Goal: Task Accomplishment & Management: Complete application form

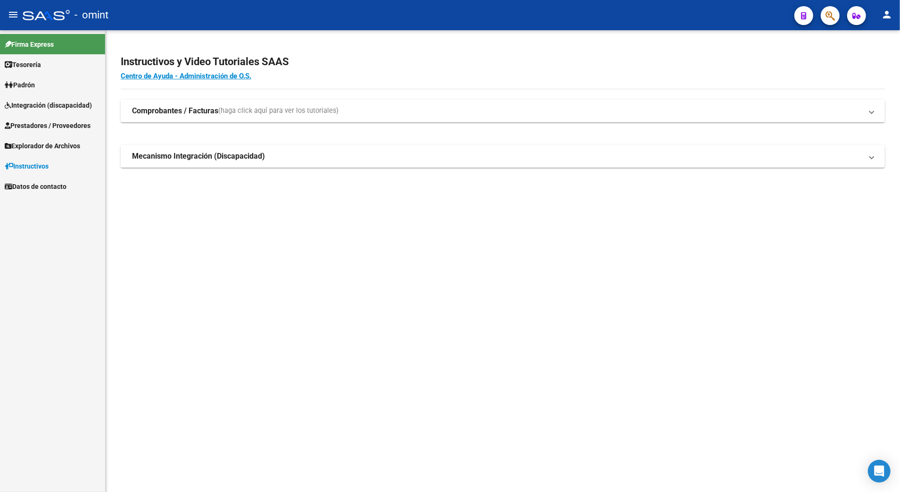
click at [37, 105] on span "Integración (discapacidad)" at bounding box center [48, 105] width 87 height 10
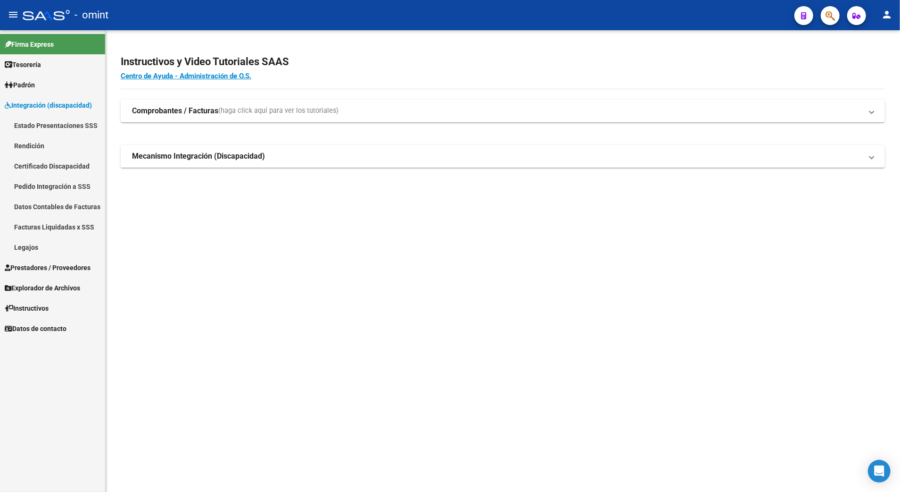
click at [36, 102] on span "Integración (discapacidad)" at bounding box center [48, 105] width 87 height 10
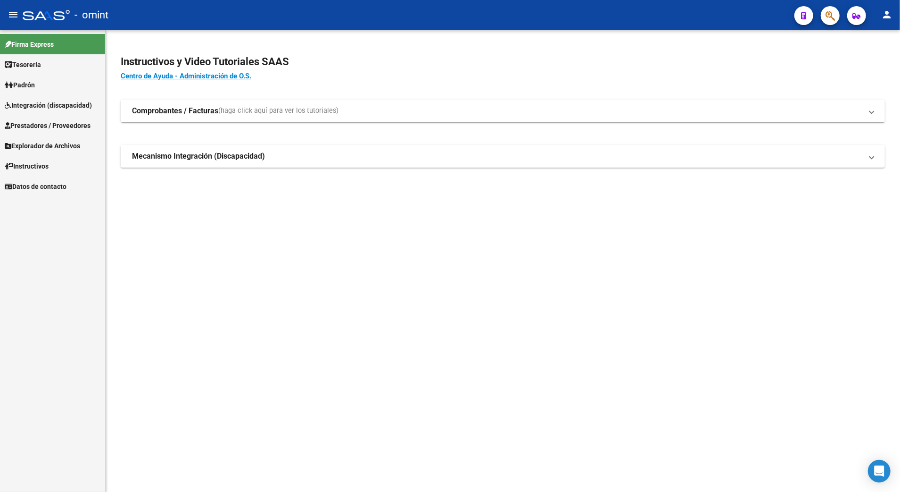
click at [41, 120] on span "Prestadores / Proveedores" at bounding box center [48, 125] width 86 height 10
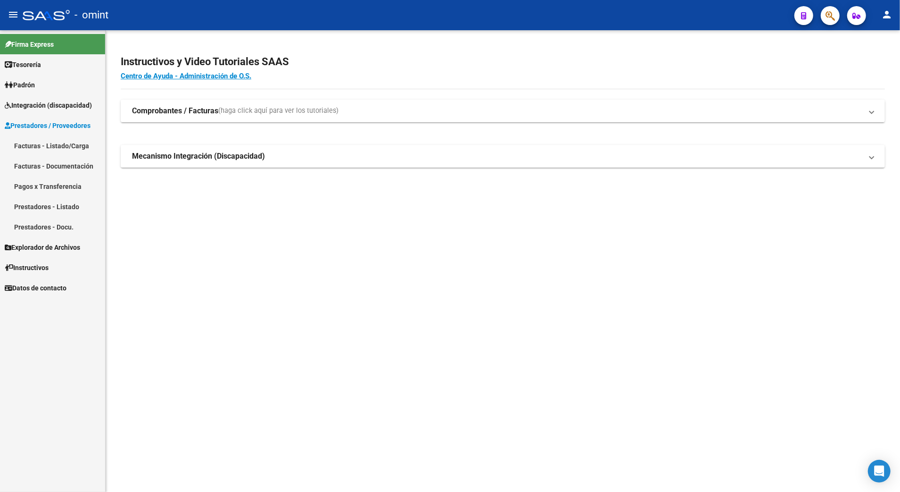
click at [43, 143] on link "Facturas - Listado/Carga" at bounding box center [52, 145] width 105 height 20
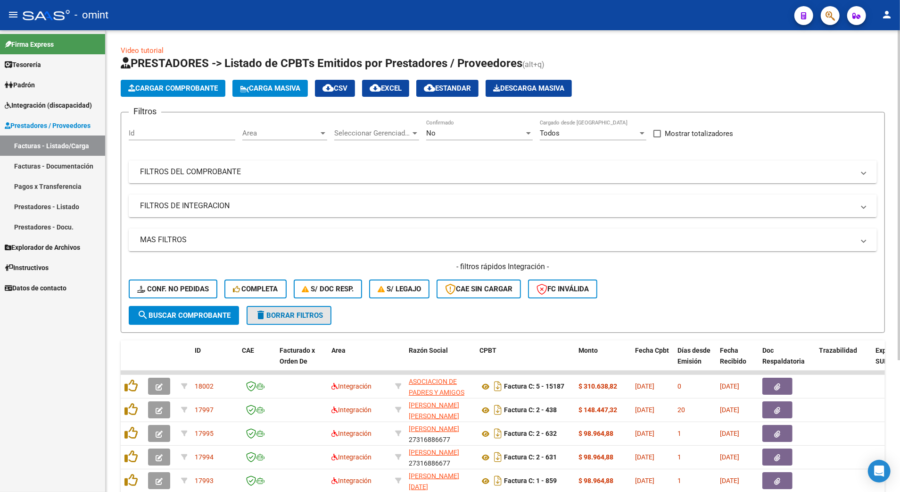
click at [303, 311] on span "delete Borrar Filtros" at bounding box center [289, 315] width 68 height 8
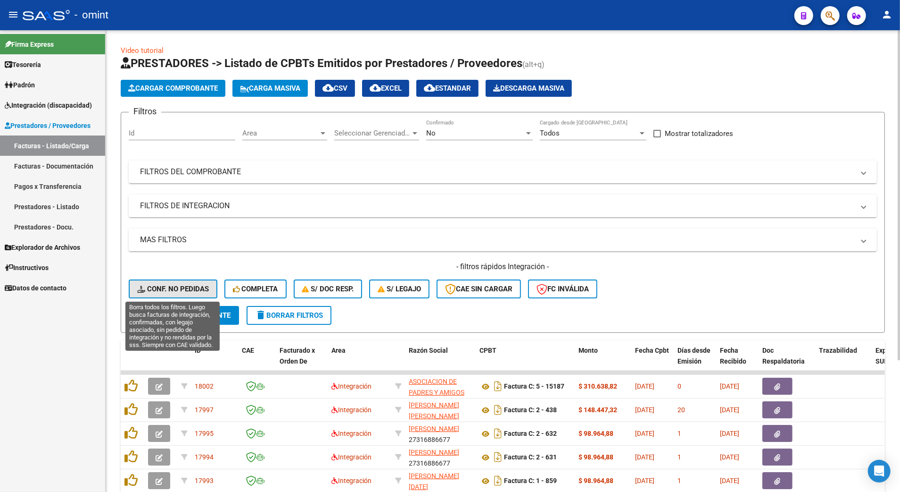
click at [157, 286] on span "Conf. no pedidas" at bounding box center [173, 288] width 72 height 8
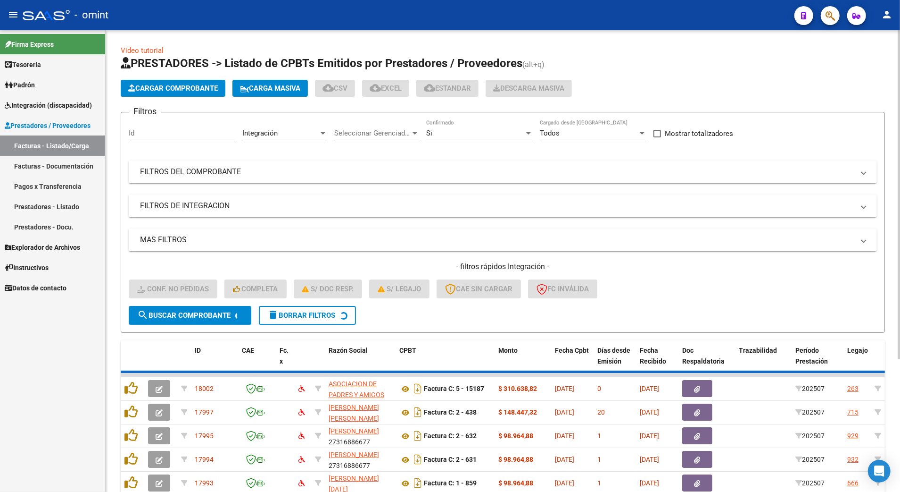
click at [159, 131] on input "Id" at bounding box center [182, 133] width 107 height 8
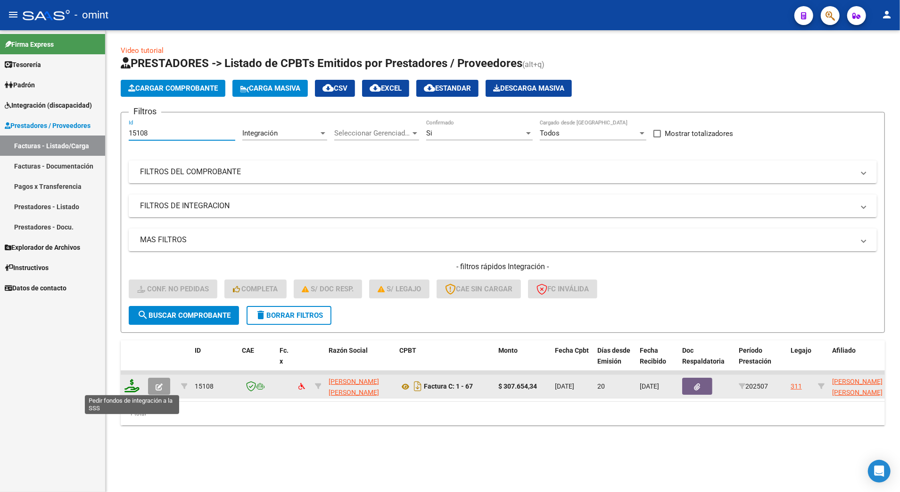
type input "15108"
click at [135, 387] on icon at bounding box center [132, 385] width 15 height 13
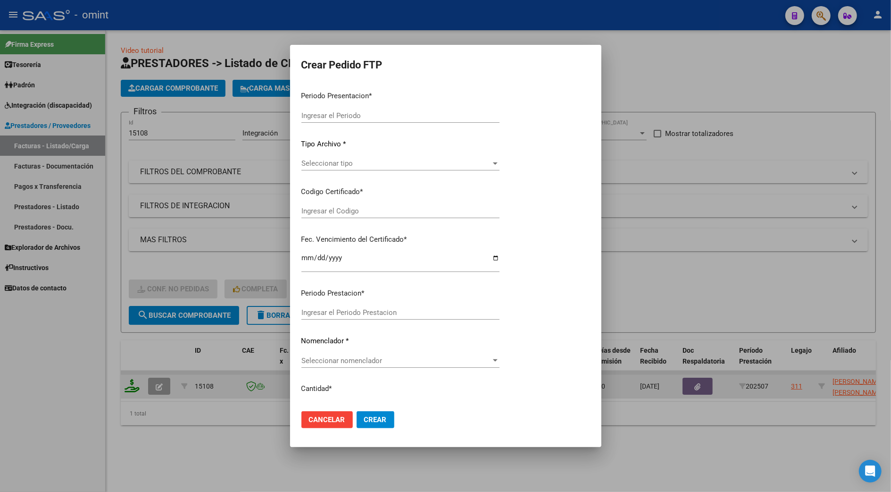
type input "202507"
type input "$ 307.654,34"
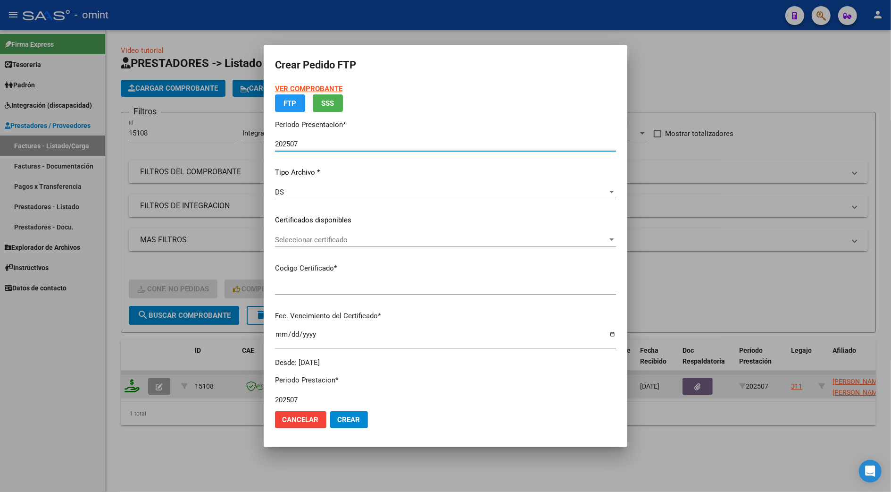
type input "5112538159"
type input "[DATE]"
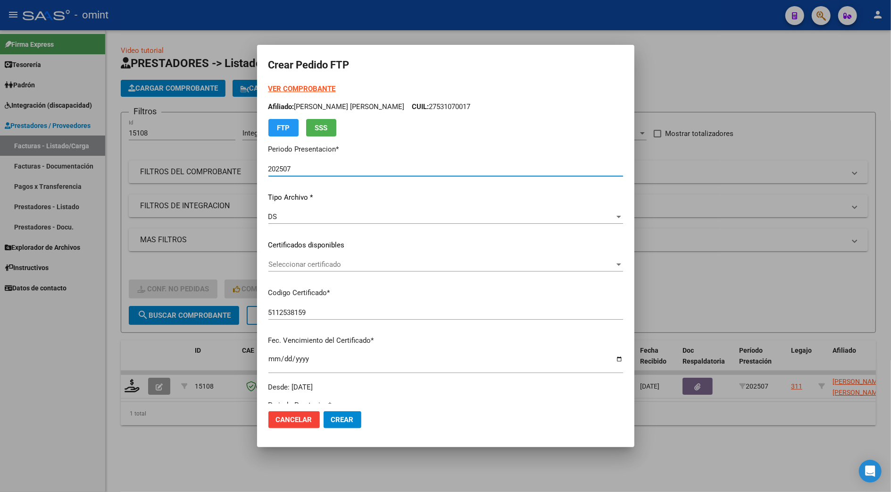
click at [299, 254] on div "VER COMPROBANTE ARCA Padrón Afiliado: [PERSON_NAME] [PERSON_NAME] CUIL: 2753107…" at bounding box center [445, 237] width 355 height 308
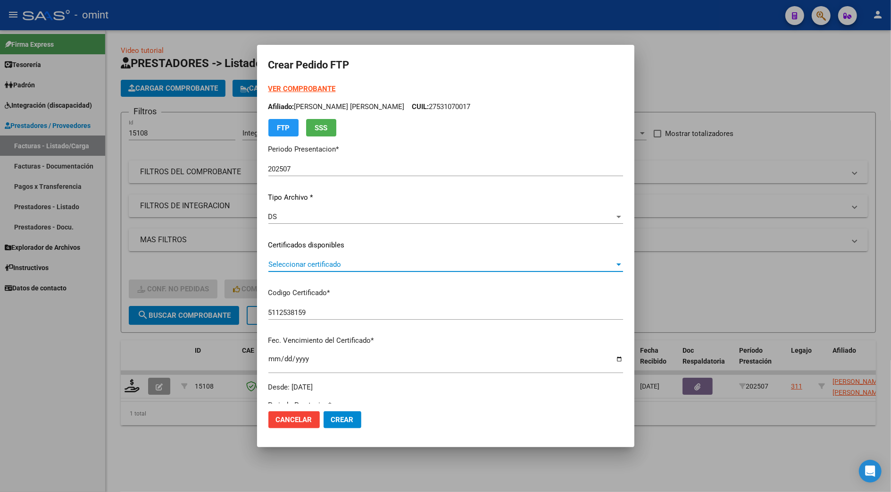
click at [302, 263] on span "Seleccionar certificado" at bounding box center [441, 264] width 346 height 8
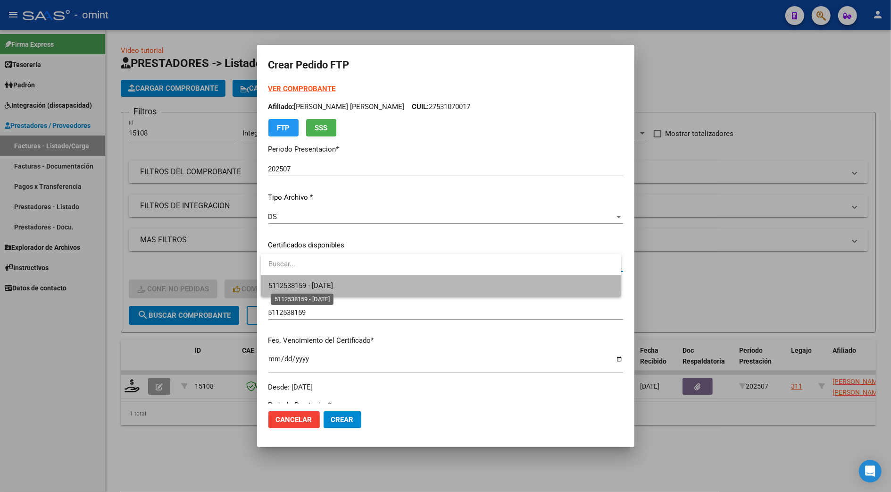
click at [314, 282] on span "5112538159 - [DATE]" at bounding box center [300, 285] width 65 height 8
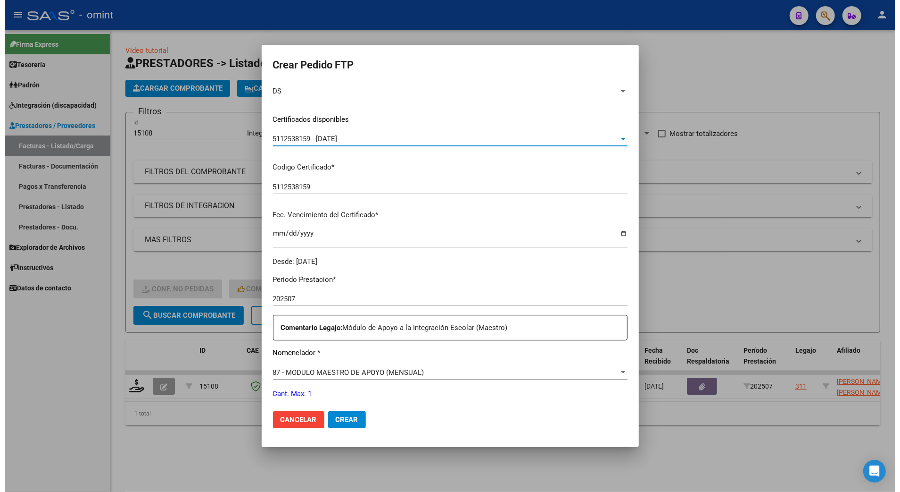
scroll to position [312, 0]
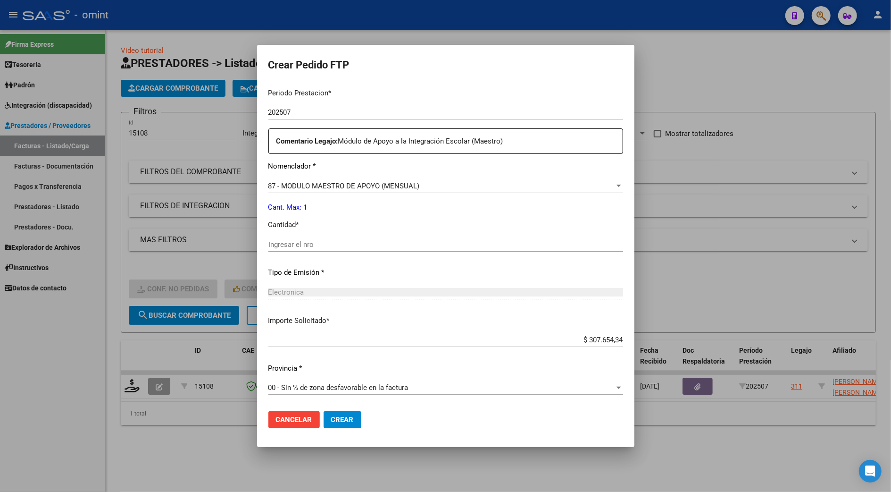
click at [295, 245] on input "Ingresar el nro" at bounding box center [445, 244] width 355 height 8
type input "1"
click at [344, 416] on span "Crear" at bounding box center [342, 419] width 23 height 8
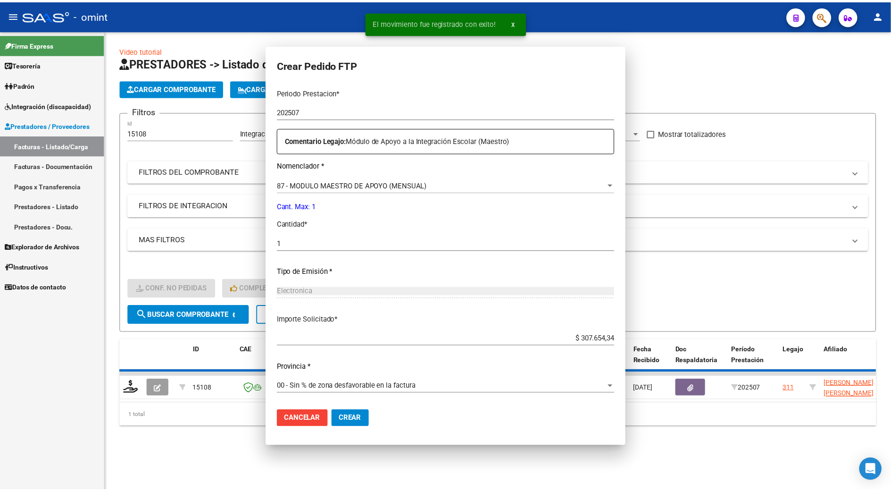
scroll to position [0, 0]
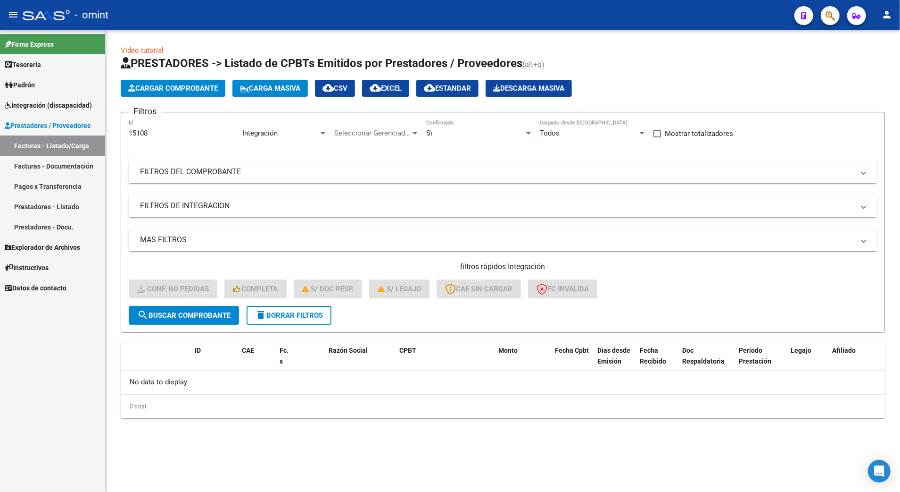
click at [151, 131] on input "15108" at bounding box center [182, 133] width 107 height 8
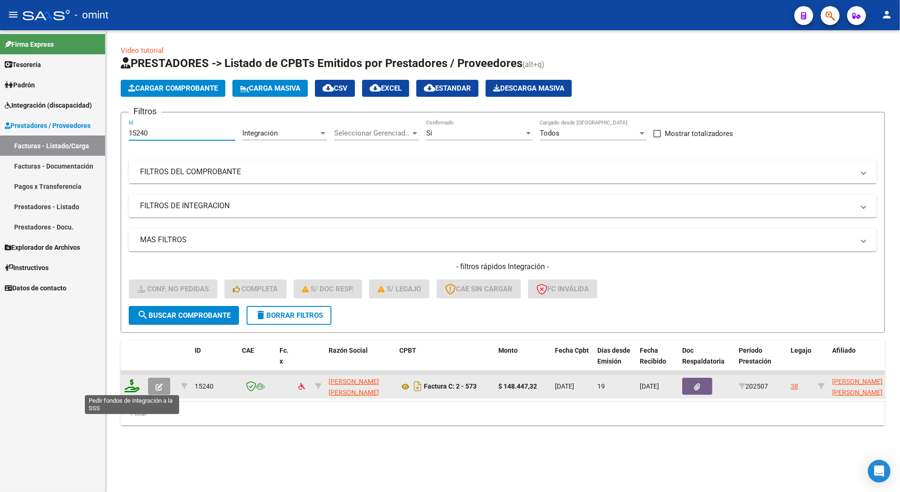
type input "15240"
click at [129, 382] on icon at bounding box center [132, 385] width 15 height 13
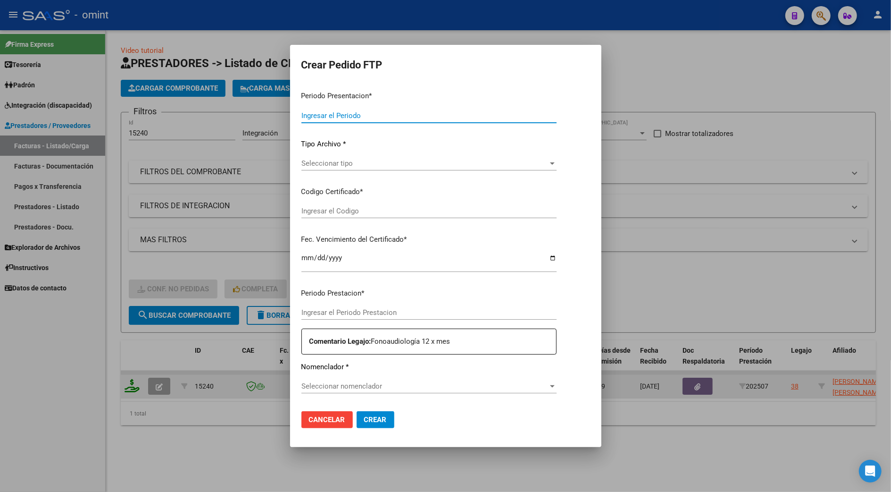
type input "202507"
type input "$ 148.447,32"
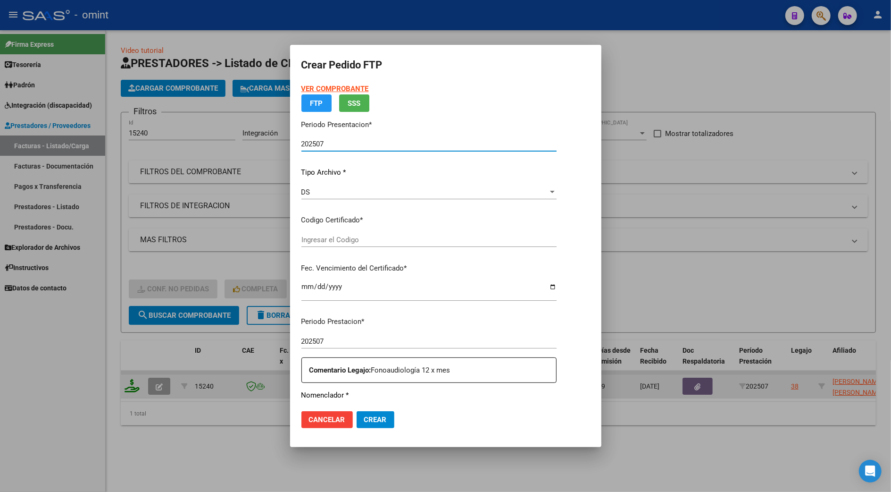
type input "3870540231"
type input "[DATE]"
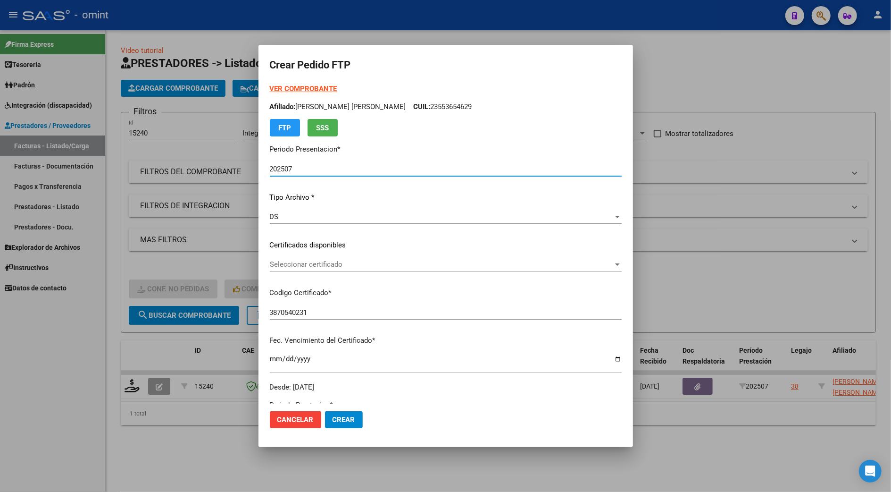
click at [300, 261] on span "Seleccionar certificado" at bounding box center [441, 264] width 343 height 8
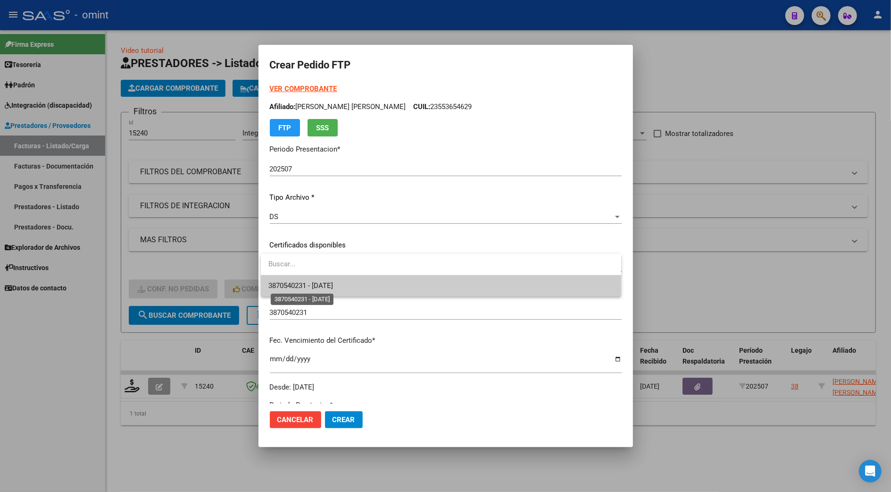
click at [308, 283] on span "3870540231 - [DATE]" at bounding box center [300, 285] width 65 height 8
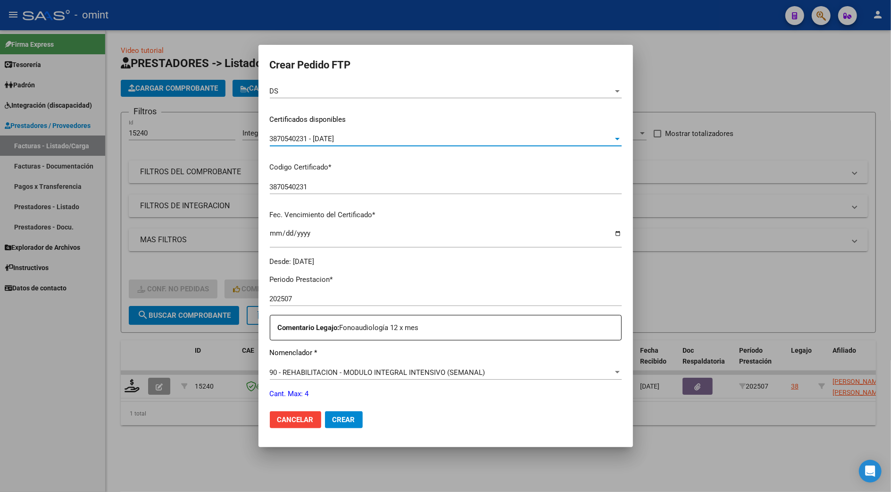
scroll to position [312, 0]
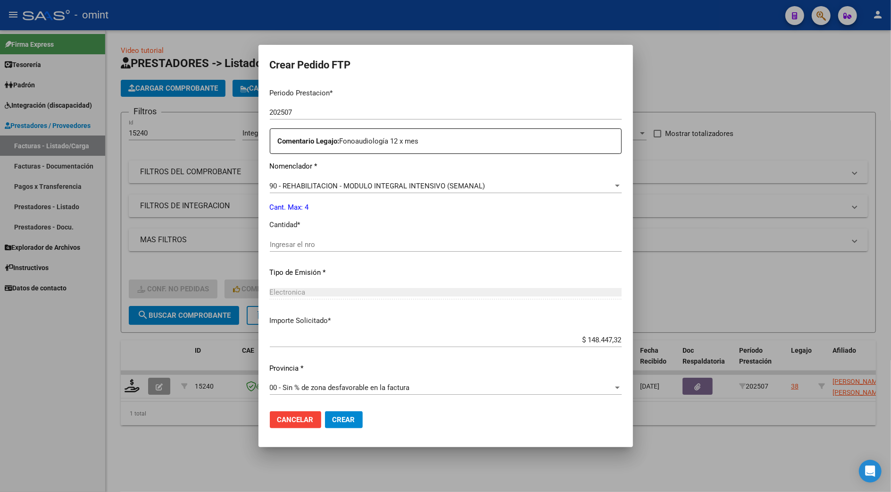
click at [289, 246] on input "Ingresar el nro" at bounding box center [446, 244] width 352 height 8
type input "4"
click at [356, 420] on button "Crear" at bounding box center [344, 419] width 38 height 17
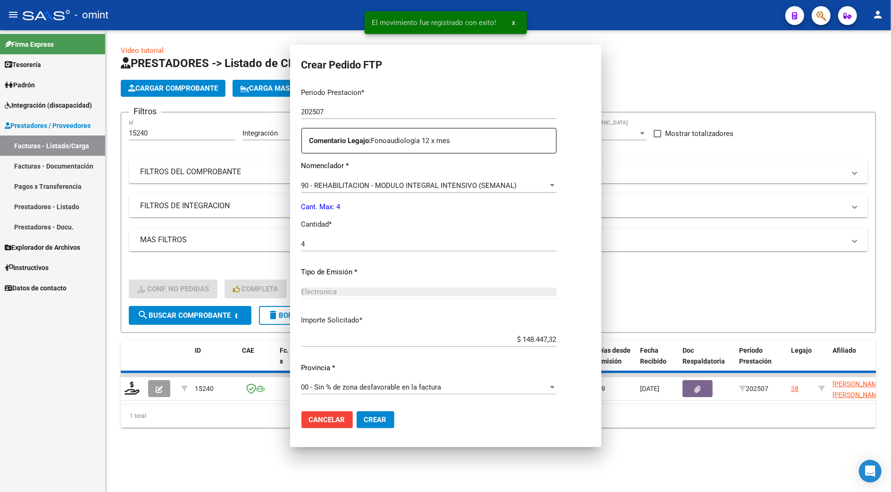
scroll to position [258, 0]
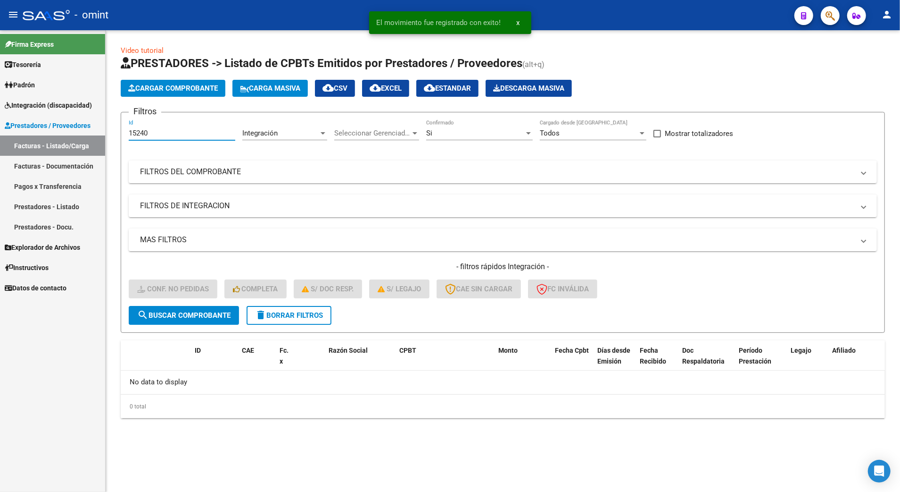
click at [157, 129] on input "15240" at bounding box center [182, 133] width 107 height 8
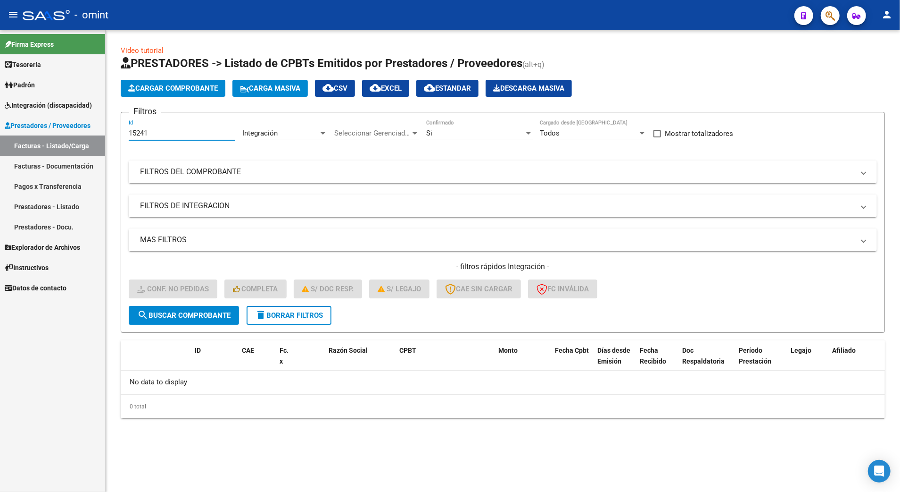
type input "15241"
click at [188, 318] on span "search Buscar Comprobante" at bounding box center [183, 315] width 93 height 8
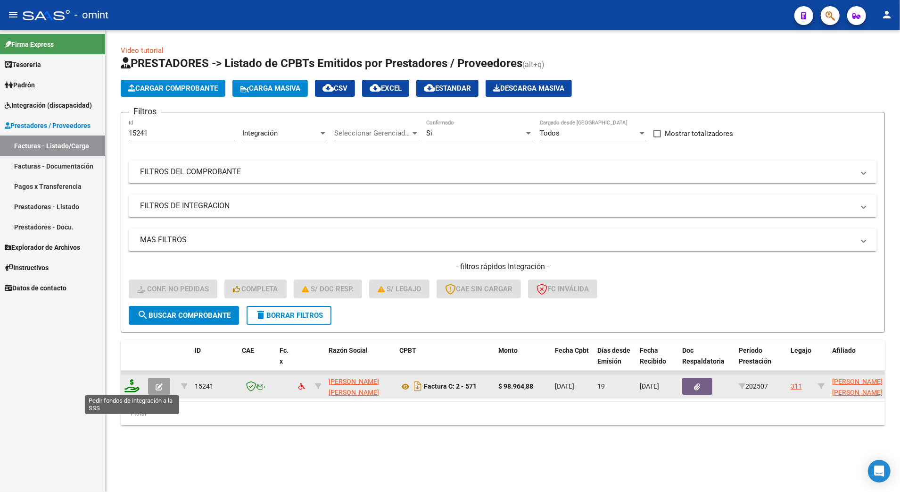
click at [131, 385] on icon at bounding box center [132, 385] width 15 height 13
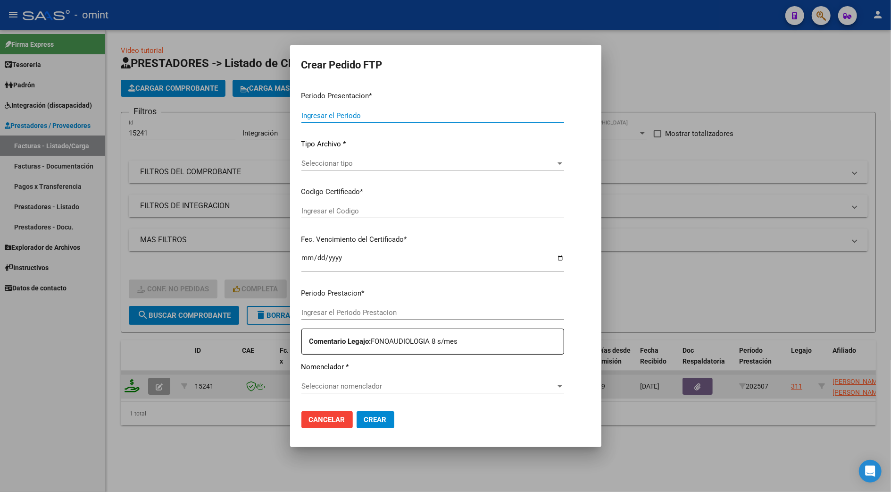
type input "202507"
type input "$ 98.964,88"
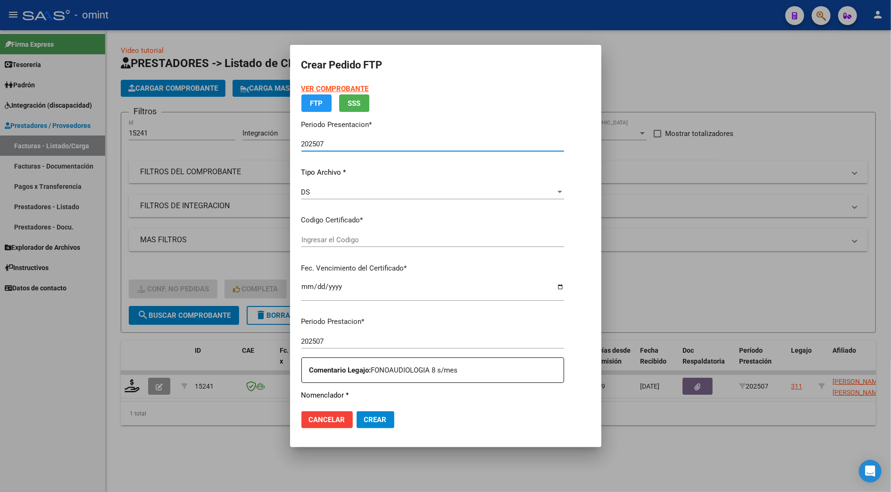
type input "5112538159"
type input "[DATE]"
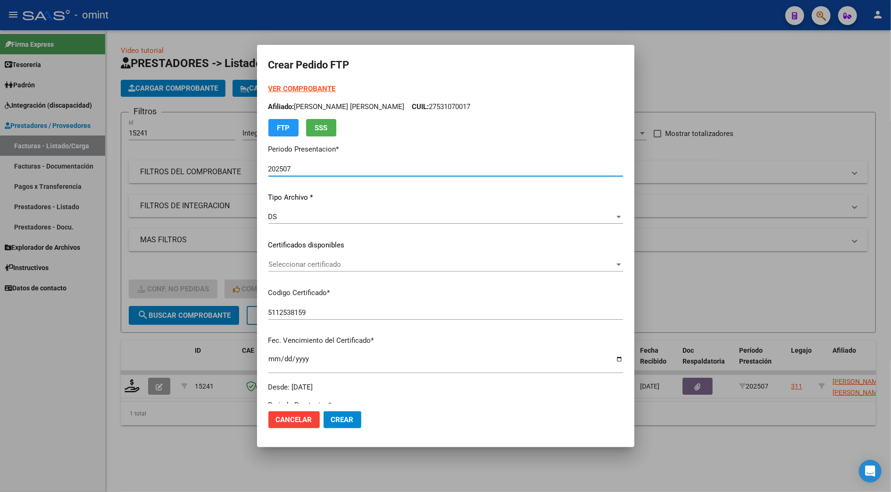
click at [300, 261] on span "Seleccionar certificado" at bounding box center [441, 264] width 346 height 8
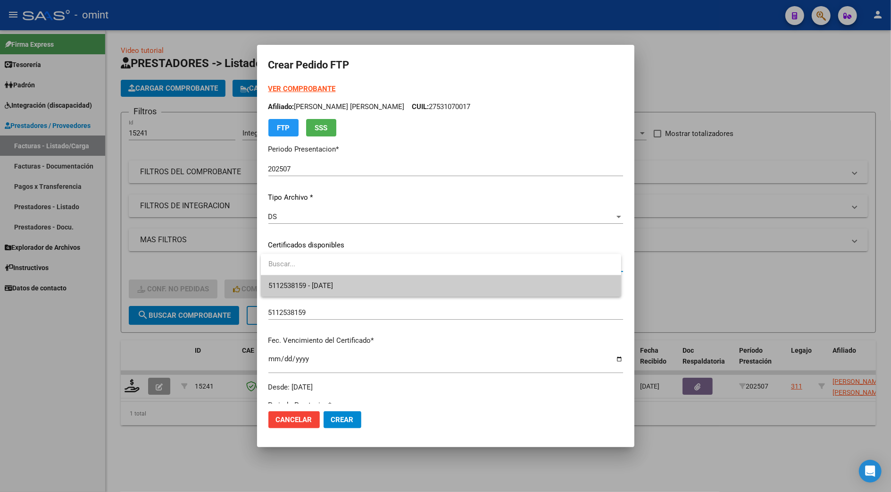
click at [297, 291] on span "5112538159 - [DATE]" at bounding box center [440, 285] width 345 height 21
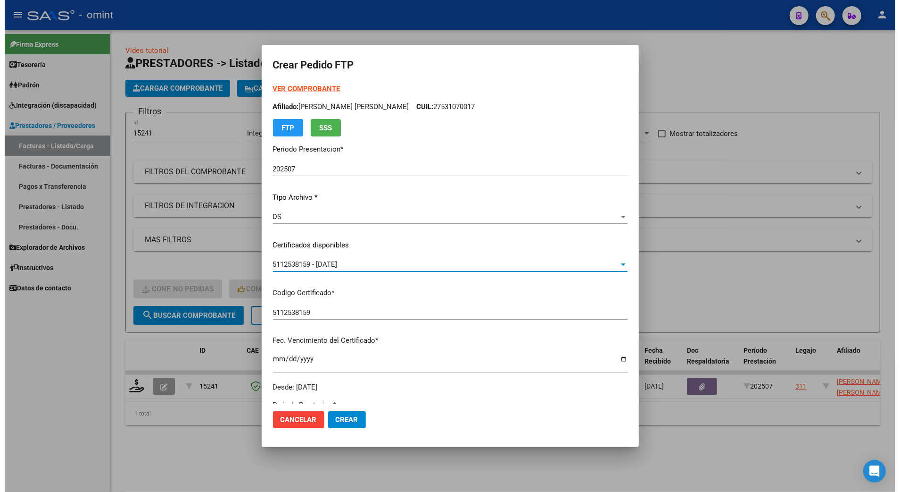
scroll to position [251, 0]
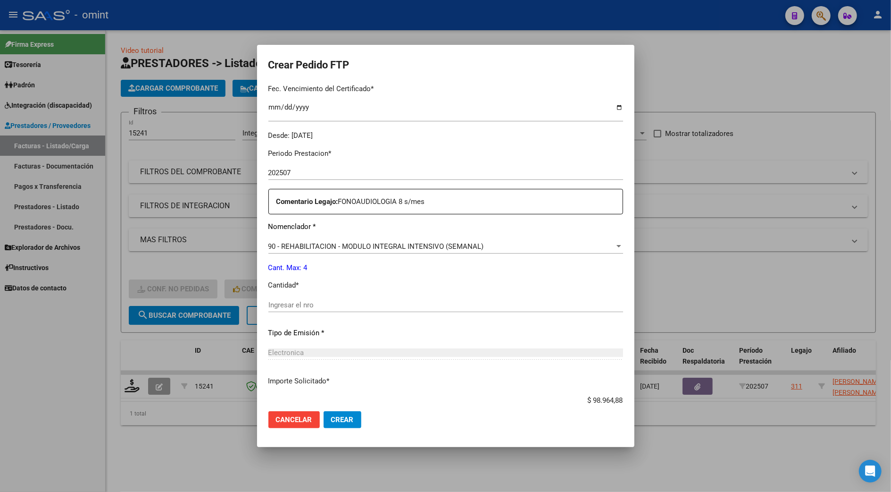
click at [283, 310] on div "Ingresar el nro" at bounding box center [445, 305] width 355 height 14
click at [283, 308] on input "Ingresar el nro" at bounding box center [445, 304] width 355 height 8
type input "4"
click at [342, 416] on span "Crear" at bounding box center [342, 419] width 23 height 8
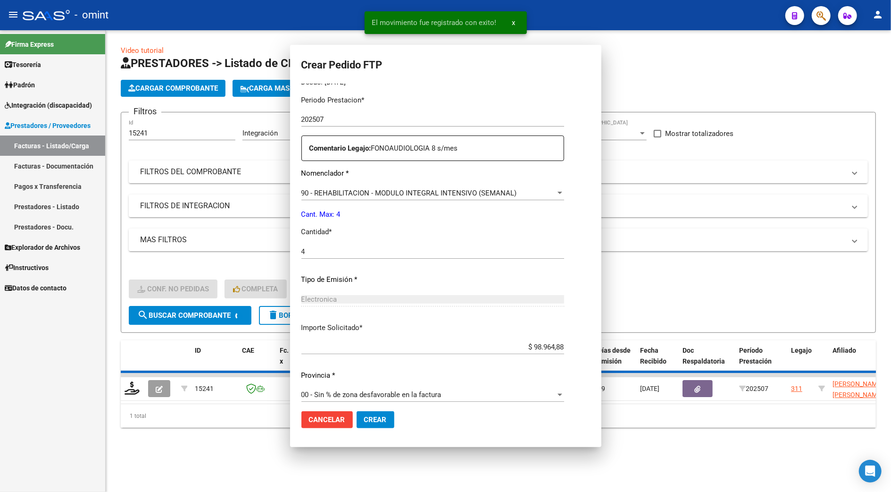
scroll to position [0, 0]
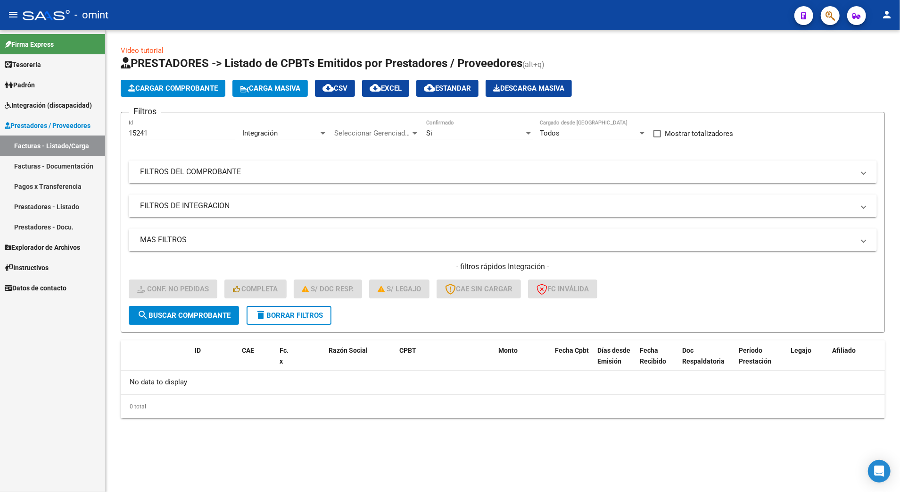
click at [155, 129] on input "15241" at bounding box center [182, 133] width 107 height 8
type input "1"
type input "17456"
click at [199, 309] on button "search Buscar Comprobante" at bounding box center [184, 315] width 110 height 19
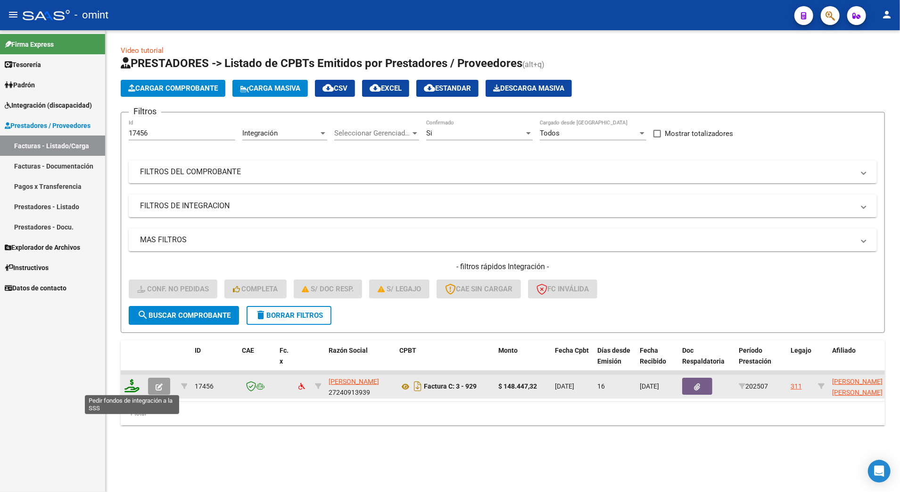
click at [133, 384] on icon at bounding box center [132, 385] width 15 height 13
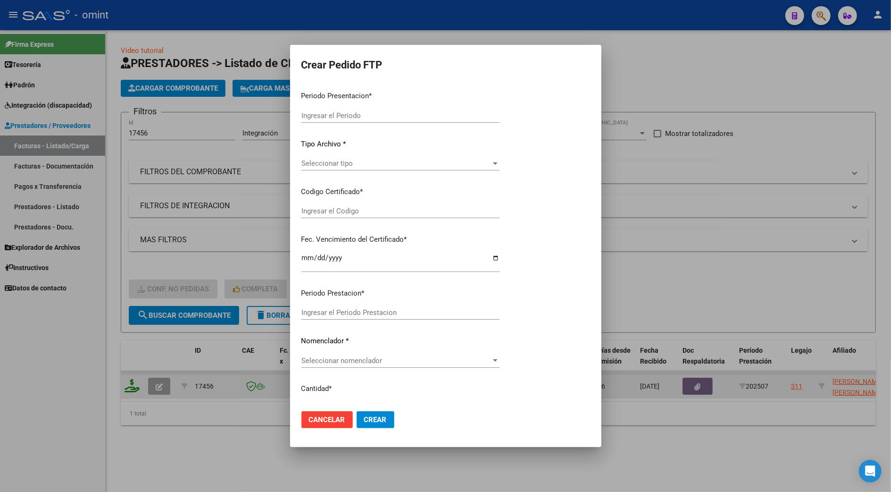
type input "202507"
type input "$ 148.447,32"
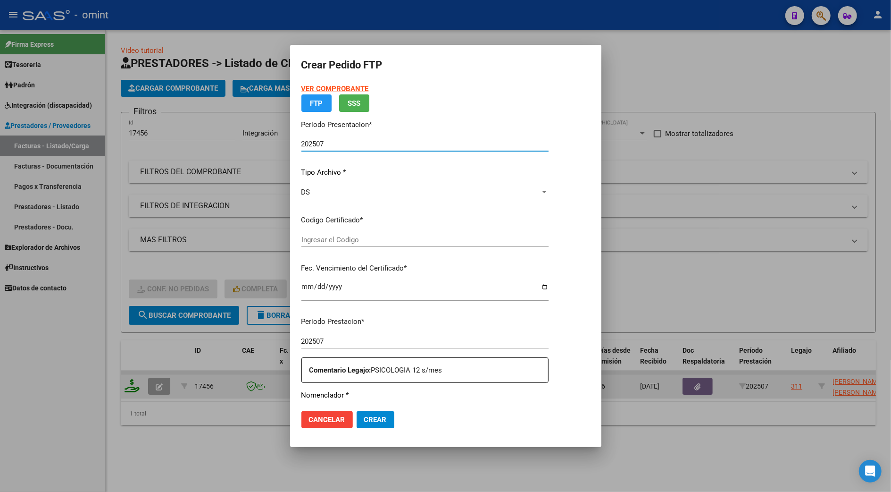
type input "5112538159"
type input "[DATE]"
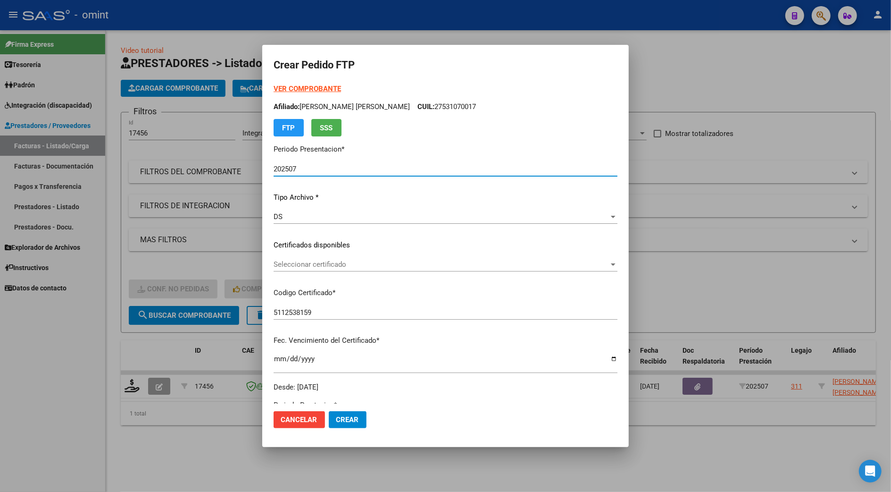
click at [295, 262] on span "Seleccionar certificado" at bounding box center [441, 264] width 335 height 8
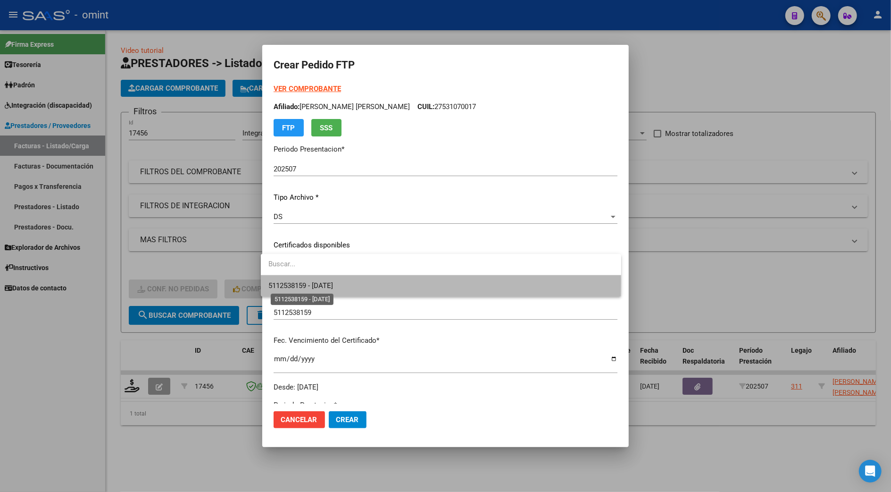
click at [297, 281] on span "5112538159 - [DATE]" at bounding box center [300, 285] width 65 height 8
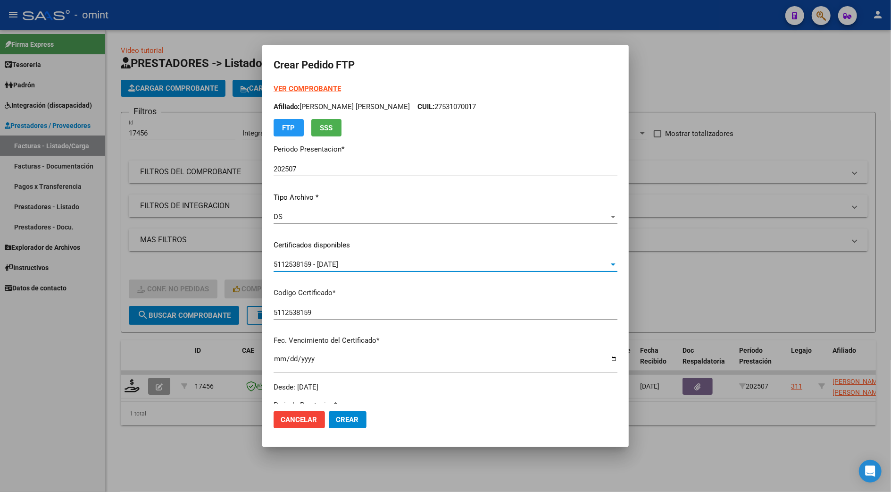
scroll to position [189, 0]
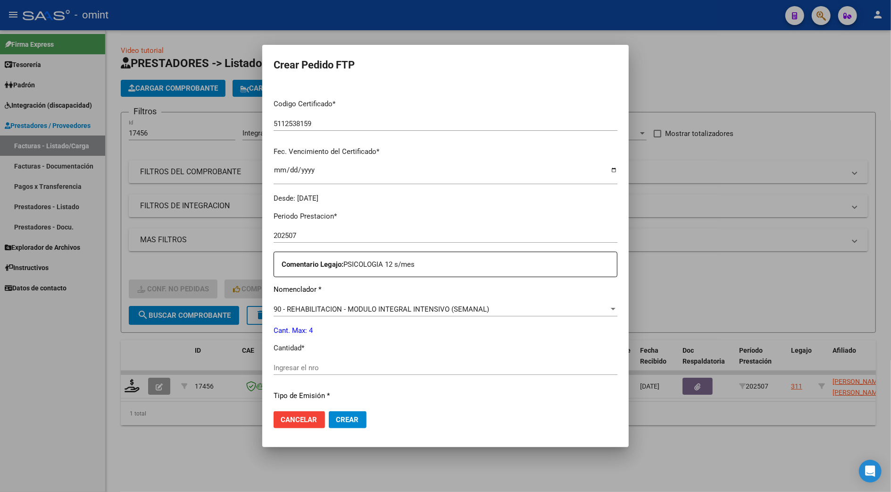
click at [297, 362] on div "Ingresar el nro" at bounding box center [446, 367] width 344 height 14
type input "4"
click at [346, 416] on span "Crear" at bounding box center [347, 419] width 23 height 8
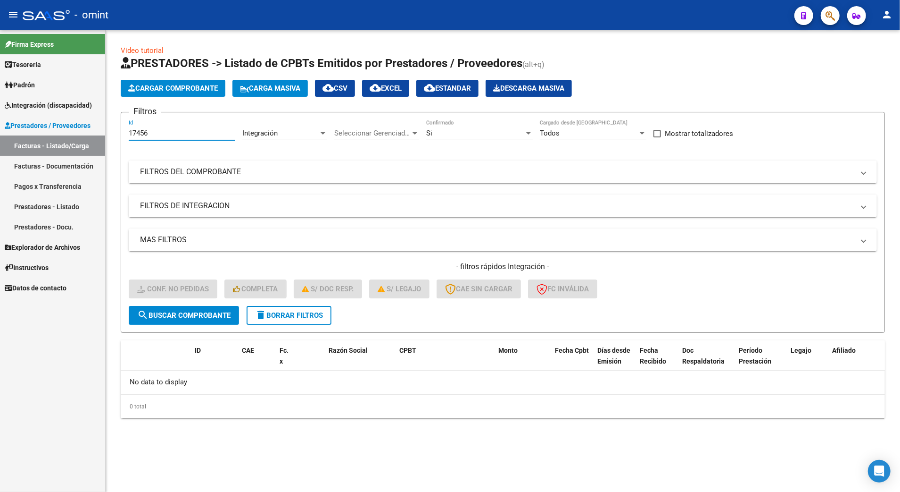
drag, startPoint x: 156, startPoint y: 134, endPoint x: 91, endPoint y: 133, distance: 64.6
click at [91, 133] on mat-sidenav-container "Firma Express Tesorería Extractos Procesados (csv) Extractos Originales (pdf) P…" at bounding box center [450, 260] width 900 height 461
type input "16124"
click at [193, 317] on span "search Buscar Comprobante" at bounding box center [183, 315] width 93 height 8
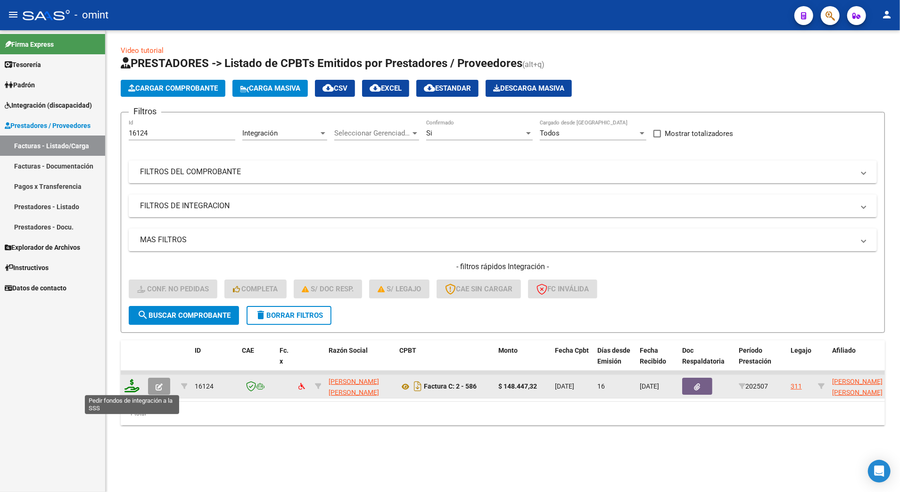
click at [131, 384] on icon at bounding box center [132, 385] width 15 height 13
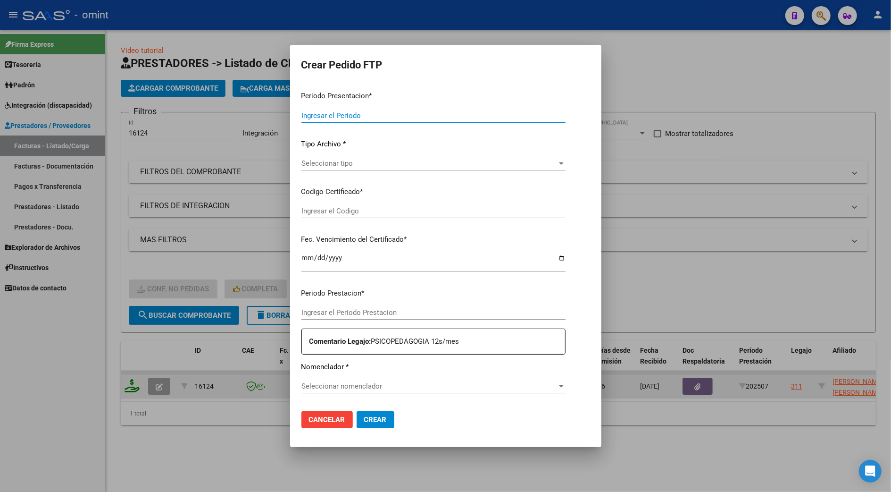
type input "202507"
type input "$ 148.447,32"
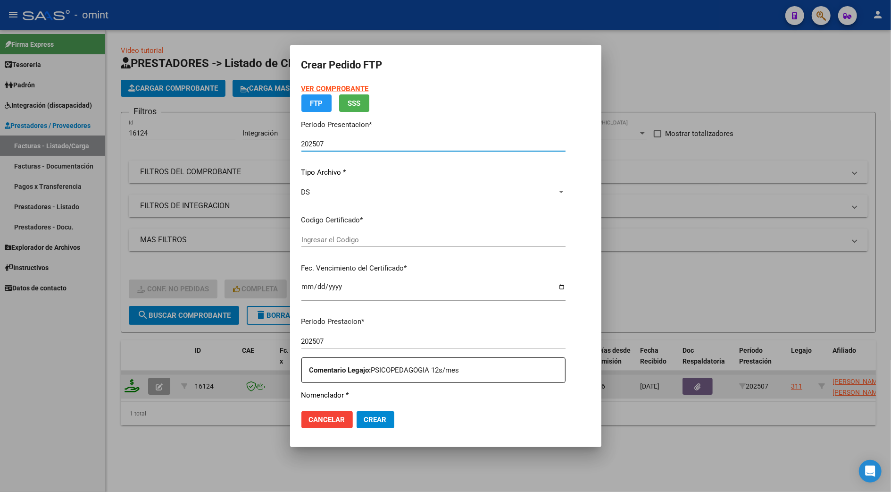
type input "5112538159"
type input "[DATE]"
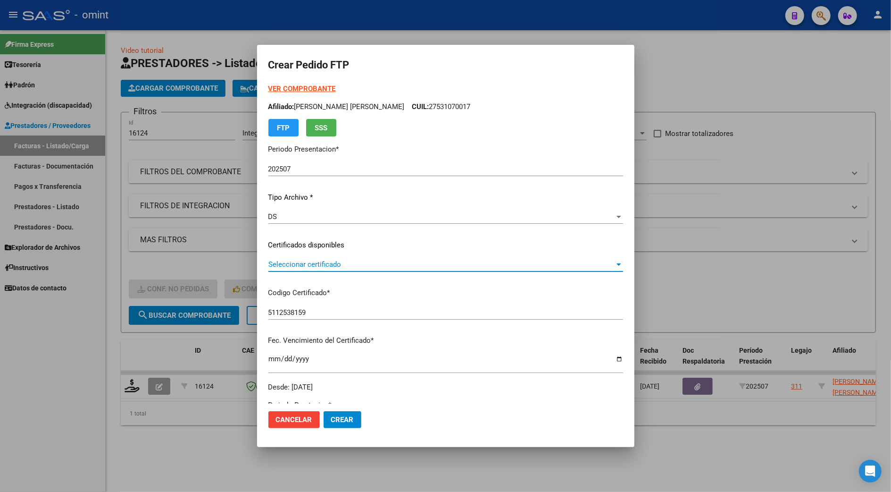
click at [333, 260] on span "Seleccionar certificado" at bounding box center [441, 264] width 346 height 8
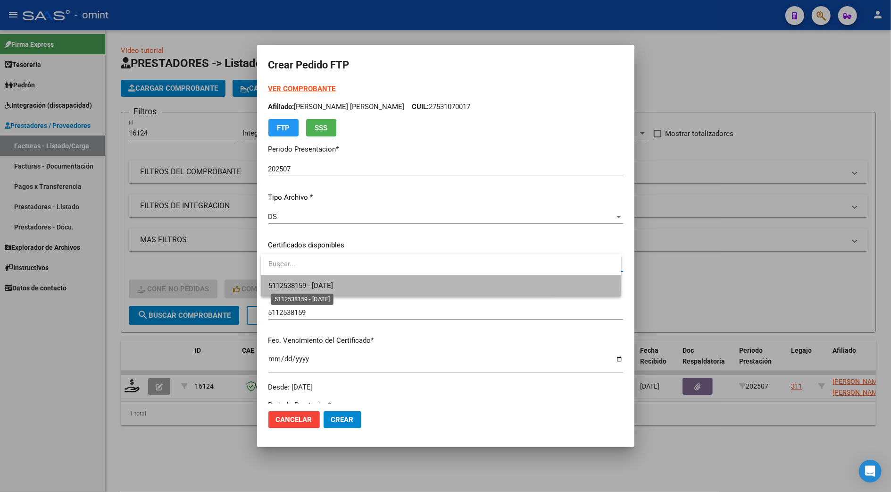
click at [287, 289] on span "5112538159 - [DATE]" at bounding box center [300, 285] width 65 height 8
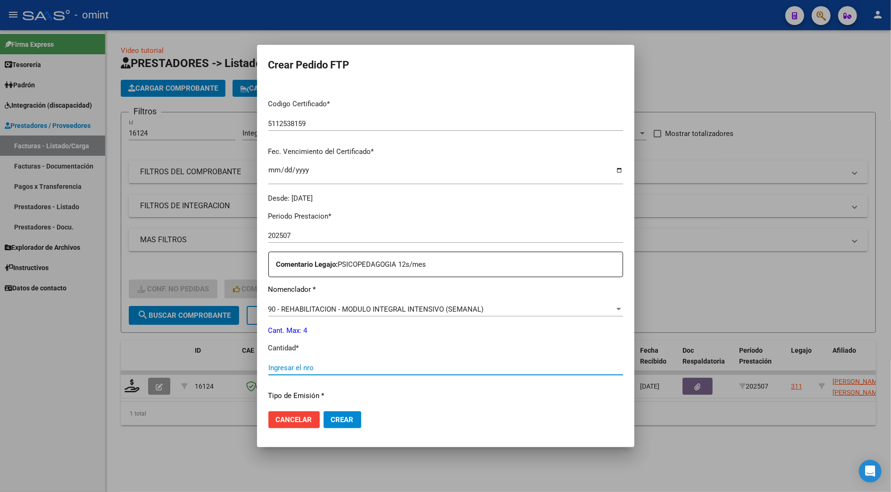
click at [283, 368] on input "Ingresar el nro" at bounding box center [445, 367] width 355 height 8
click at [275, 371] on input "4" at bounding box center [445, 367] width 355 height 8
type input "4"
click at [343, 416] on span "Crear" at bounding box center [342, 419] width 23 height 8
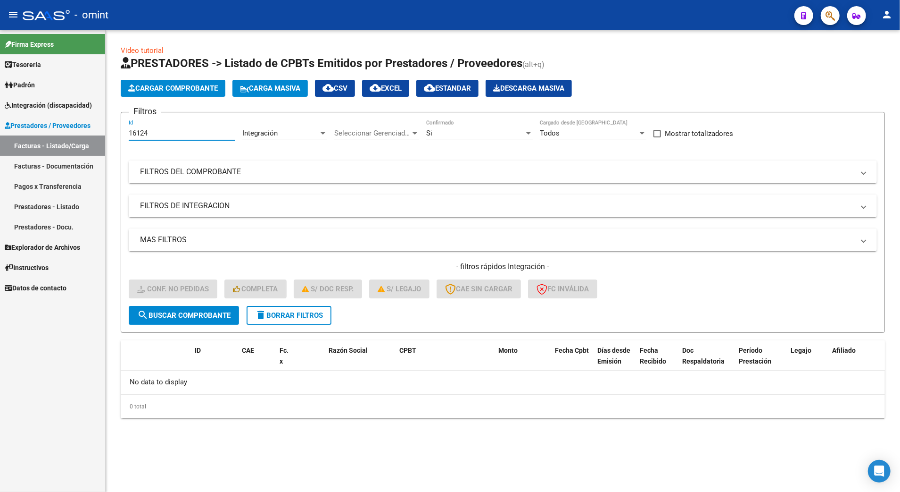
click at [164, 135] on input "16124" at bounding box center [182, 133] width 107 height 8
type input "16555"
click at [217, 311] on span "search Buscar Comprobante" at bounding box center [183, 315] width 93 height 8
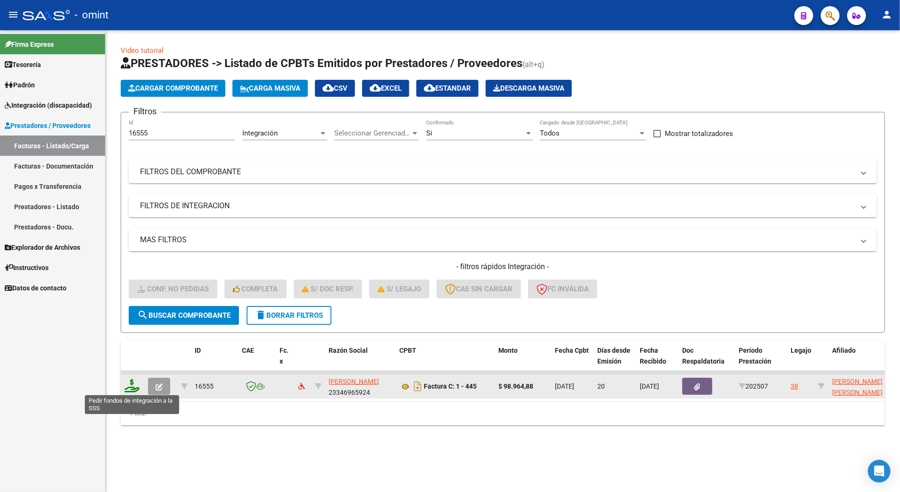
click at [133, 387] on icon at bounding box center [132, 385] width 15 height 13
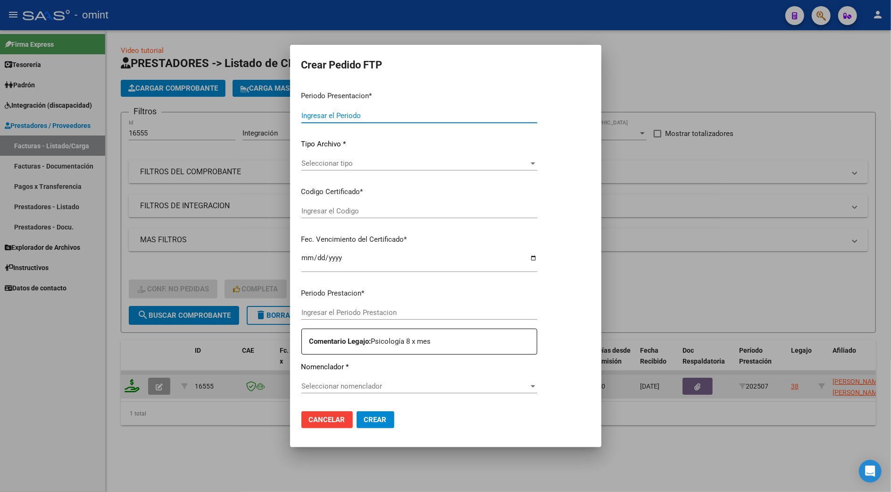
type input "202507"
type input "$ 98.964,88"
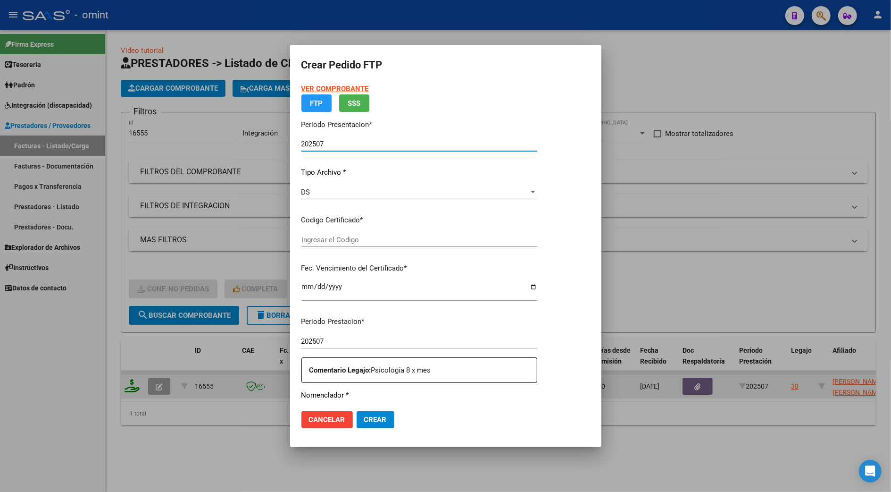
type input "3870540231"
type input "[DATE]"
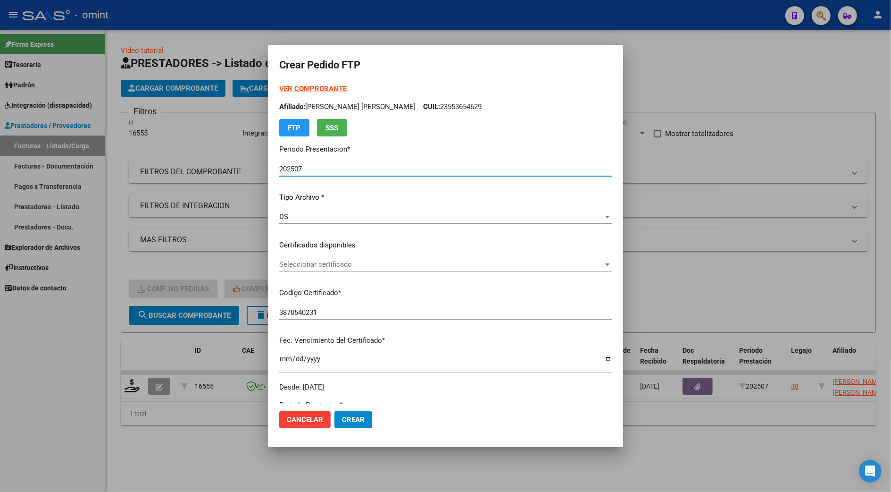
click at [299, 264] on span "Seleccionar certificado" at bounding box center [441, 264] width 324 height 8
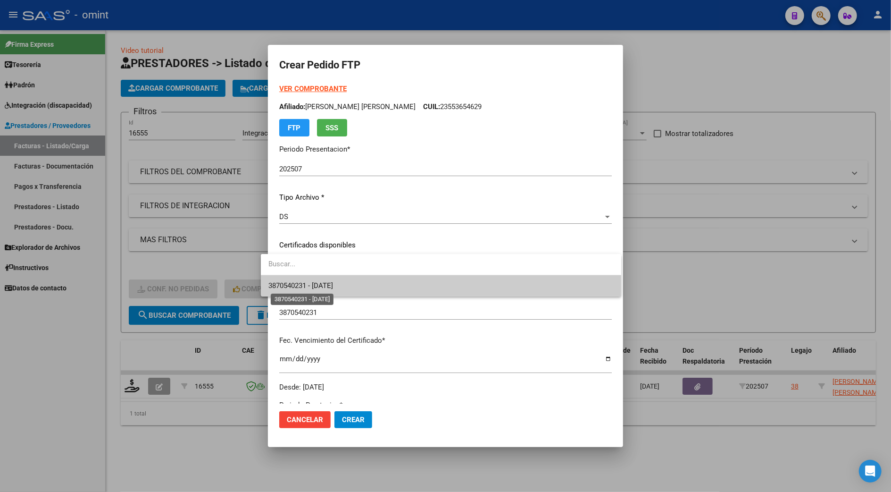
click at [299, 286] on span "3870540231 - [DATE]" at bounding box center [300, 285] width 65 height 8
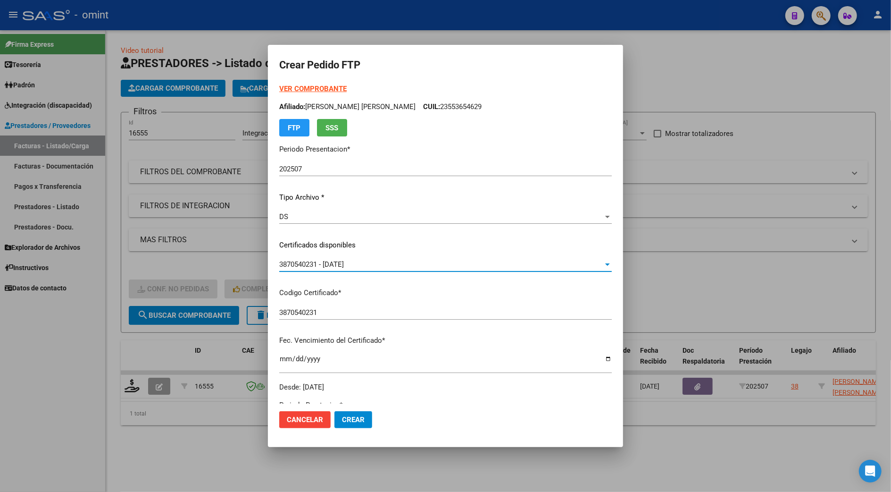
scroll to position [251, 0]
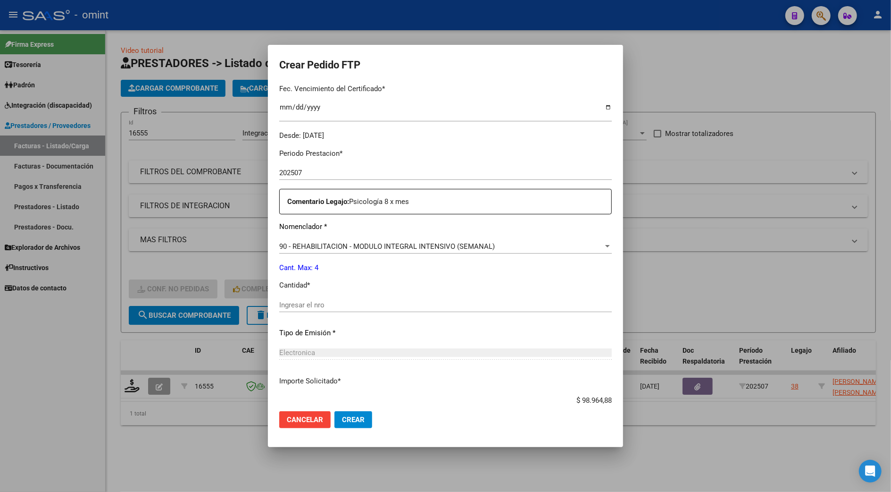
click at [295, 299] on div "Ingresar el nro" at bounding box center [445, 305] width 333 height 14
type input "4"
click at [344, 419] on span "Crear" at bounding box center [353, 419] width 23 height 8
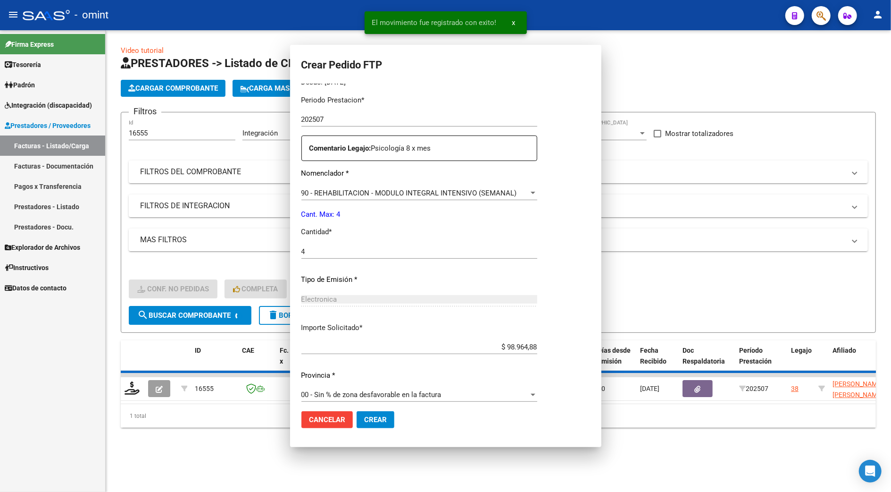
scroll to position [198, 0]
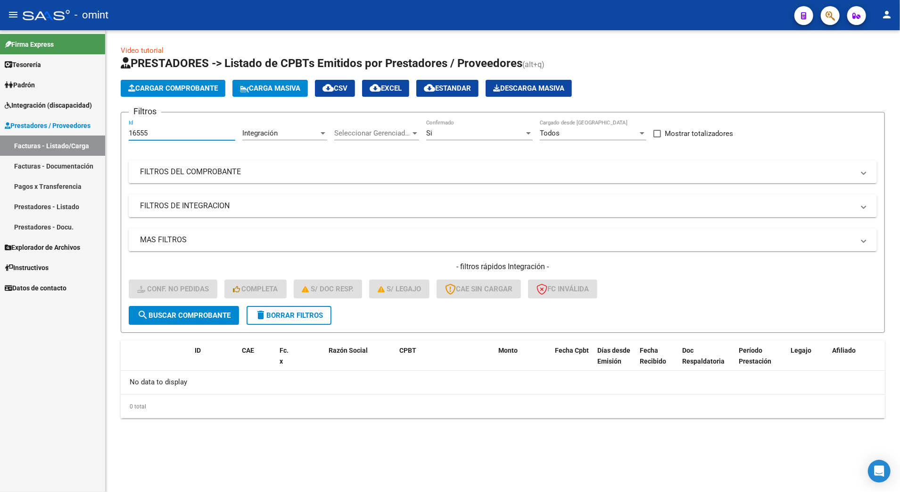
click at [157, 135] on input "16555" at bounding box center [182, 133] width 107 height 8
click at [136, 130] on input "16682" at bounding box center [182, 133] width 107 height 8
type input "15682"
click at [212, 314] on span "search Buscar Comprobante" at bounding box center [183, 315] width 93 height 8
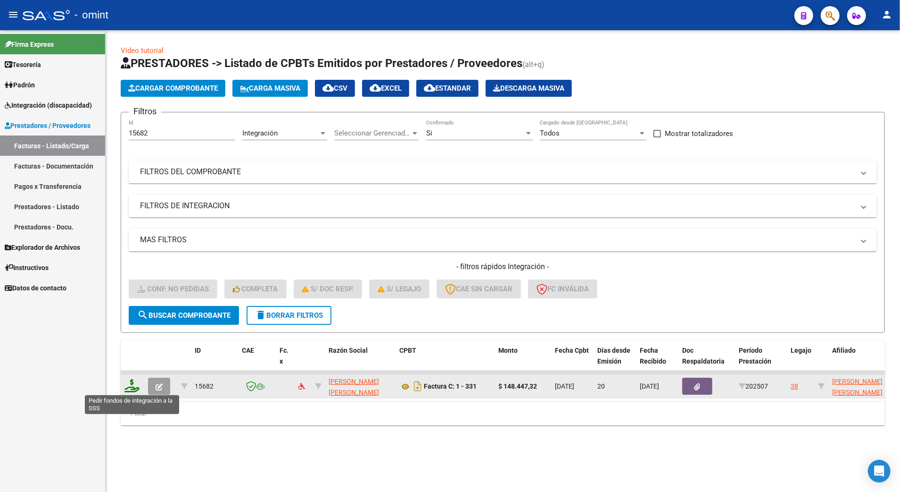
click at [129, 382] on icon at bounding box center [132, 385] width 15 height 13
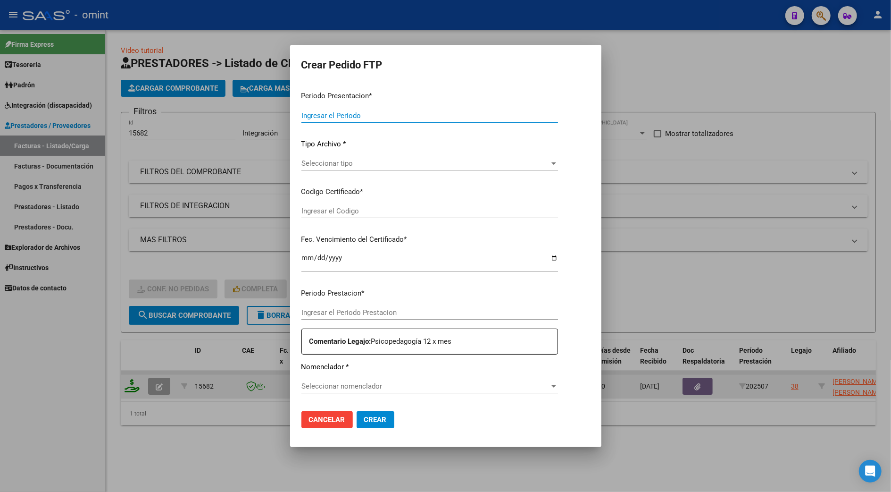
type input "202507"
type input "$ 148.447,32"
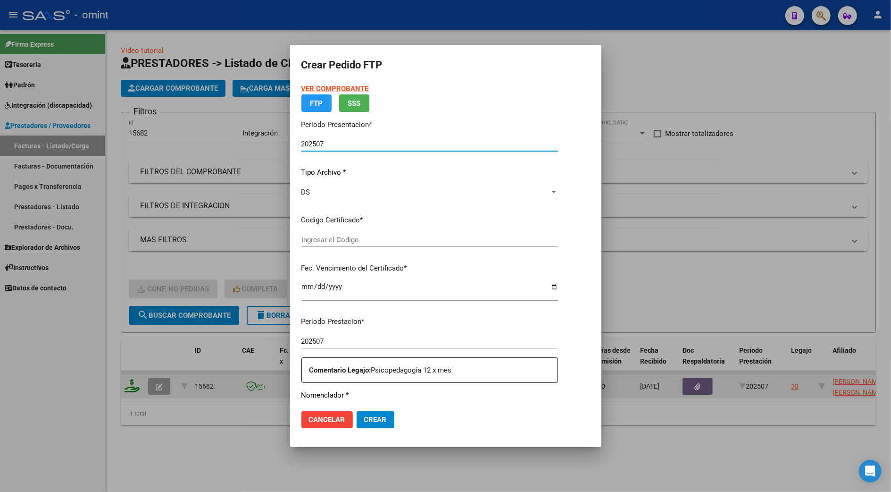
type input "3870540231"
type input "[DATE]"
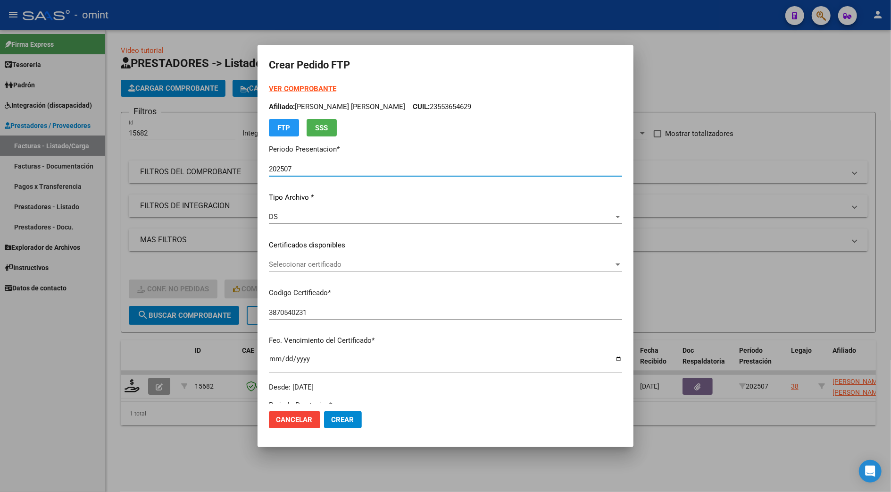
click at [297, 266] on span "Seleccionar certificado" at bounding box center [441, 264] width 345 height 8
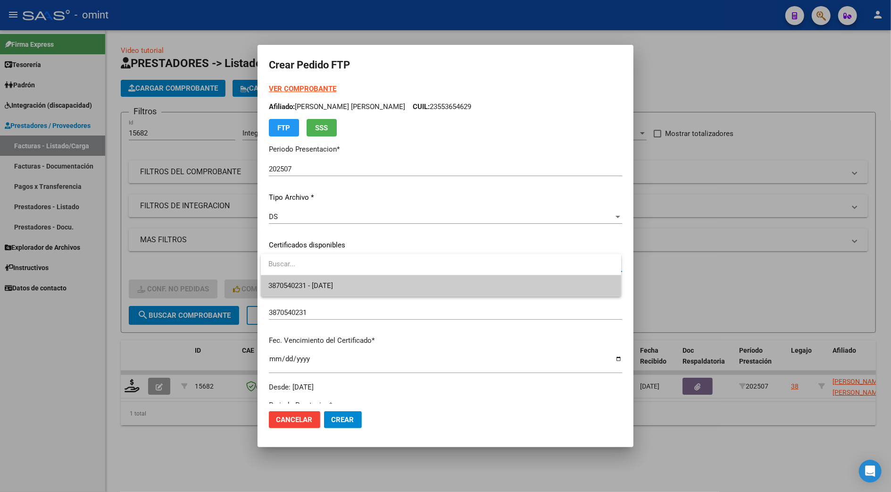
click at [298, 282] on span "3870540231 - [DATE]" at bounding box center [300, 285] width 65 height 8
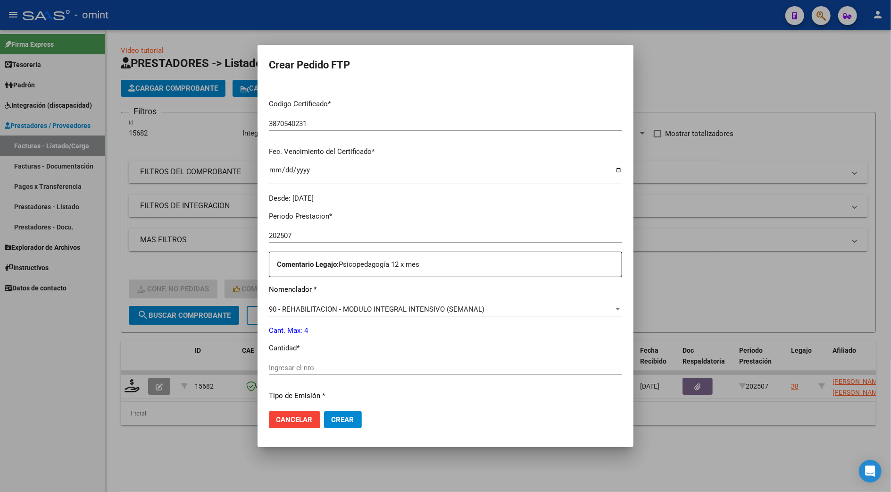
scroll to position [251, 0]
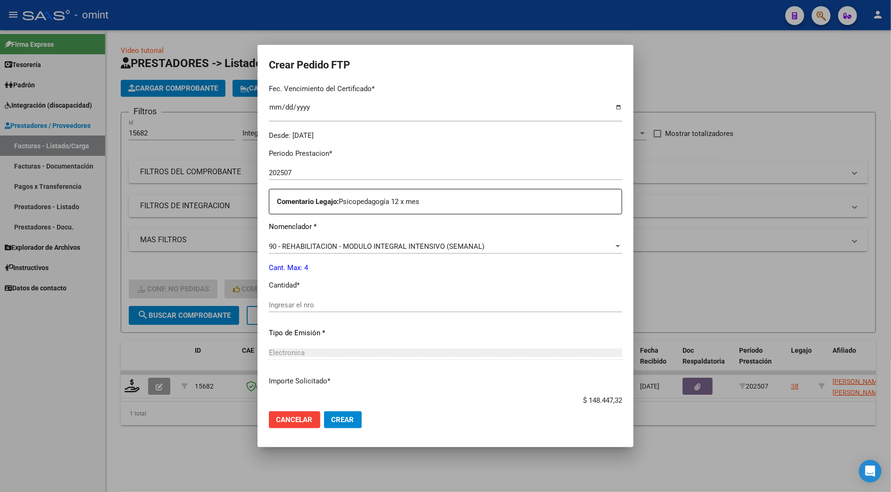
click at [297, 303] on input "Ingresar el nro" at bounding box center [445, 304] width 353 height 8
type input "4"
click at [339, 420] on span "Crear" at bounding box center [343, 419] width 23 height 8
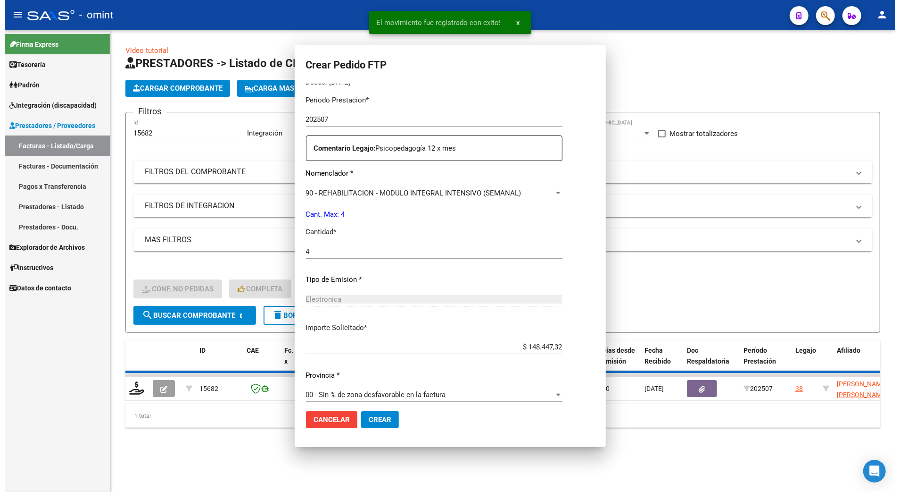
scroll to position [0, 0]
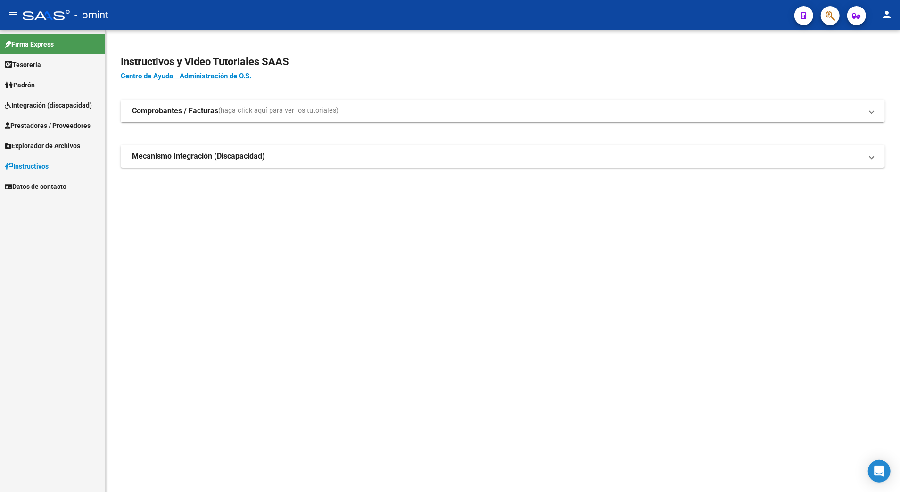
click at [42, 106] on span "Integración (discapacidad)" at bounding box center [48, 105] width 87 height 10
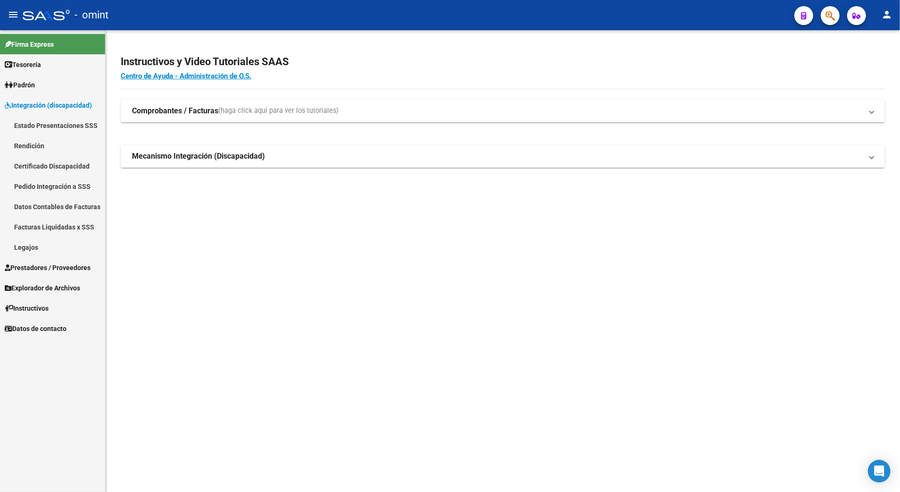
click at [27, 245] on link "Legajos" at bounding box center [52, 247] width 105 height 20
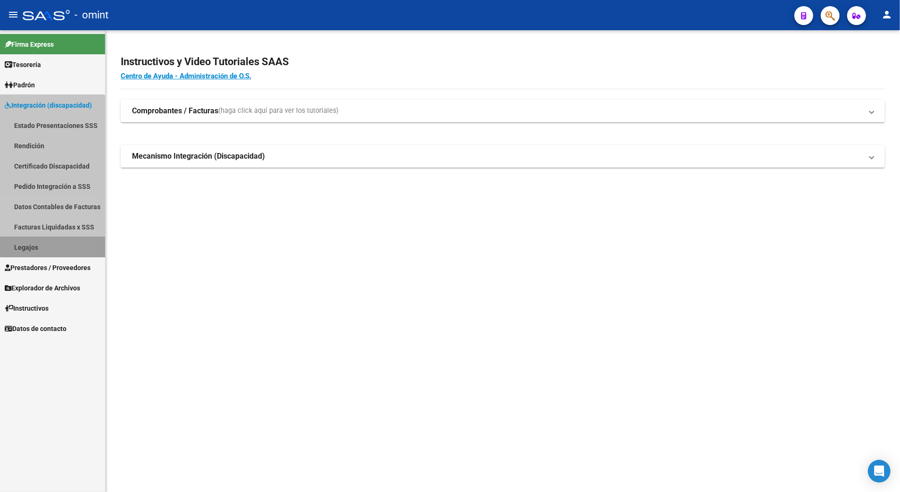
click at [27, 245] on link "Legajos" at bounding box center [52, 247] width 105 height 20
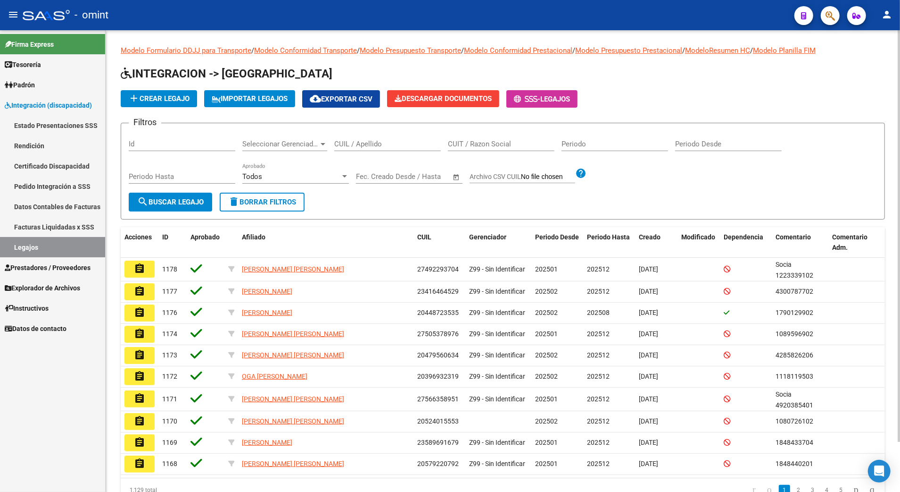
click at [375, 146] on input "CUIL / Apellido" at bounding box center [387, 144] width 107 height 8
paste input "27475774243"
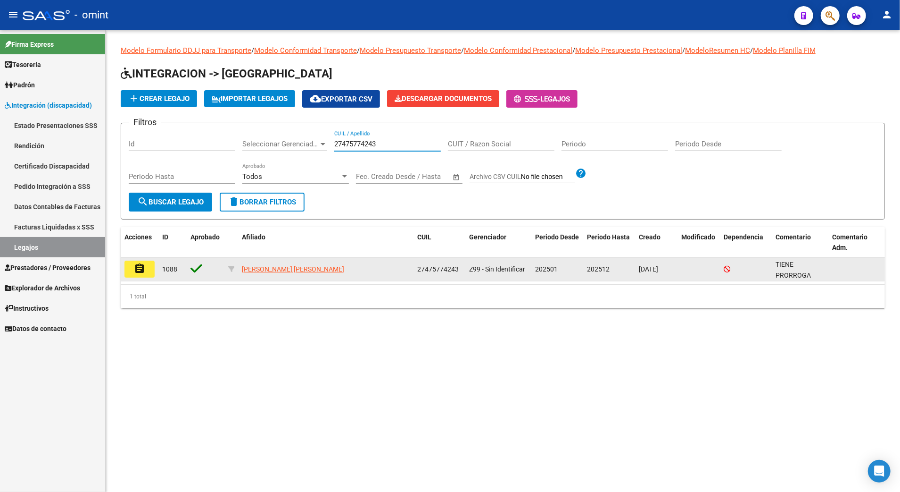
type input "27475774243"
click at [138, 265] on mat-icon "assignment" at bounding box center [139, 268] width 11 height 11
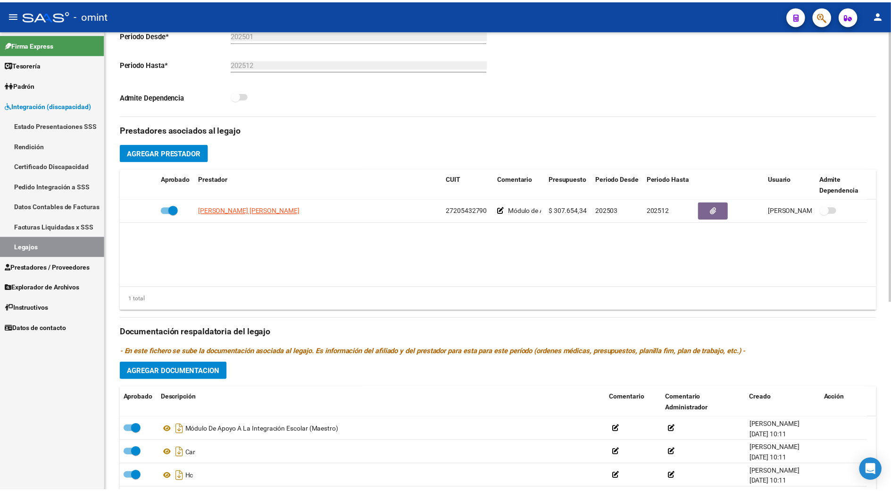
scroll to position [321, 0]
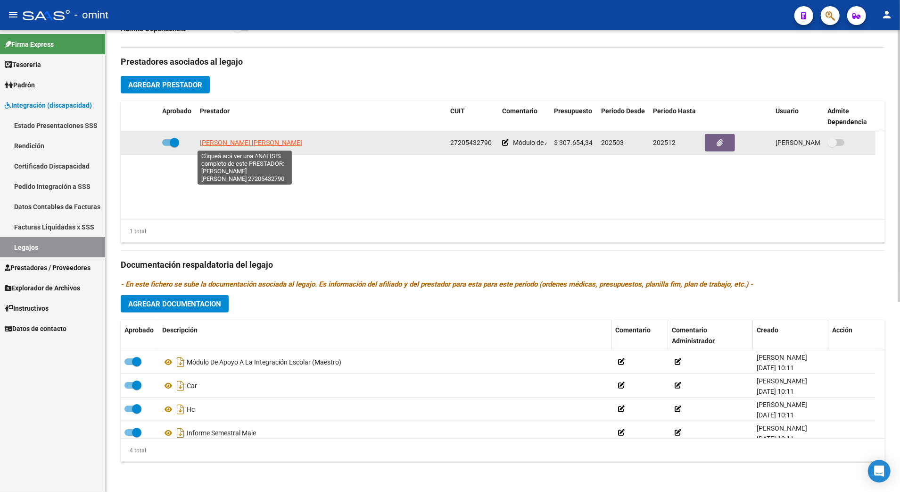
click at [259, 144] on span "ALBORNOZ CLAUDIA ROSANA" at bounding box center [251, 143] width 102 height 8
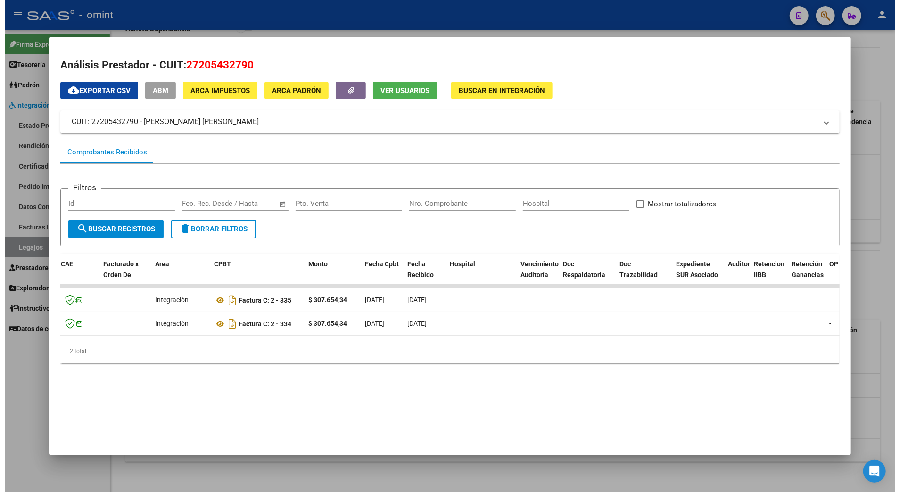
scroll to position [0, 0]
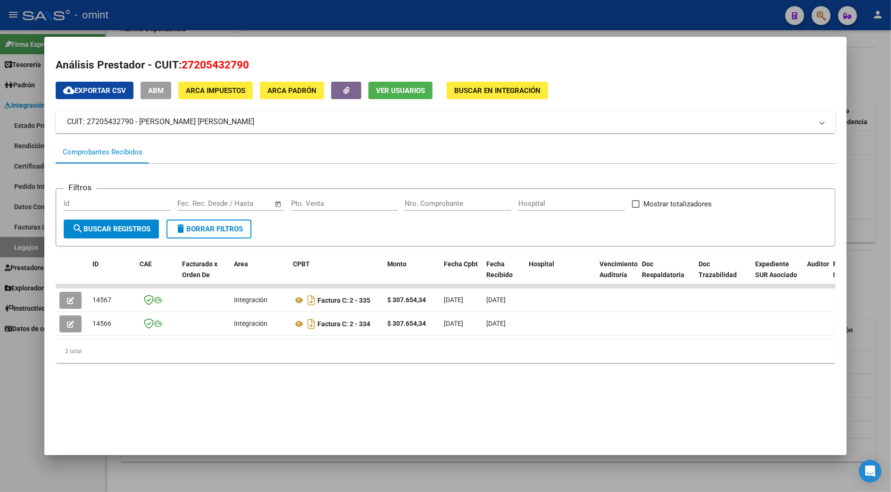
click at [888, 182] on div at bounding box center [445, 246] width 891 height 492
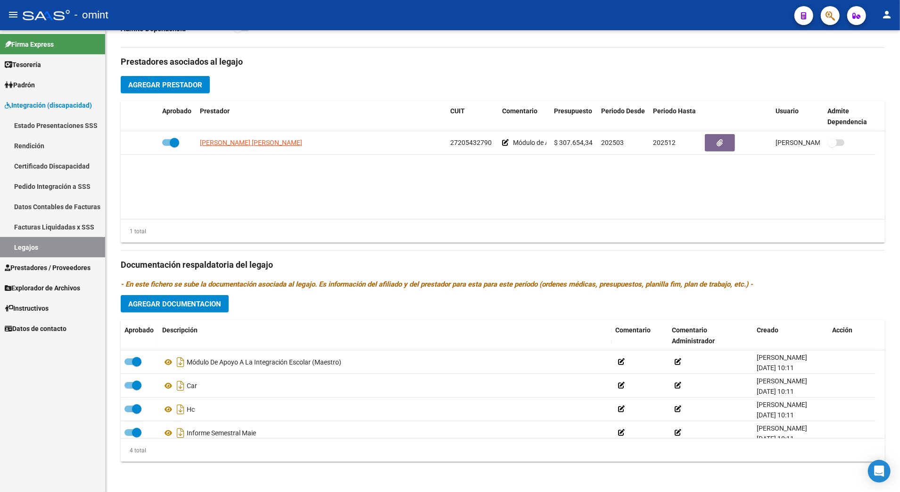
click at [23, 248] on link "Legajos" at bounding box center [52, 247] width 105 height 20
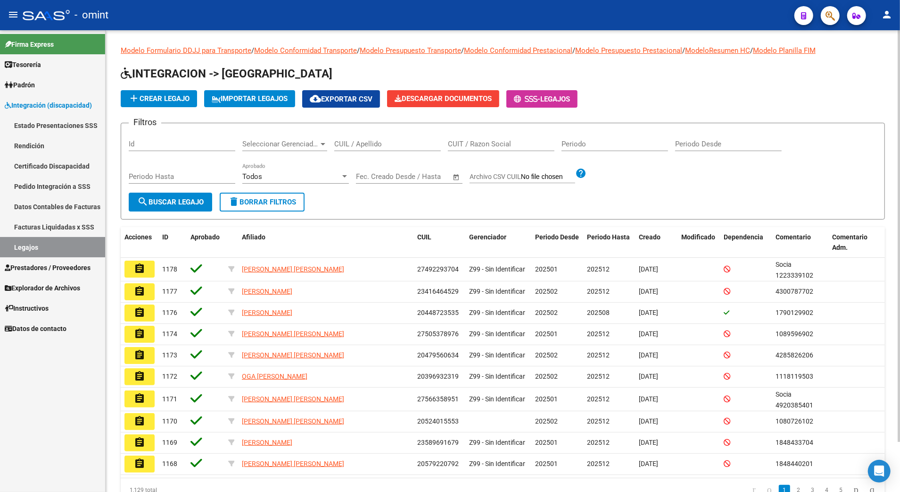
click at [360, 134] on div "CUIL / Apellido" at bounding box center [387, 141] width 107 height 20
paste input "27531070017"
type input "27531070017"
click at [185, 202] on span "search Buscar Legajo" at bounding box center [170, 202] width 67 height 8
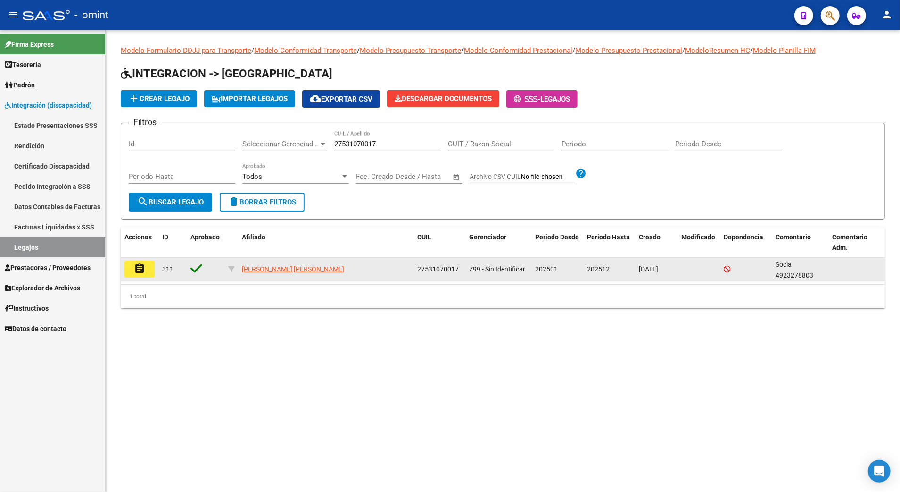
click at [144, 269] on mat-icon "assignment" at bounding box center [139, 268] width 11 height 11
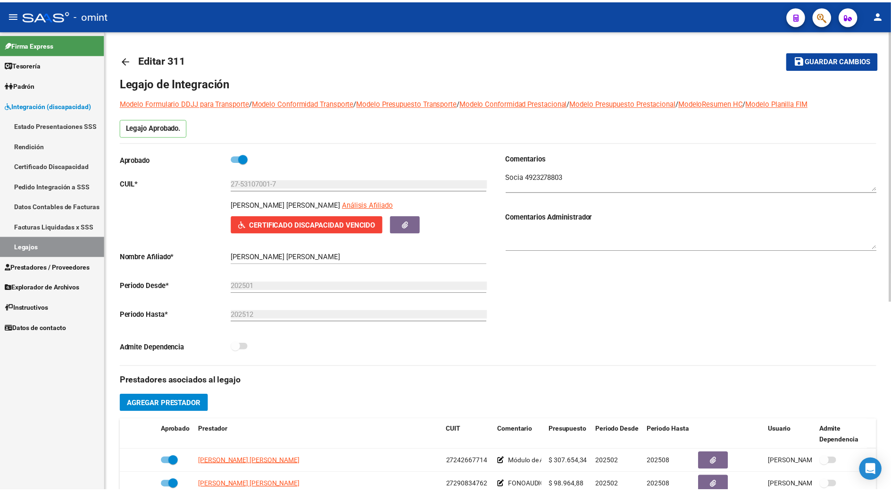
scroll to position [125, 0]
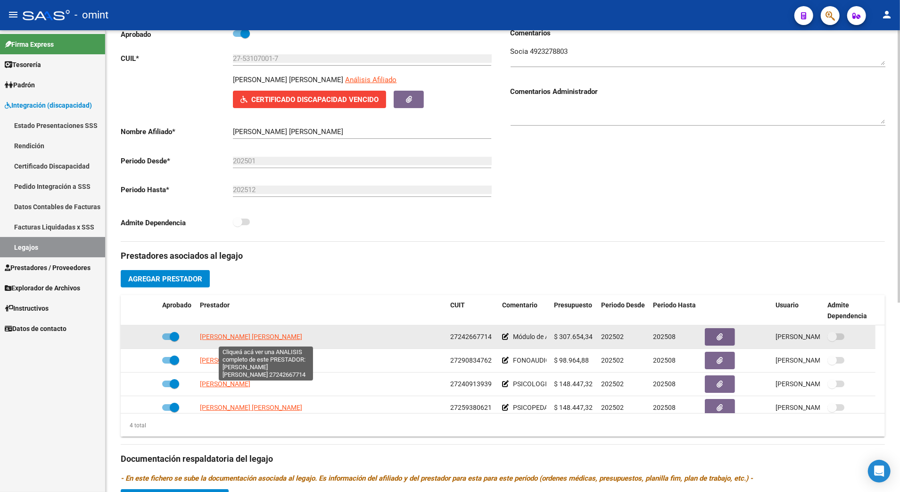
click at [268, 336] on span "[PERSON_NAME] [PERSON_NAME]" at bounding box center [251, 337] width 102 height 8
type textarea "27242667714"
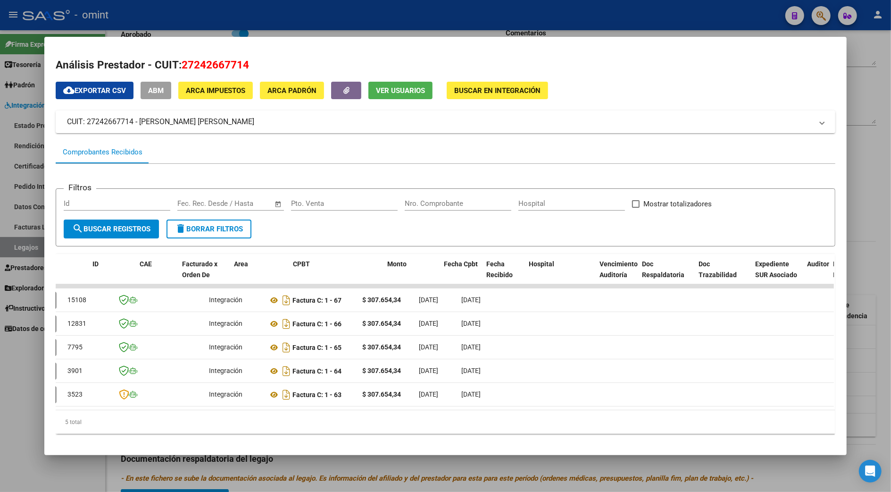
scroll to position [0, 0]
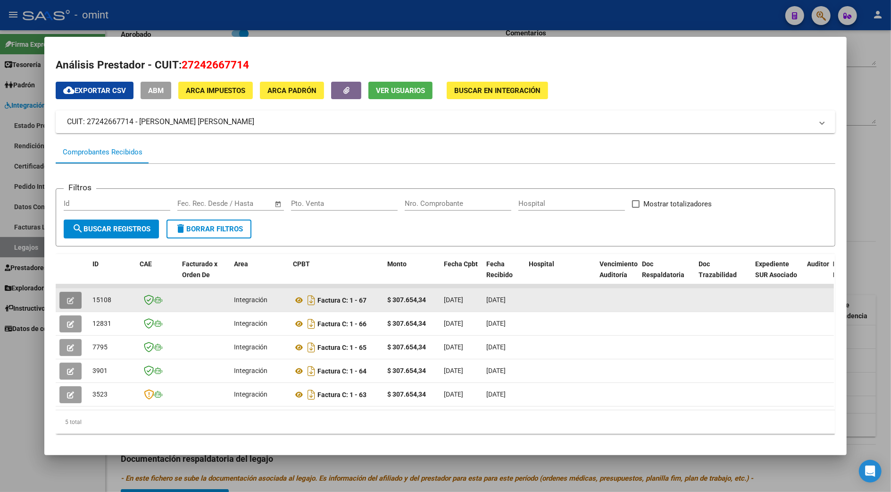
click at [62, 296] on button "button" at bounding box center [70, 300] width 22 height 17
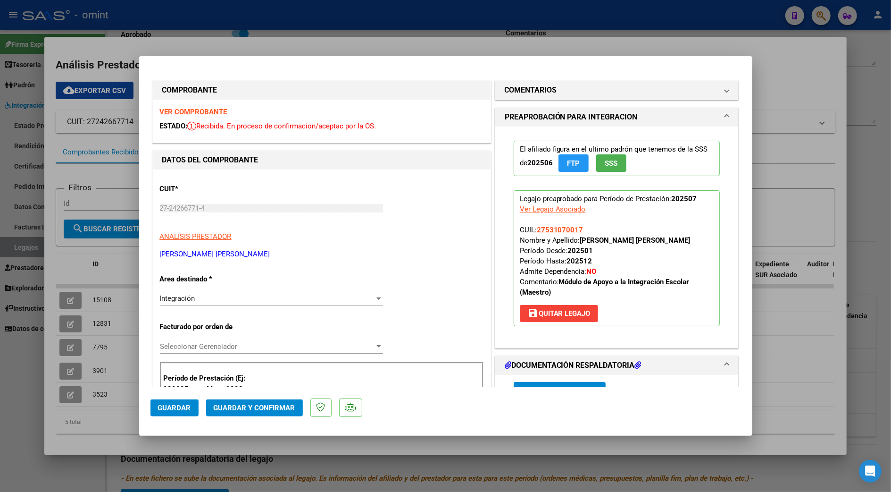
click at [192, 110] on strong "VER COMPROBANTE" at bounding box center [193, 112] width 67 height 8
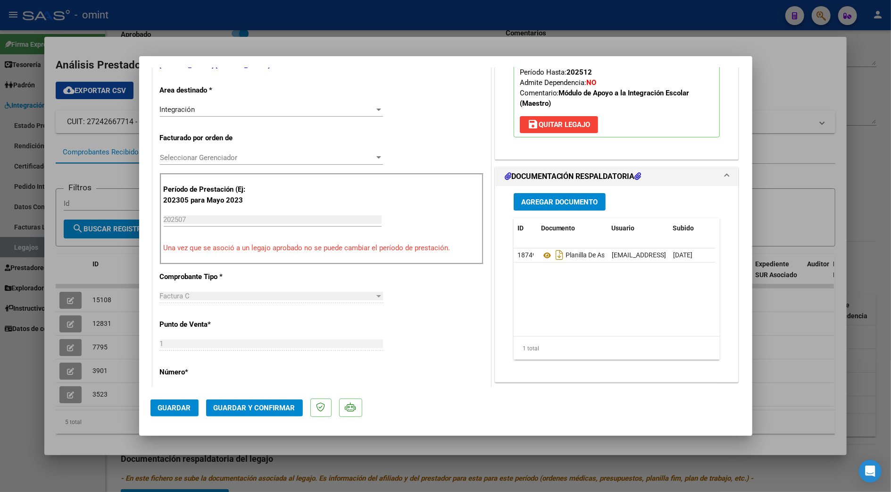
scroll to position [251, 0]
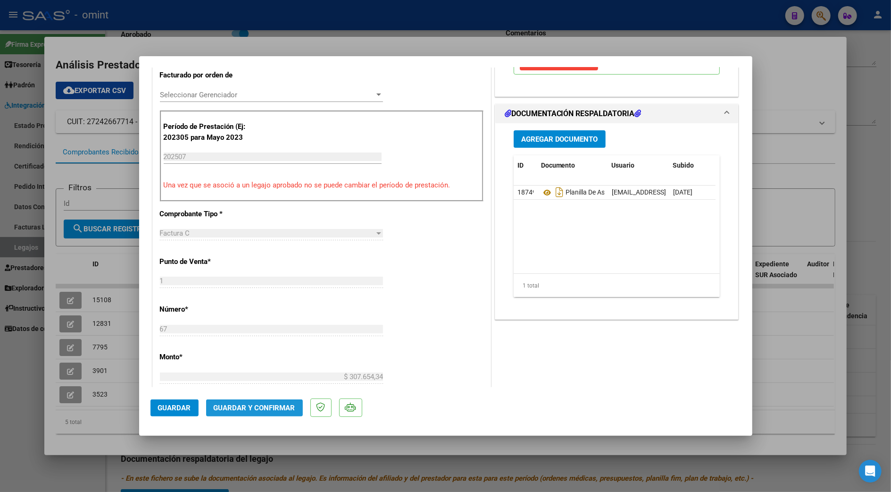
click at [258, 403] on span "Guardar y Confirmar" at bounding box center [255, 407] width 82 height 8
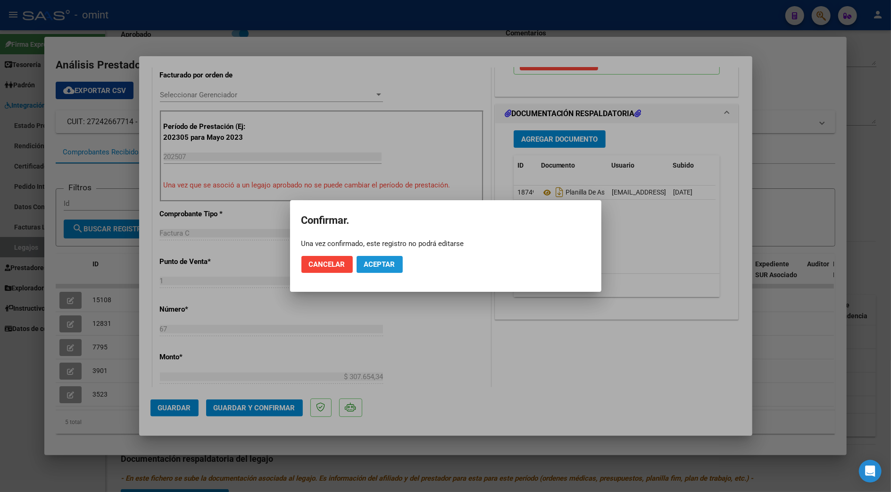
click at [377, 261] on span "Aceptar" at bounding box center [379, 264] width 31 height 8
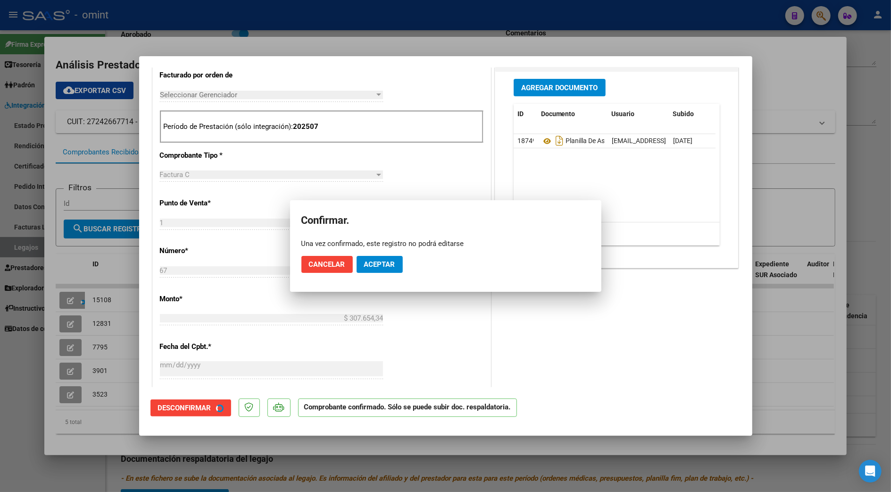
scroll to position [251, 0]
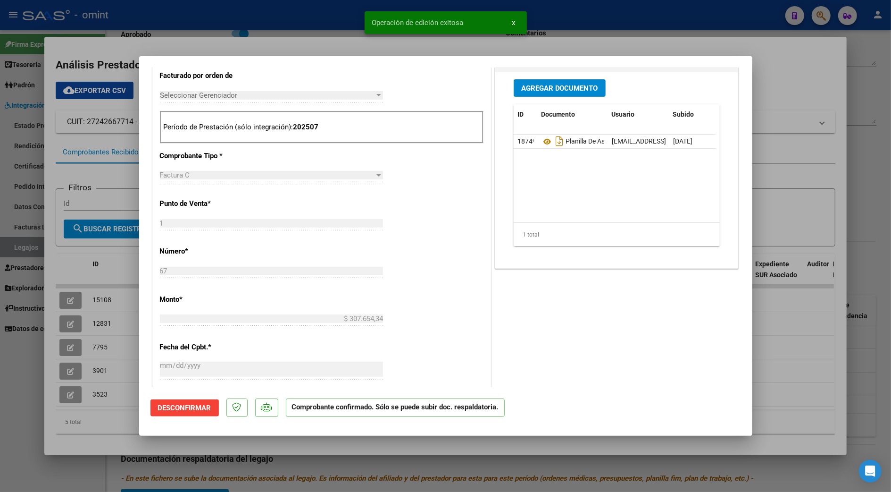
click at [798, 99] on div at bounding box center [445, 246] width 891 height 492
type input "$ 0,00"
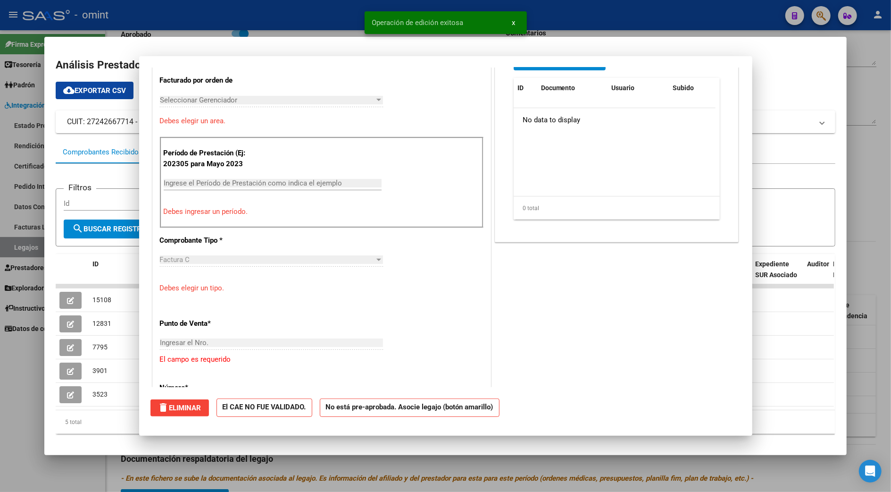
scroll to position [268, 0]
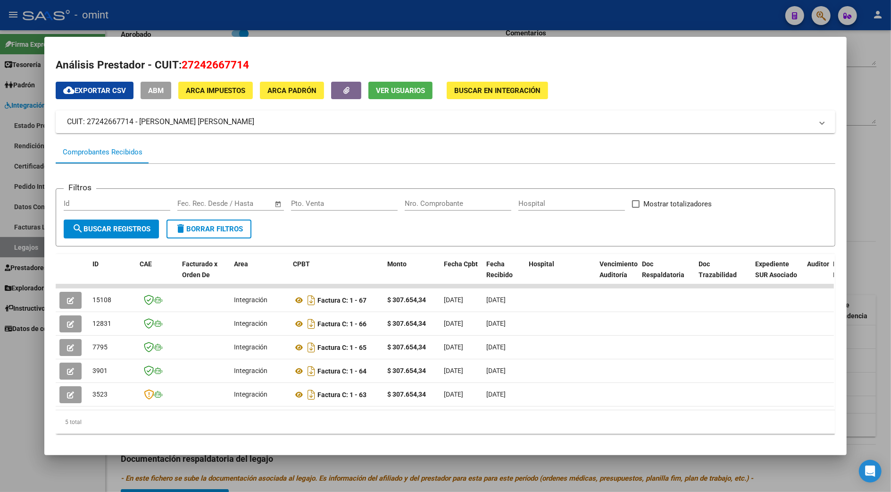
click at [855, 200] on div at bounding box center [445, 246] width 891 height 492
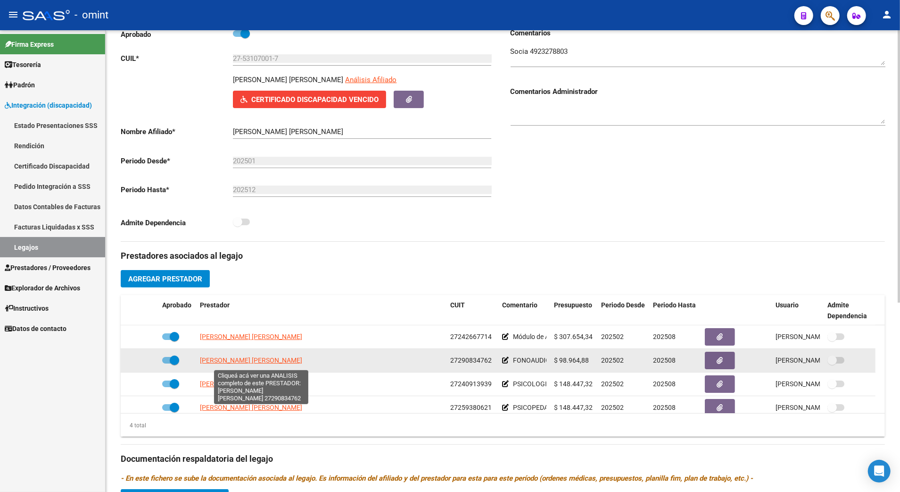
click at [257, 361] on span "[PERSON_NAME] [PERSON_NAME]" at bounding box center [251, 360] width 102 height 8
type textarea "27290834762"
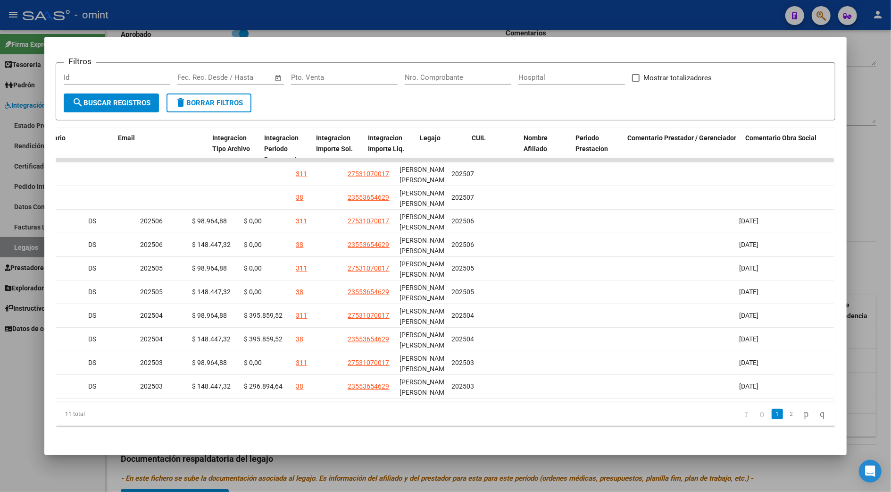
scroll to position [0, 0]
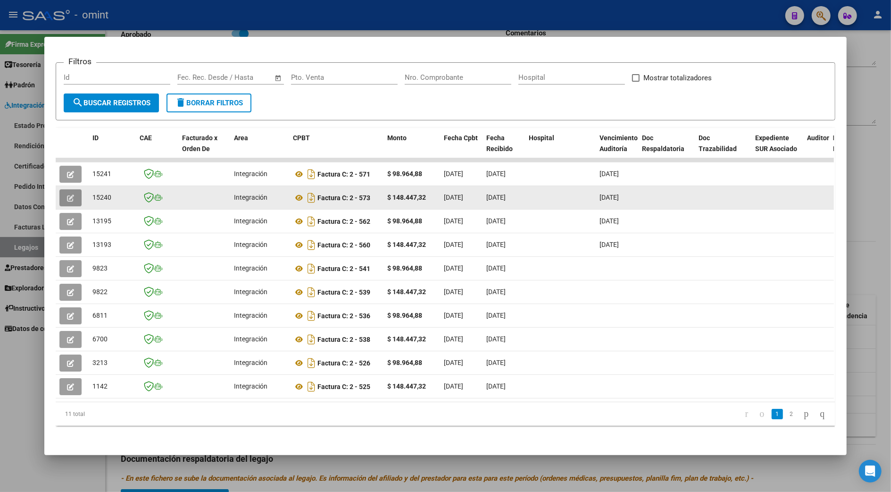
click at [68, 194] on icon "button" at bounding box center [70, 197] width 7 height 7
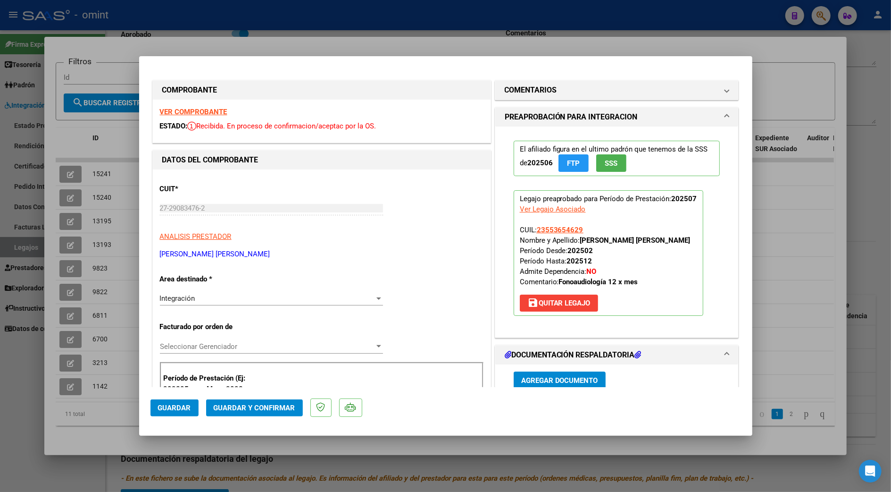
scroll to position [189, 0]
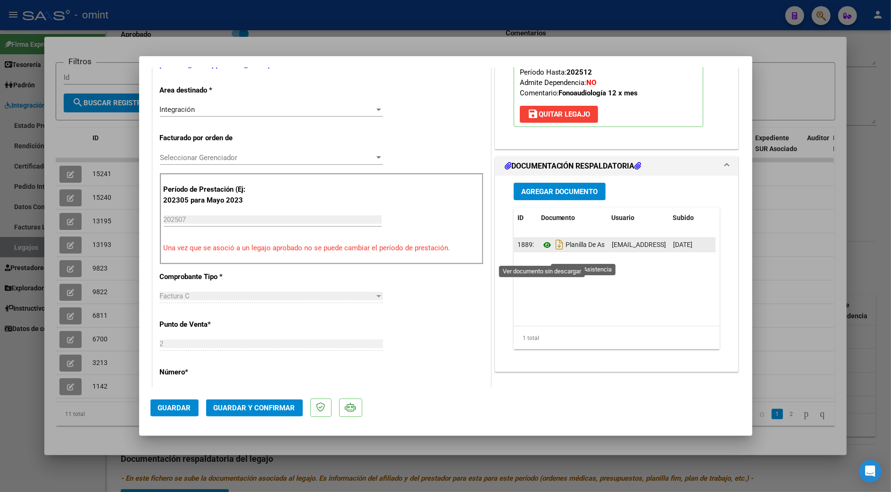
click at [542, 250] on icon at bounding box center [547, 244] width 12 height 11
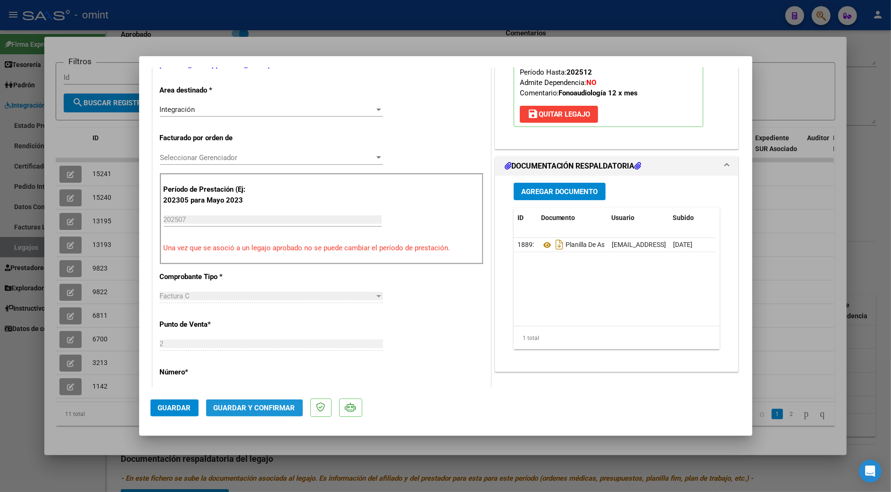
click at [263, 406] on span "Guardar y Confirmar" at bounding box center [255, 407] width 82 height 8
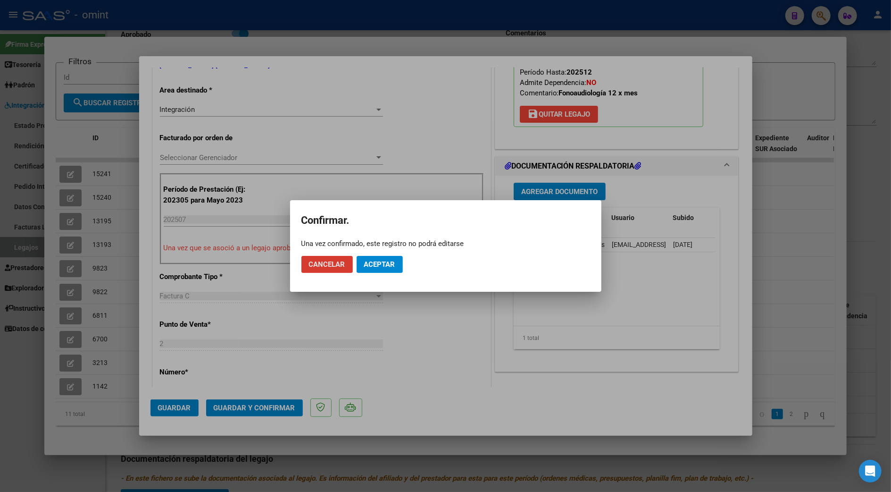
click at [388, 263] on span "Aceptar" at bounding box center [379, 264] width 31 height 8
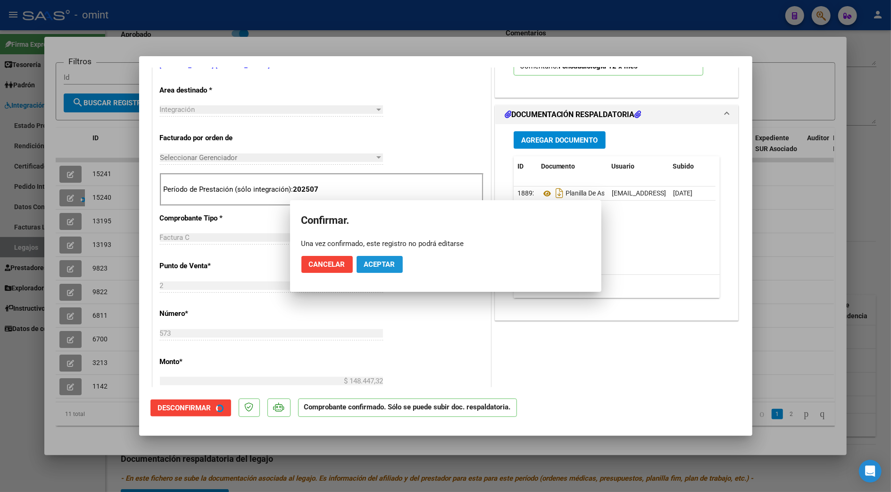
scroll to position [188, 0]
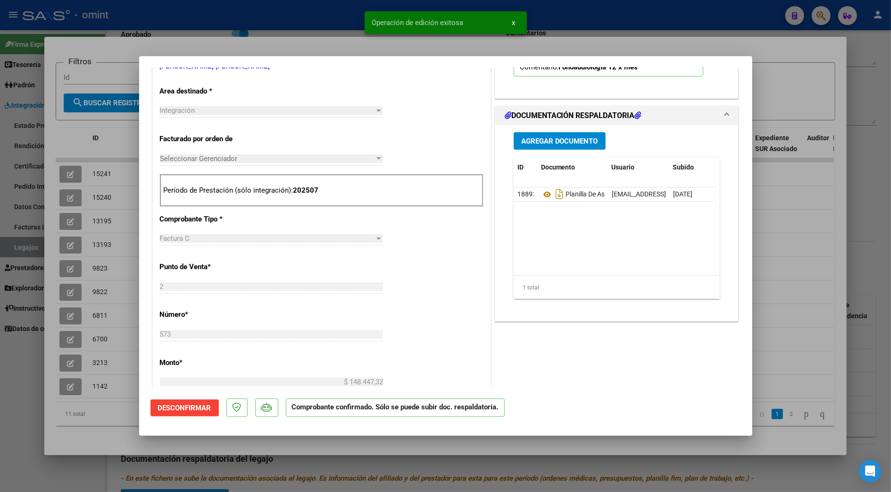
click at [802, 226] on div at bounding box center [445, 246] width 891 height 492
type input "$ 0,00"
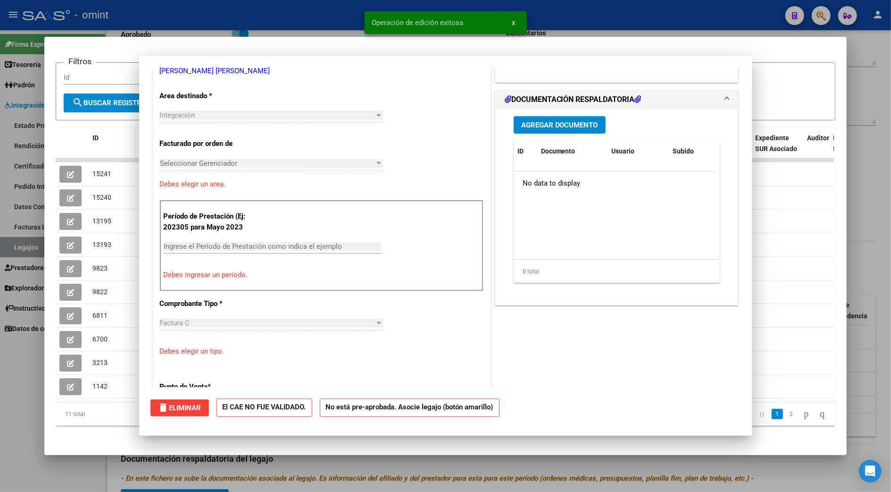
scroll to position [0, 0]
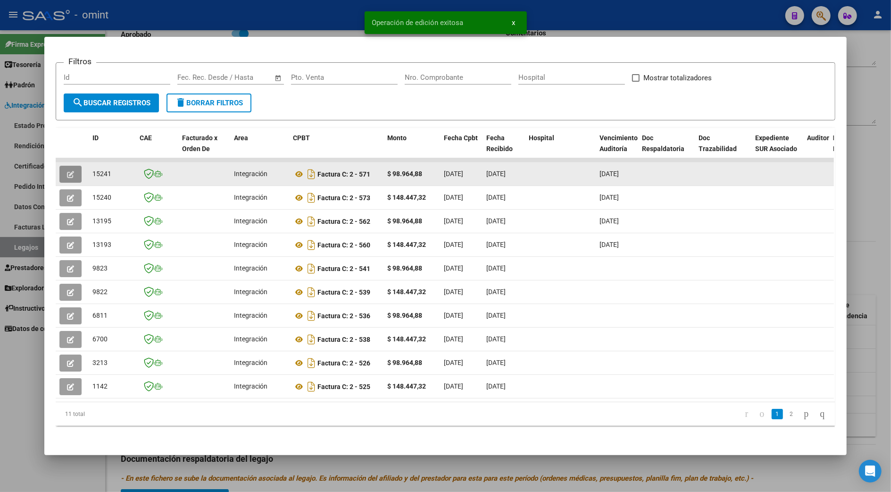
click at [62, 169] on button "button" at bounding box center [70, 174] width 22 height 17
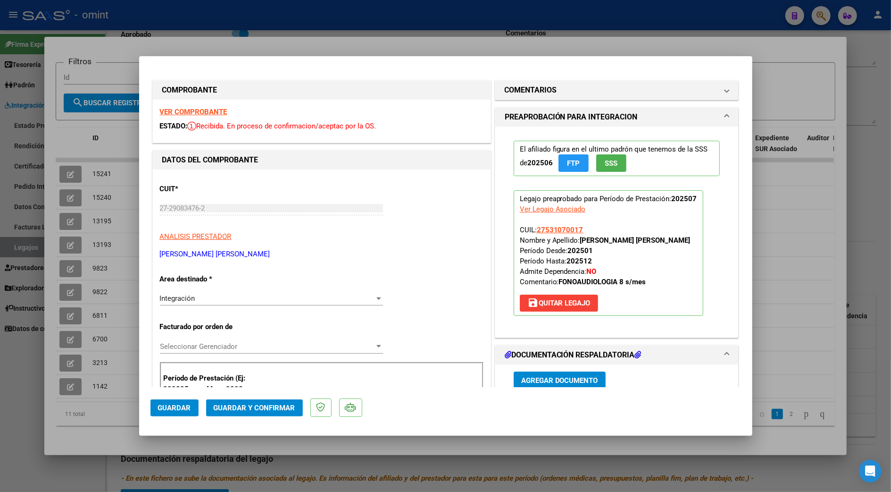
scroll to position [125, 0]
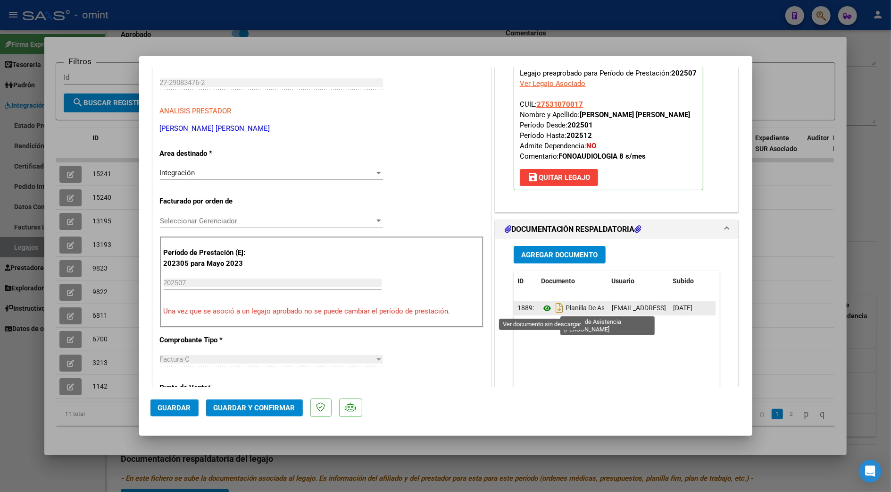
click at [541, 308] on icon at bounding box center [547, 307] width 12 height 11
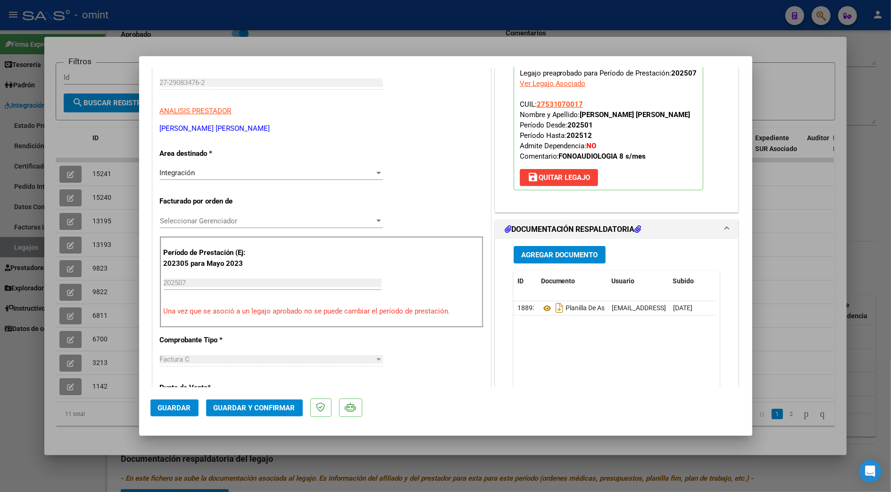
click at [261, 404] on span "Guardar y Confirmar" at bounding box center [255, 407] width 82 height 8
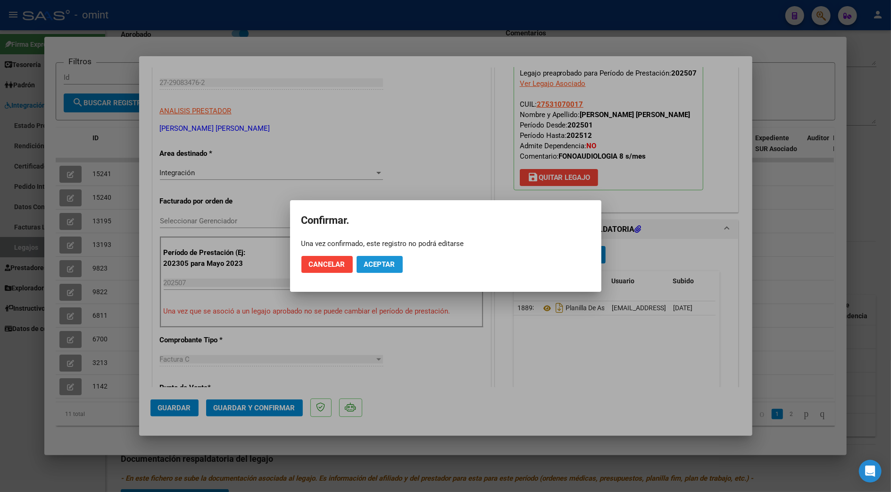
click at [376, 259] on button "Aceptar" at bounding box center [380, 264] width 46 height 17
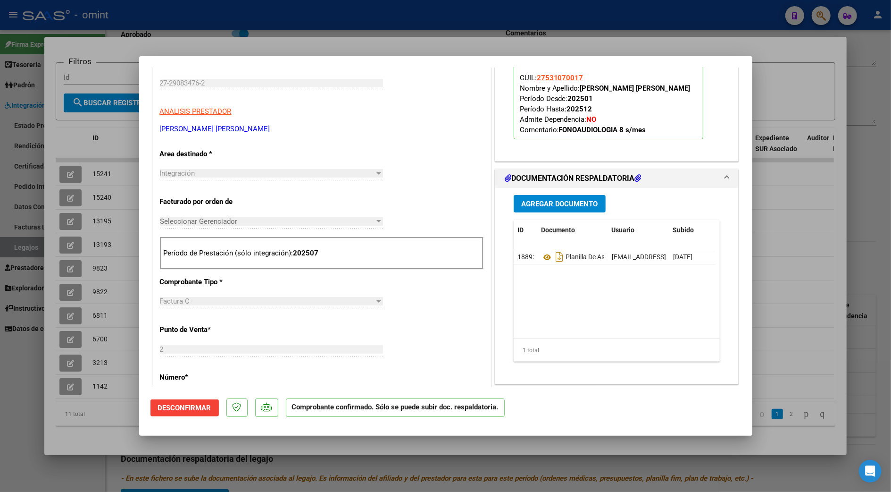
click at [783, 78] on div at bounding box center [445, 246] width 891 height 492
type input "$ 0,00"
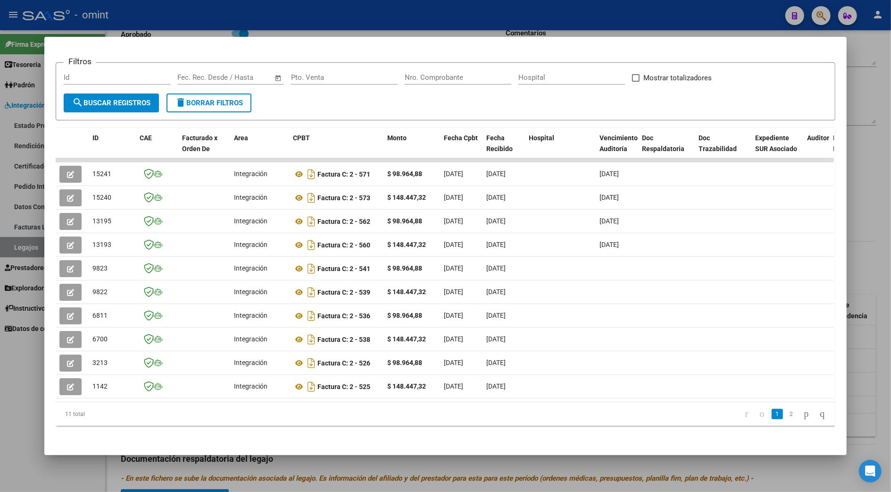
click at [873, 157] on div at bounding box center [445, 246] width 891 height 492
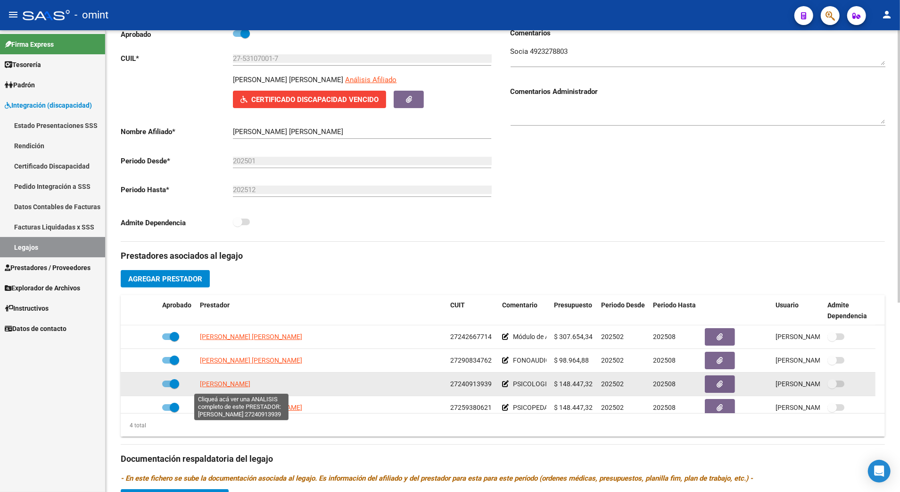
click at [247, 386] on span "[PERSON_NAME]" at bounding box center [225, 384] width 50 height 8
type textarea "27240913939"
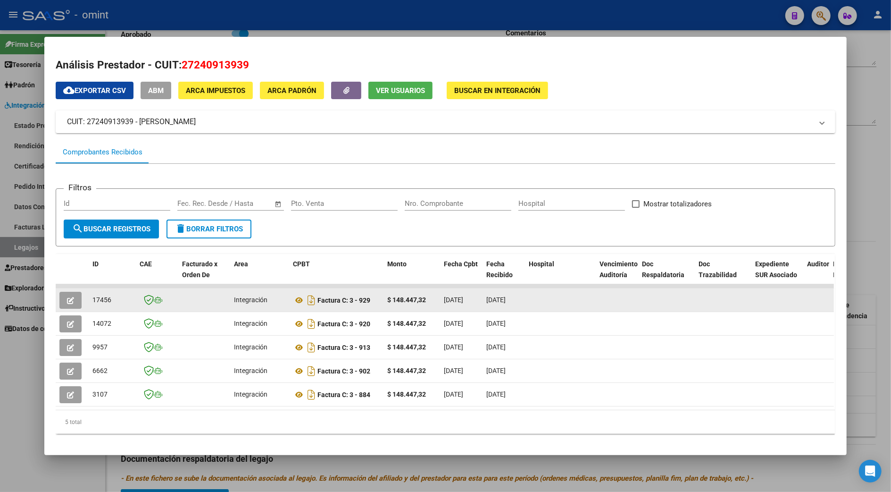
click at [68, 299] on icon "button" at bounding box center [70, 300] width 7 height 7
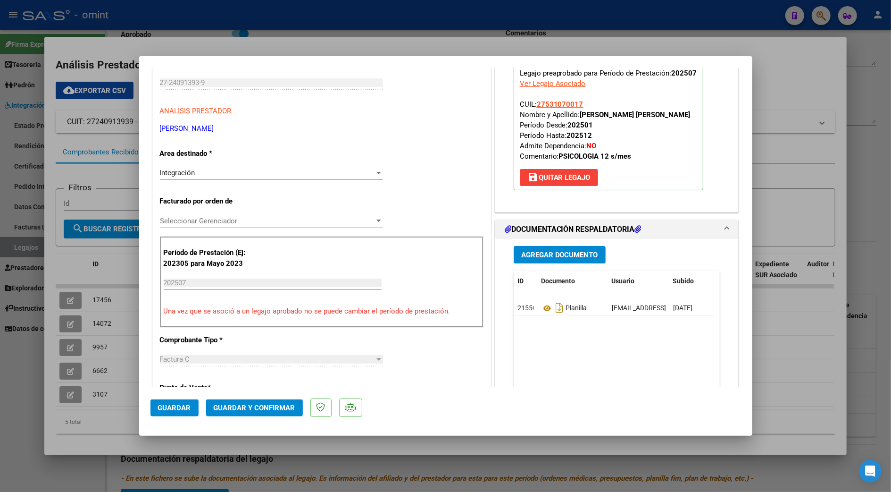
scroll to position [189, 0]
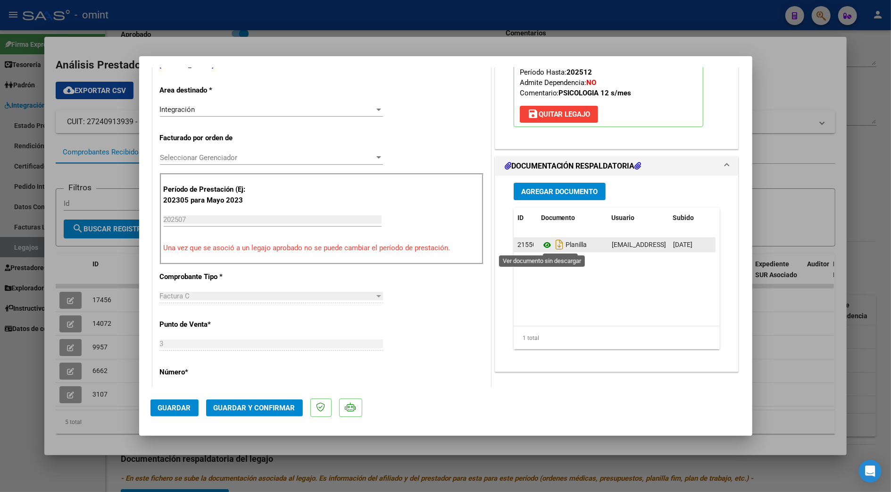
click at [542, 244] on icon at bounding box center [547, 244] width 12 height 11
click at [259, 405] on span "Guardar y Confirmar" at bounding box center [255, 407] width 82 height 8
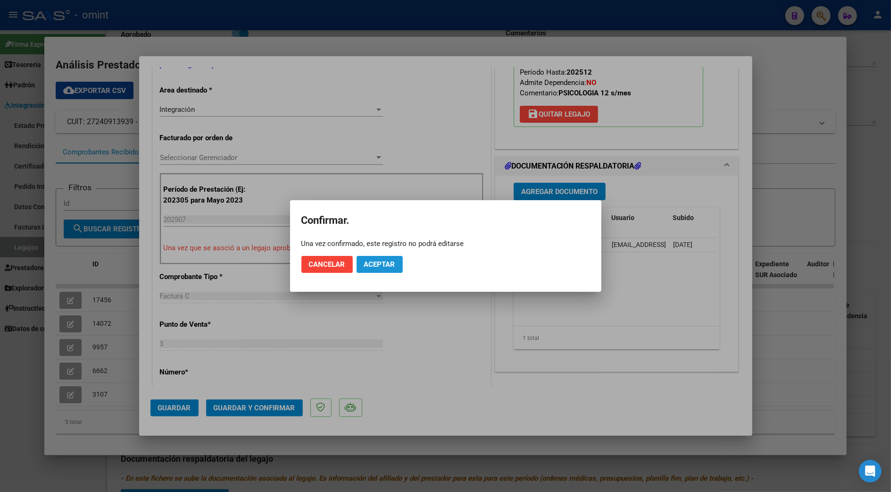
click at [385, 257] on button "Aceptar" at bounding box center [380, 264] width 46 height 17
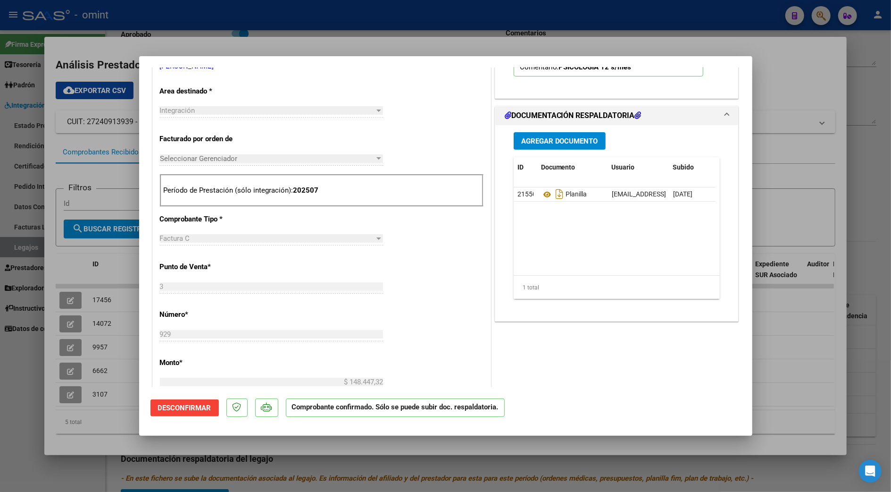
click at [796, 160] on div at bounding box center [445, 246] width 891 height 492
type input "$ 0,00"
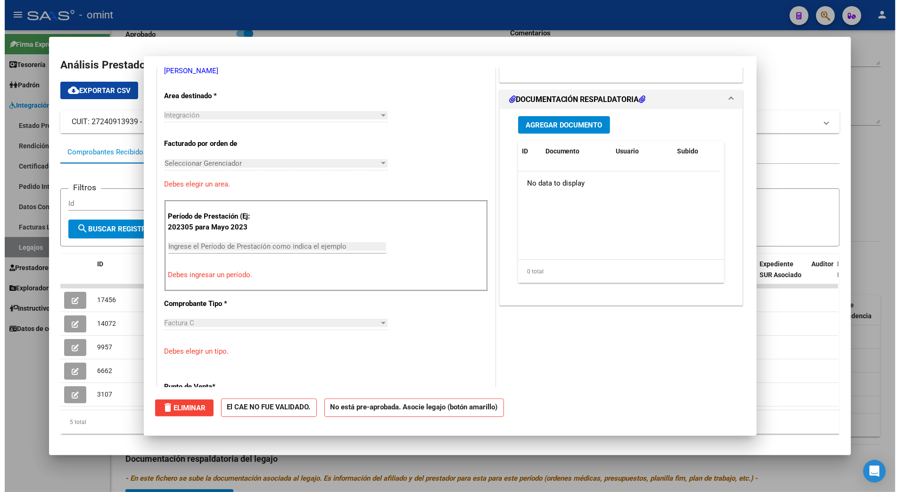
scroll to position [0, 0]
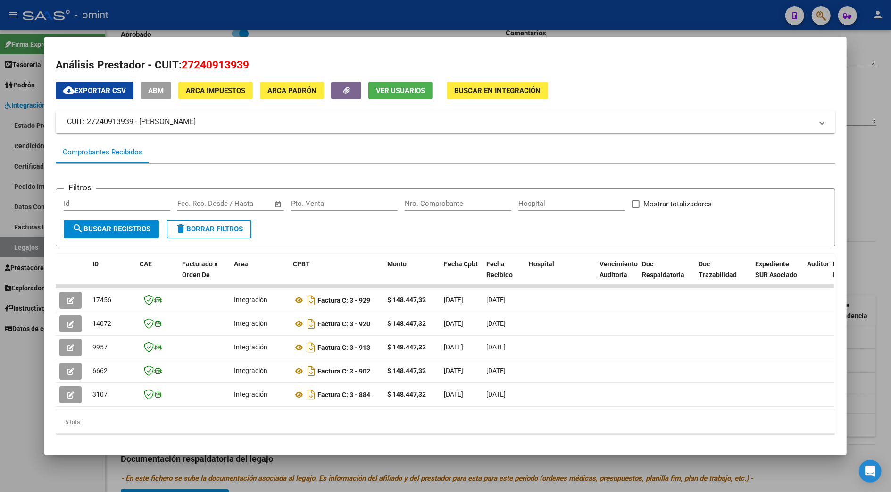
click at [872, 160] on div at bounding box center [445, 246] width 891 height 492
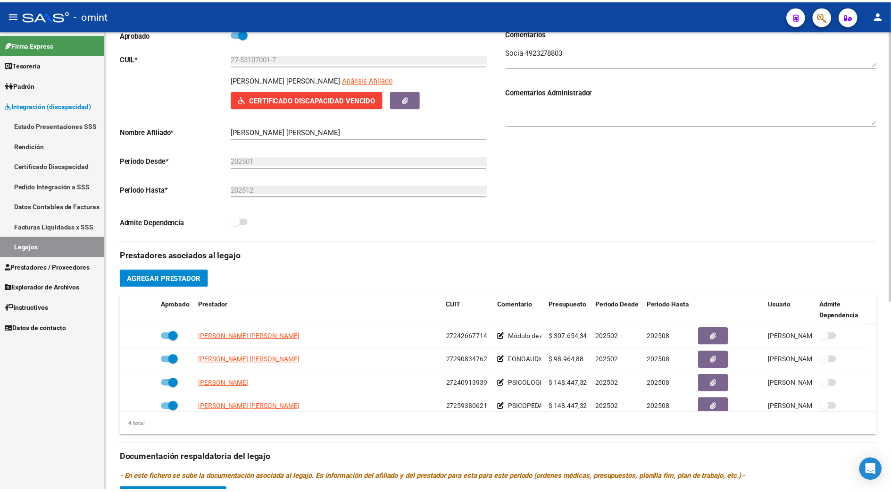
scroll to position [10, 0]
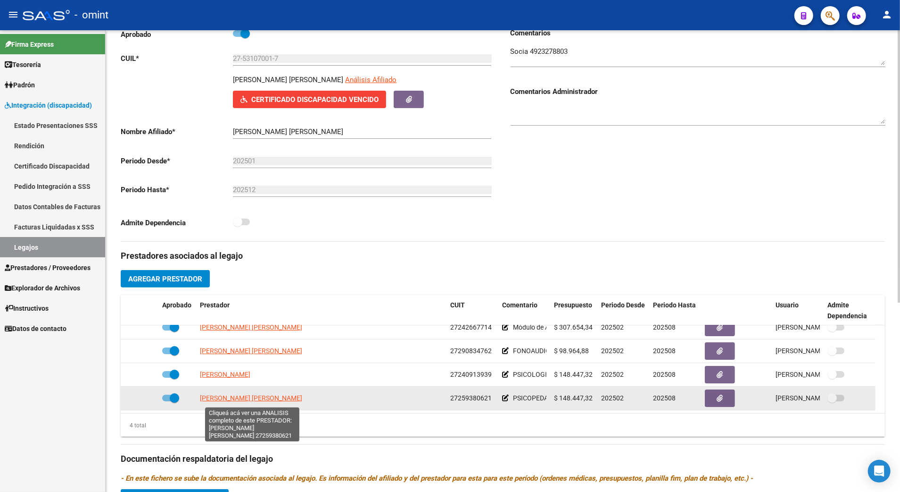
click at [249, 399] on span "[PERSON_NAME] [PERSON_NAME]" at bounding box center [251, 398] width 102 height 8
type textarea "27259380621"
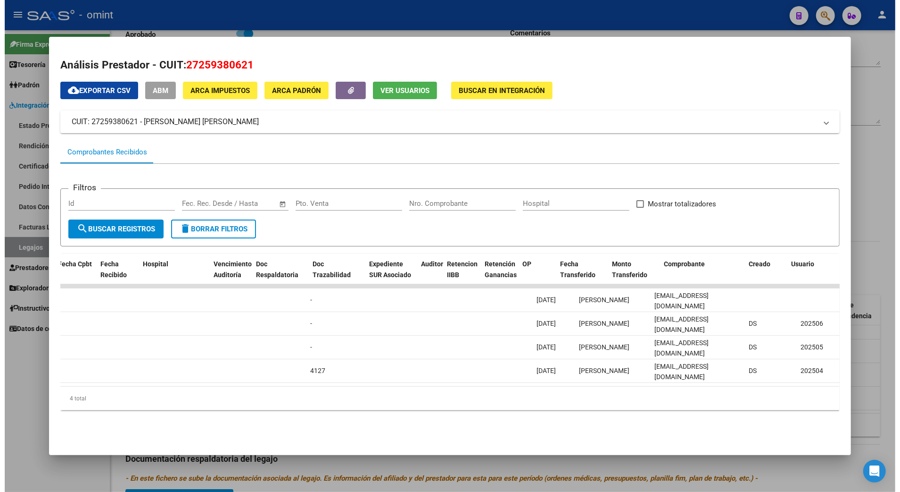
scroll to position [0, 0]
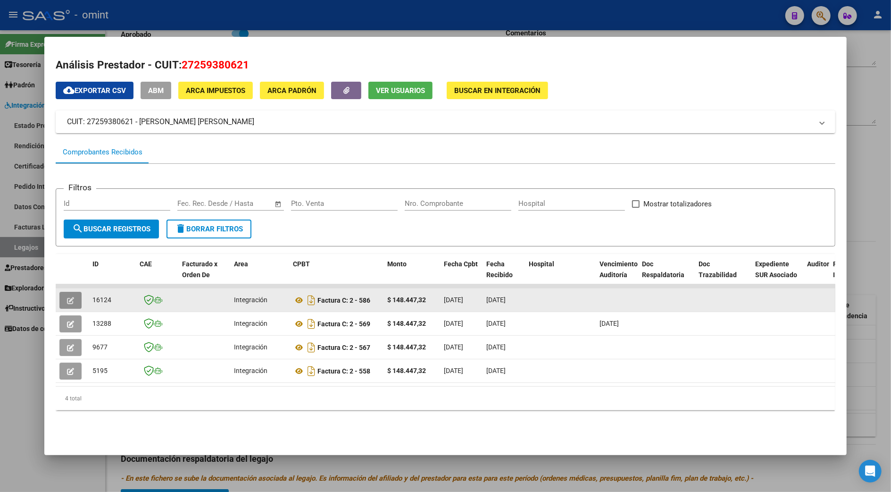
click at [69, 302] on icon "button" at bounding box center [70, 300] width 7 height 7
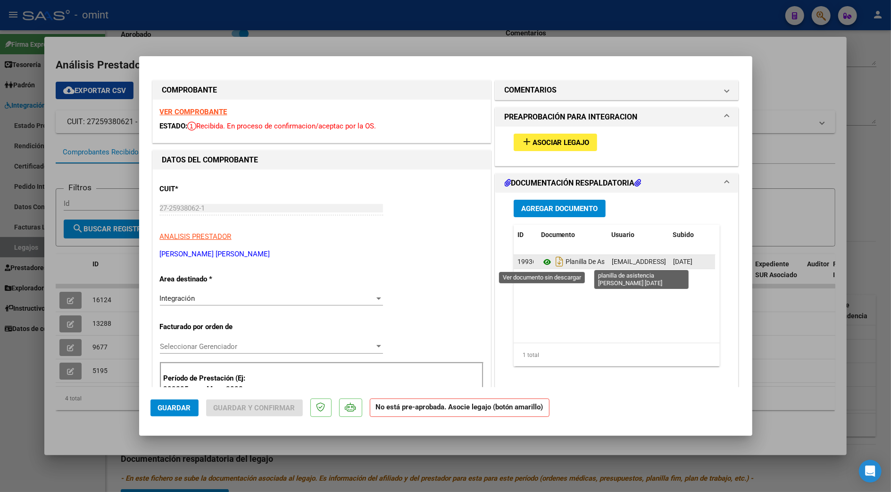
click at [541, 261] on icon at bounding box center [547, 261] width 12 height 11
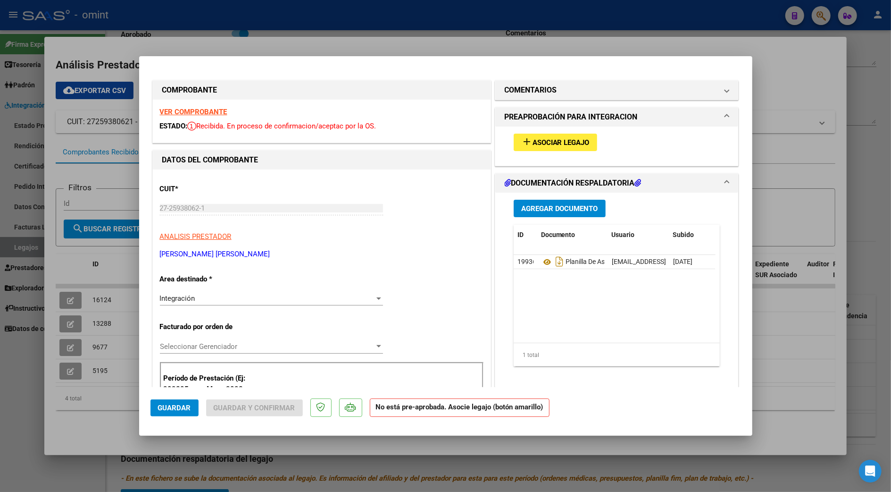
click at [572, 142] on span "Asociar Legajo" at bounding box center [561, 142] width 57 height 8
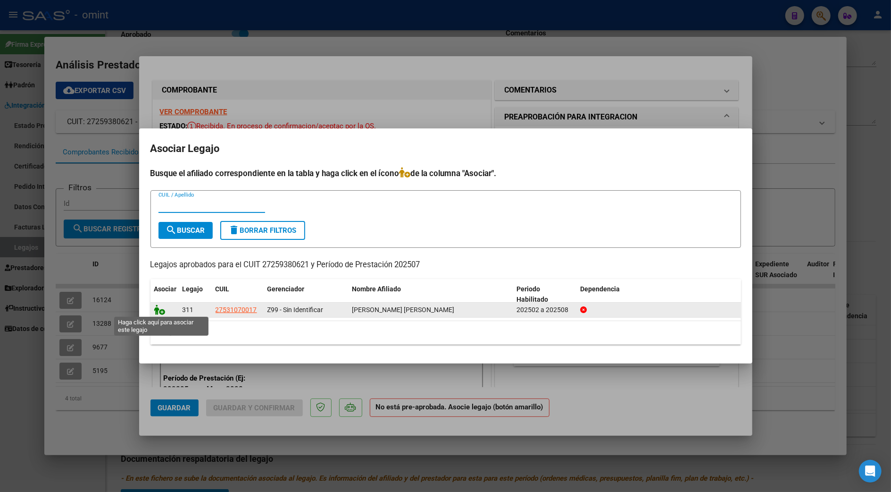
click at [158, 310] on icon at bounding box center [159, 309] width 11 height 10
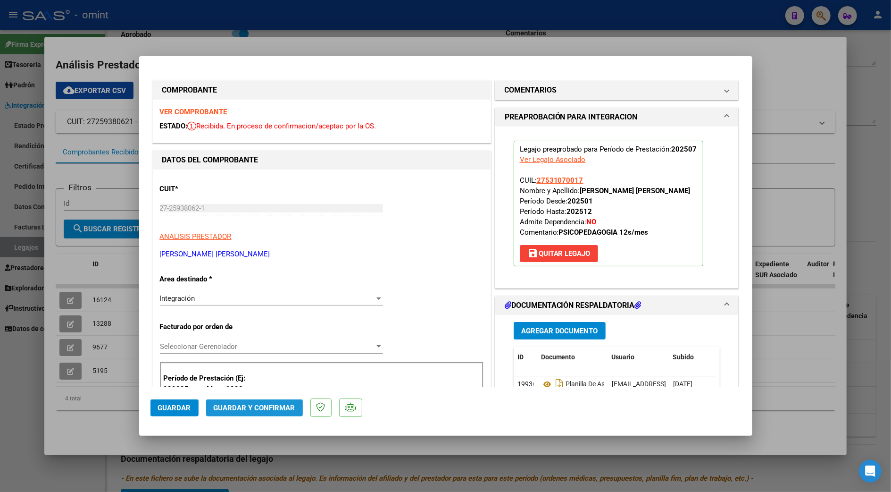
click at [277, 406] on span "Guardar y Confirmar" at bounding box center [255, 407] width 82 height 8
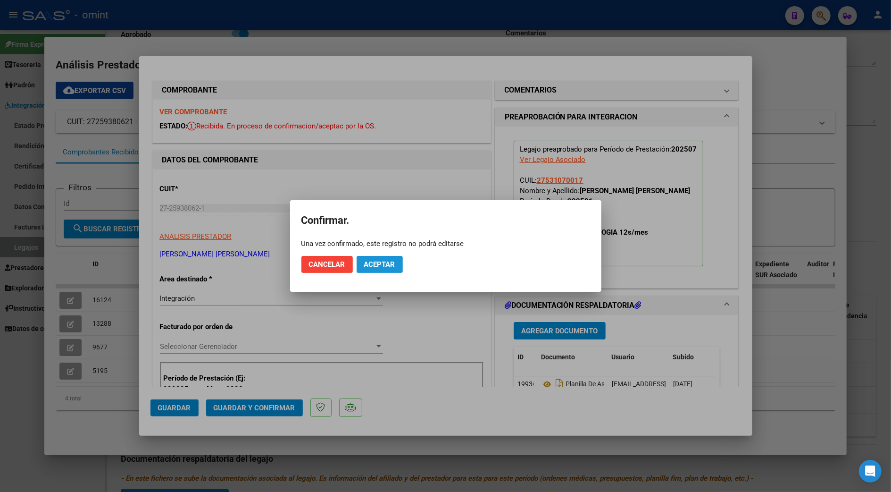
click at [387, 258] on button "Aceptar" at bounding box center [380, 264] width 46 height 17
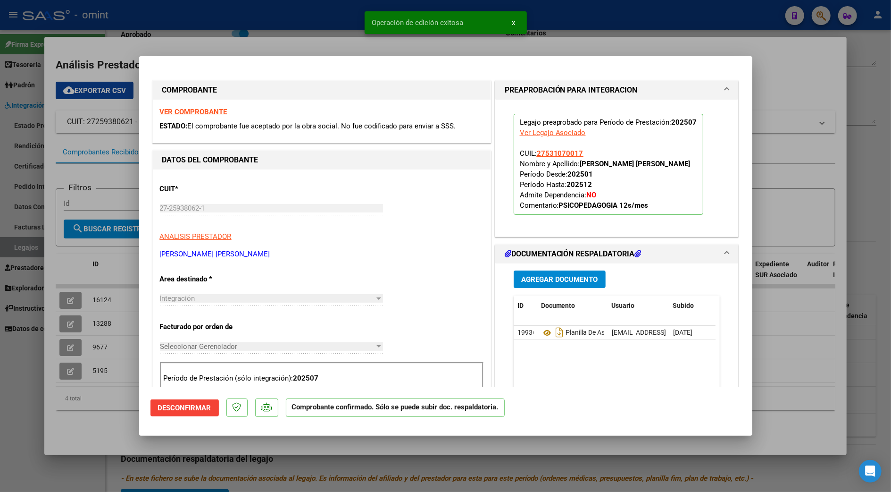
click at [183, 111] on strong "VER COMPROBANTE" at bounding box center [193, 112] width 67 height 8
click at [793, 144] on div at bounding box center [445, 246] width 891 height 492
type input "$ 0,00"
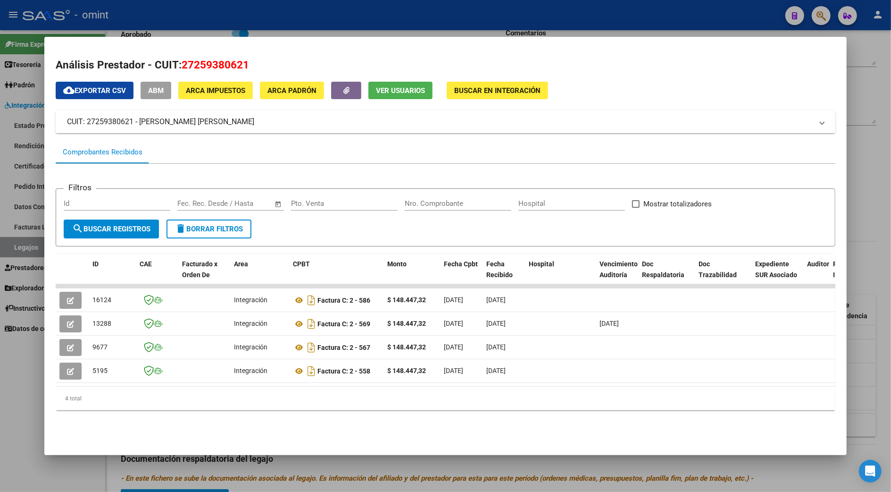
click at [868, 144] on div at bounding box center [445, 246] width 891 height 492
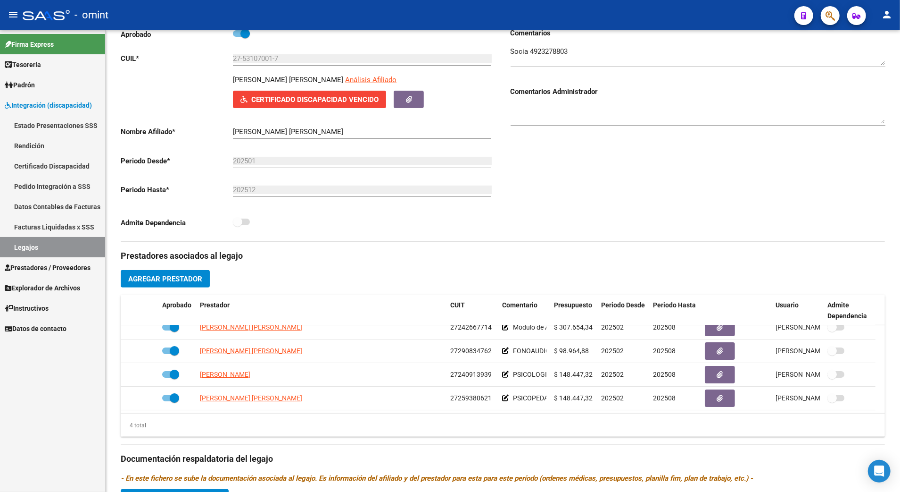
click at [27, 242] on link "Legajos" at bounding box center [52, 247] width 105 height 20
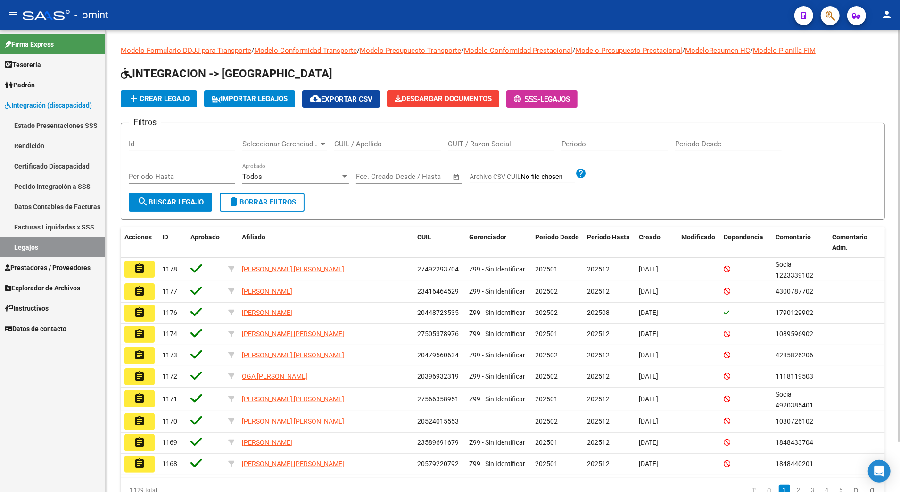
click at [375, 142] on input "CUIL / Apellido" at bounding box center [387, 144] width 107 height 8
paste input "23553654629"
type input "23553654629"
click at [162, 200] on span "search Buscar Legajo" at bounding box center [170, 202] width 67 height 8
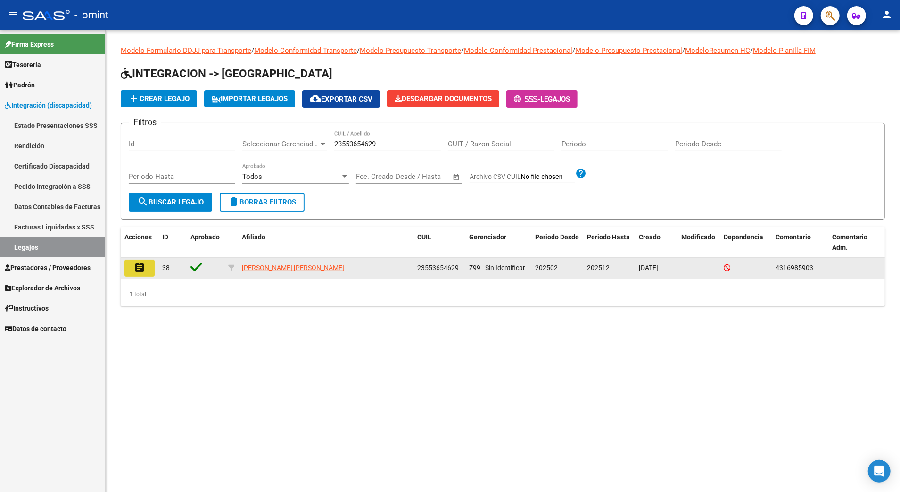
click at [140, 271] on mat-icon "assignment" at bounding box center [139, 267] width 11 height 11
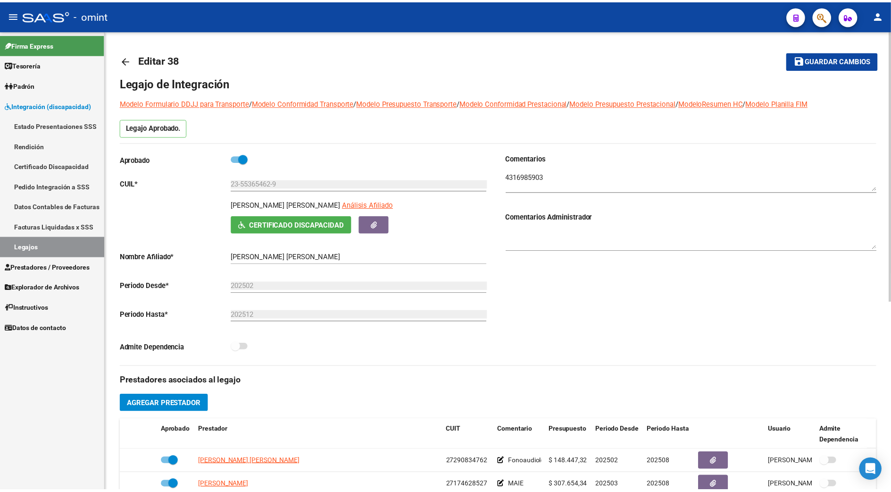
scroll to position [251, 0]
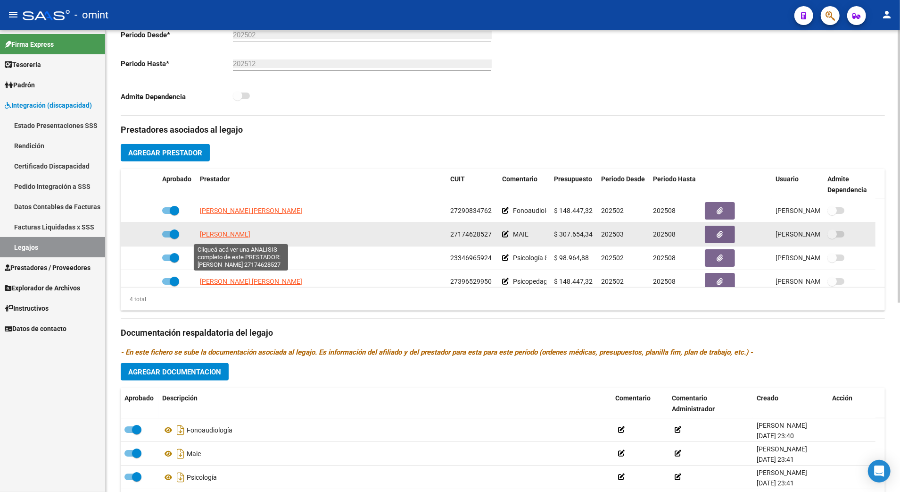
click at [234, 236] on span "PALACIOS MABEL SANDRA" at bounding box center [225, 234] width 50 height 8
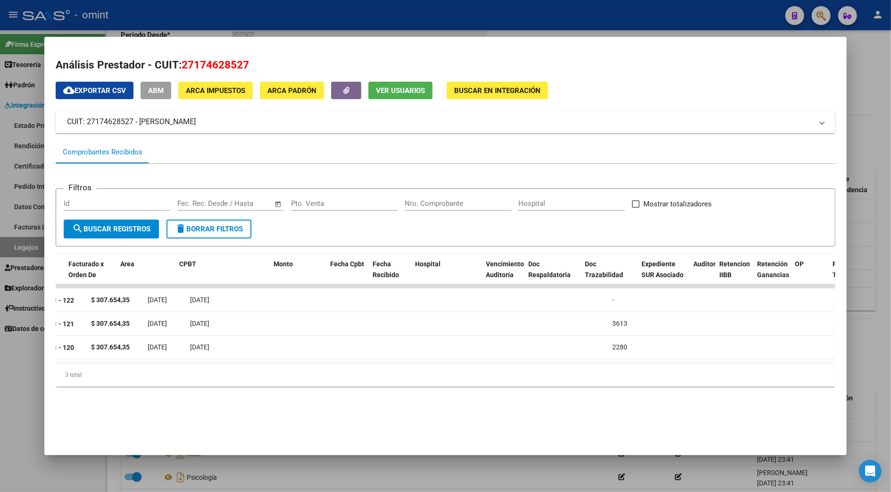
scroll to position [0, 0]
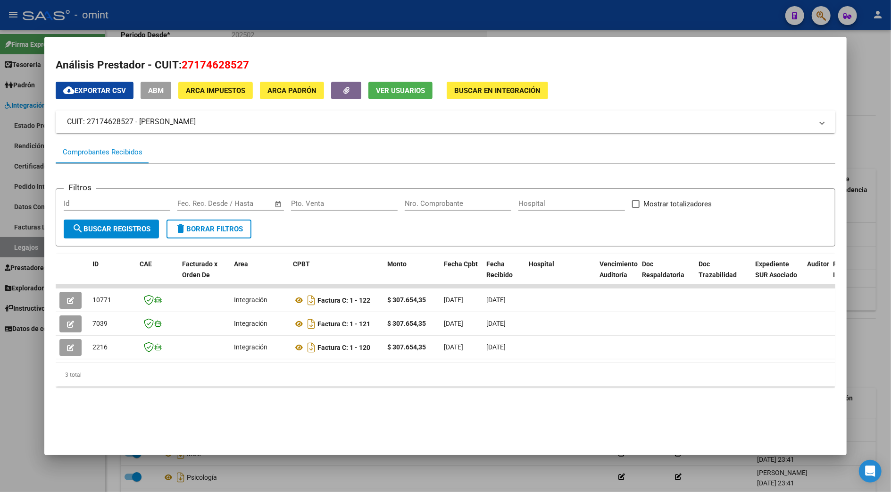
click at [870, 242] on div at bounding box center [445, 246] width 891 height 492
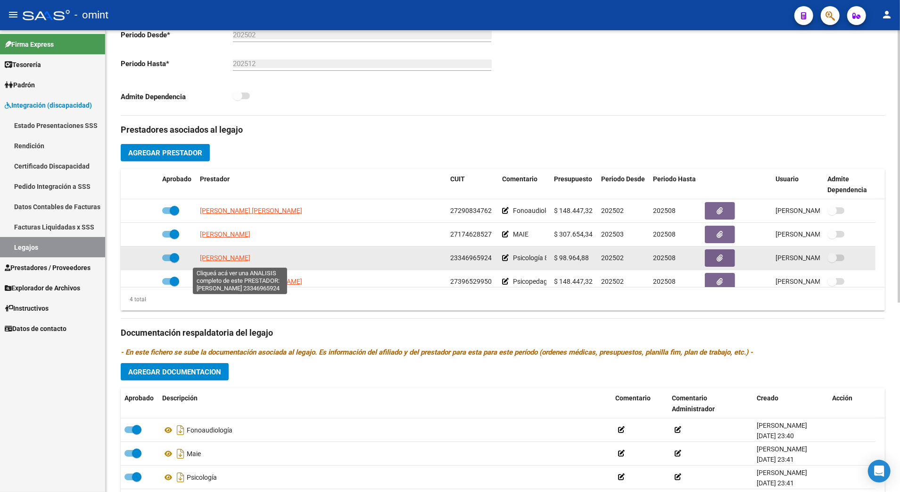
click at [239, 259] on span "[PERSON_NAME]" at bounding box center [225, 258] width 50 height 8
type textarea "23346965924"
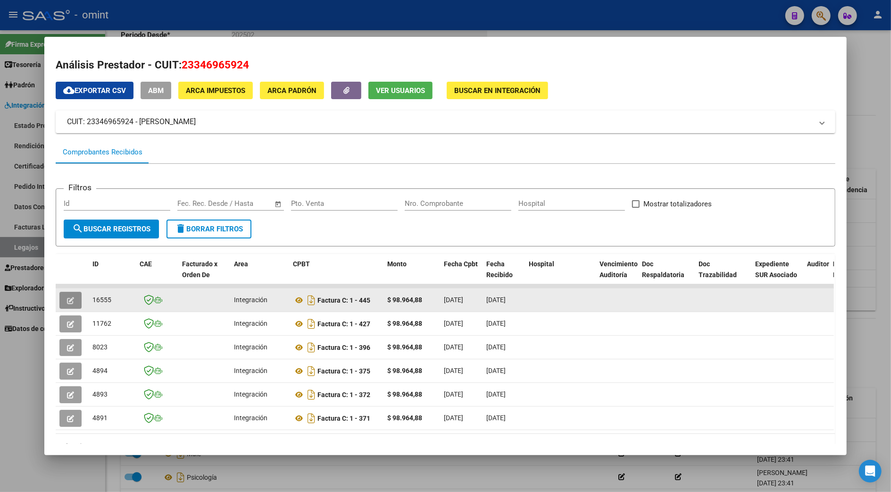
click at [67, 297] on icon "button" at bounding box center [70, 300] width 7 height 7
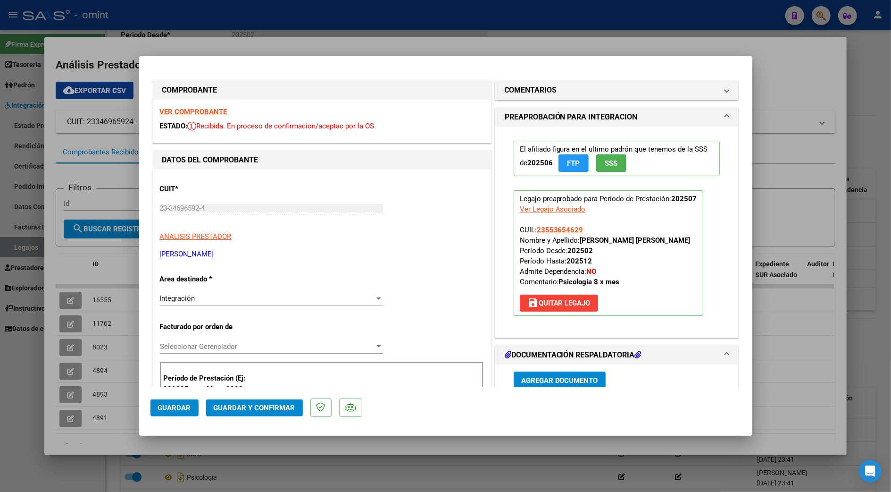
click at [193, 112] on strong "VER COMPROBANTE" at bounding box center [193, 112] width 67 height 8
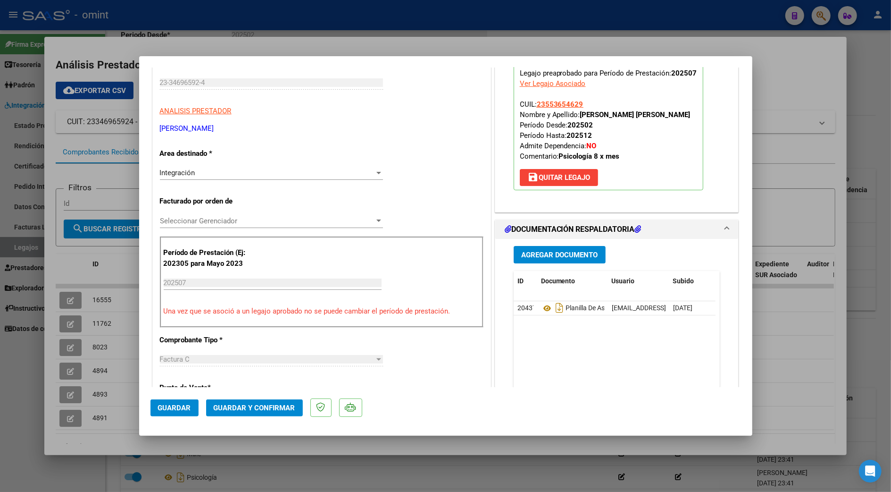
scroll to position [189, 0]
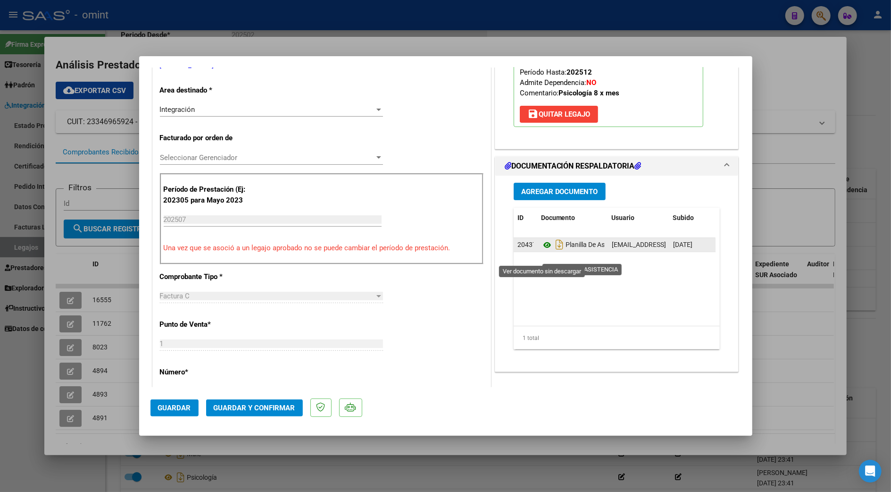
click at [542, 250] on icon at bounding box center [547, 244] width 12 height 11
drag, startPoint x: 253, startPoint y: 412, endPoint x: 444, endPoint y: 350, distance: 200.9
click at [444, 350] on mat-dialog-container "COMPROBANTE VER COMPROBANTE ESTADO: Recibida. En proceso de confirmacion/acepta…" at bounding box center [445, 245] width 613 height 379
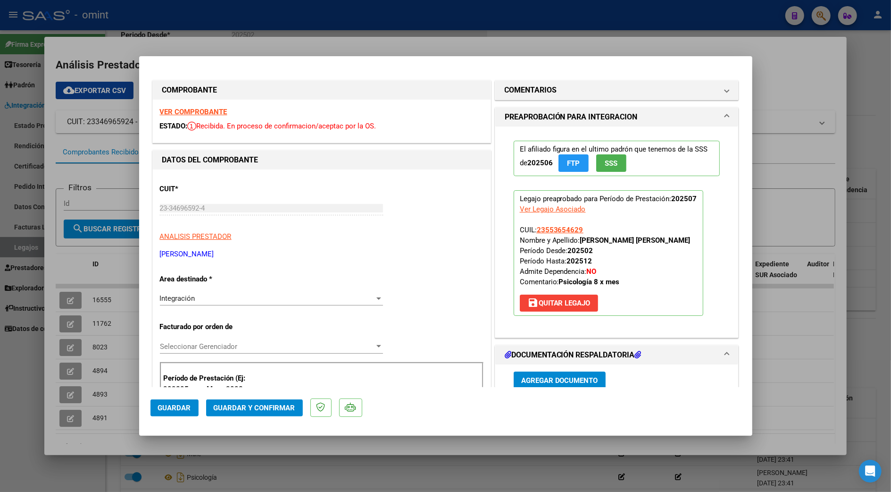
scroll to position [251, 0]
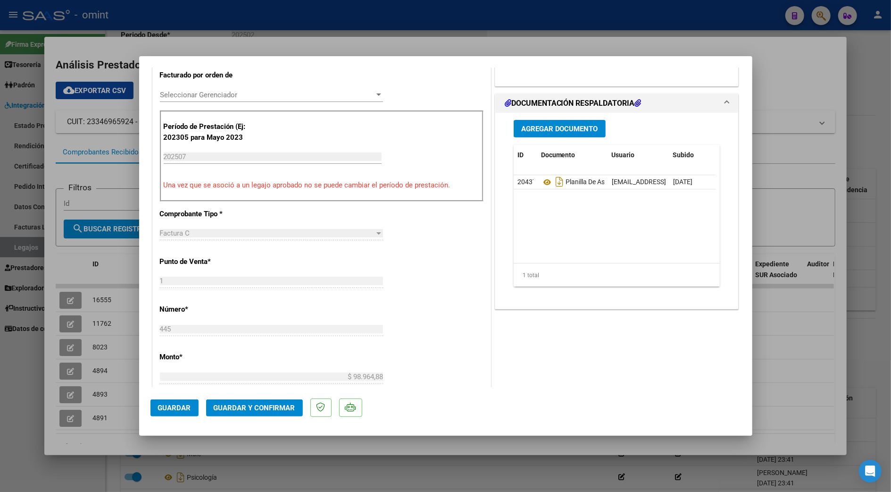
click at [257, 413] on button "Guardar y Confirmar" at bounding box center [254, 407] width 97 height 17
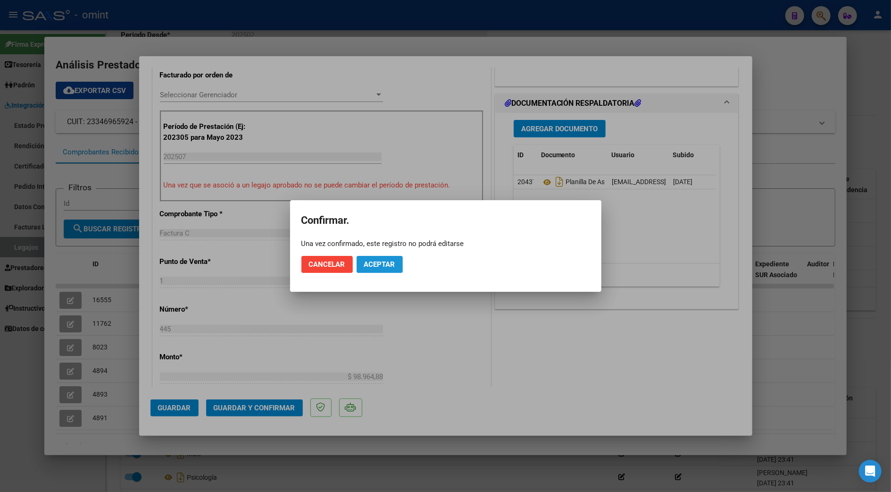
click at [371, 267] on span "Aceptar" at bounding box center [379, 264] width 31 height 8
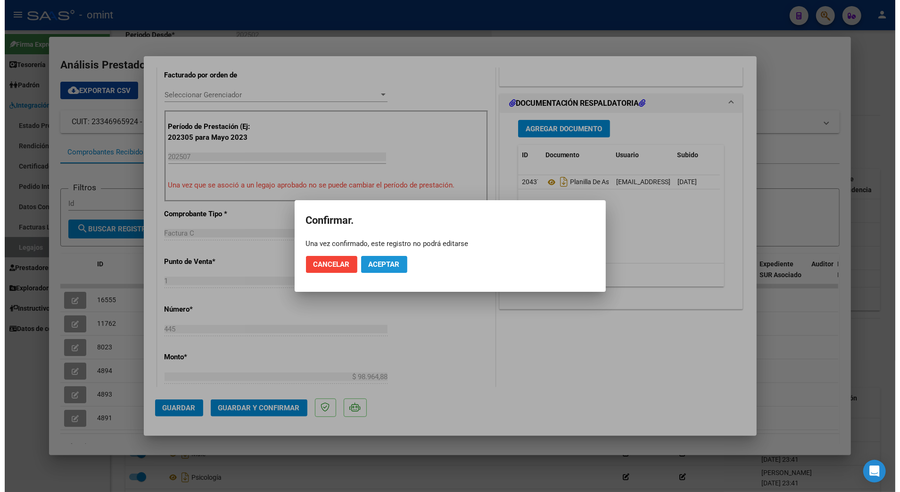
scroll to position [251, 0]
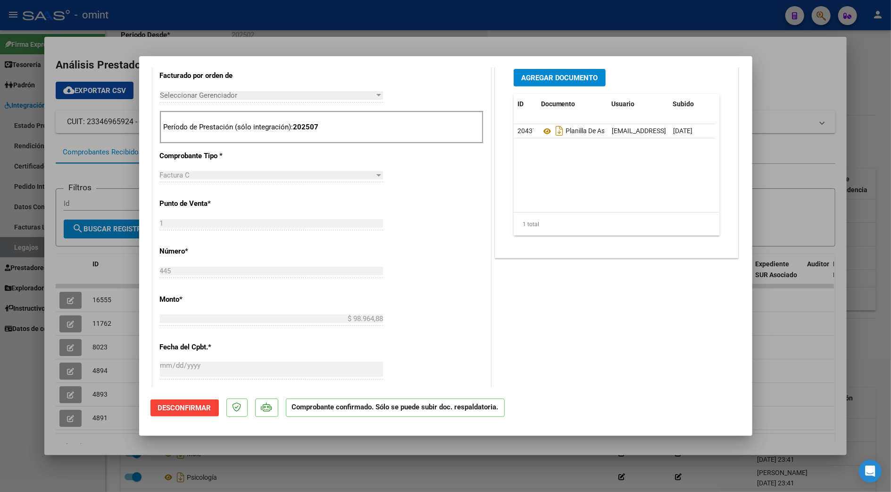
click at [871, 225] on div at bounding box center [445, 246] width 891 height 492
type input "$ 0,00"
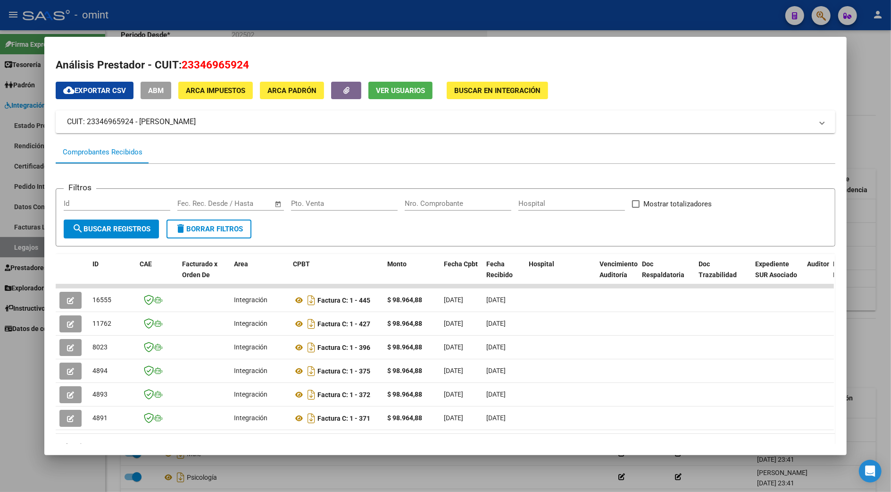
click at [874, 266] on div at bounding box center [445, 246] width 891 height 492
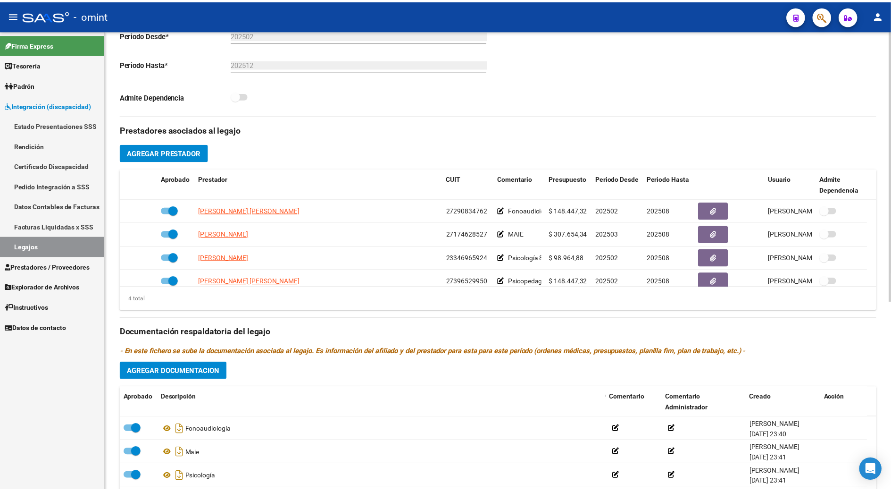
scroll to position [10, 0]
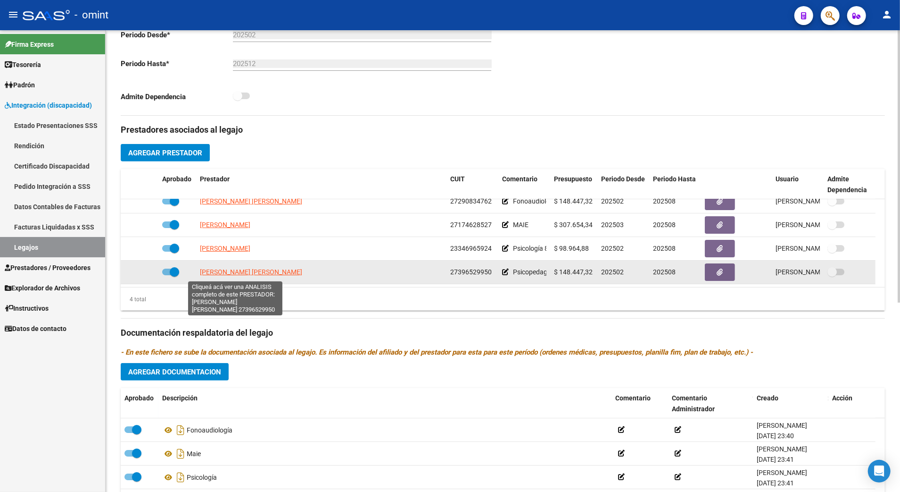
click at [236, 269] on span "[PERSON_NAME] [PERSON_NAME]" at bounding box center [251, 272] width 102 height 8
type textarea "27396529950"
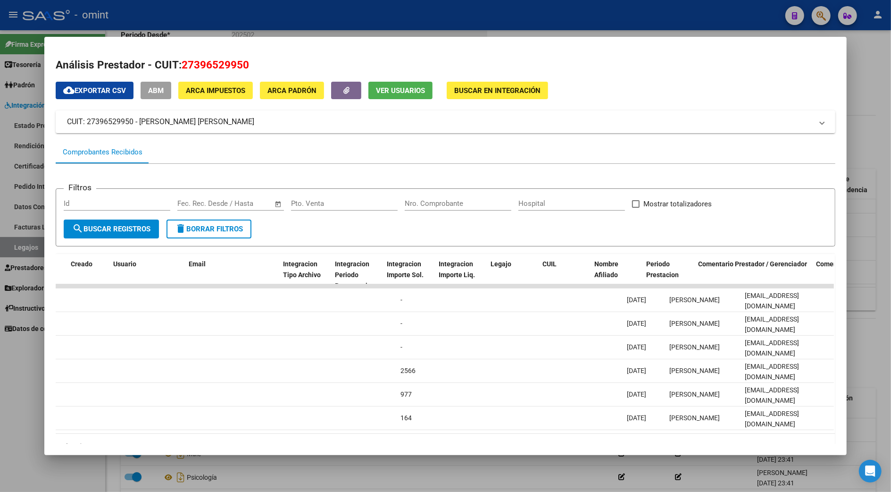
scroll to position [0, 0]
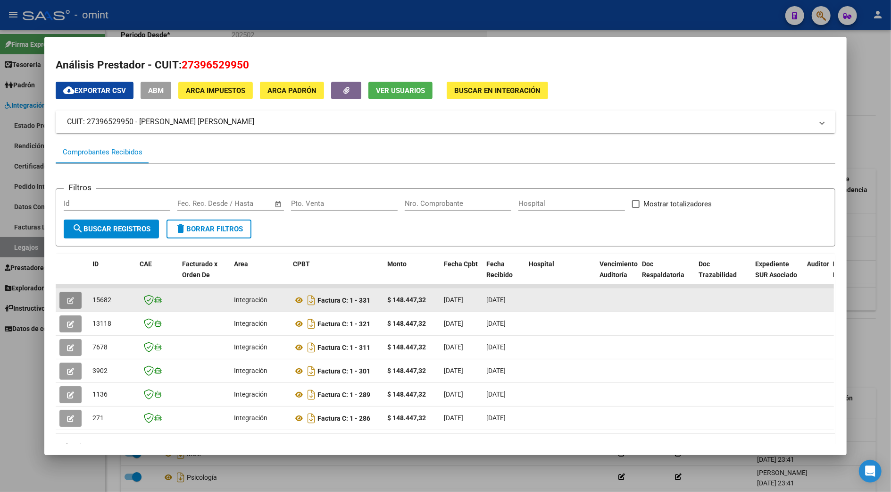
click at [67, 297] on icon "button" at bounding box center [70, 300] width 7 height 7
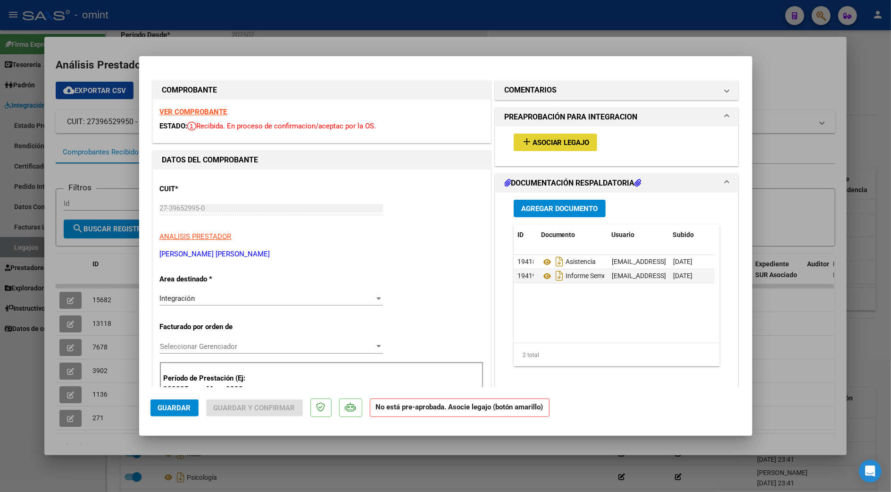
click at [558, 143] on span "Asociar Legajo" at bounding box center [561, 142] width 57 height 8
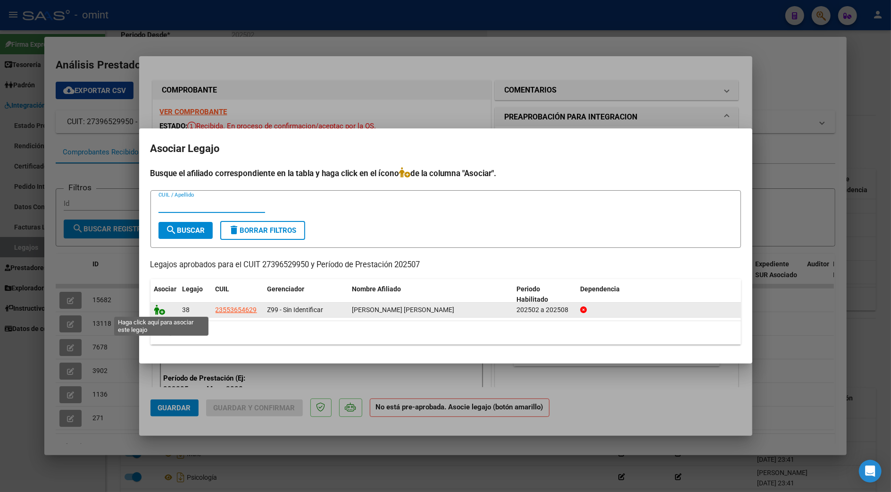
click at [157, 311] on icon at bounding box center [159, 309] width 11 height 10
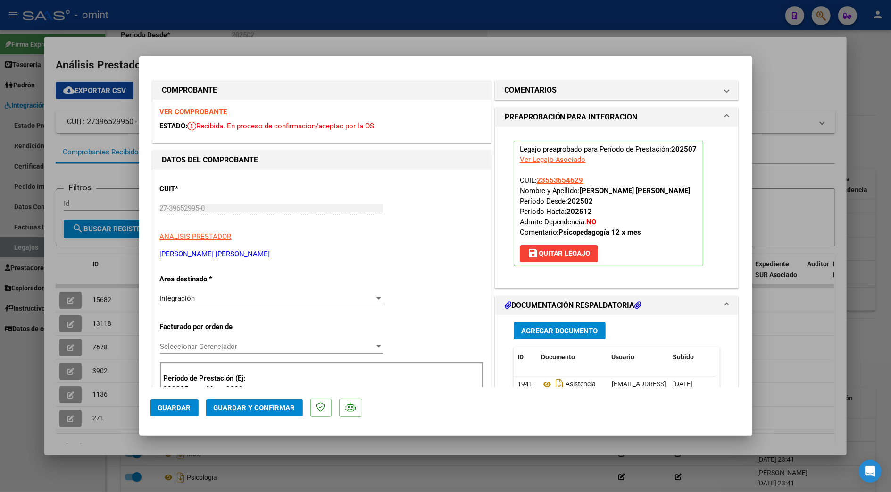
click at [558, 108] on mat-expansion-panel-header "PREAPROBACIÓN PARA INTEGRACION" at bounding box center [616, 117] width 243 height 19
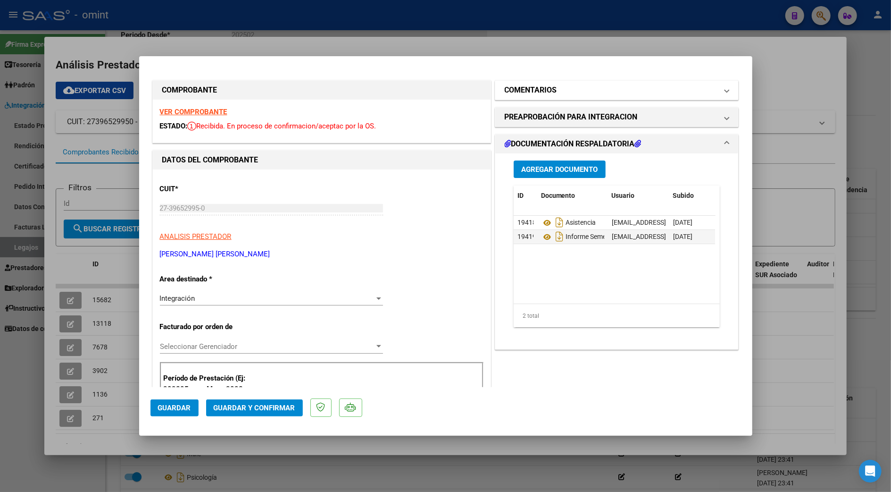
click at [556, 95] on mat-panel-title "COMENTARIOS" at bounding box center [611, 89] width 213 height 11
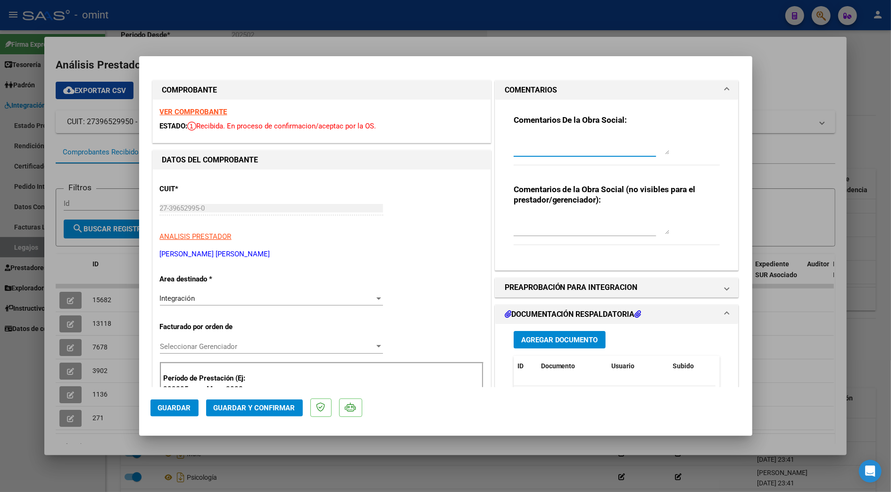
click at [535, 149] on textarea at bounding box center [592, 144] width 156 height 19
click at [207, 108] on strong "VER COMPROBANTE" at bounding box center [193, 112] width 67 height 8
click at [576, 138] on textarea "Estimado prestador" at bounding box center [592, 144] width 156 height 19
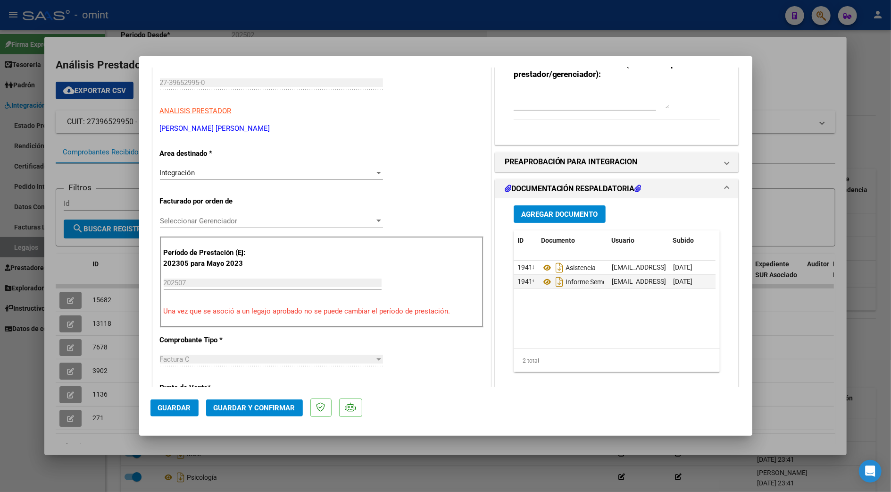
scroll to position [189, 0]
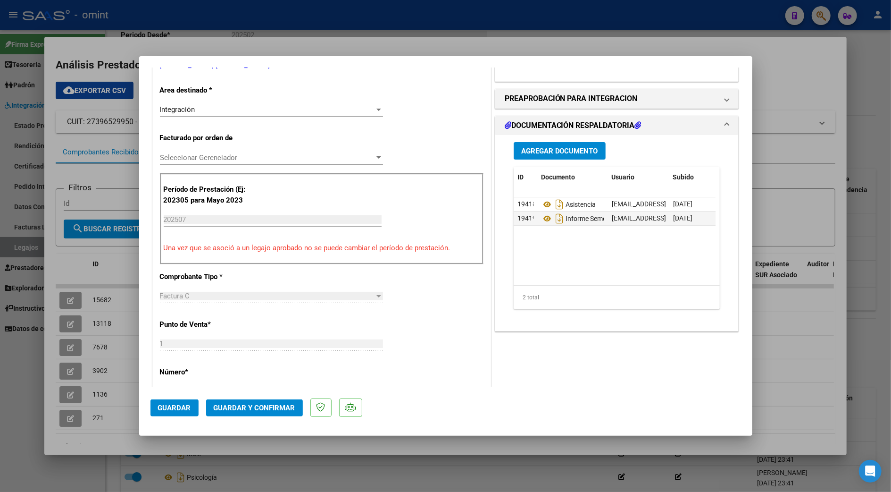
type textarea "Estimado prestadora, como se informase oportunamente el informe forma parte del…"
click at [270, 400] on button "Guardar y Confirmar" at bounding box center [254, 407] width 97 height 17
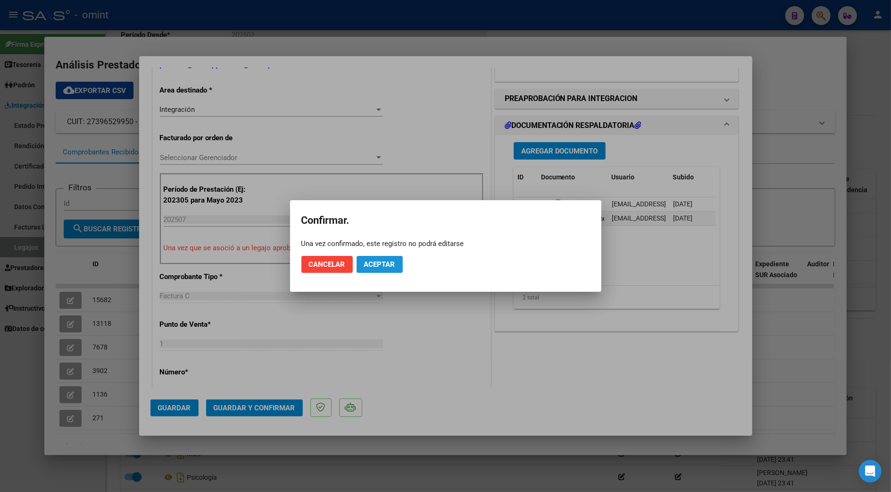
click at [382, 261] on span "Aceptar" at bounding box center [379, 264] width 31 height 8
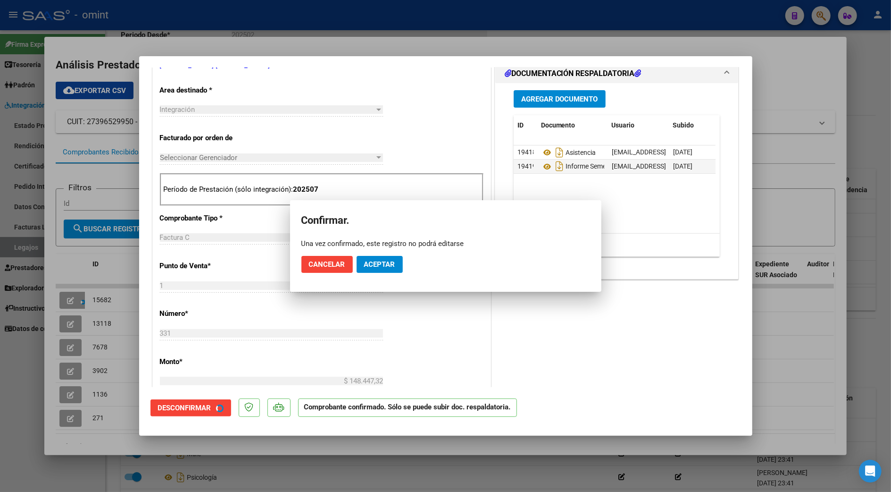
scroll to position [188, 0]
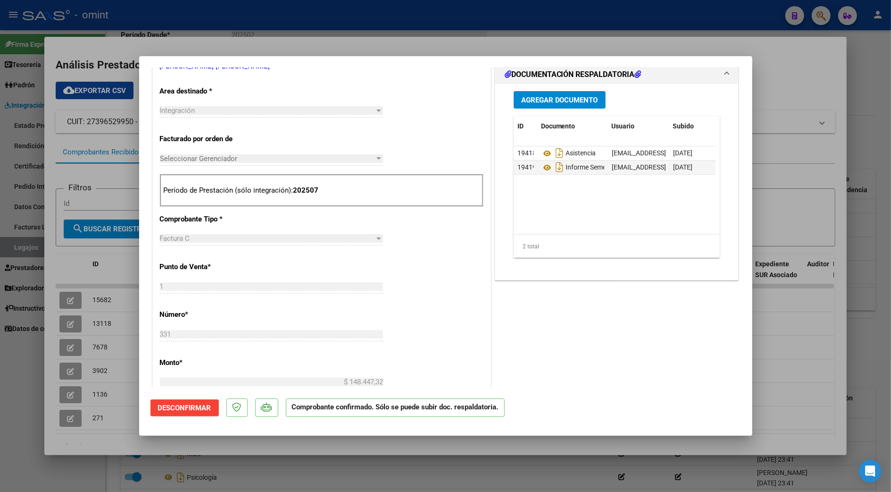
click at [812, 88] on div at bounding box center [445, 246] width 891 height 492
type input "$ 0,00"
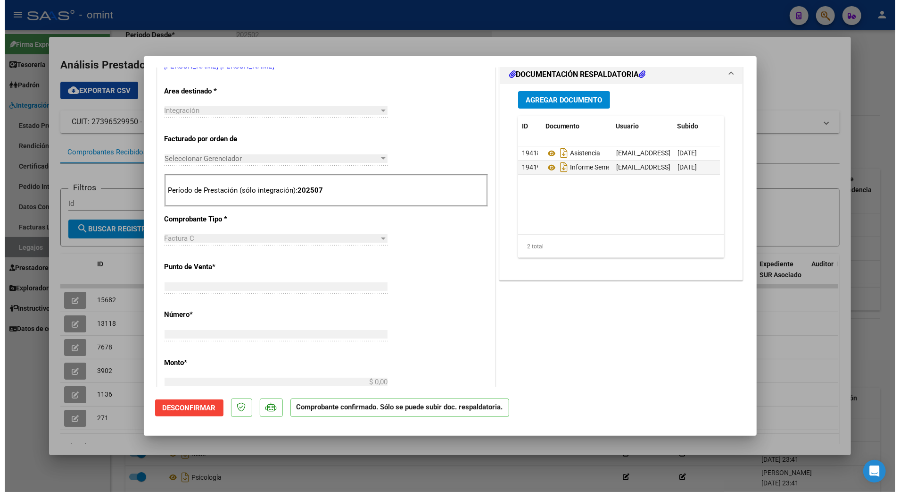
scroll to position [193, 0]
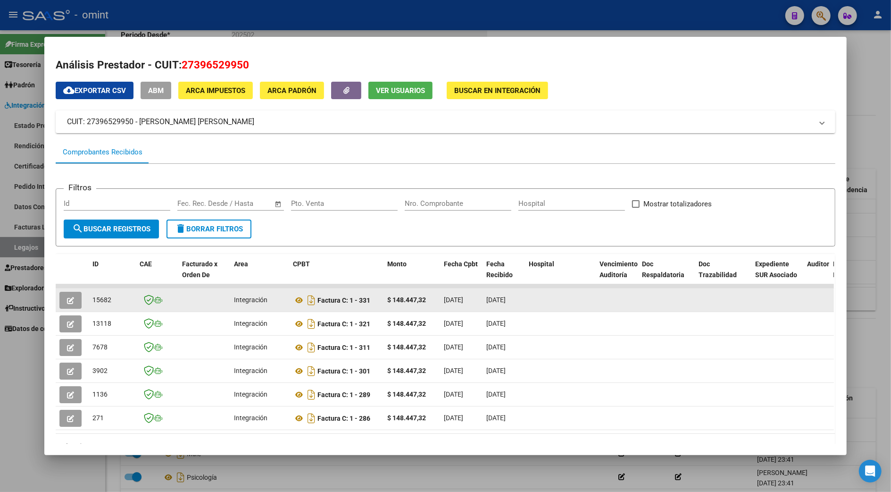
click at [69, 301] on icon "button" at bounding box center [70, 300] width 7 height 7
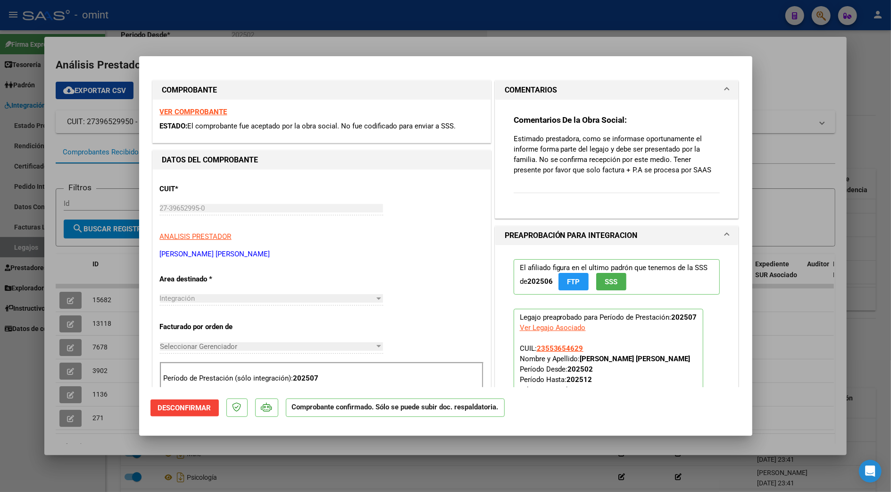
click at [868, 94] on div at bounding box center [445, 246] width 891 height 492
type input "$ 0,00"
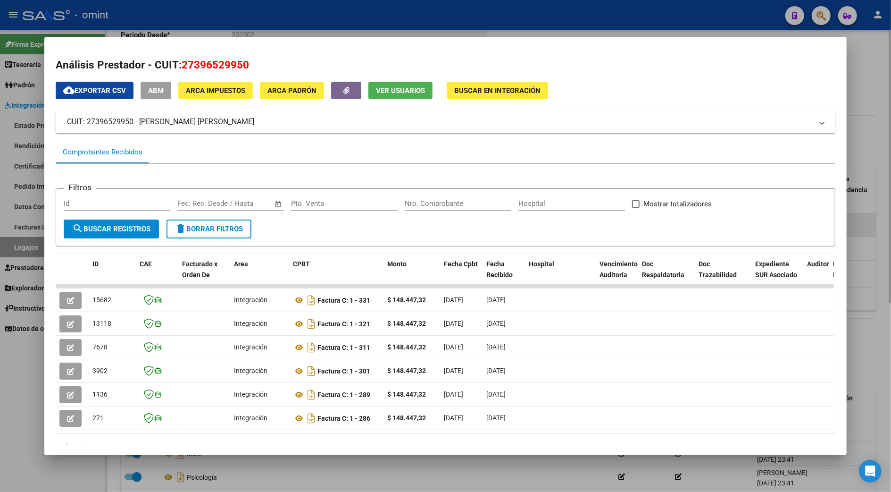
click at [858, 229] on div at bounding box center [445, 246] width 891 height 492
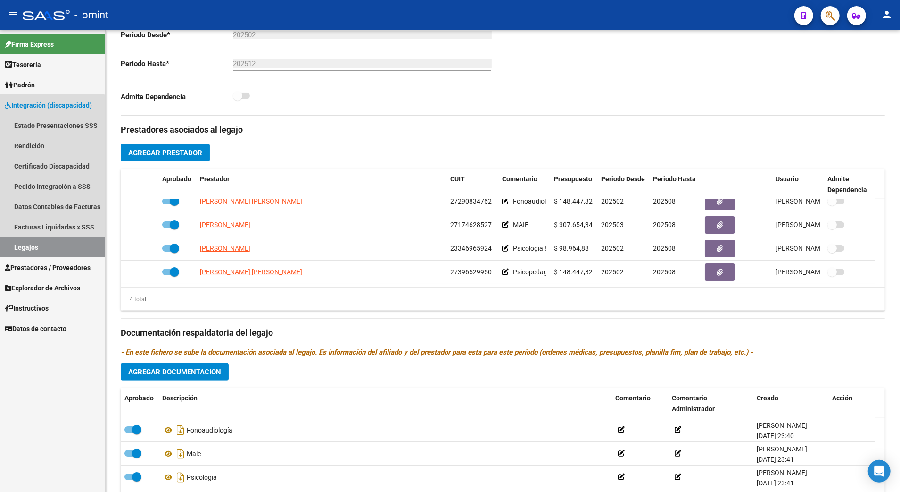
click at [22, 244] on link "Legajos" at bounding box center [52, 247] width 105 height 20
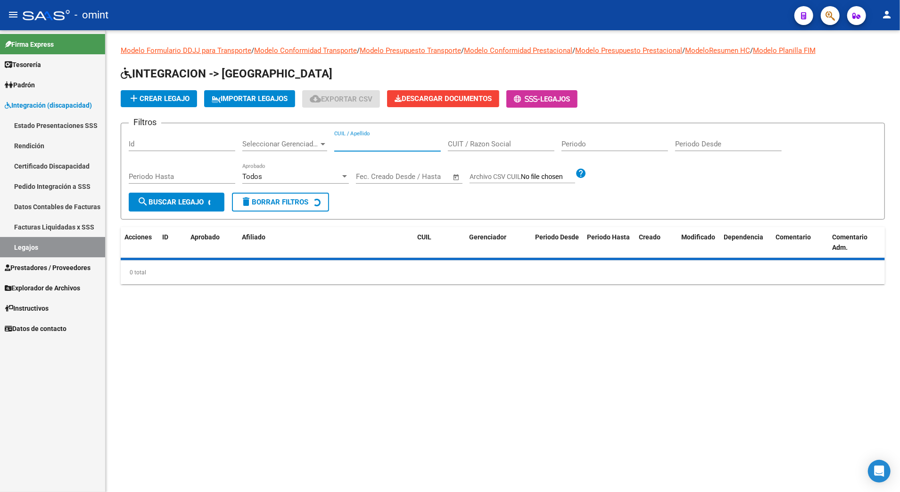
click at [376, 142] on input "CUIL / Apellido" at bounding box center [387, 144] width 107 height 8
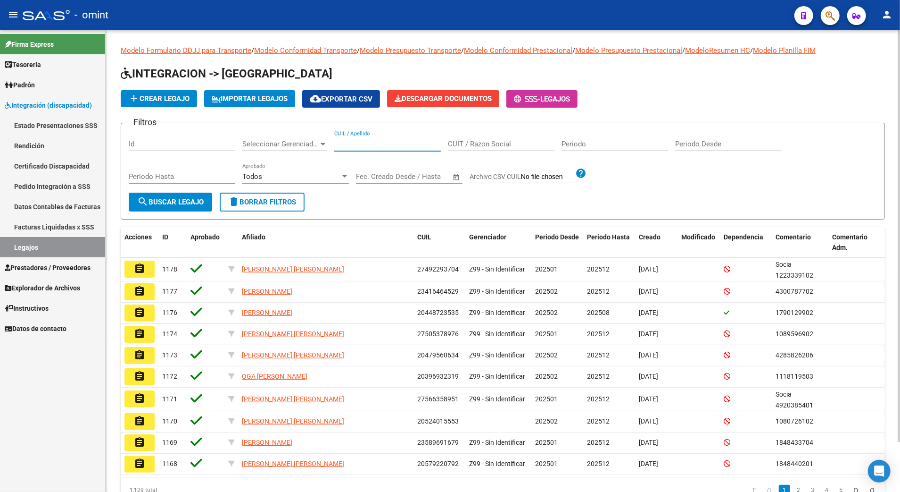
paste input "20547623917"
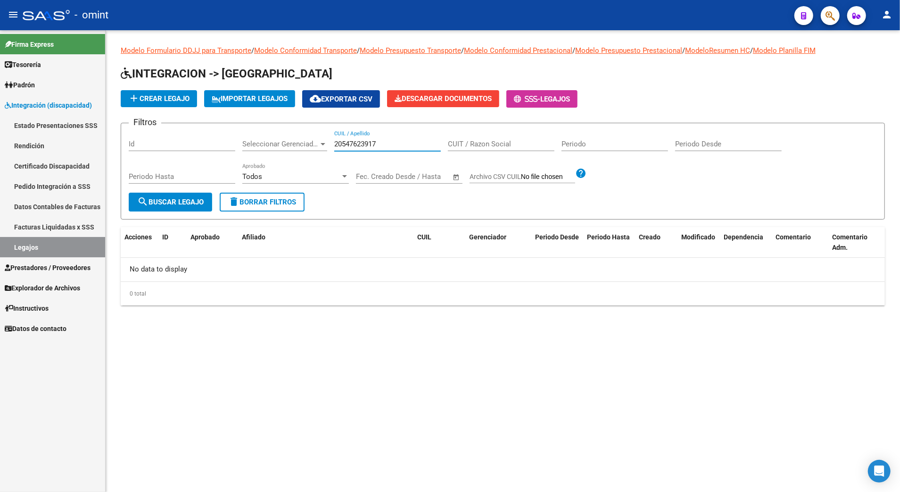
click at [195, 193] on button "search Buscar Legajo" at bounding box center [170, 201] width 83 height 19
drag, startPoint x: 378, startPoint y: 144, endPoint x: 321, endPoint y: 144, distance: 56.6
click at [321, 144] on div "Filtros Id Seleccionar Gerenciador Seleccionar Gerenciador 20547623917 CUIL / A…" at bounding box center [503, 162] width 749 height 62
paste input "3553654629"
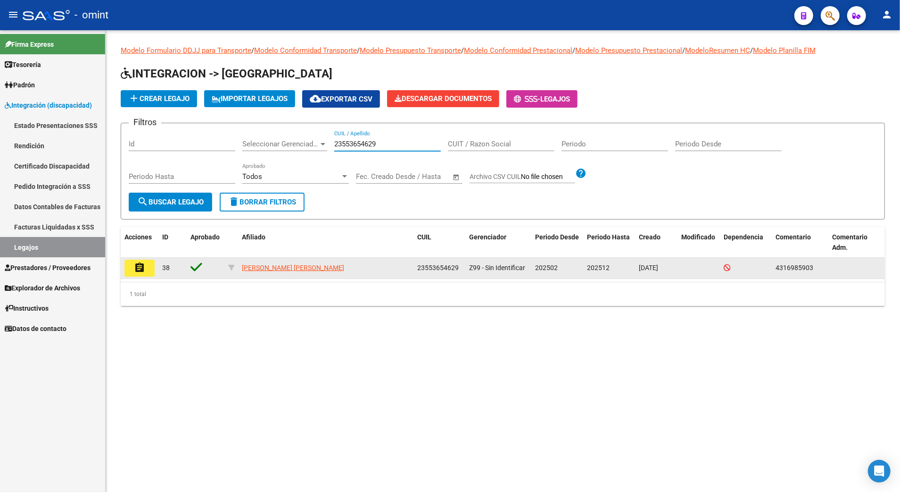
type input "23553654629"
click at [136, 267] on mat-icon "assignment" at bounding box center [139, 267] width 11 height 11
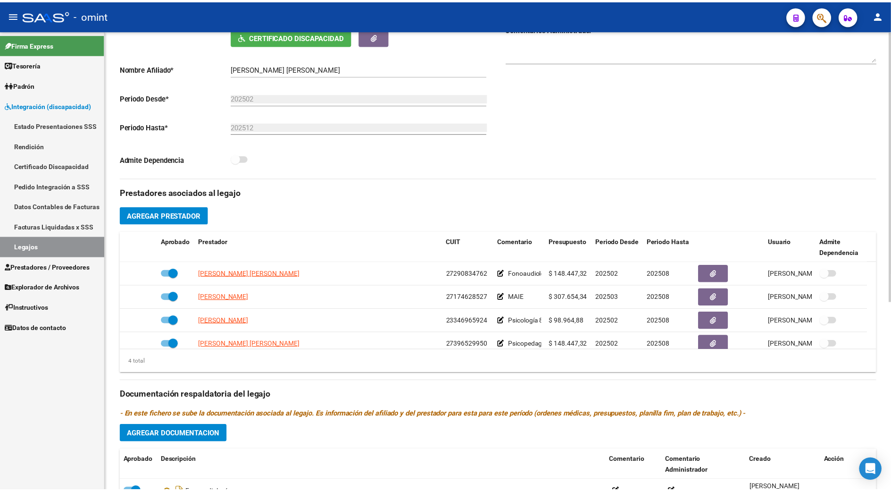
scroll to position [10, 0]
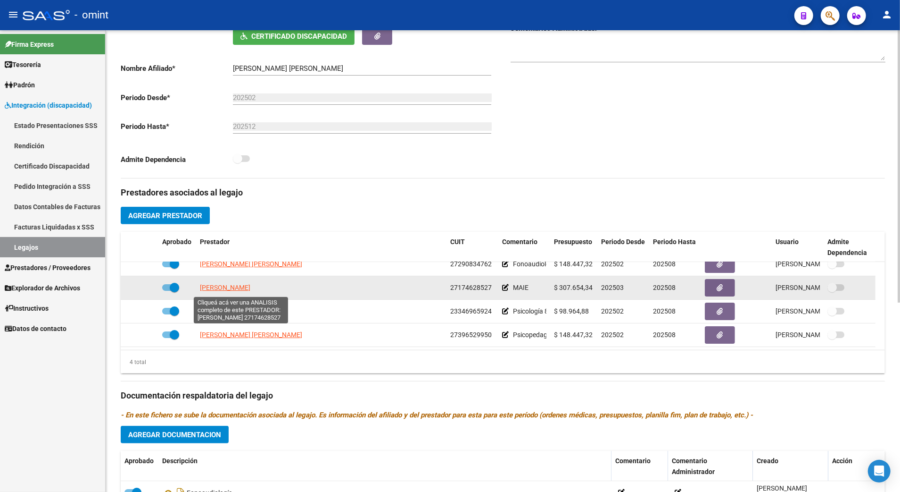
click at [246, 289] on span "PALACIOS MABEL SANDRA" at bounding box center [225, 287] width 50 height 8
type textarea "27174628527"
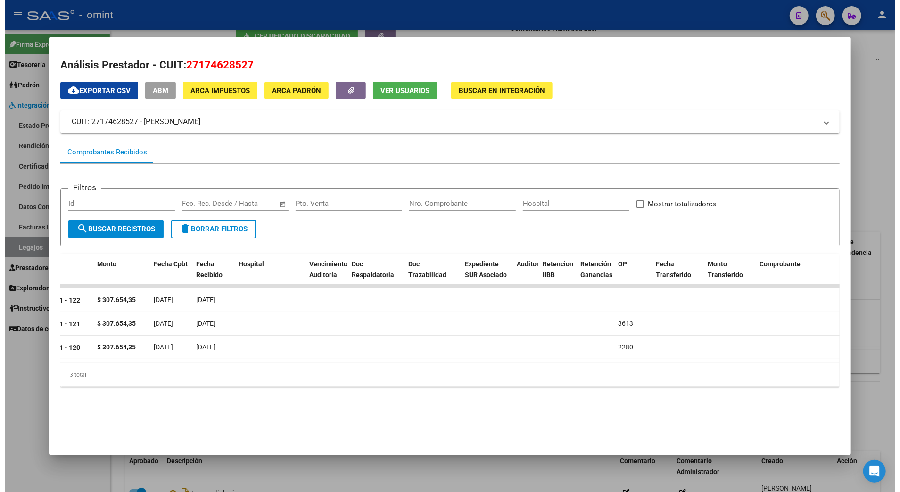
scroll to position [0, 0]
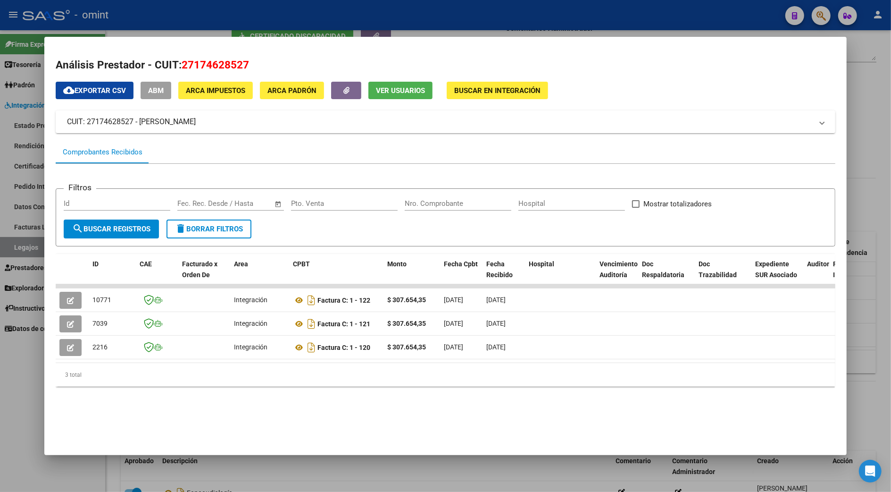
click at [877, 176] on div at bounding box center [445, 246] width 891 height 492
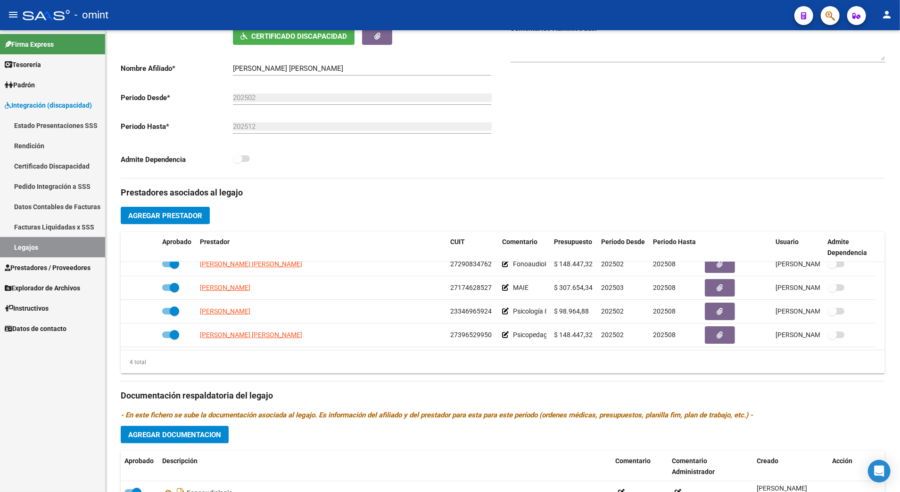
click at [30, 266] on span "Prestadores / Proveedores" at bounding box center [48, 267] width 86 height 10
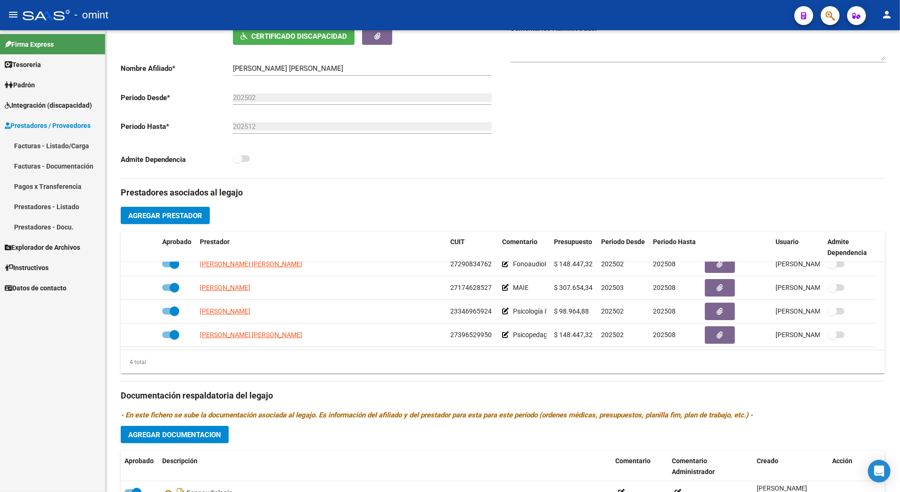
click at [36, 143] on link "Facturas - Listado/Carga" at bounding box center [52, 145] width 105 height 20
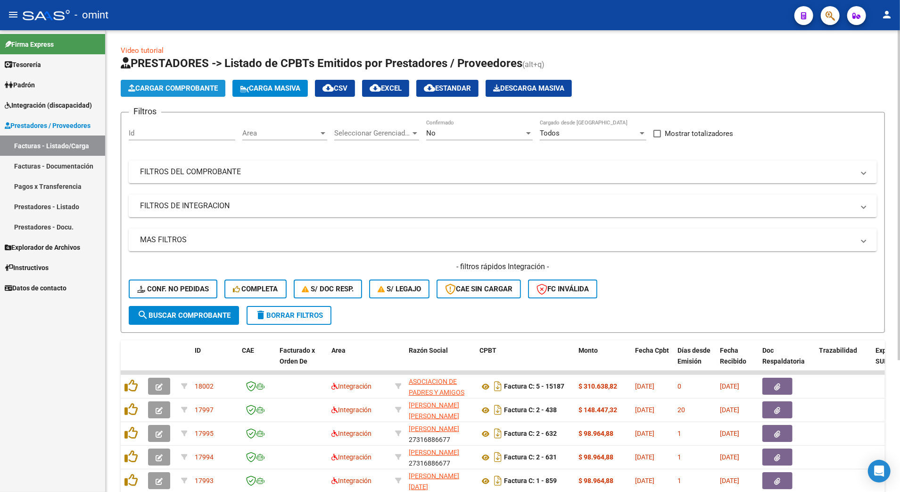
click at [191, 89] on span "Cargar Comprobante" at bounding box center [173, 88] width 90 height 8
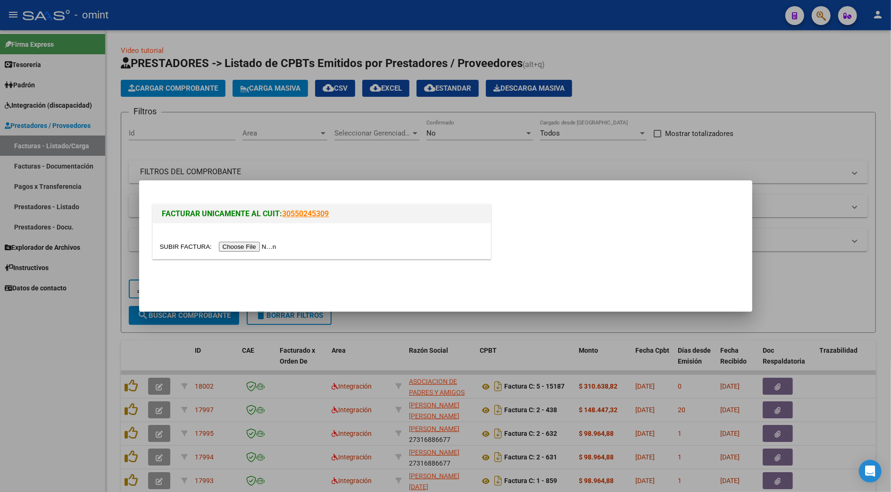
click at [245, 246] on input "file" at bounding box center [219, 247] width 119 height 10
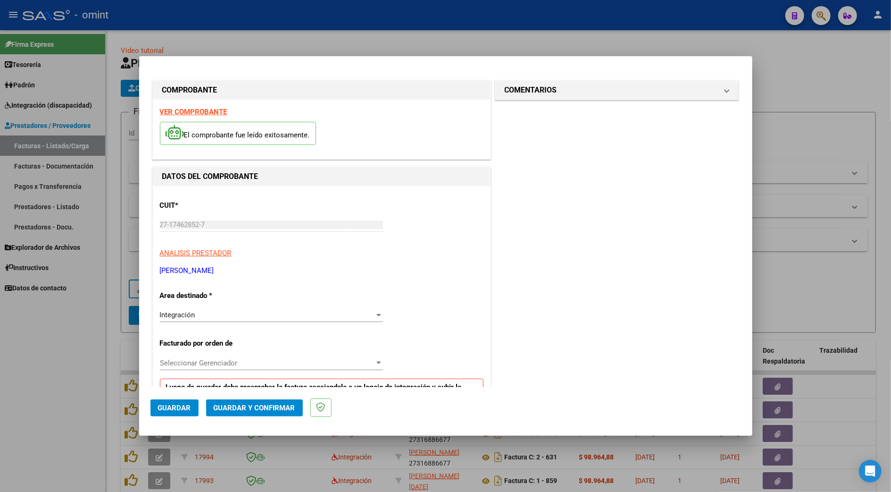
scroll to position [125, 0]
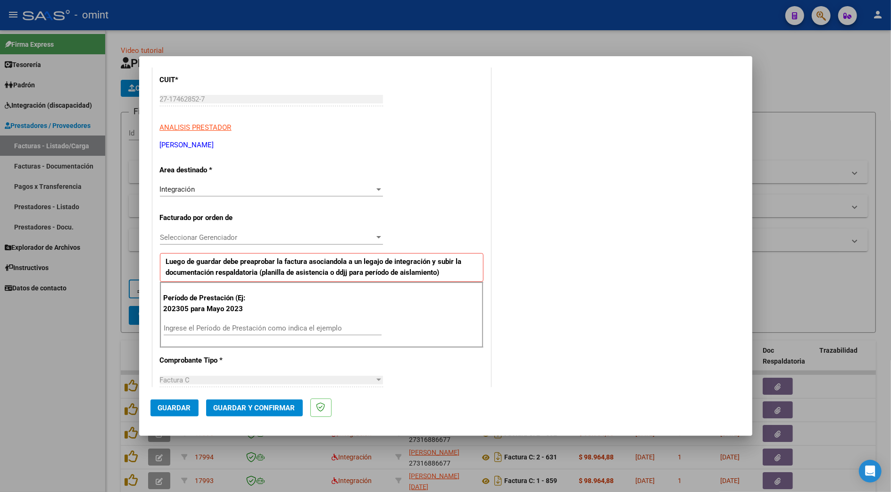
click at [236, 323] on div "Ingrese el Período de Prestación como indica el ejemplo" at bounding box center [273, 328] width 218 height 14
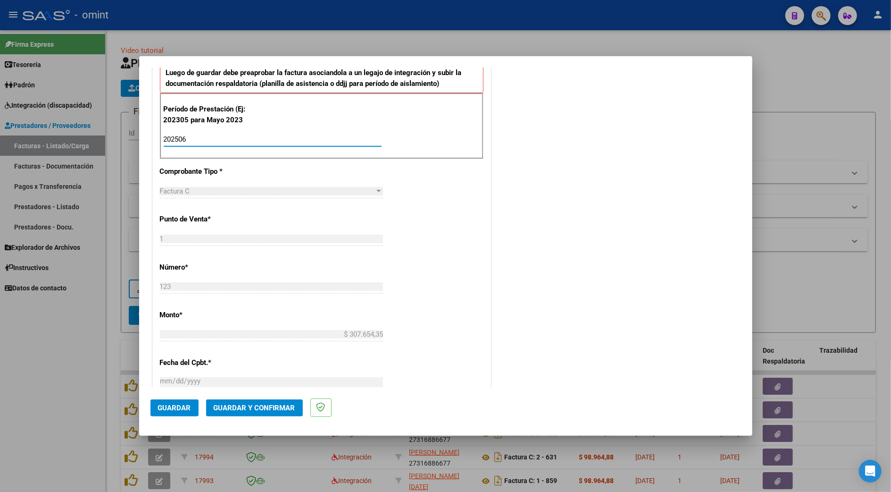
scroll to position [614, 0]
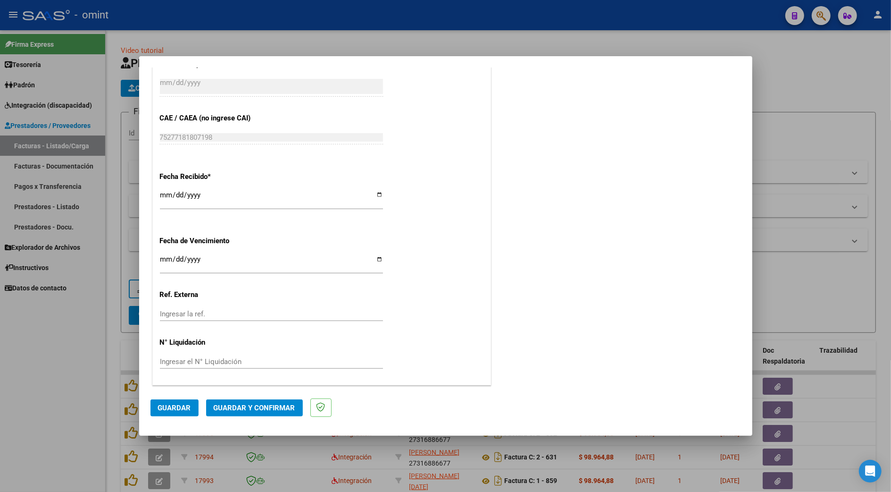
type input "202506"
click at [258, 404] on span "Guardar y Confirmar" at bounding box center [255, 407] width 82 height 8
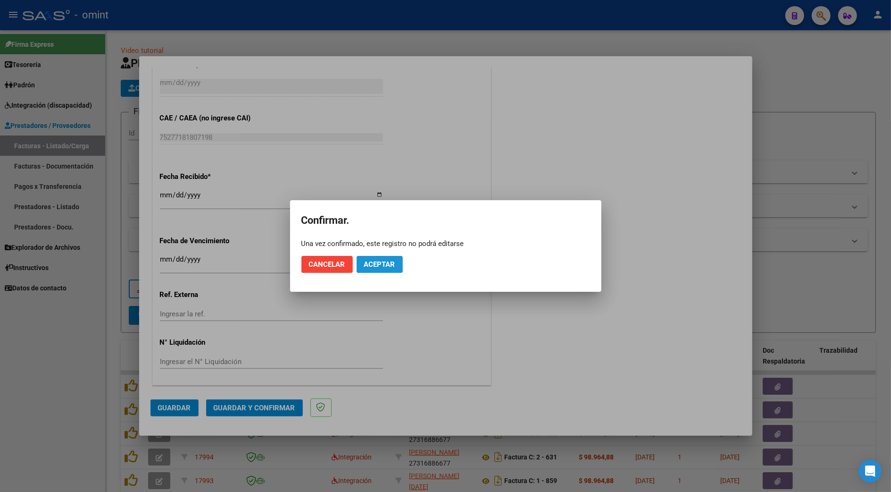
click at [381, 258] on button "Aceptar" at bounding box center [380, 264] width 46 height 17
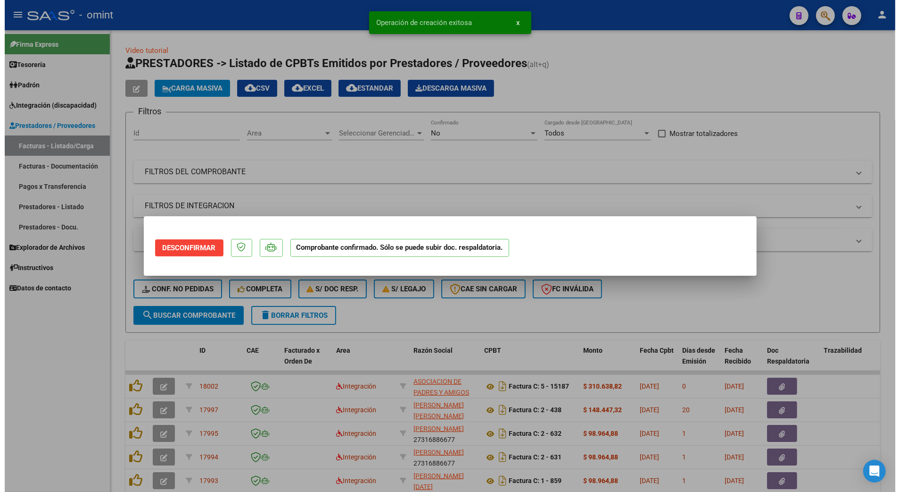
scroll to position [0, 0]
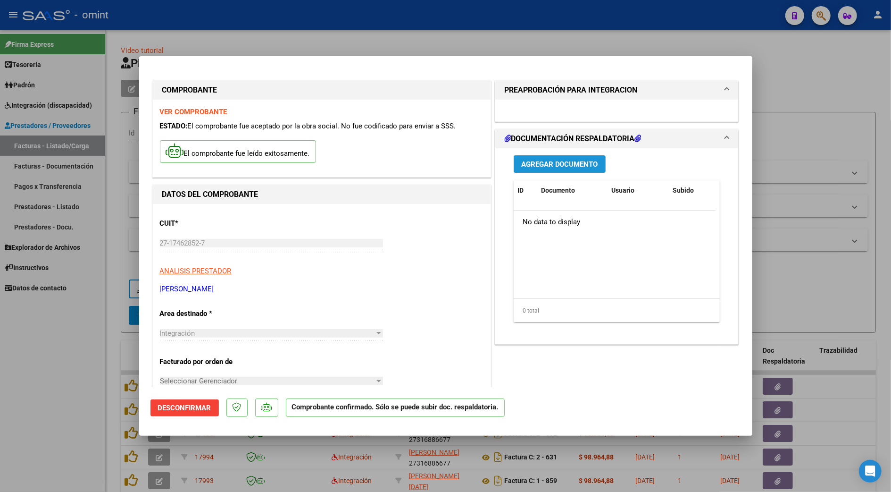
click at [568, 160] on span "Agregar Documento" at bounding box center [559, 164] width 77 height 8
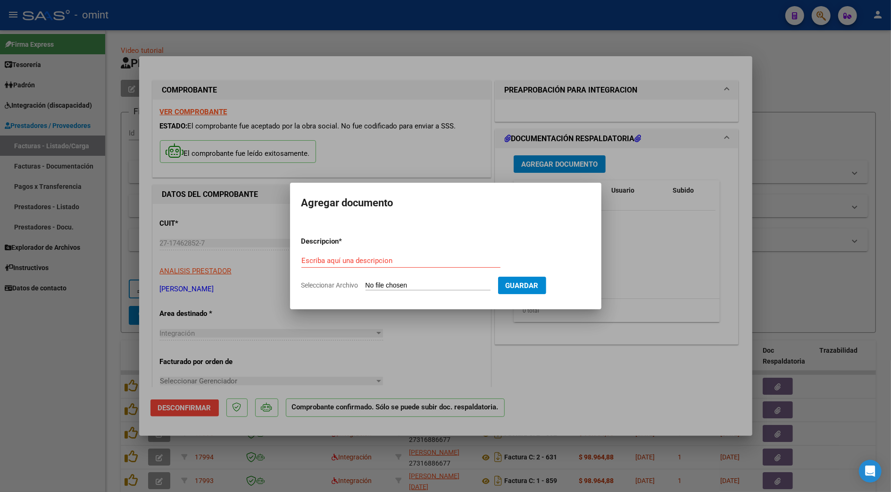
click at [442, 285] on input "Seleccionar Archivo" at bounding box center [428, 285] width 125 height 9
type input "C:\fakepath\PA_27174628527_5_1_123.pdf"
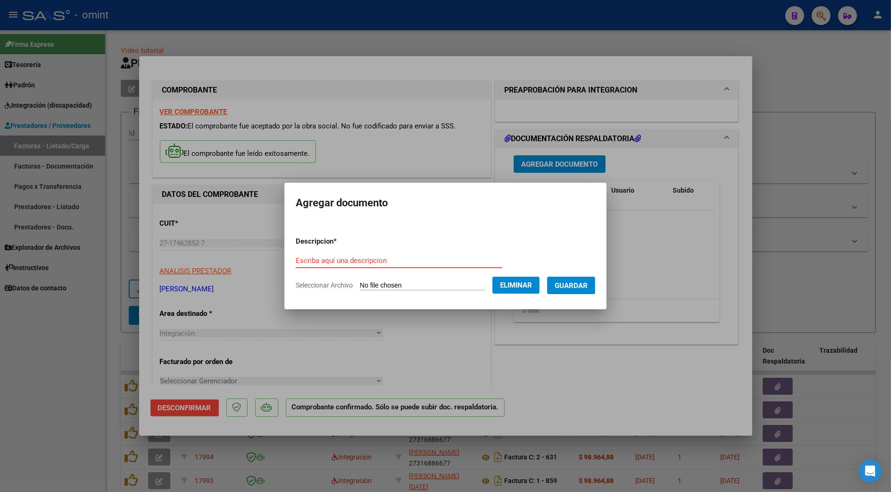
click at [325, 250] on form "Descripcion * Escriba aquí una descripcion Seleccionar Archivo Eliminar Guardar" at bounding box center [446, 263] width 300 height 69
type input "P.A"
click at [586, 287] on span "Guardar" at bounding box center [571, 285] width 33 height 8
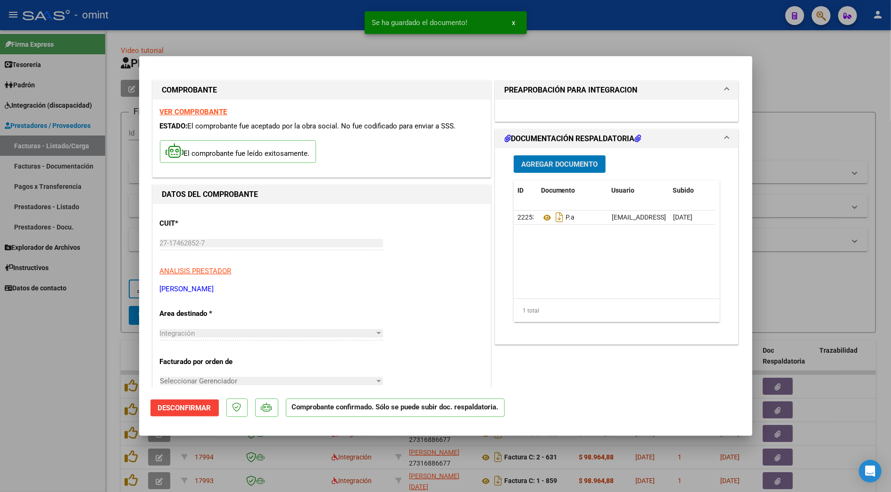
click at [808, 81] on div at bounding box center [445, 246] width 891 height 492
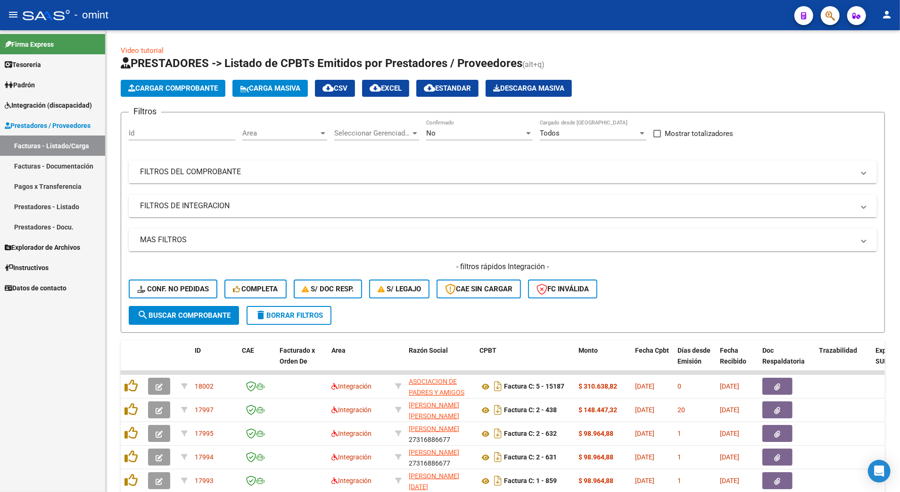
click at [37, 108] on span "Integración (discapacidad)" at bounding box center [48, 105] width 87 height 10
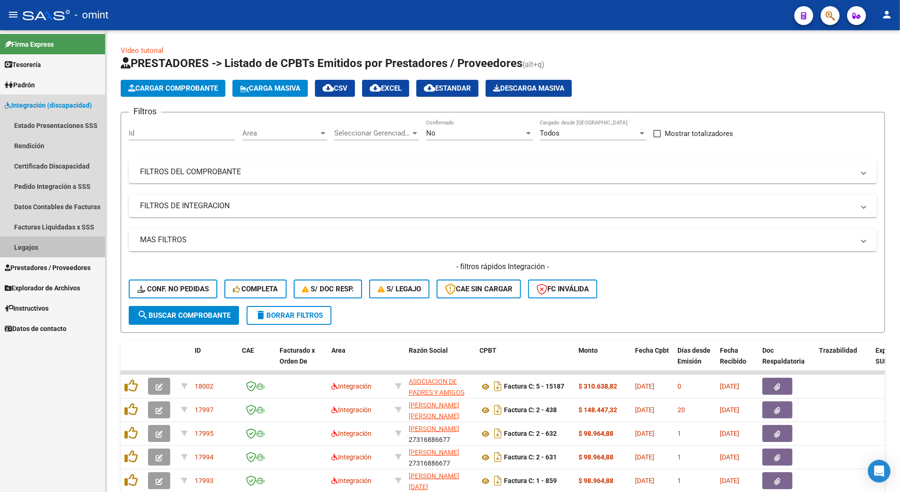
click at [25, 253] on link "Legajos" at bounding box center [52, 247] width 105 height 20
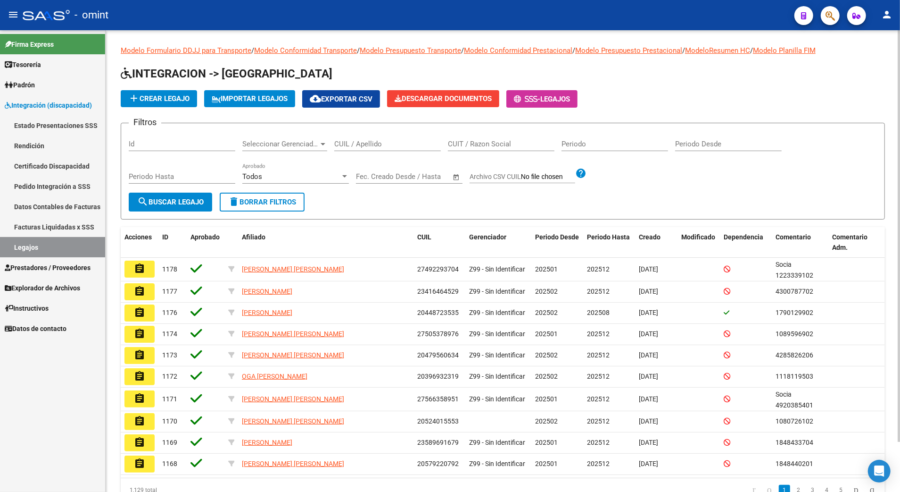
click at [361, 147] on input "CUIL / Apellido" at bounding box center [387, 144] width 107 height 8
paste input "23553654629"
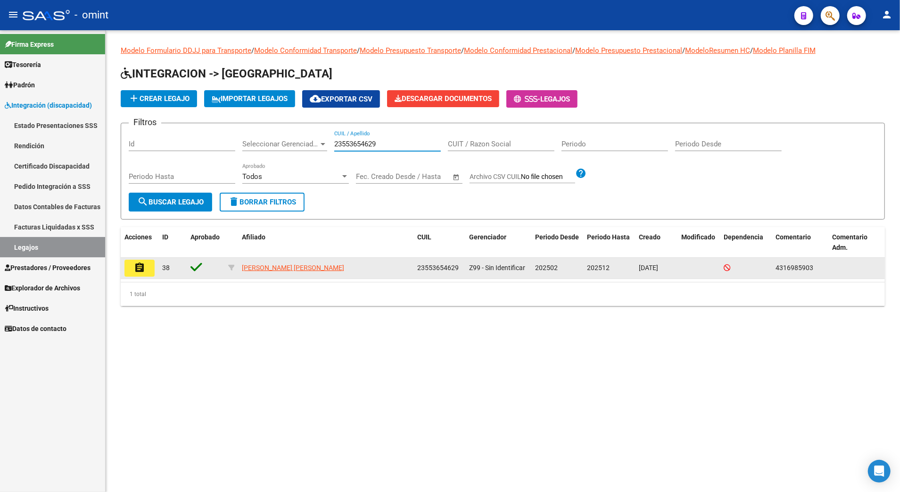
type input "23553654629"
click at [140, 267] on mat-icon "assignment" at bounding box center [139, 267] width 11 height 11
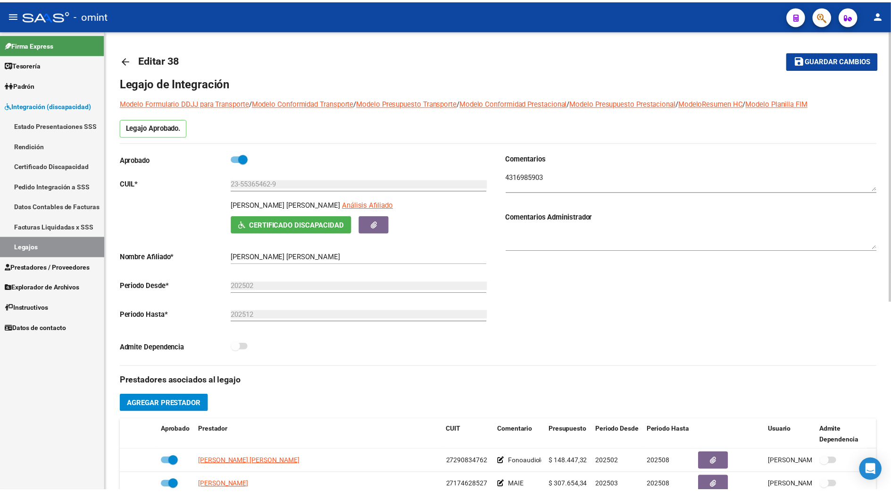
scroll to position [189, 0]
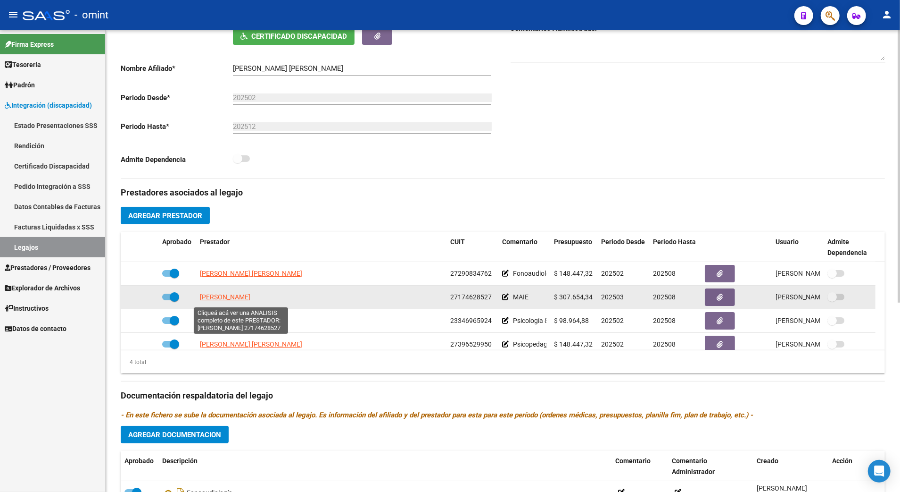
click at [240, 298] on span "PALACIOS MABEL SANDRA" at bounding box center [225, 297] width 50 height 8
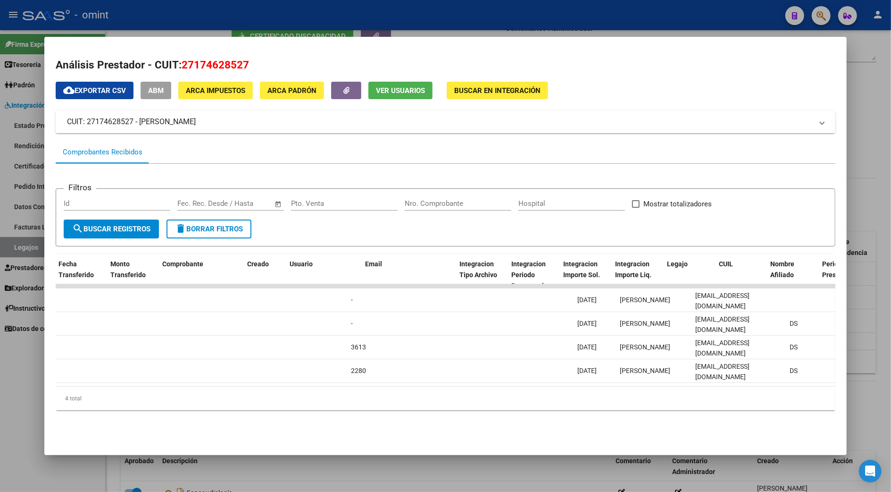
scroll to position [0, 0]
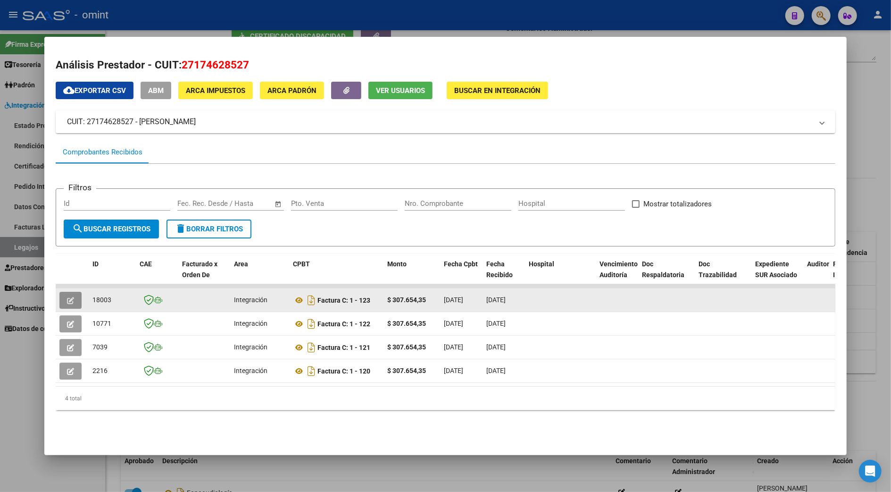
click at [67, 297] on icon "button" at bounding box center [70, 300] width 7 height 7
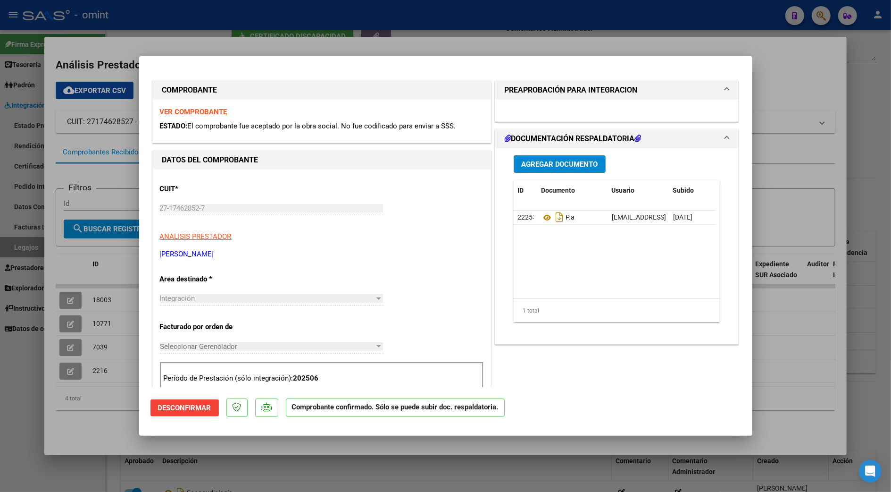
click at [861, 105] on div at bounding box center [445, 246] width 891 height 492
type input "$ 0,00"
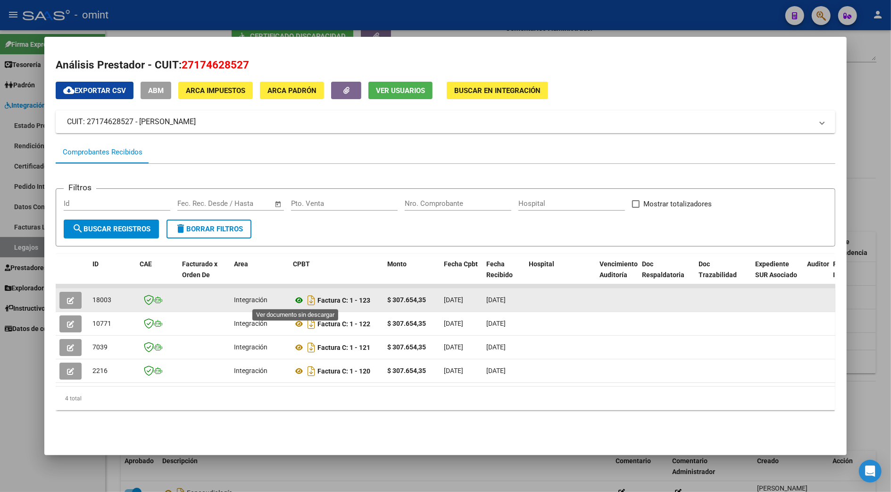
click at [297, 297] on icon at bounding box center [299, 299] width 12 height 11
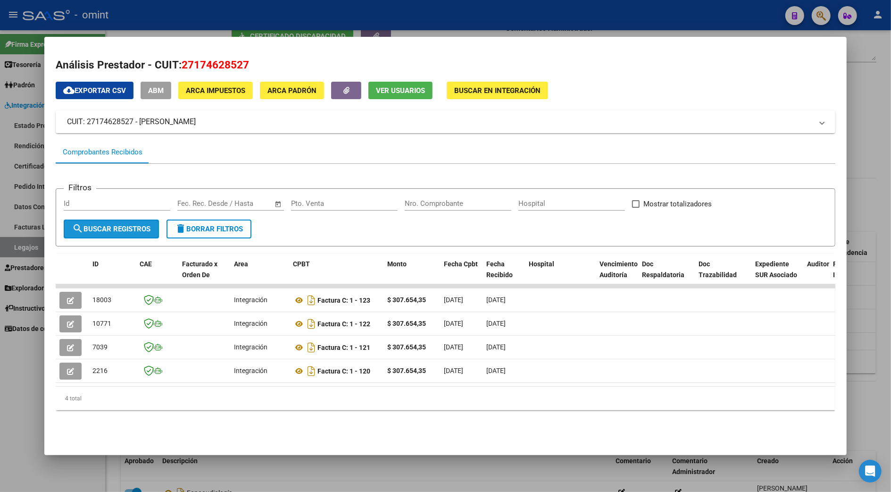
click at [121, 222] on button "search Buscar Registros" at bounding box center [111, 228] width 95 height 19
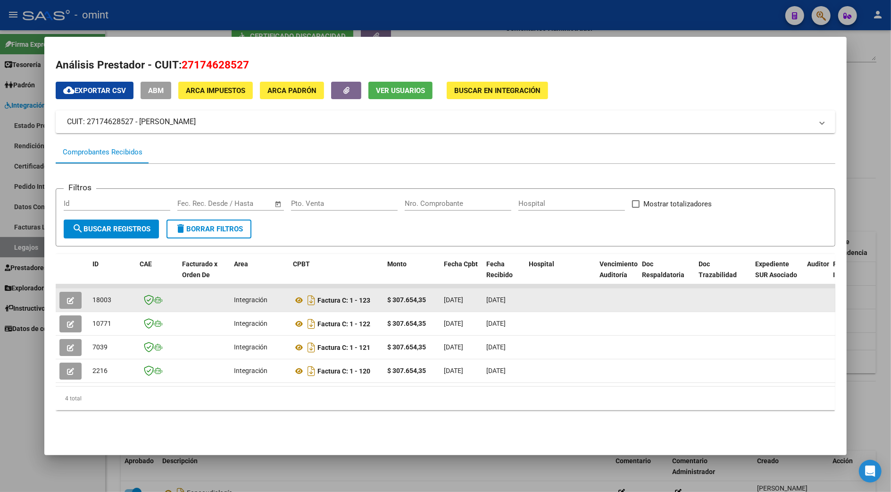
click at [60, 303] on button "button" at bounding box center [70, 300] width 22 height 17
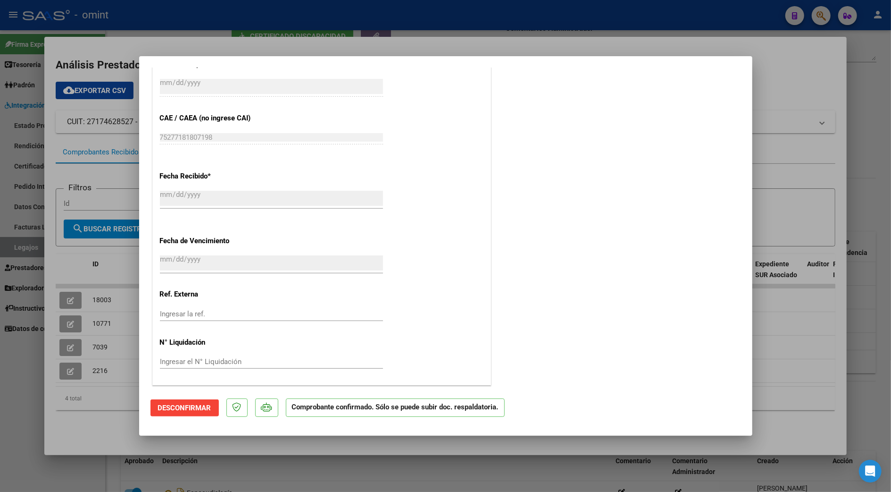
scroll to position [283, 0]
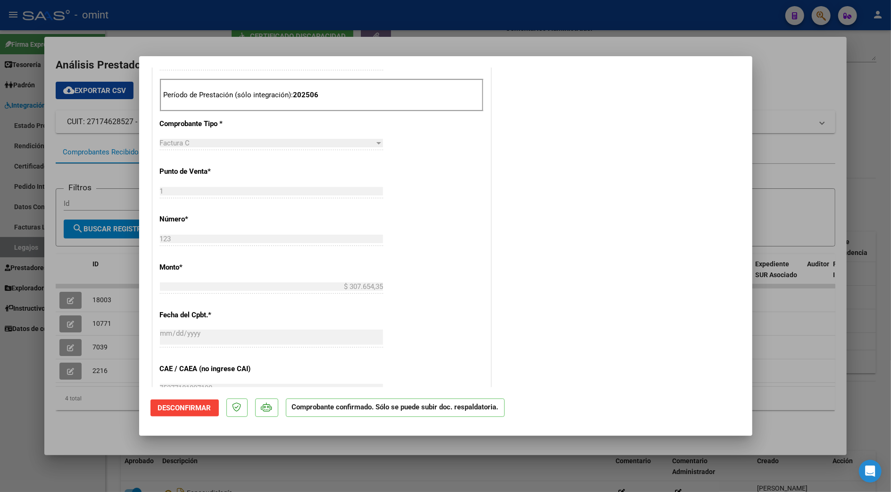
click at [868, 116] on div at bounding box center [445, 246] width 891 height 492
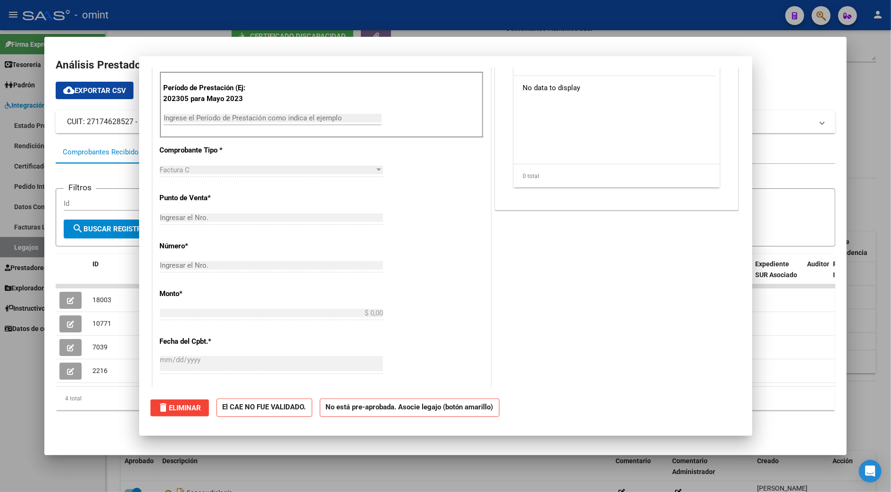
scroll to position [0, 0]
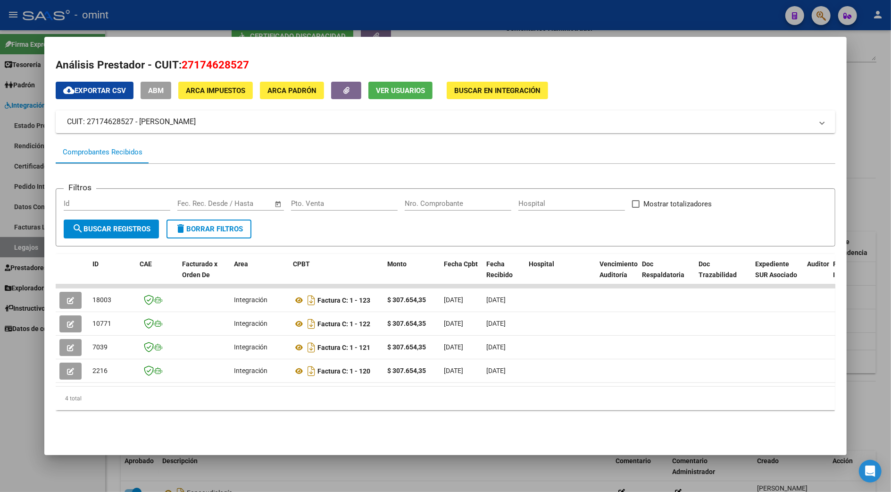
click at [878, 138] on div at bounding box center [445, 246] width 891 height 492
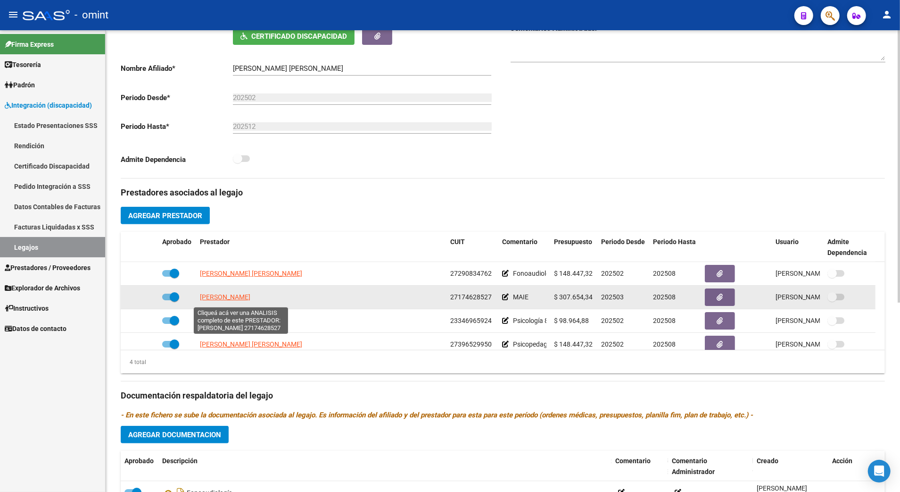
click at [243, 300] on span "PALACIOS MABEL SANDRA" at bounding box center [225, 297] width 50 height 8
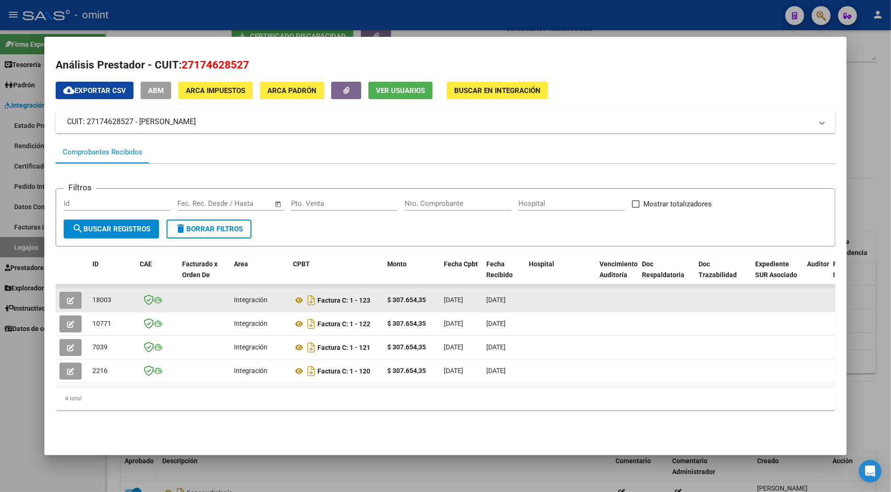
click at [68, 297] on icon "button" at bounding box center [70, 300] width 7 height 7
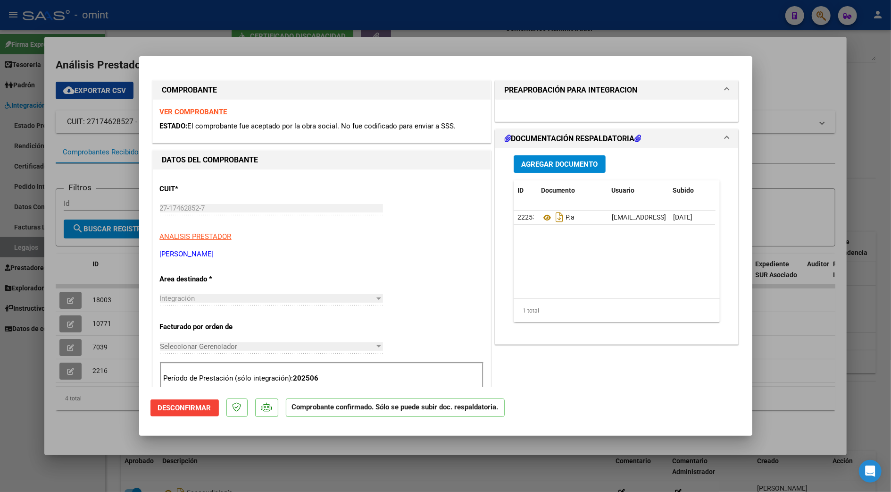
click at [872, 109] on div at bounding box center [445, 246] width 891 height 492
type input "$ 0,00"
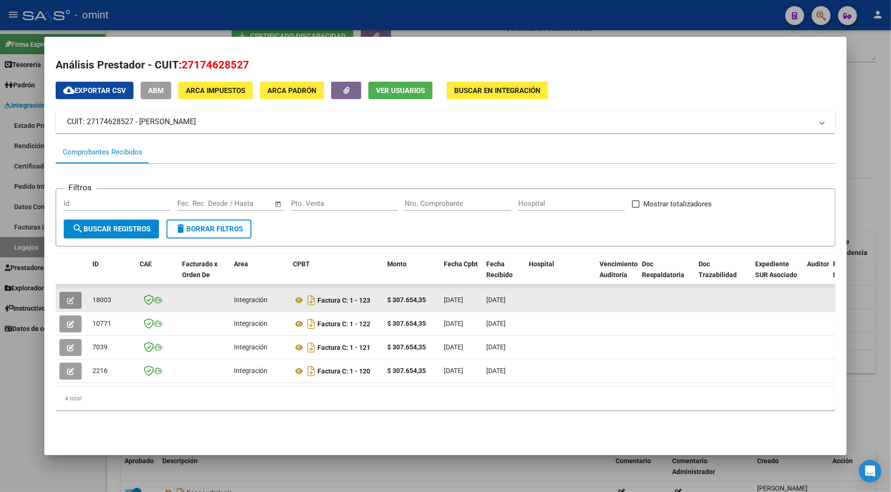
click at [61, 299] on button "button" at bounding box center [70, 300] width 22 height 17
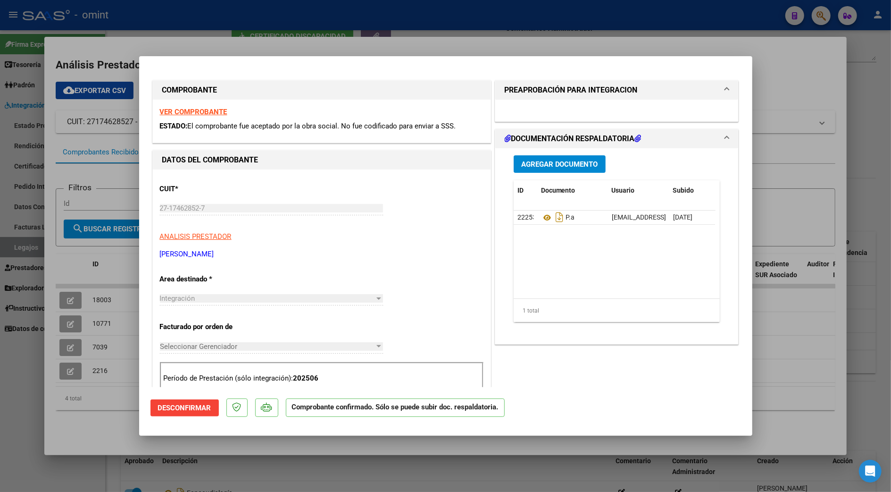
click at [197, 110] on strong "VER COMPROBANTE" at bounding box center [193, 112] width 67 height 8
click at [58, 289] on div at bounding box center [445, 246] width 891 height 492
type input "$ 0,00"
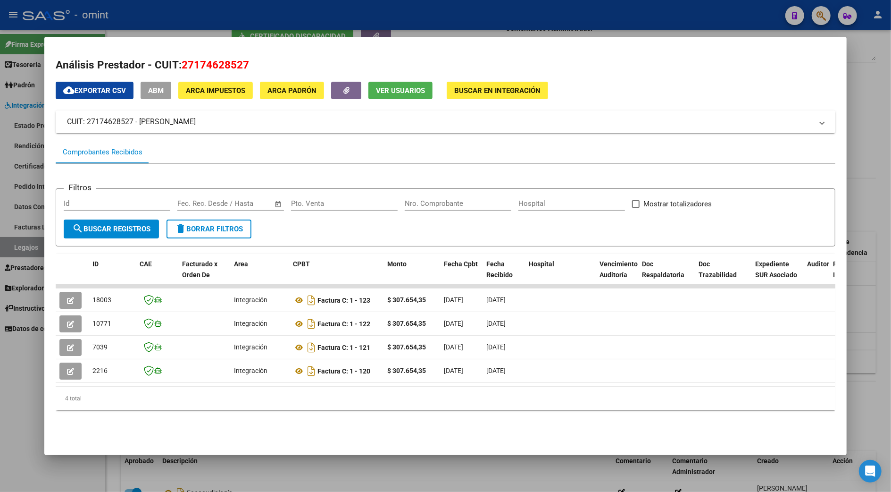
click at [762, 108] on div "cloud_download Exportar CSV ABM ARCA Impuestos ARCA Padrón Ver Usuarios Buscar …" at bounding box center [445, 249] width 779 height 335
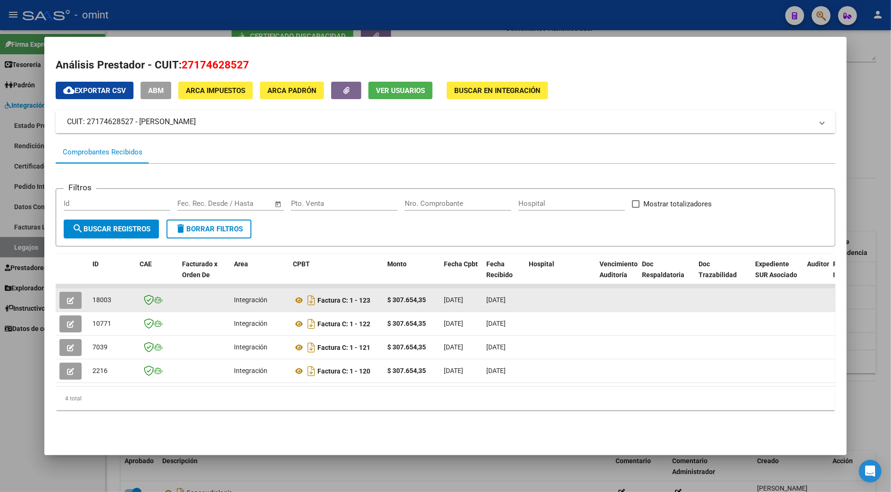
click at [67, 297] on icon "button" at bounding box center [70, 300] width 7 height 7
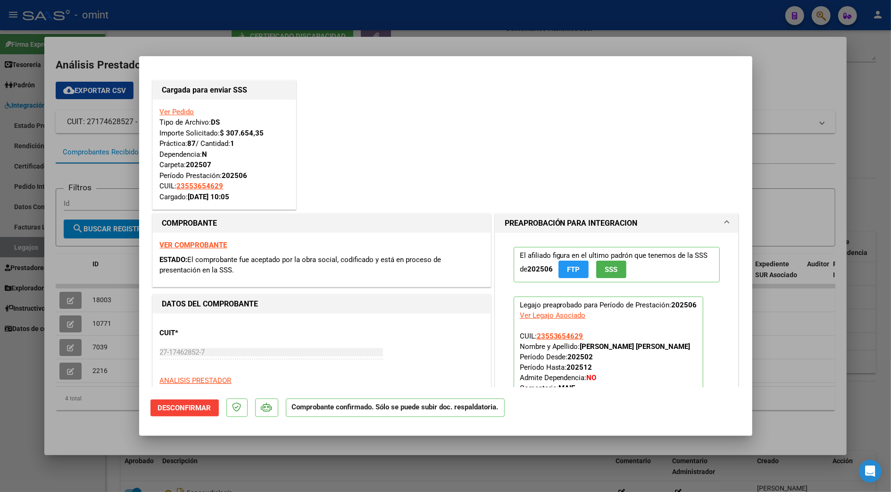
click at [876, 140] on div at bounding box center [445, 246] width 891 height 492
type input "$ 0,00"
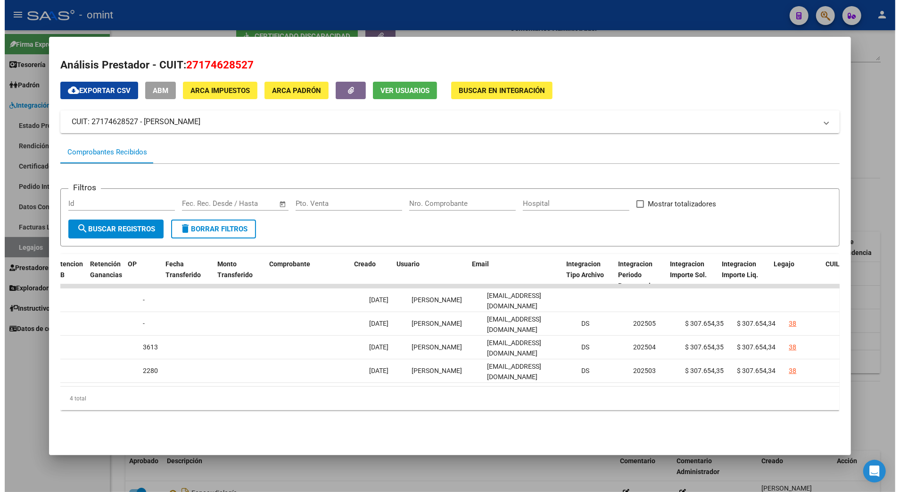
scroll to position [0, 785]
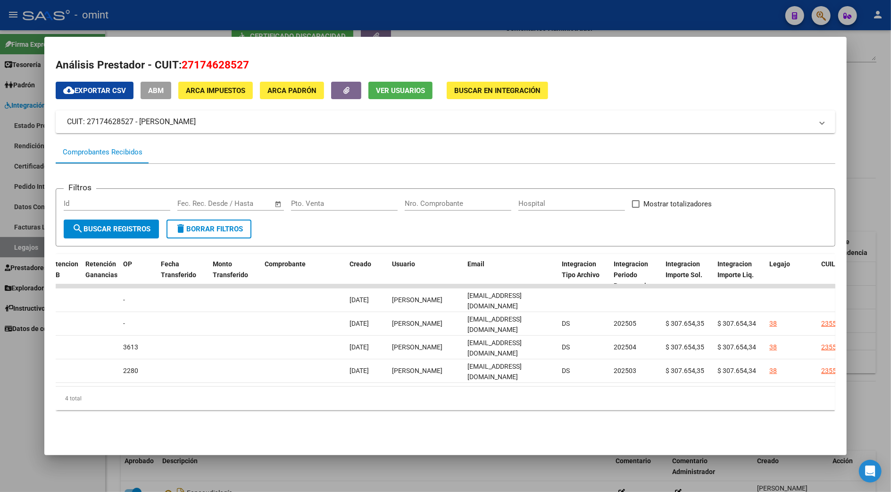
click at [871, 141] on div at bounding box center [445, 246] width 891 height 492
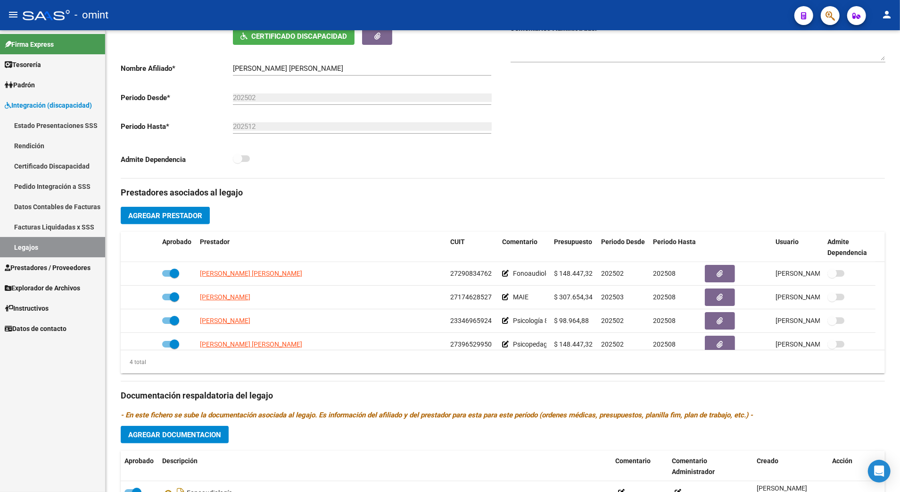
click at [28, 246] on link "Legajos" at bounding box center [52, 247] width 105 height 20
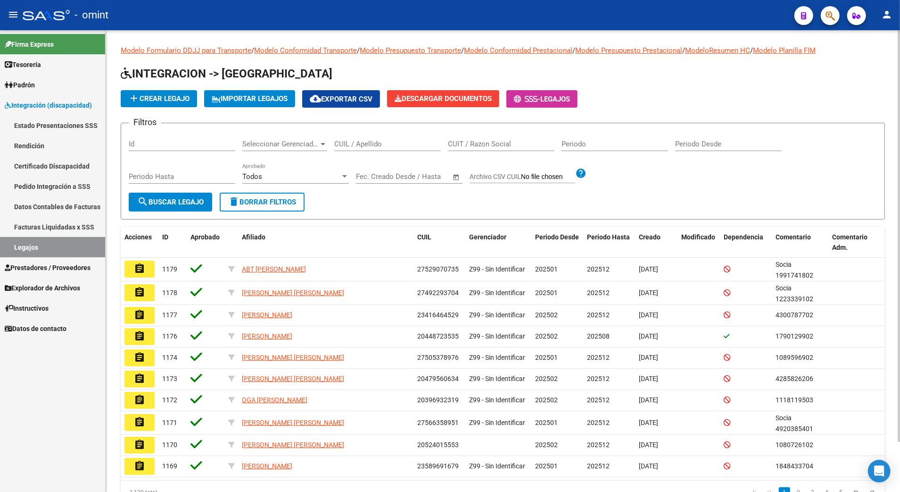
click at [363, 140] on input "CUIL / Apellido" at bounding box center [387, 144] width 107 height 8
paste input "20547623917"
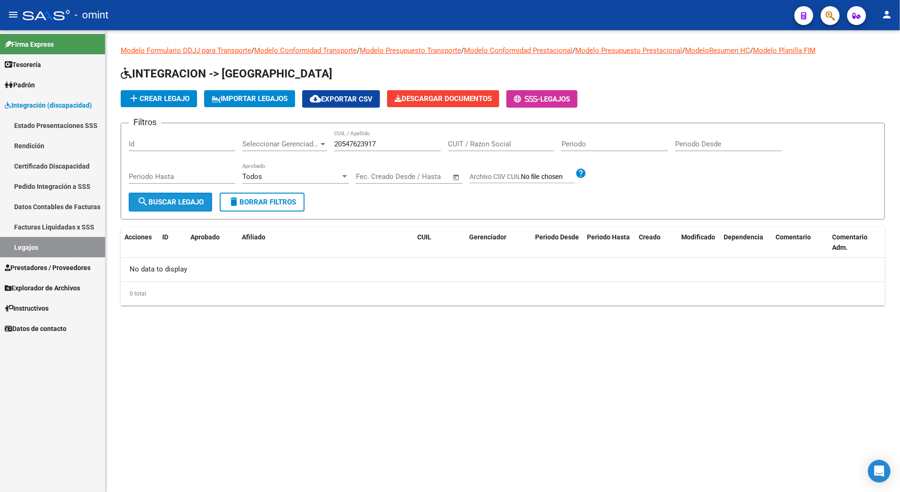
click at [187, 193] on button "search Buscar Legajo" at bounding box center [170, 201] width 83 height 19
click at [185, 191] on div "Periodo Hasta" at bounding box center [182, 177] width 107 height 29
click at [185, 202] on span "search Buscar Legajo" at bounding box center [170, 202] width 67 height 8
drag, startPoint x: 385, startPoint y: 142, endPoint x: 260, endPoint y: 142, distance: 125.0
click at [260, 142] on div "Filtros Id Seleccionar Gerenciador Seleccionar Gerenciador 20547623917 CUIL / A…" at bounding box center [503, 162] width 749 height 62
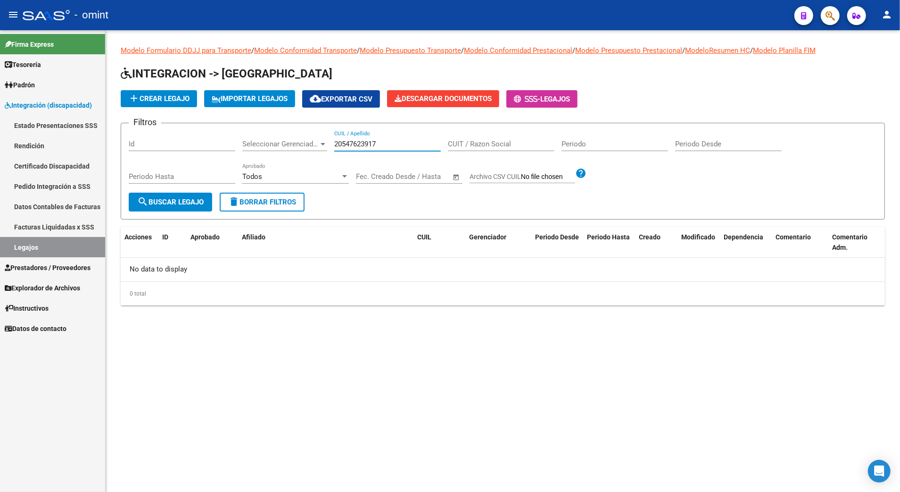
paste input "75657363"
click at [161, 204] on span "search Buscar Legajo" at bounding box center [170, 202] width 67 height 8
drag, startPoint x: 381, startPoint y: 143, endPoint x: 234, endPoint y: 140, distance: 146.7
click at [234, 140] on div "Filtros Id Seleccionar Gerenciador Seleccionar Gerenciador 20575657363 CUIL / A…" at bounding box center [503, 162] width 749 height 62
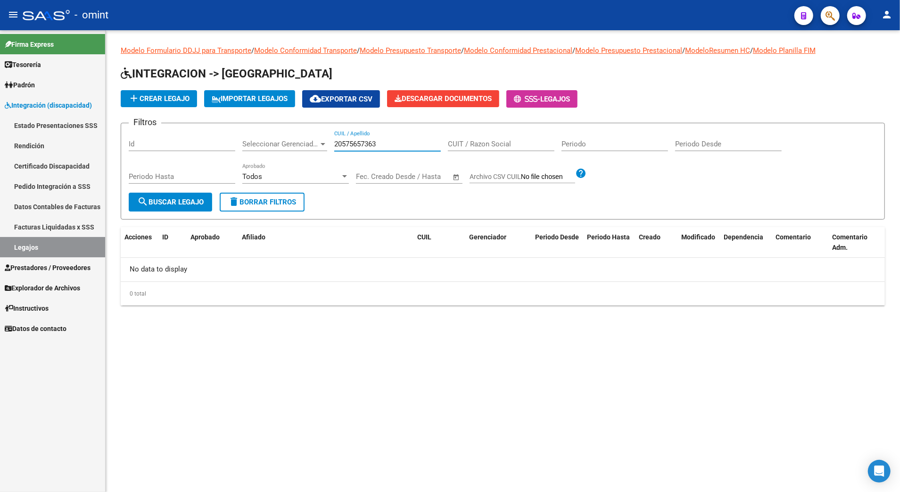
paste input "81637080"
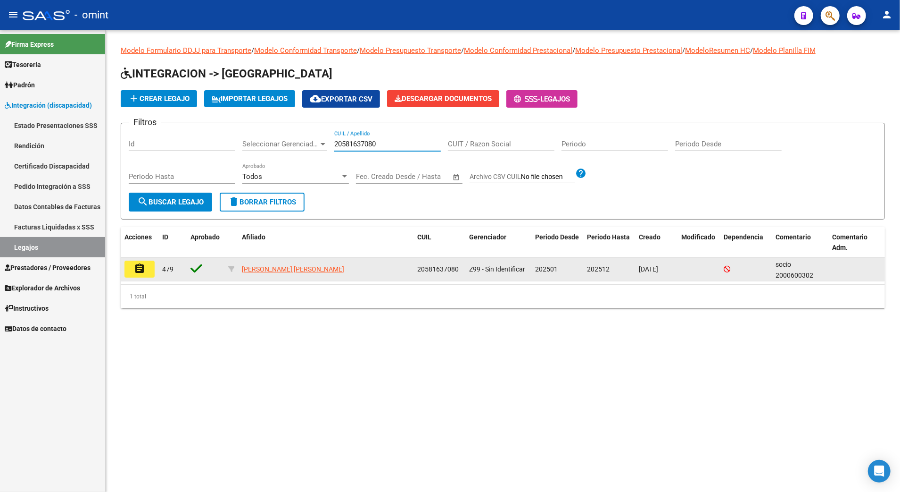
type input "20581637080"
click at [145, 267] on button "assignment" at bounding box center [140, 268] width 30 height 17
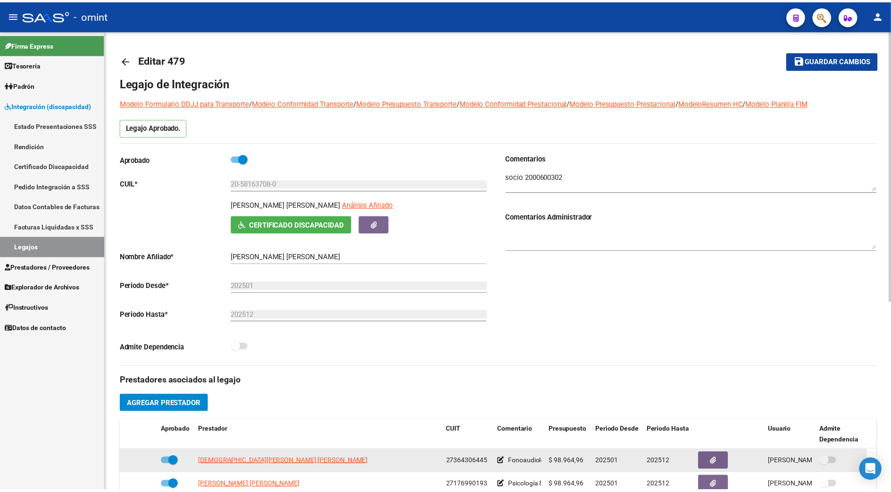
scroll to position [125, 0]
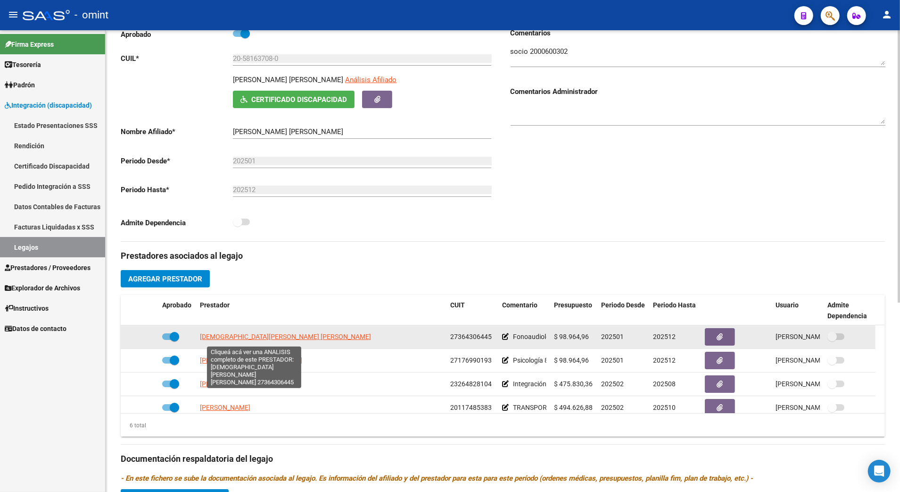
click at [237, 340] on span "VASCONI PERSAK ELIANA MARICEL" at bounding box center [285, 337] width 171 height 8
type textarea "27364306445"
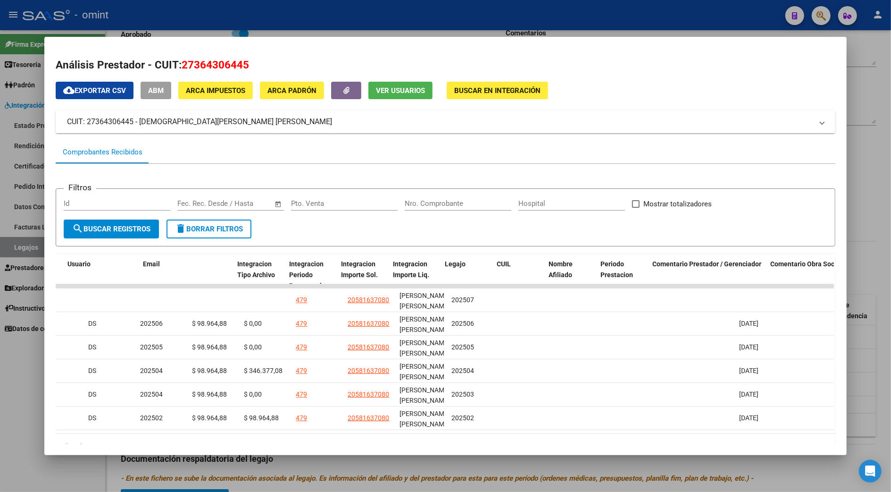
scroll to position [0, 0]
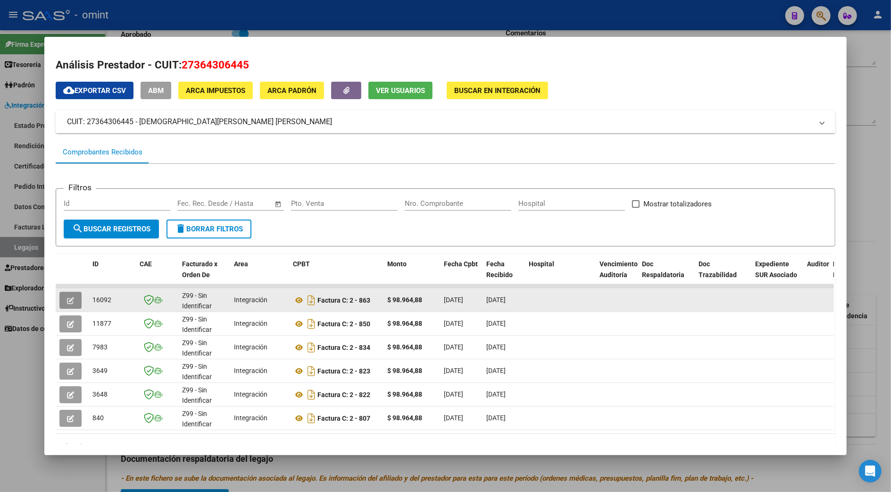
click at [61, 299] on button "button" at bounding box center [70, 300] width 22 height 17
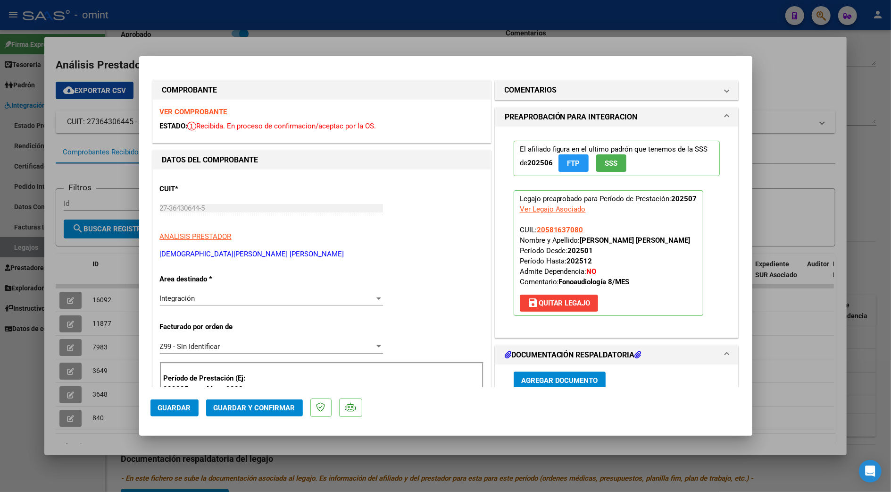
click at [184, 110] on strong "VER COMPROBANTE" at bounding box center [193, 112] width 67 height 8
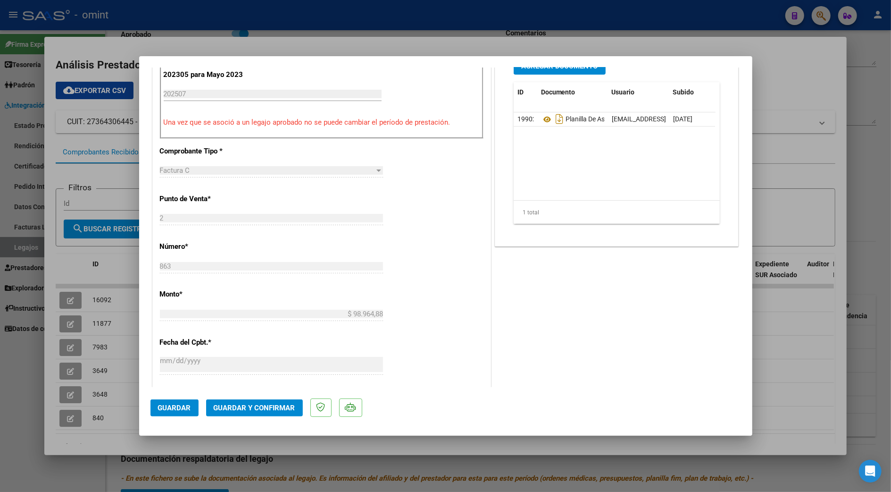
scroll to position [251, 0]
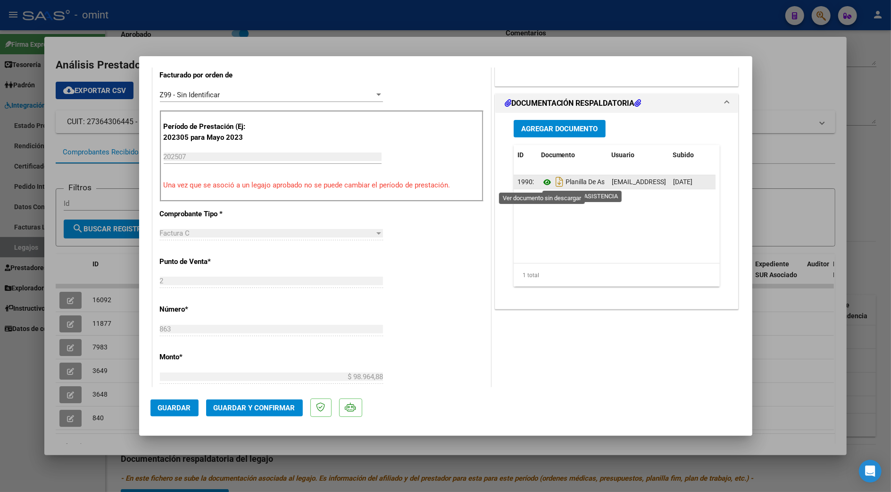
click at [542, 183] on icon at bounding box center [547, 181] width 12 height 11
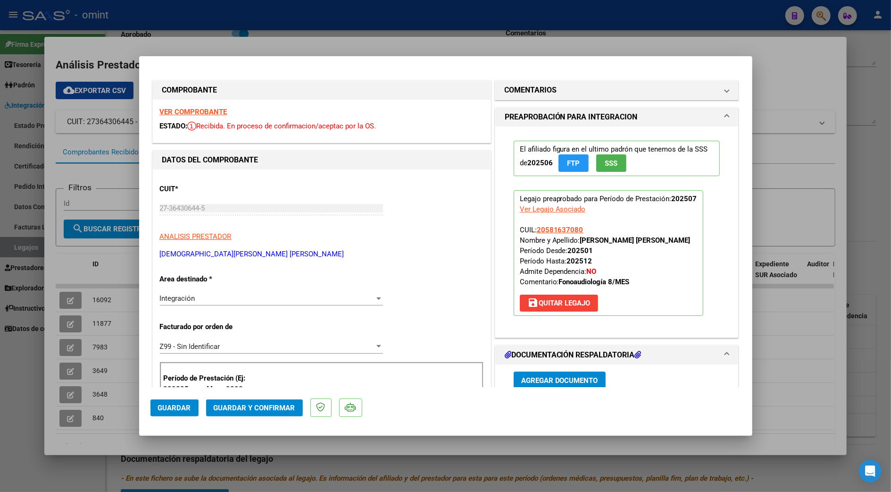
scroll to position [125, 0]
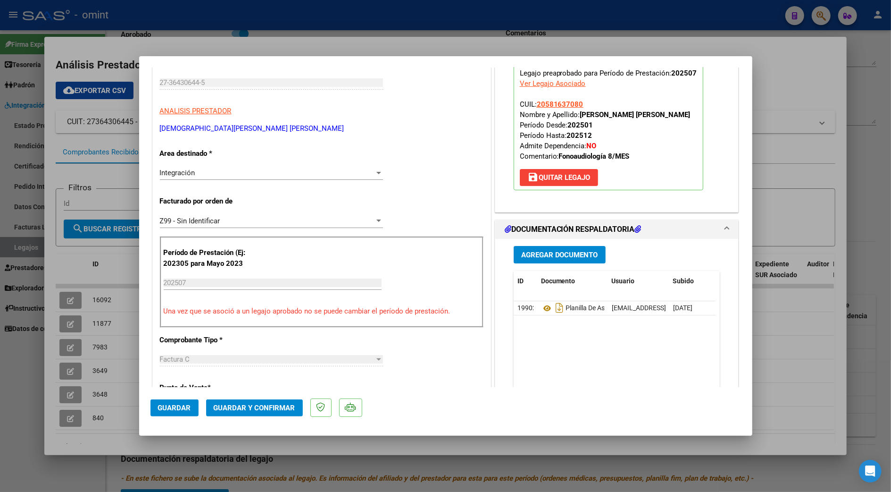
click at [266, 407] on span "Guardar y Confirmar" at bounding box center [255, 407] width 82 height 8
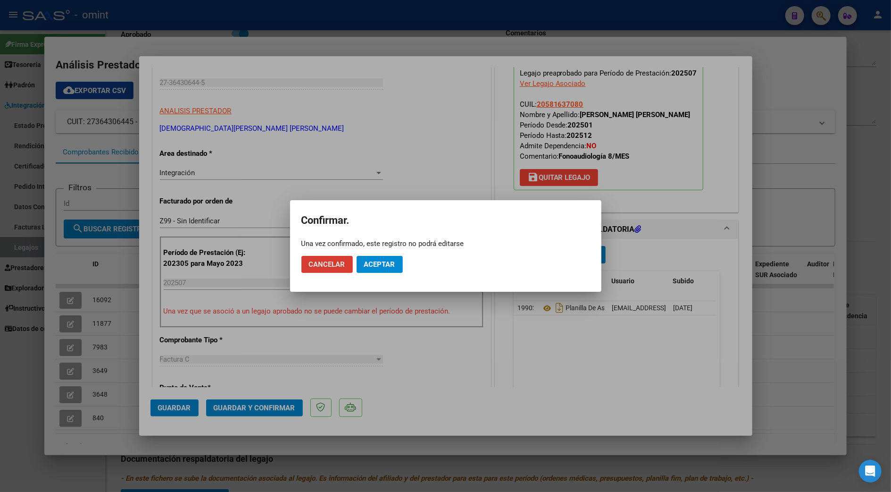
click at [377, 258] on button "Aceptar" at bounding box center [380, 264] width 46 height 17
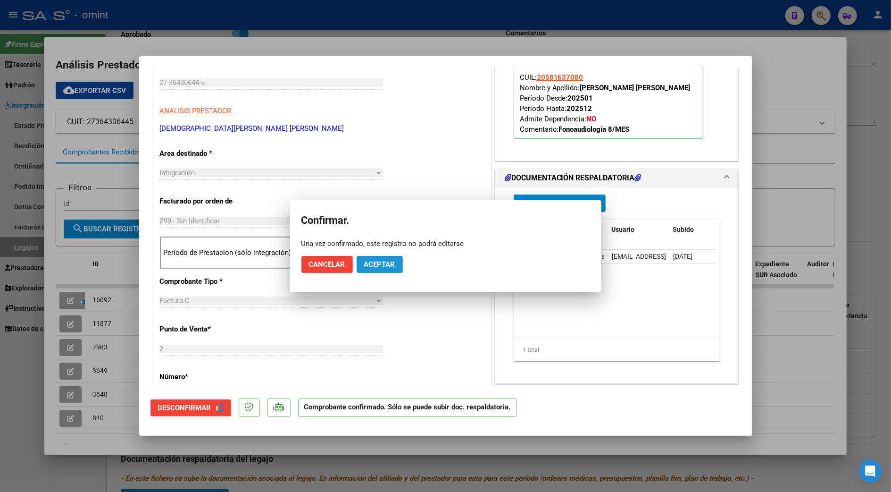
scroll to position [125, 0]
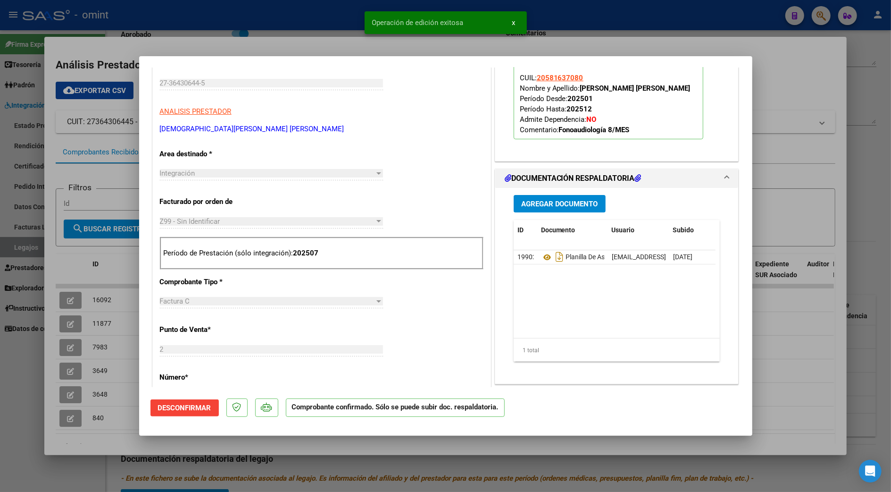
click at [802, 73] on div at bounding box center [445, 246] width 891 height 492
type input "$ 0,00"
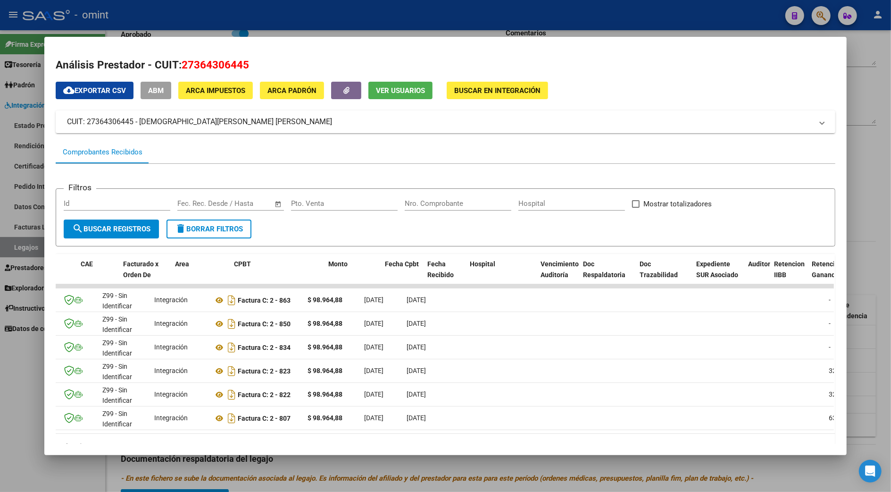
scroll to position [0, 59]
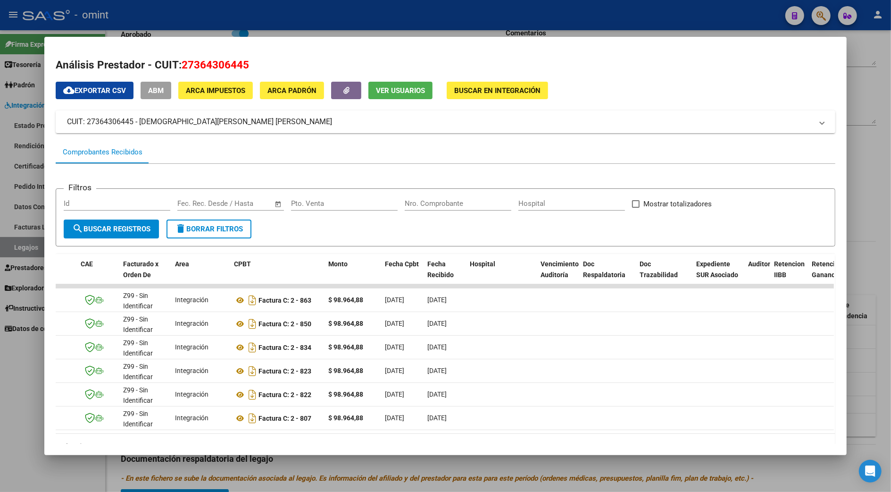
click at [865, 219] on div at bounding box center [445, 246] width 891 height 492
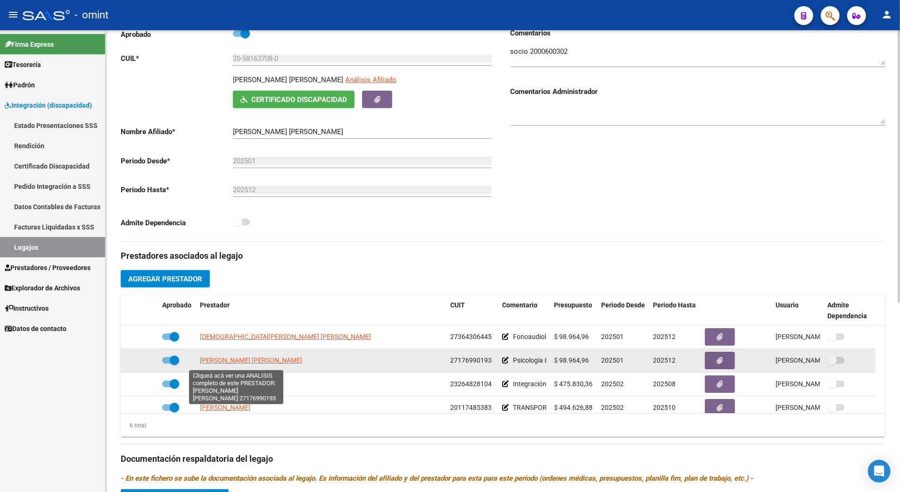
click at [227, 364] on span "DASSO CLAUDIA NOEMI" at bounding box center [251, 360] width 102 height 8
type textarea "27176990193"
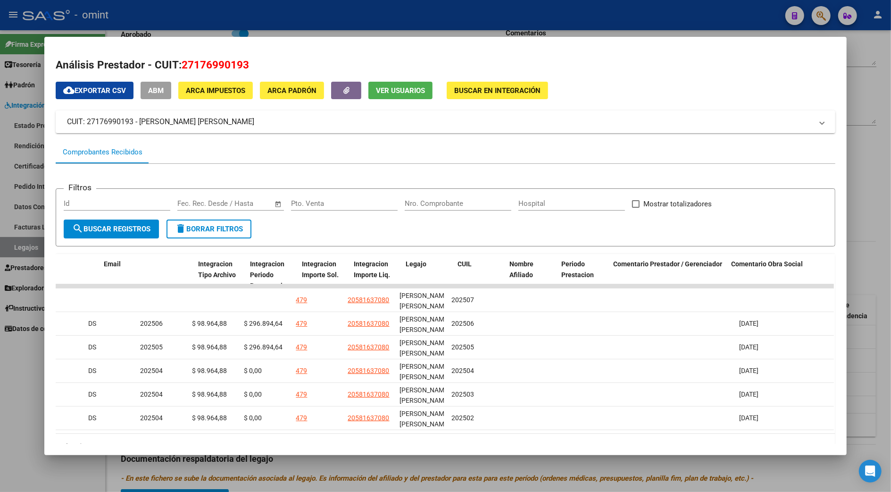
scroll to position [0, 0]
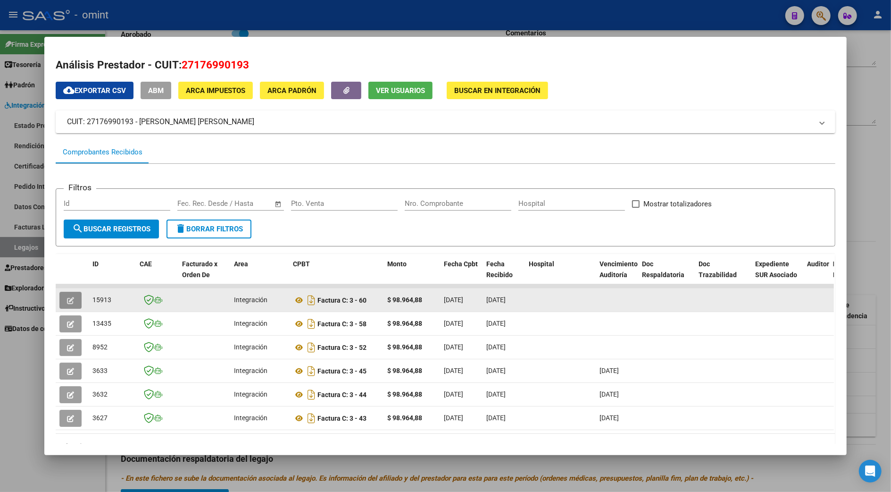
click at [68, 297] on icon "button" at bounding box center [70, 300] width 7 height 7
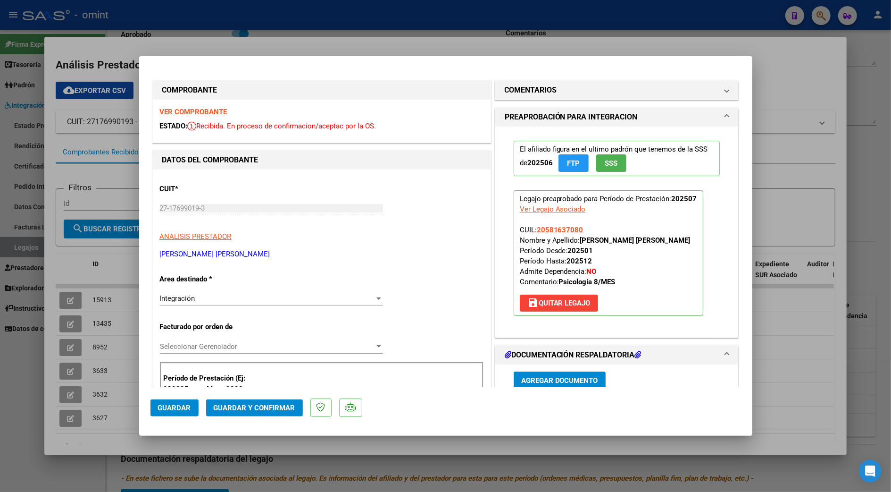
click at [191, 108] on strong "VER COMPROBANTE" at bounding box center [193, 112] width 67 height 8
click at [201, 108] on strong "VER COMPROBANTE" at bounding box center [193, 112] width 67 height 8
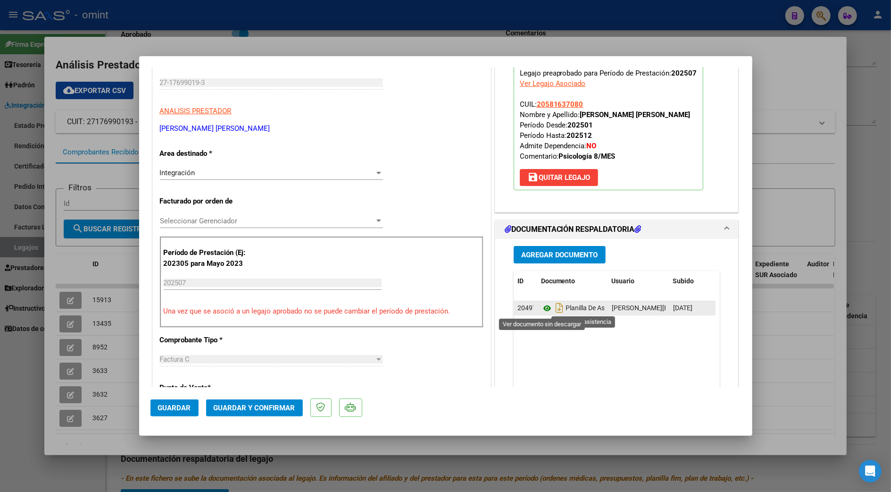
click at [541, 306] on icon at bounding box center [547, 307] width 12 height 11
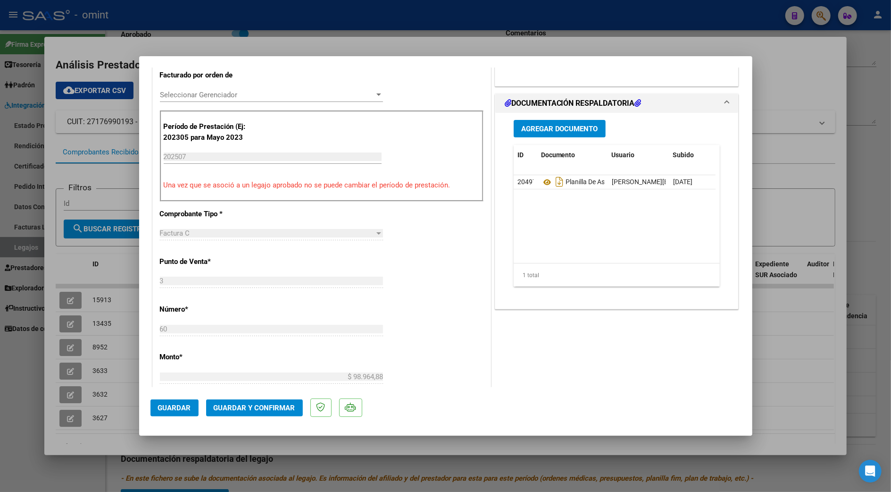
scroll to position [314, 0]
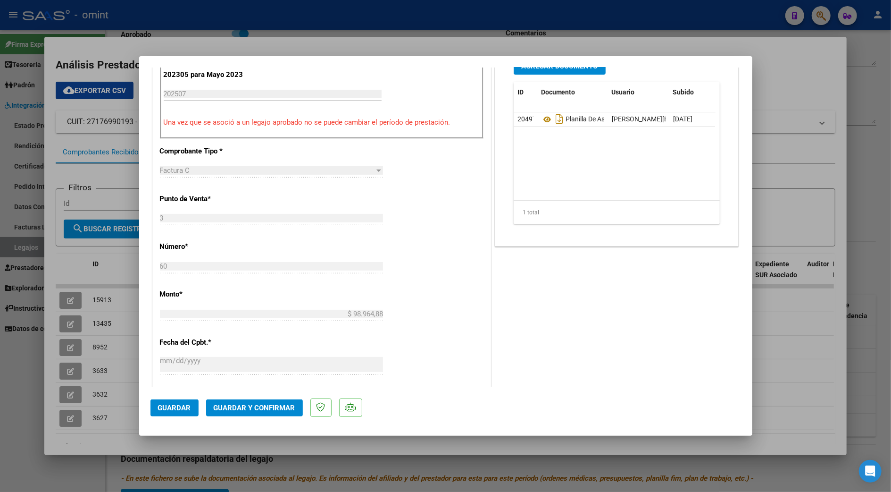
drag, startPoint x: 259, startPoint y: 403, endPoint x: 565, endPoint y: 328, distance: 314.6
click at [565, 328] on mat-dialog-container "COMPROBANTE VER COMPROBANTE ESTADO: Recibida. En proceso de confirmacion/acepta…" at bounding box center [445, 245] width 613 height 379
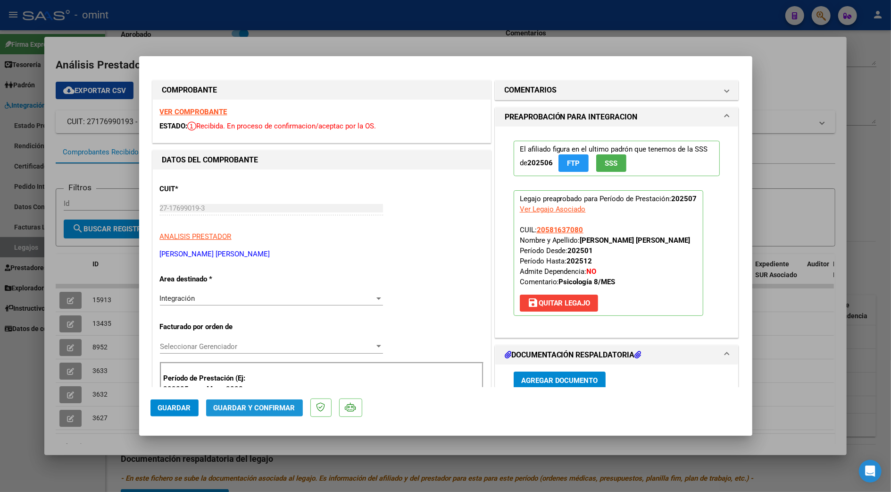
click at [250, 408] on span "Guardar y Confirmar" at bounding box center [255, 407] width 82 height 8
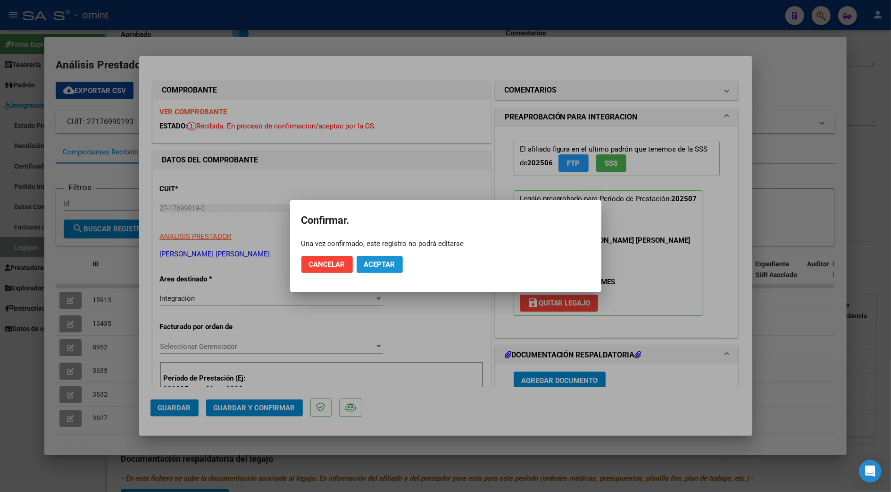
click at [393, 266] on span "Aceptar" at bounding box center [379, 264] width 31 height 8
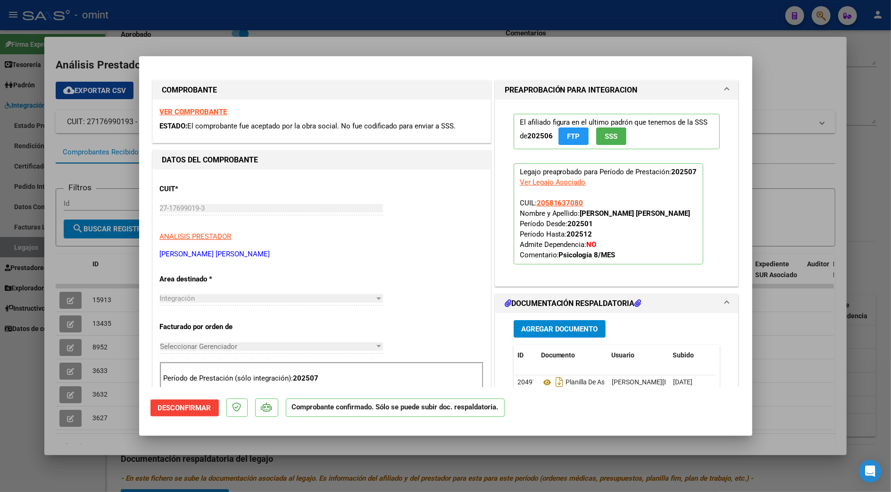
click at [808, 75] on div at bounding box center [445, 246] width 891 height 492
type input "$ 0,00"
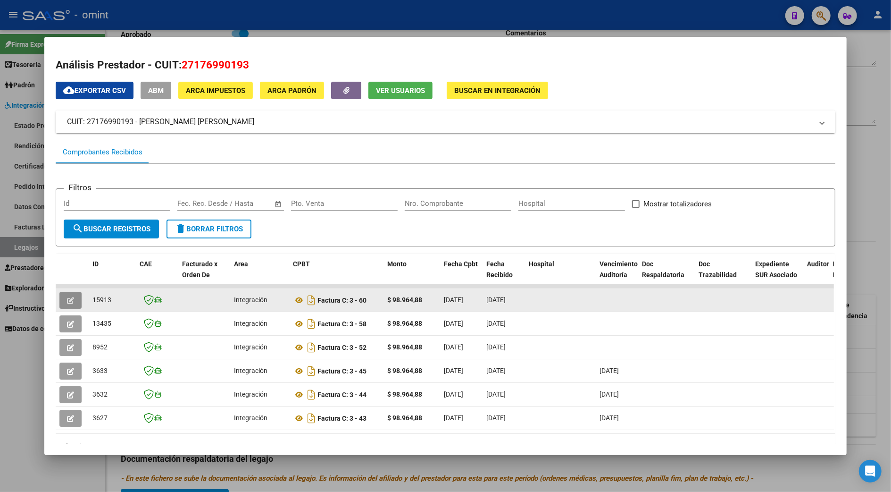
click at [69, 296] on span "button" at bounding box center [70, 300] width 7 height 8
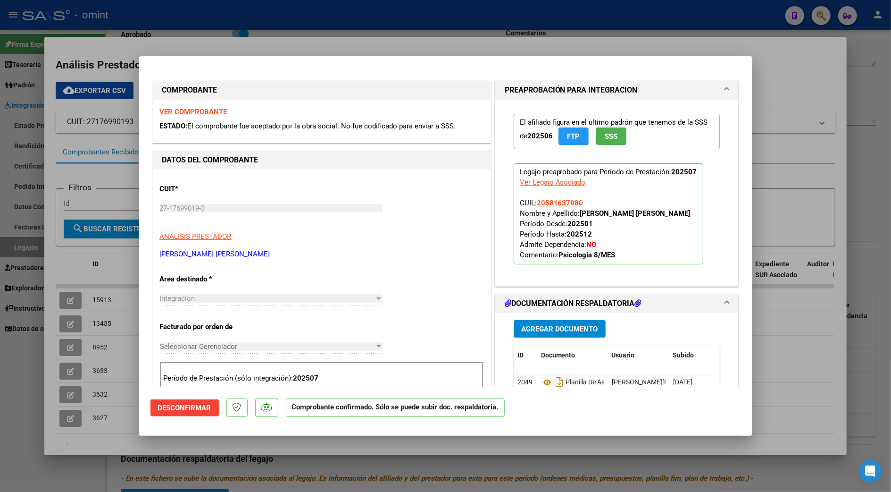
click at [797, 80] on div at bounding box center [445, 246] width 891 height 492
type input "$ 0,00"
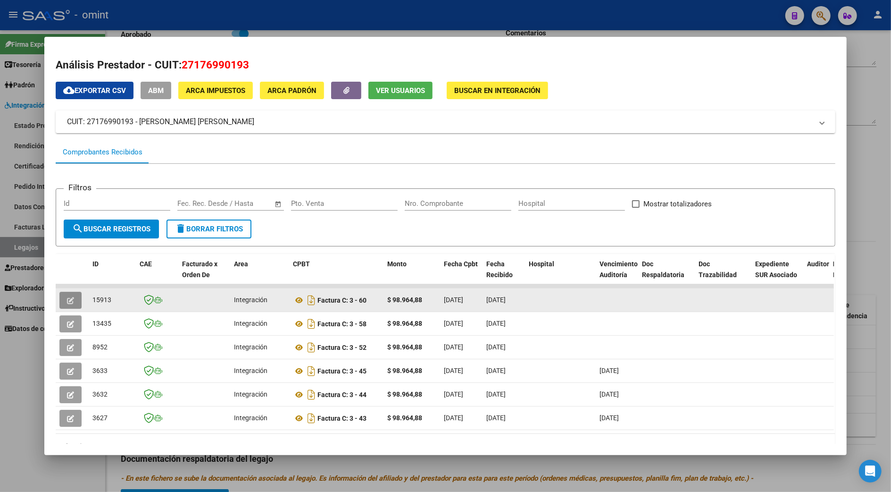
click at [68, 297] on icon "button" at bounding box center [70, 300] width 7 height 7
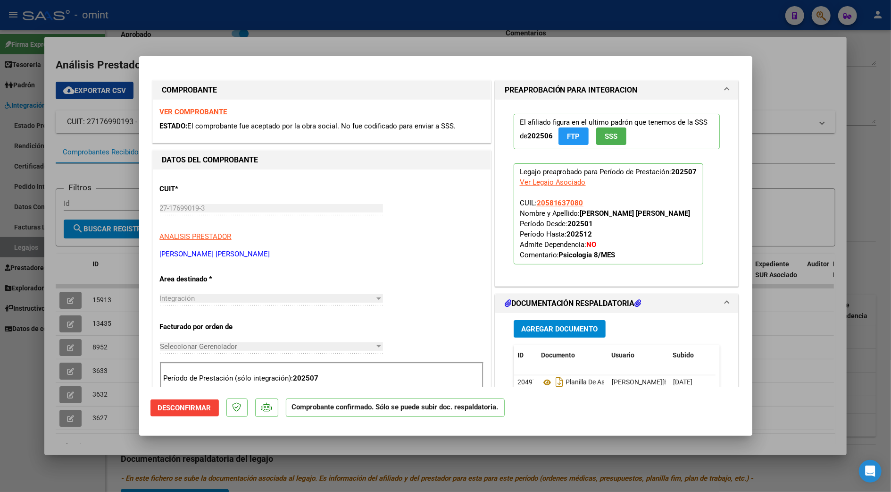
click at [804, 150] on div at bounding box center [445, 246] width 891 height 492
type input "$ 0,00"
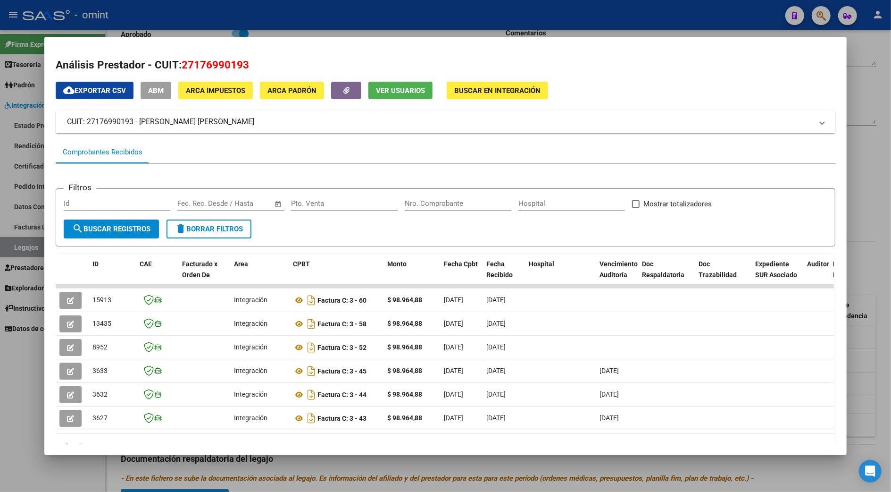
click at [867, 226] on div at bounding box center [445, 246] width 891 height 492
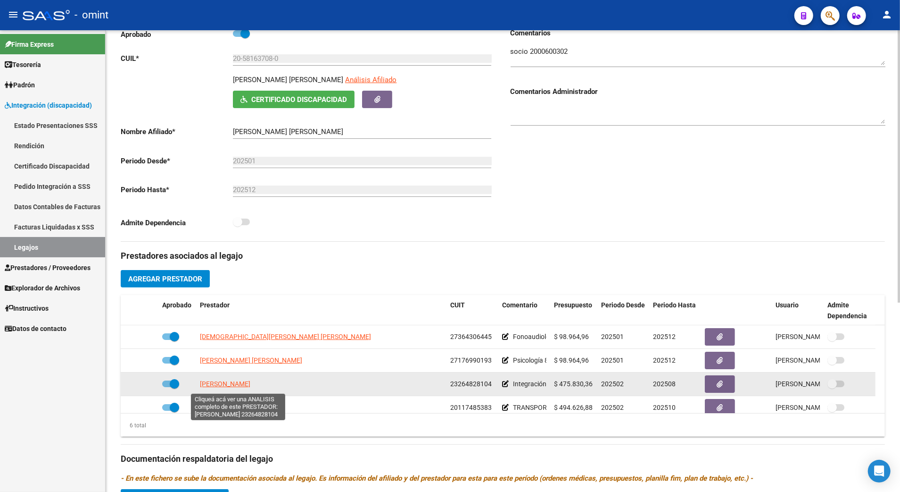
click at [239, 387] on span "ARMANDO MARIA LAURA" at bounding box center [225, 384] width 50 height 8
type textarea "23264828104"
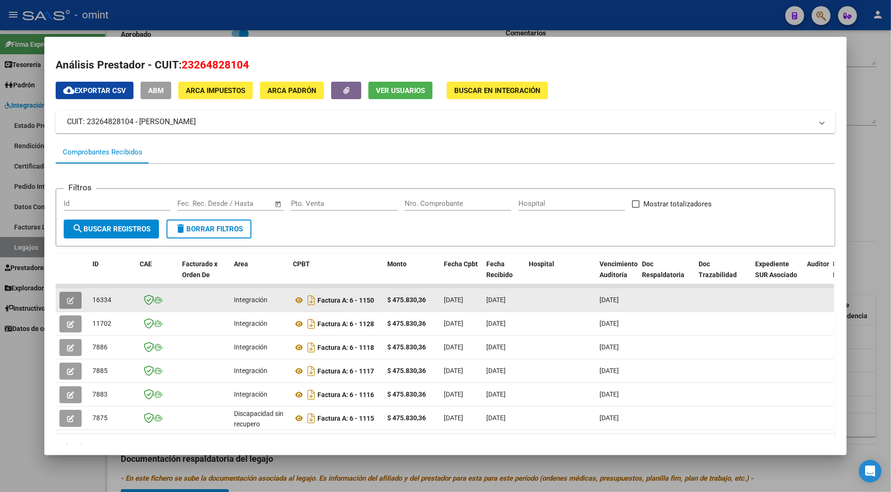
click at [67, 300] on icon "button" at bounding box center [70, 300] width 7 height 7
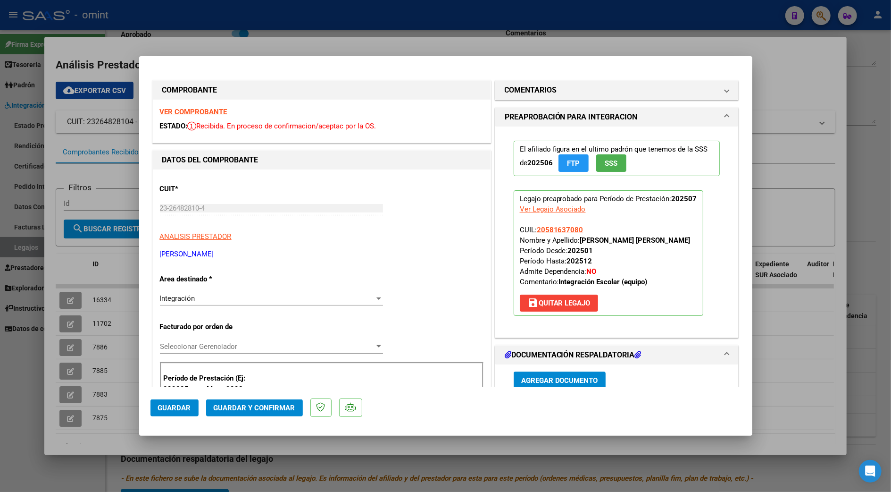
click at [185, 110] on strong "VER COMPROBANTE" at bounding box center [193, 112] width 67 height 8
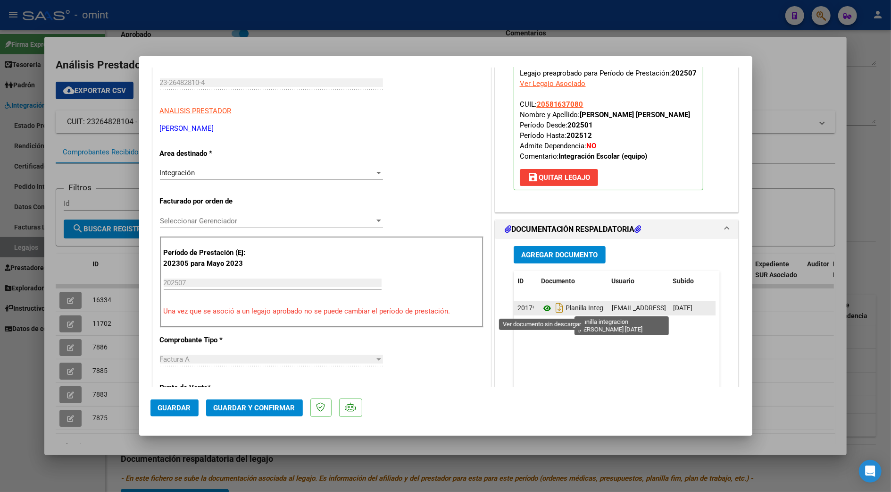
click at [542, 308] on icon at bounding box center [547, 307] width 12 height 11
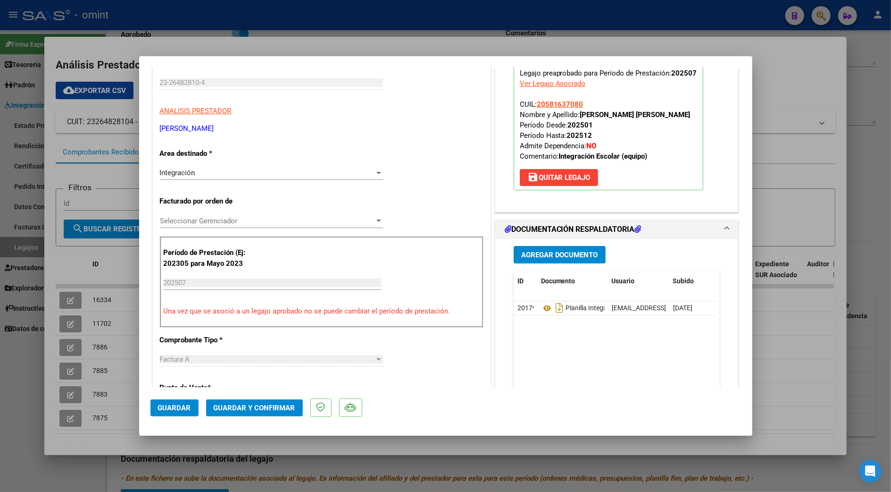
scroll to position [314, 0]
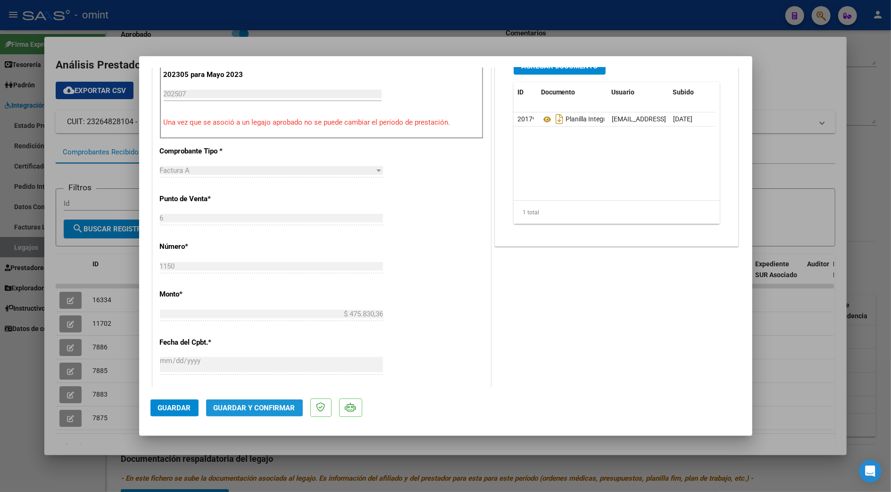
click at [267, 408] on span "Guardar y Confirmar" at bounding box center [255, 407] width 82 height 8
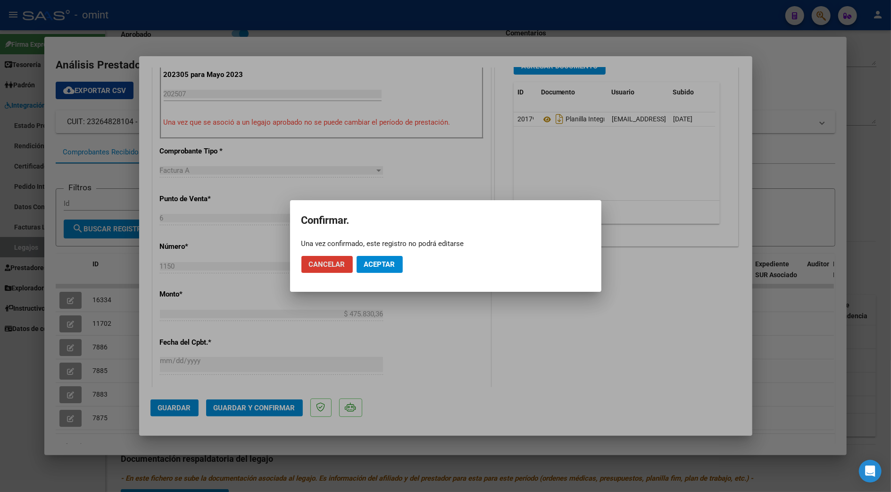
click at [380, 268] on span "Aceptar" at bounding box center [379, 264] width 31 height 8
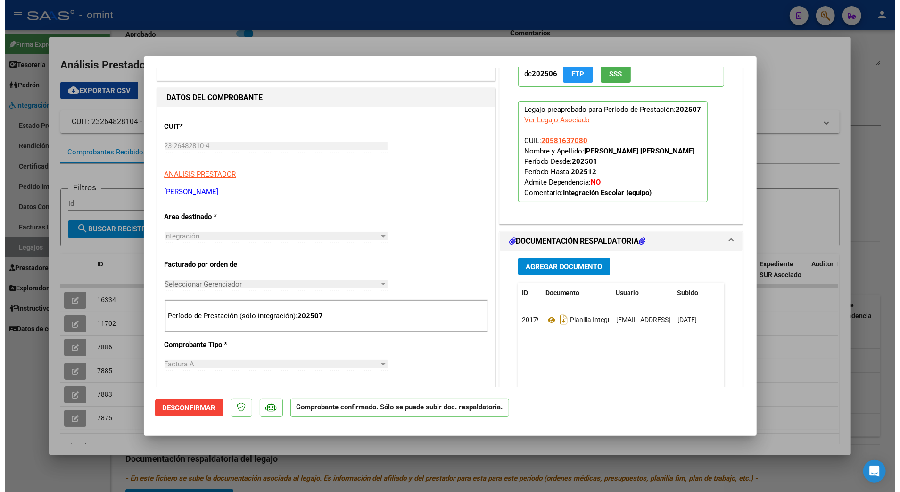
scroll to position [0, 0]
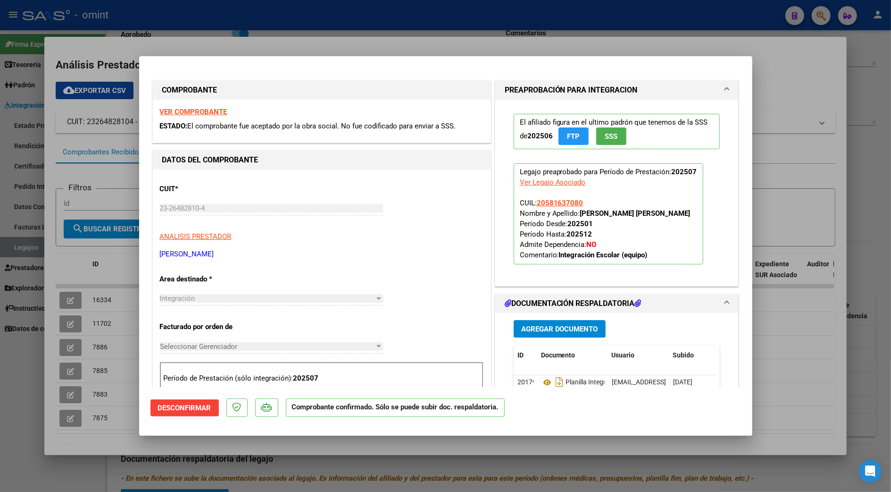
click at [792, 74] on div at bounding box center [445, 246] width 891 height 492
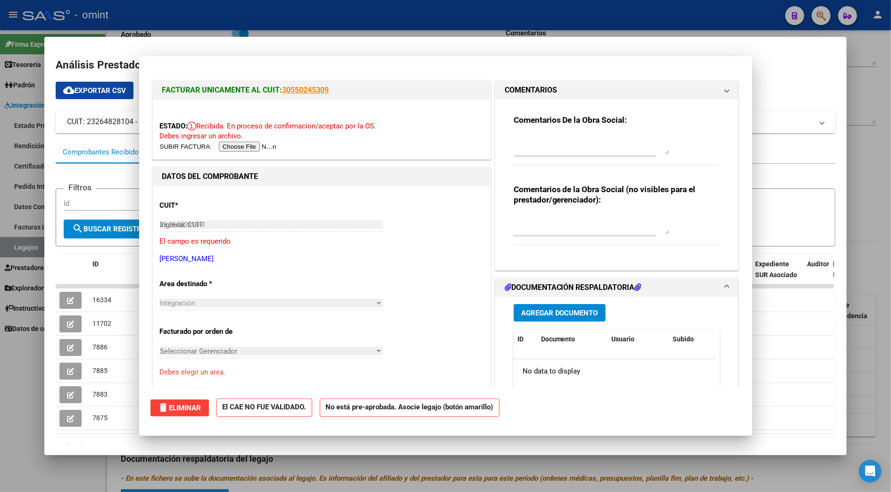
type input "$ 0,00"
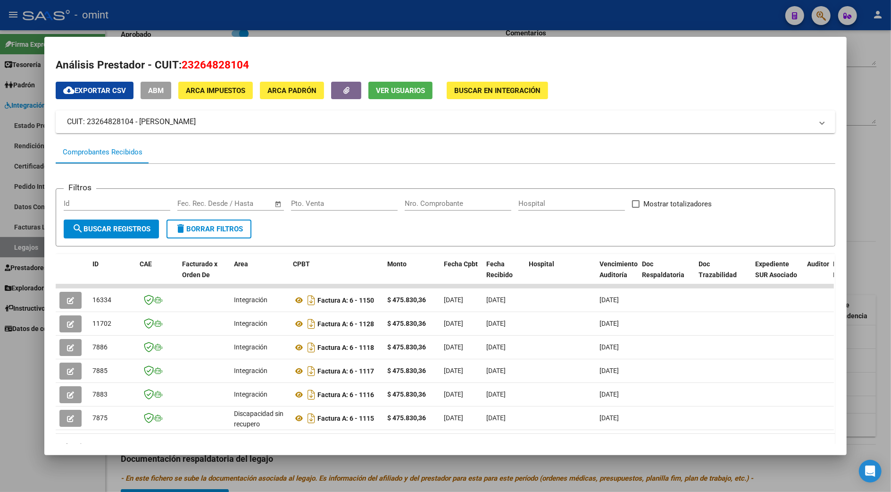
click at [867, 149] on div at bounding box center [445, 246] width 891 height 492
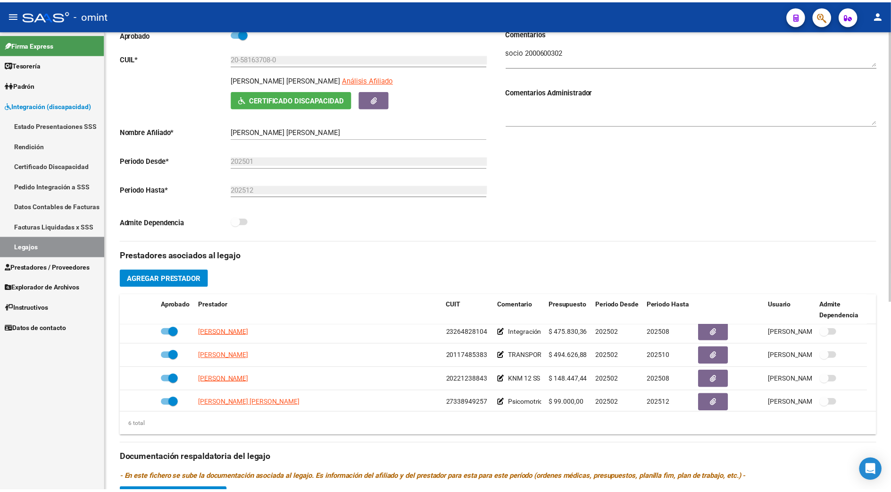
scroll to position [57, 0]
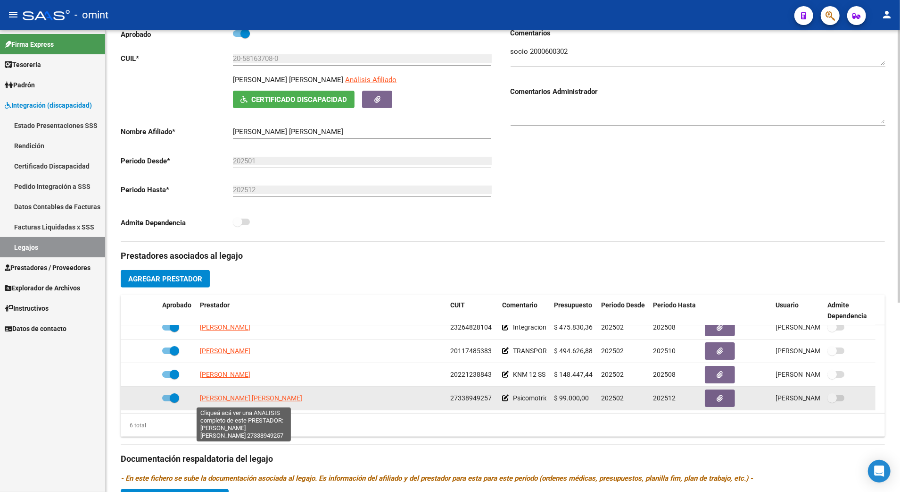
click at [252, 398] on span "VILLARROEL DANIELA LUCIA" at bounding box center [251, 398] width 102 height 8
type textarea "27338949257"
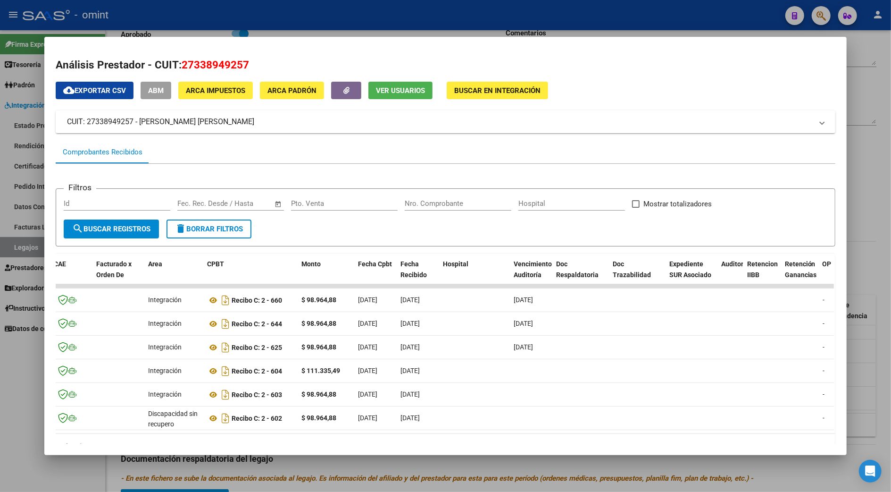
scroll to position [0, 0]
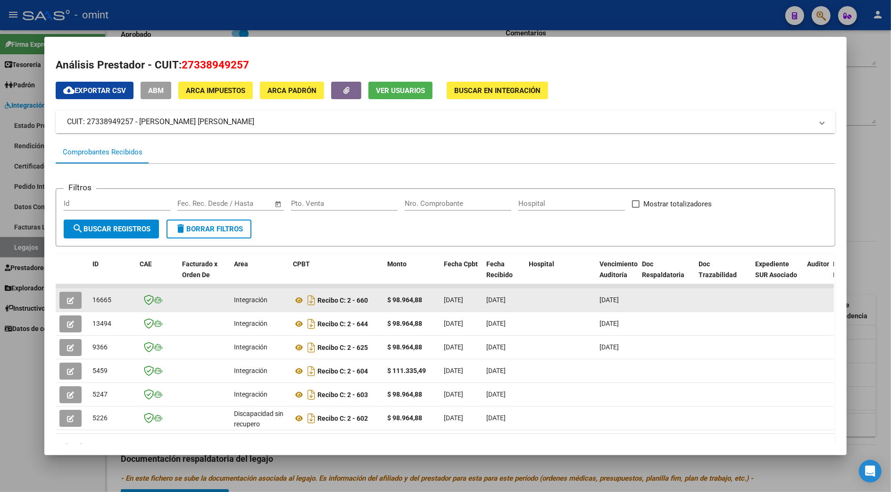
click at [67, 302] on icon "button" at bounding box center [70, 300] width 7 height 7
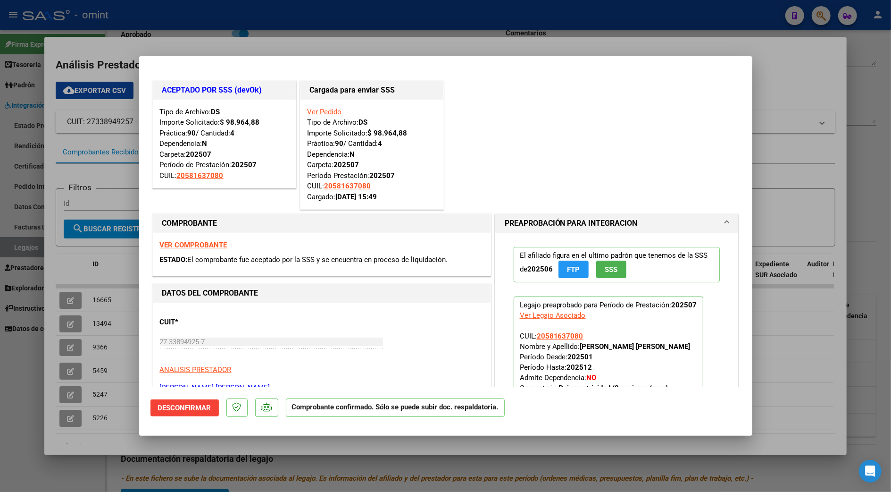
click at [863, 146] on div at bounding box center [445, 246] width 891 height 492
type input "$ 0,00"
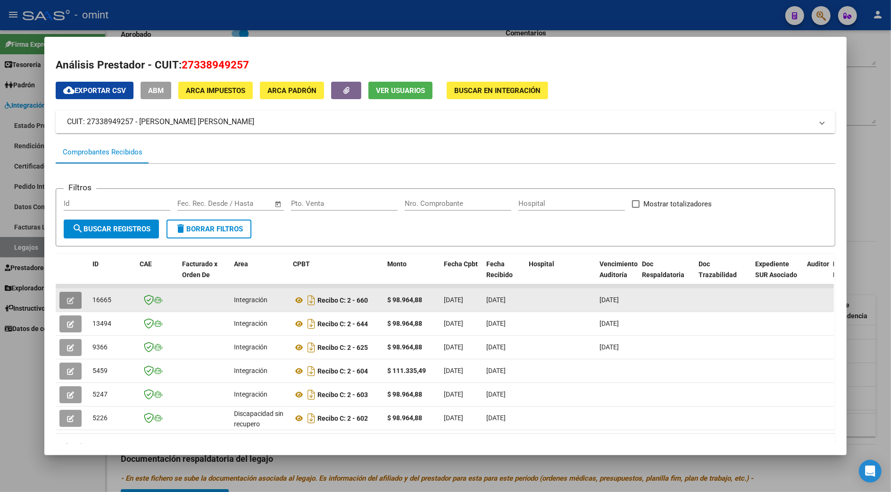
click at [70, 299] on icon "button" at bounding box center [70, 300] width 7 height 7
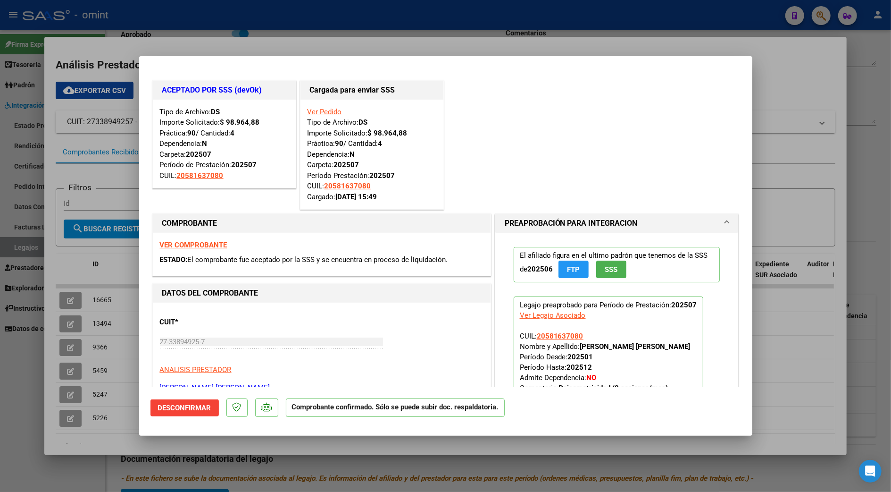
click at [825, 100] on div at bounding box center [445, 246] width 891 height 492
type input "$ 0,00"
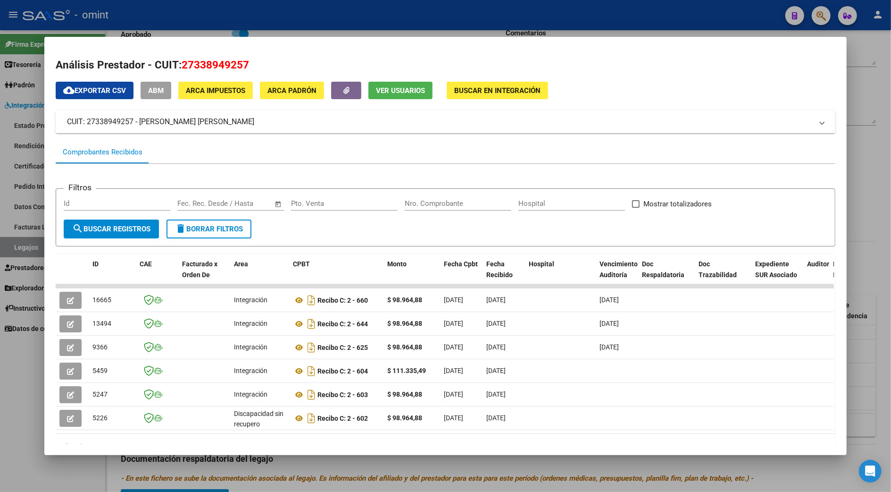
click at [880, 253] on div at bounding box center [445, 246] width 891 height 492
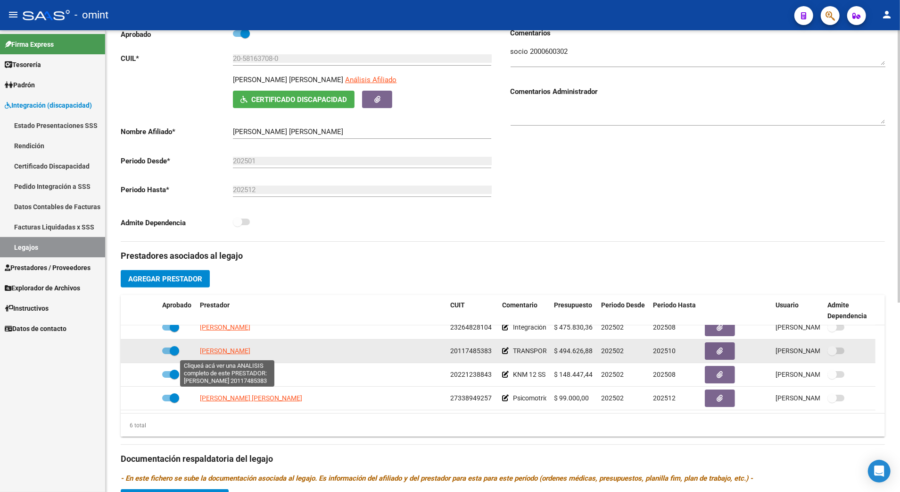
click at [238, 348] on span "TORRES EDUARDO" at bounding box center [225, 351] width 50 height 8
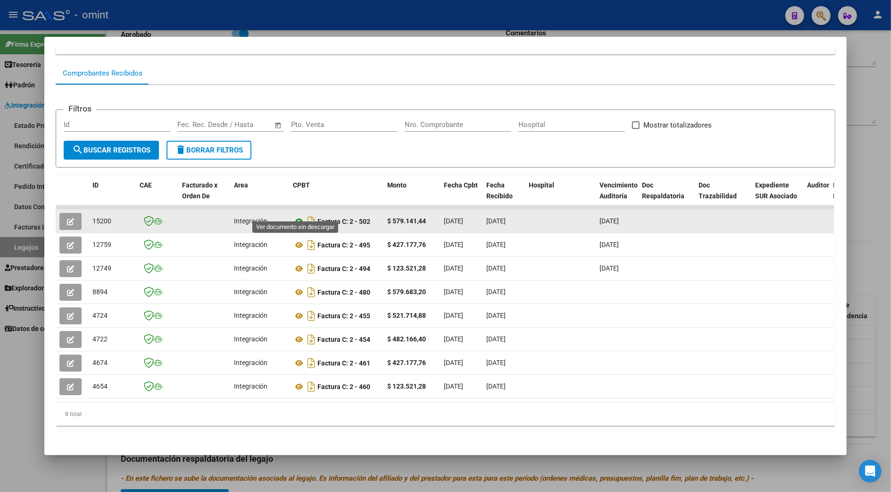
click at [295, 216] on icon at bounding box center [299, 221] width 12 height 11
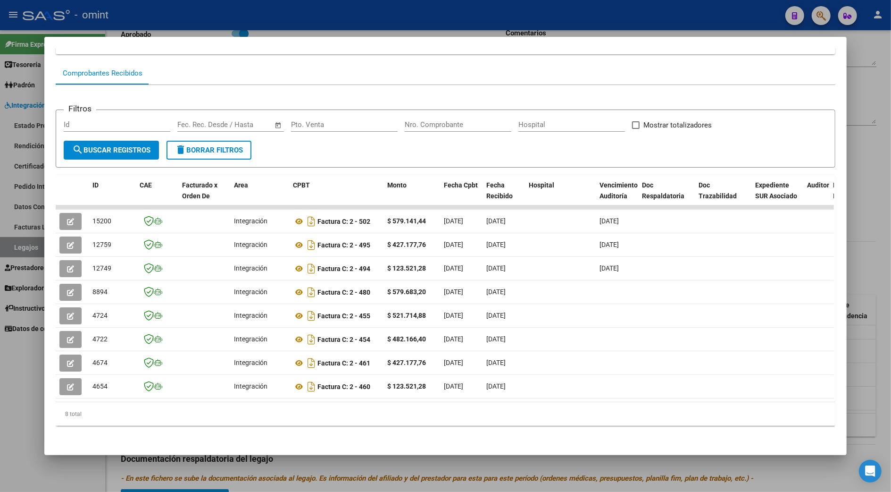
click at [865, 216] on div at bounding box center [445, 246] width 891 height 492
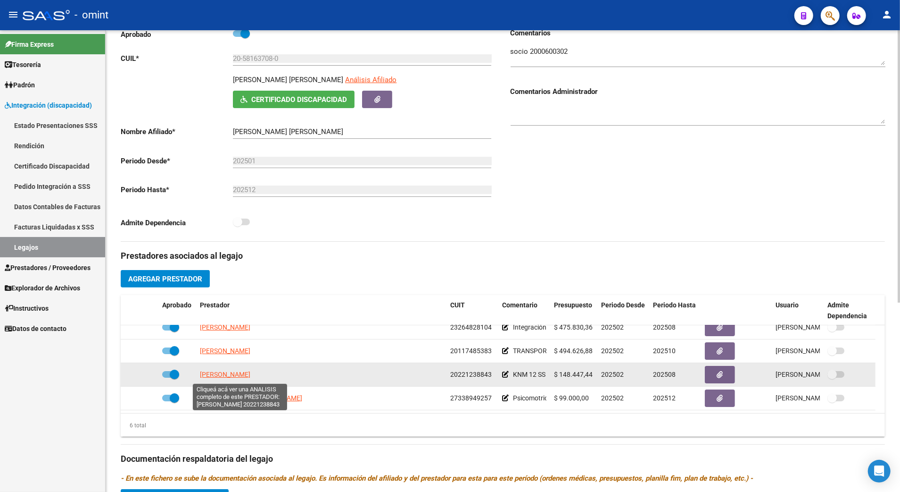
click at [250, 375] on span "GARCIA HERNAN ERNESTO" at bounding box center [225, 374] width 50 height 8
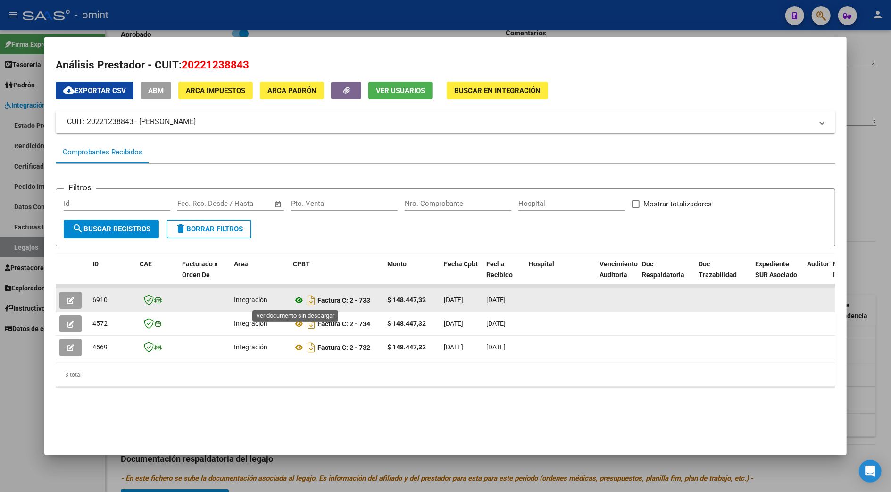
click at [297, 299] on icon at bounding box center [299, 299] width 12 height 11
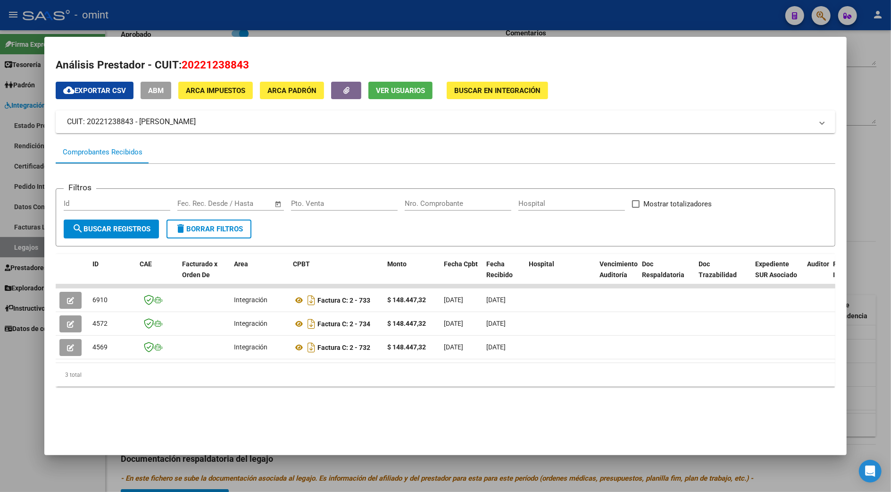
click at [864, 234] on div at bounding box center [445, 246] width 891 height 492
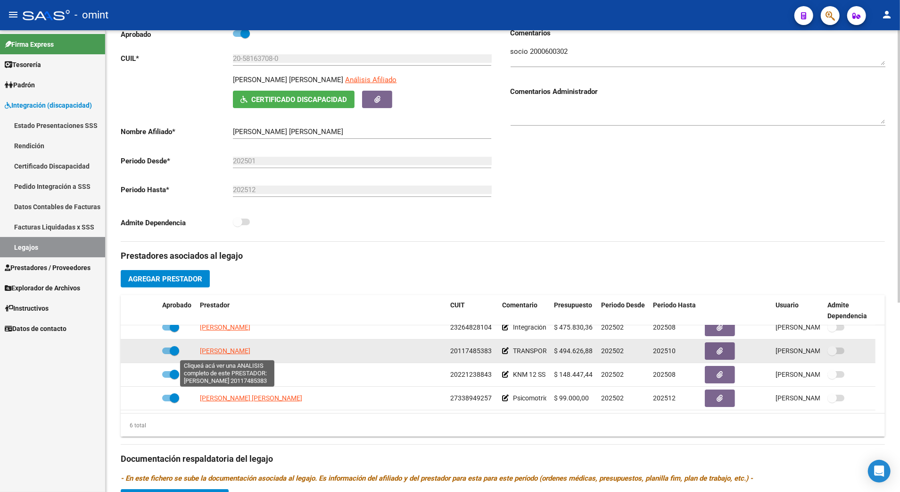
click at [225, 353] on span "TORRES EDUARDO" at bounding box center [225, 351] width 50 height 8
type textarea "20117485383"
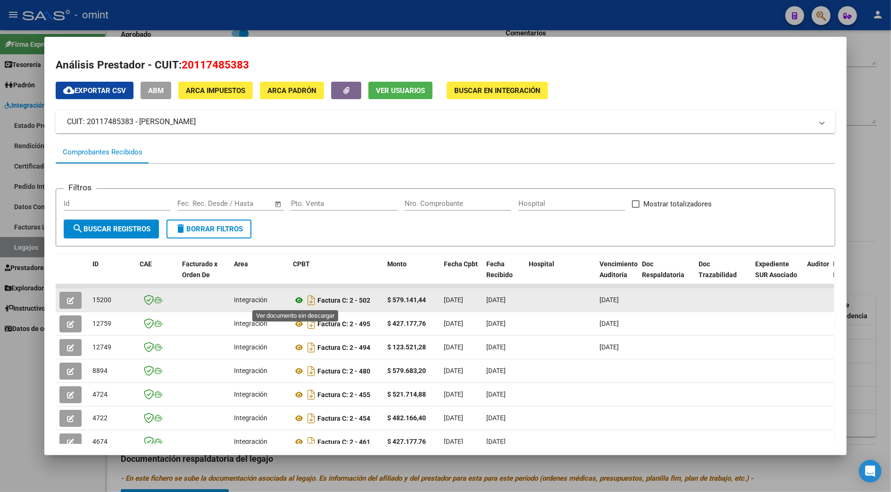
click at [293, 299] on icon at bounding box center [299, 299] width 12 height 11
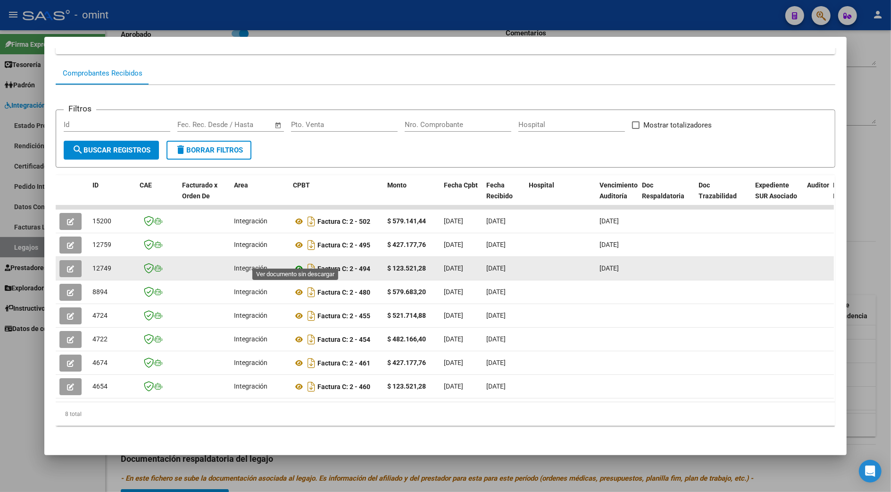
click at [293, 263] on icon at bounding box center [299, 268] width 12 height 11
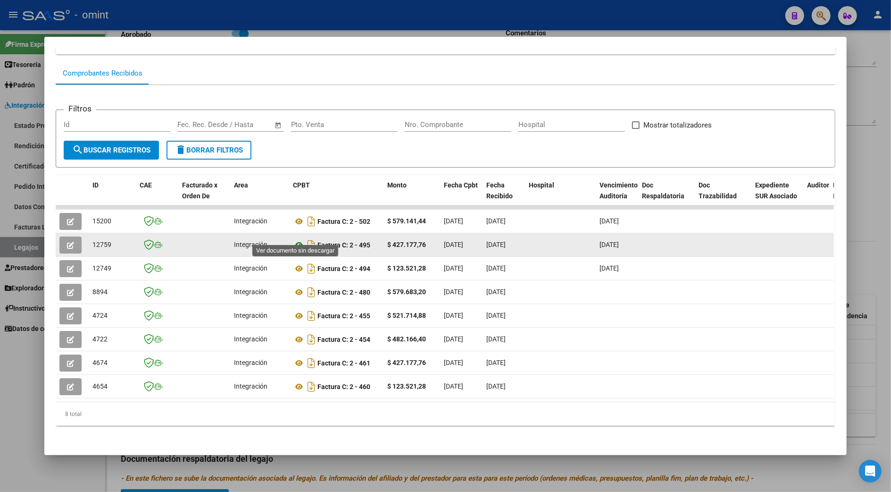
click at [297, 239] on icon at bounding box center [299, 244] width 12 height 11
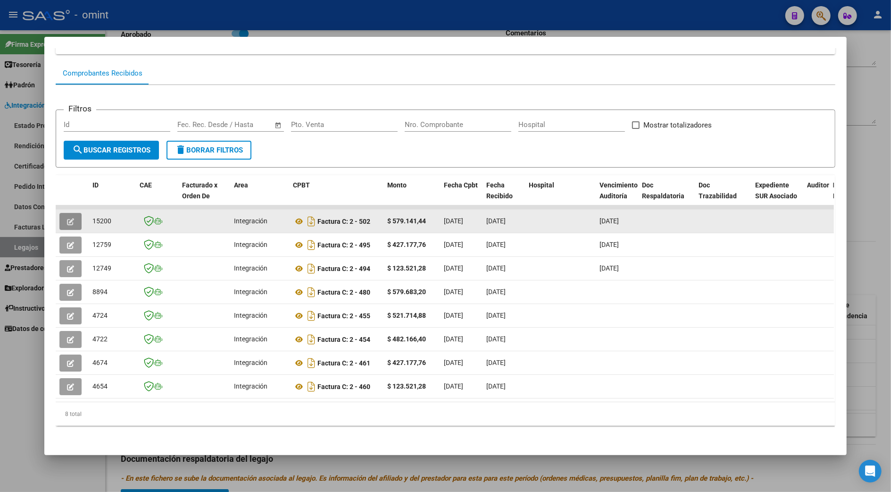
click at [68, 218] on icon "button" at bounding box center [70, 221] width 7 height 7
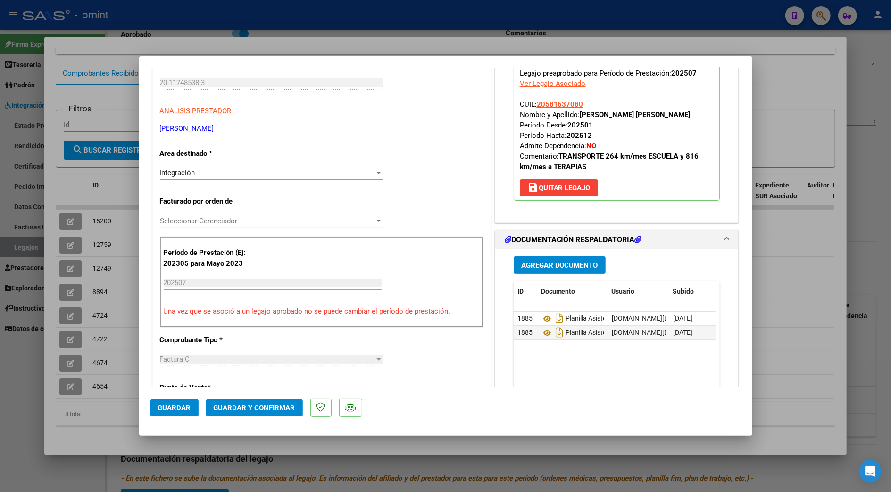
scroll to position [251, 0]
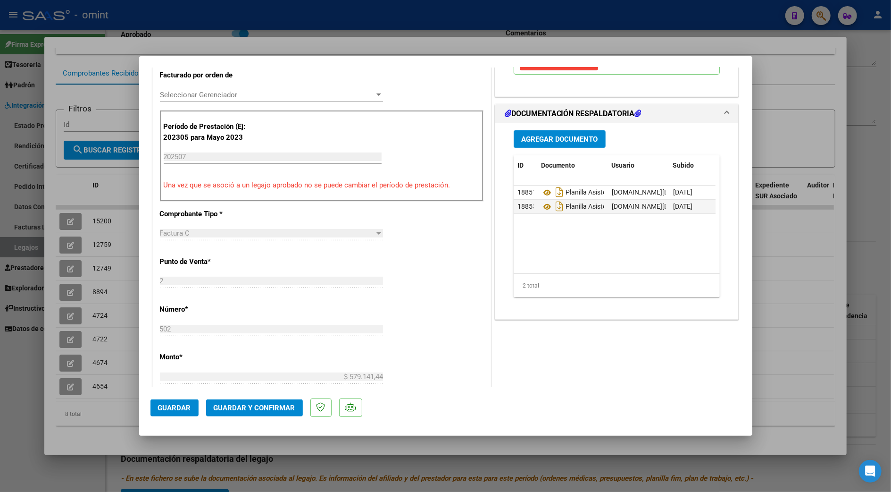
drag, startPoint x: 258, startPoint y: 402, endPoint x: 521, endPoint y: 357, distance: 266.2
click at [514, 373] on mat-dialog-container "COMPROBANTE VER COMPROBANTE ESTADO: Recibida. En proceso de confirmacion/acepta…" at bounding box center [445, 245] width 613 height 379
click at [544, 192] on icon at bounding box center [547, 192] width 12 height 11
click at [541, 208] on icon at bounding box center [547, 206] width 12 height 11
drag, startPoint x: 249, startPoint y: 408, endPoint x: 546, endPoint y: 374, distance: 299.2
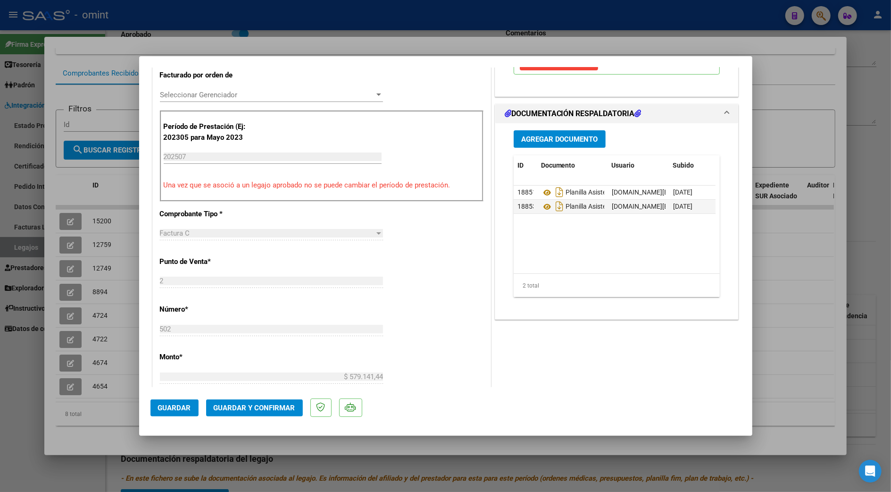
click at [546, 374] on mat-dialog-container "COMPROBANTE VER COMPROBANTE ESTADO: Recibida. En proceso de confirmacion/acepta…" at bounding box center [445, 245] width 613 height 379
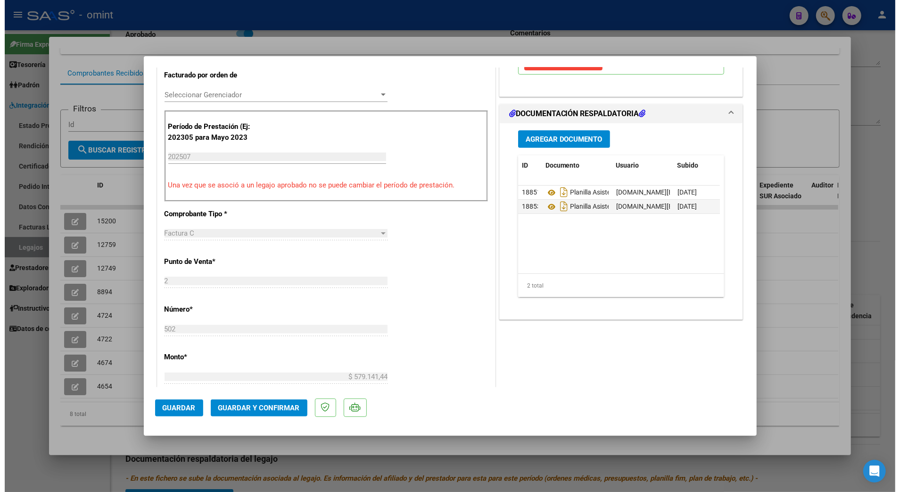
scroll to position [0, 0]
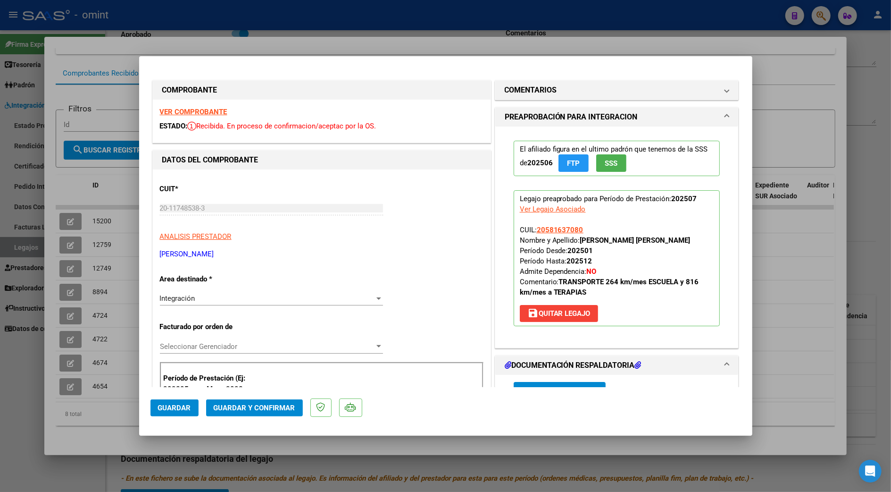
click at [262, 408] on span "Guardar y Confirmar" at bounding box center [255, 407] width 82 height 8
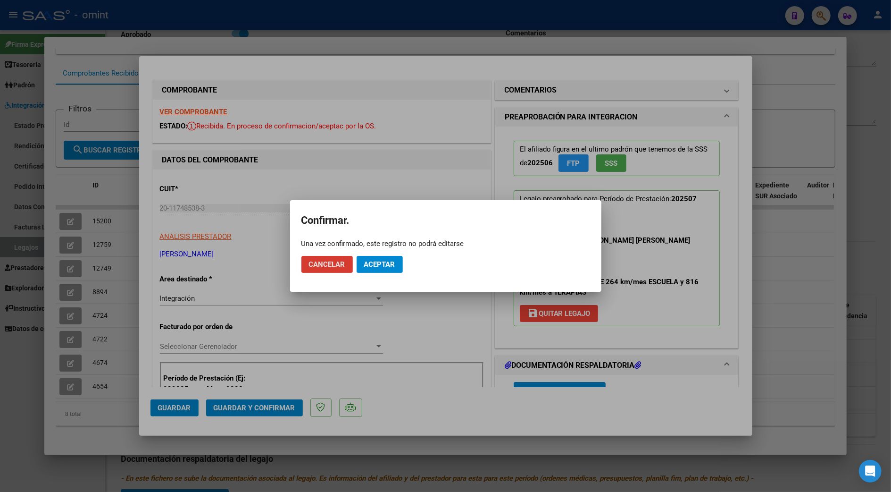
click at [385, 264] on span "Aceptar" at bounding box center [379, 264] width 31 height 8
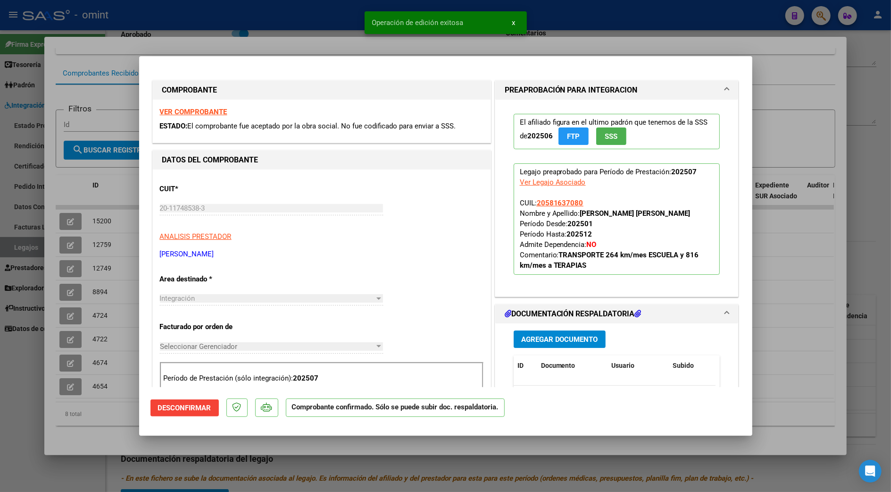
click at [110, 214] on div at bounding box center [445, 246] width 891 height 492
type input "$ 0,00"
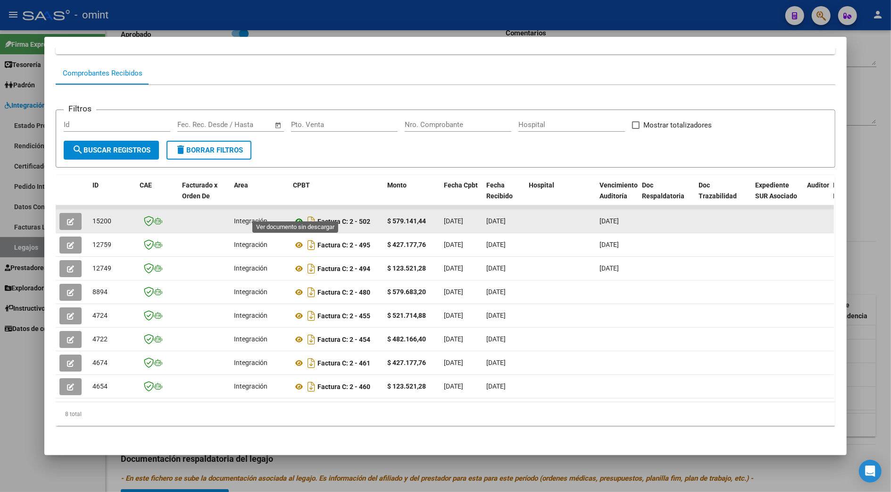
click at [295, 216] on icon at bounding box center [299, 221] width 12 height 11
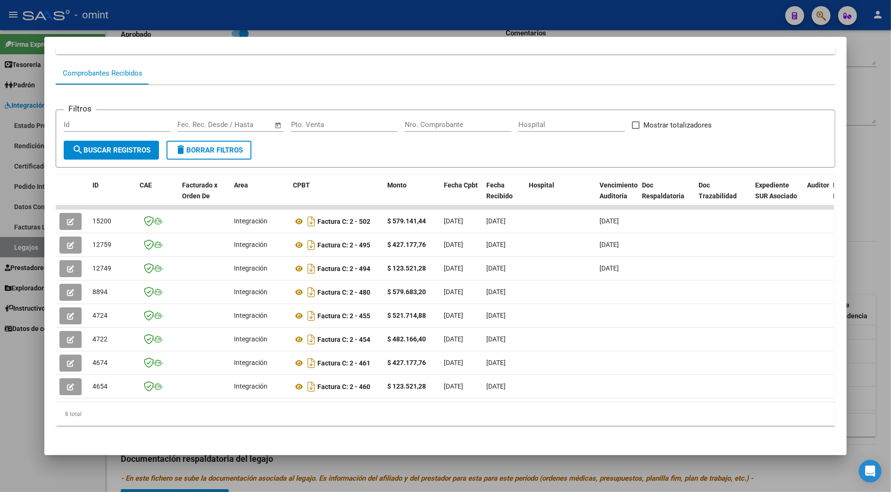
click at [859, 189] on div at bounding box center [445, 246] width 891 height 492
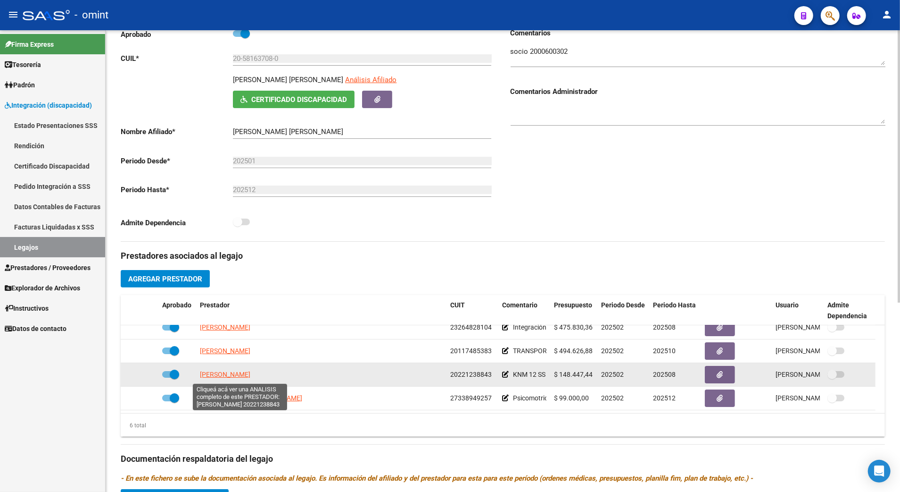
click at [250, 374] on span "GARCIA HERNAN ERNESTO" at bounding box center [225, 374] width 50 height 8
type textarea "20221238843"
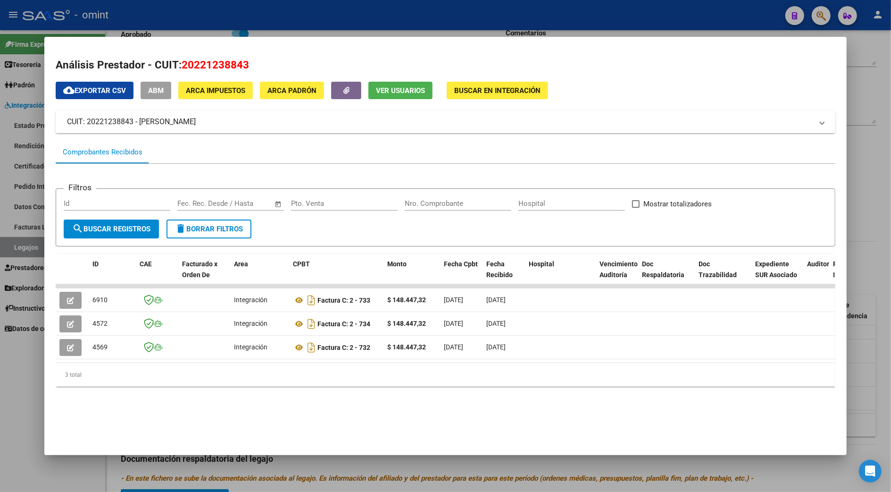
click at [867, 247] on div at bounding box center [445, 246] width 891 height 492
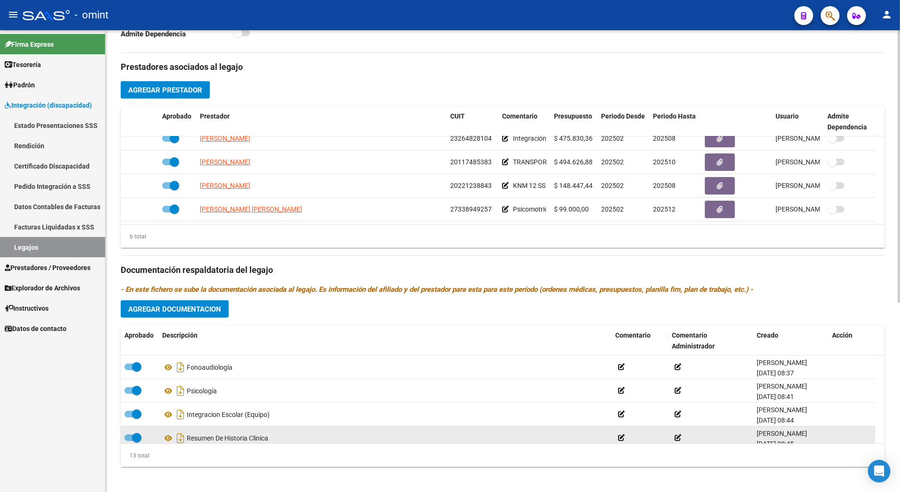
scroll to position [125, 0]
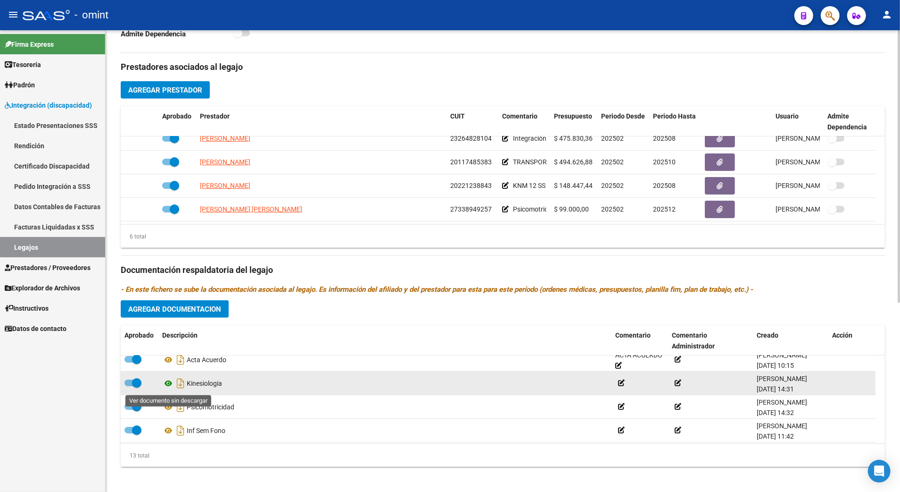
click at [168, 381] on icon at bounding box center [168, 382] width 12 height 11
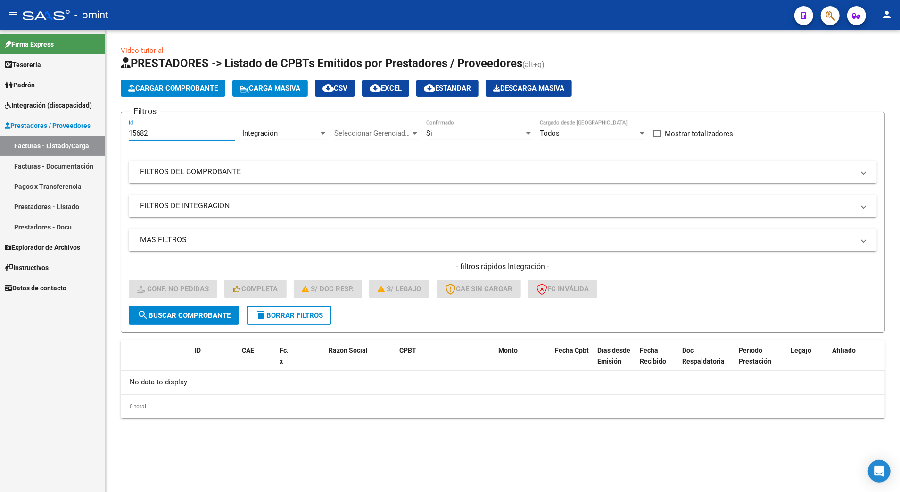
drag, startPoint x: 158, startPoint y: 133, endPoint x: 90, endPoint y: 131, distance: 68.9
click at [90, 131] on mat-sidenav-container "Firma Express Tesorería Extractos Procesados (csv) Extractos Originales (pdf) P…" at bounding box center [450, 260] width 900 height 461
type input "18003"
click at [177, 313] on span "search Buscar Comprobante" at bounding box center [183, 315] width 93 height 8
click at [290, 315] on span "delete Borrar Filtros" at bounding box center [289, 315] width 68 height 8
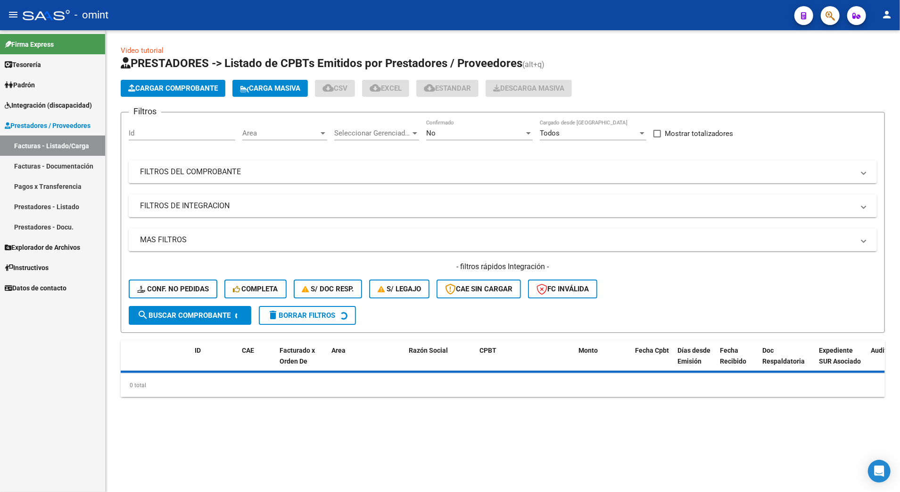
click at [188, 291] on span "Conf. no pedidas" at bounding box center [173, 288] width 72 height 8
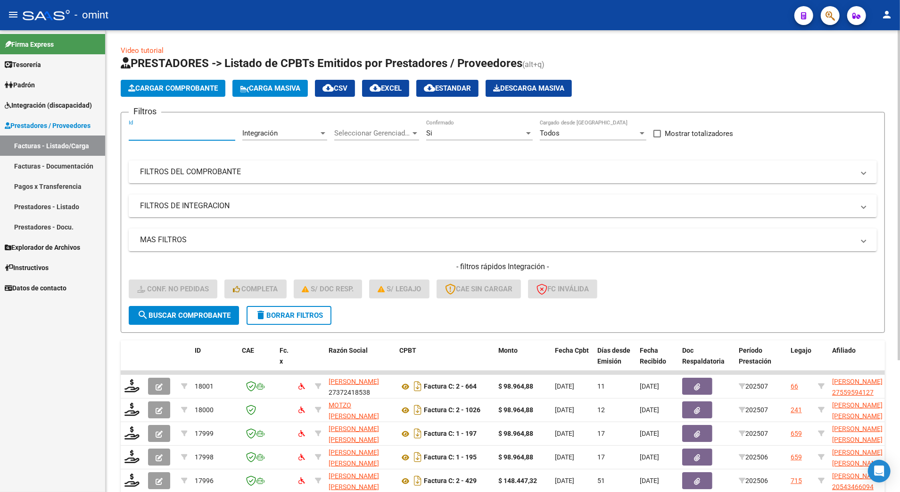
click at [154, 131] on input "Id" at bounding box center [182, 133] width 107 height 8
type input "18003"
click at [195, 313] on span "search Buscar Comprobante" at bounding box center [183, 315] width 93 height 8
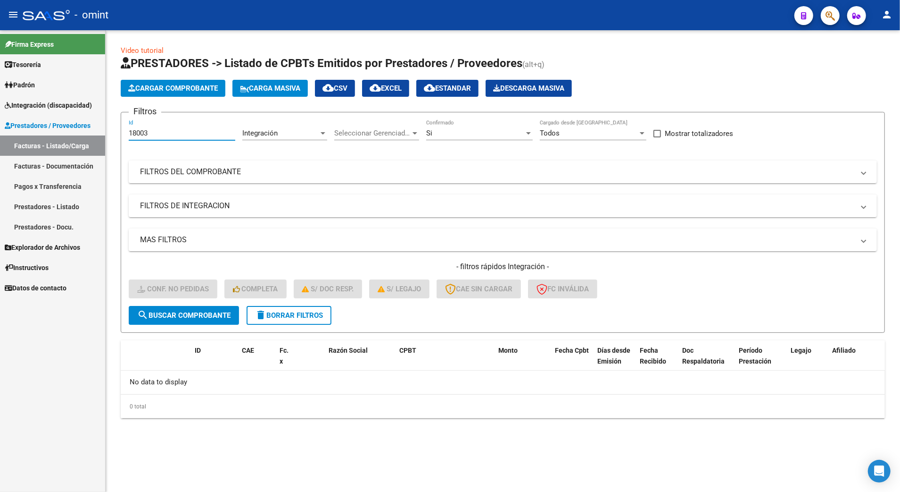
click at [158, 129] on input "18003" at bounding box center [182, 133] width 107 height 8
click at [298, 312] on span "delete Borrar Filtros" at bounding box center [289, 315] width 68 height 8
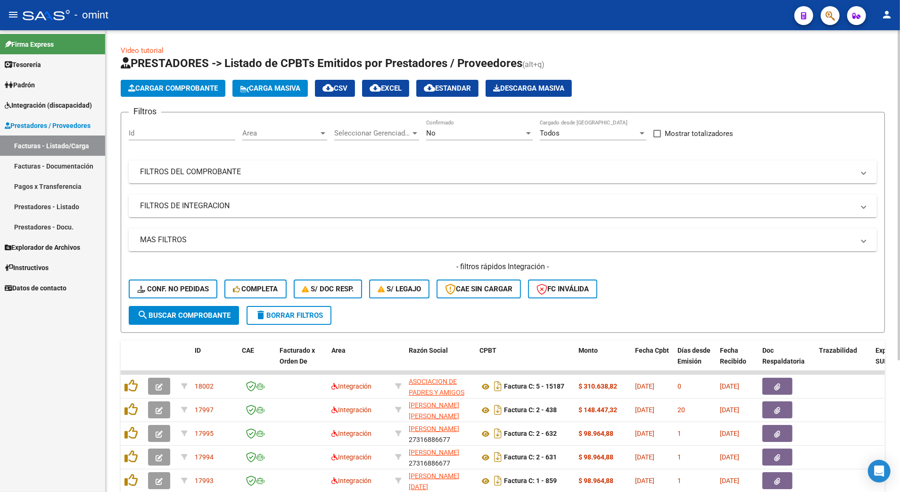
click at [149, 142] on div "Id" at bounding box center [182, 134] width 107 height 29
click at [150, 132] on input "Id" at bounding box center [182, 133] width 107 height 8
type input "18003"
click at [185, 317] on span "search Buscar Comprobante" at bounding box center [183, 315] width 93 height 8
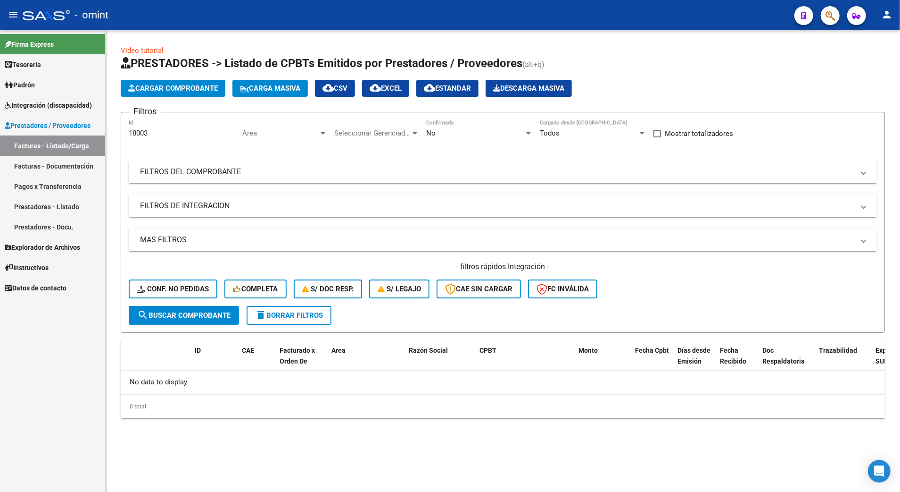
click at [309, 311] on span "delete Borrar Filtros" at bounding box center [289, 315] width 68 height 8
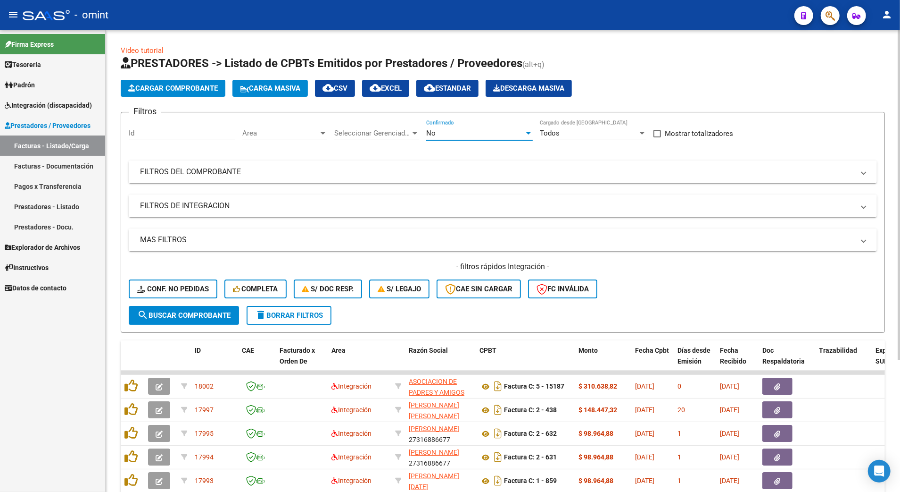
click at [464, 129] on div "No" at bounding box center [475, 133] width 98 height 8
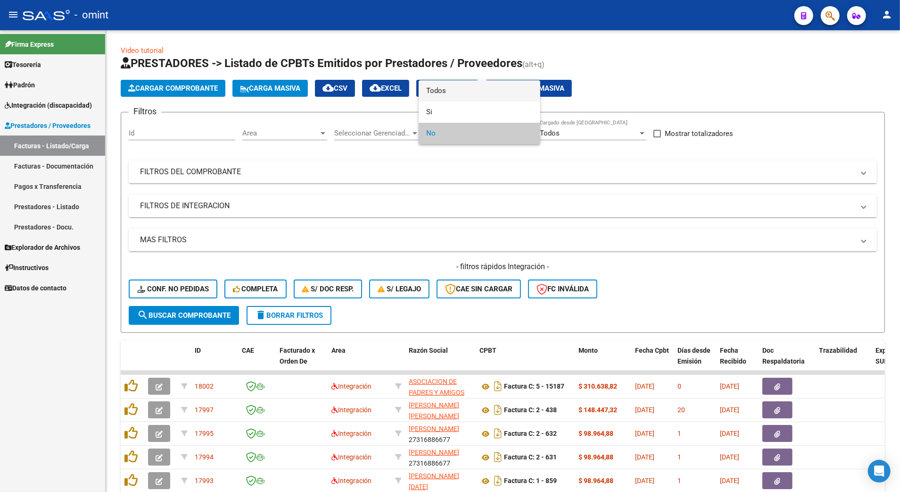
click at [472, 86] on span "Todos" at bounding box center [479, 90] width 107 height 21
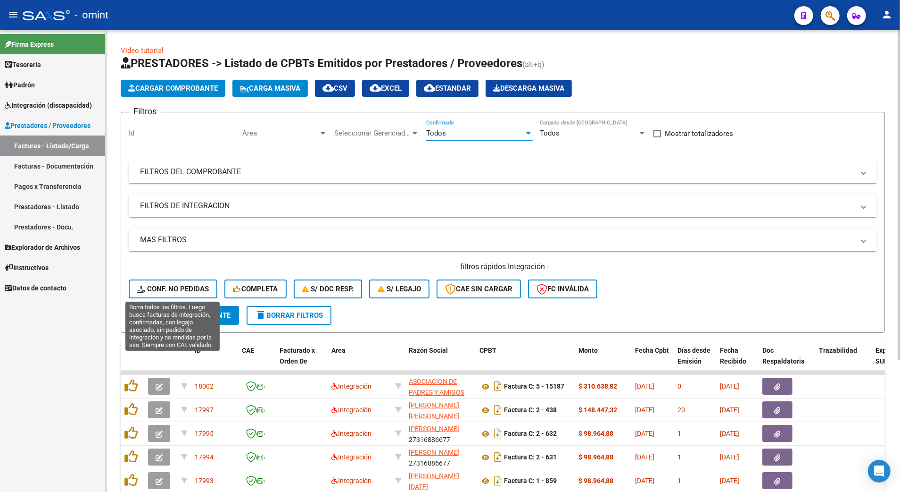
click at [176, 284] on span "Conf. no pedidas" at bounding box center [173, 288] width 72 height 8
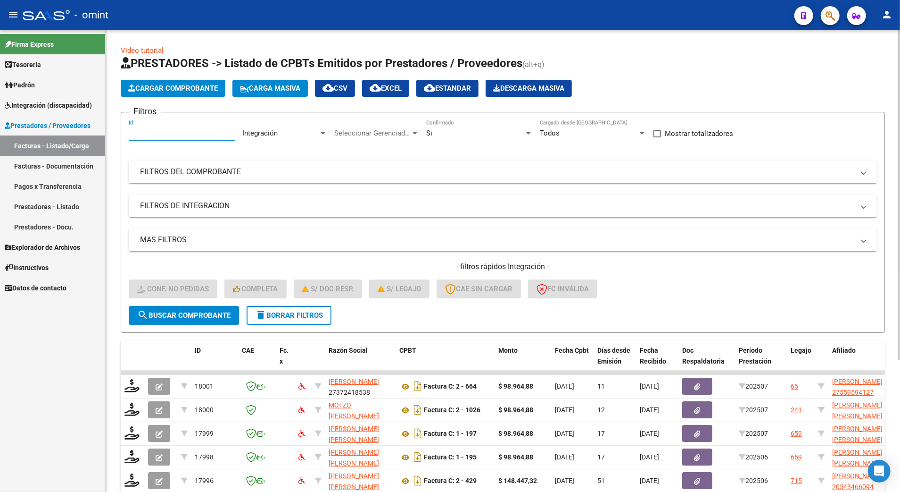
click at [155, 129] on input "Id" at bounding box center [182, 133] width 107 height 8
click at [142, 129] on input "Id" at bounding box center [182, 133] width 107 height 8
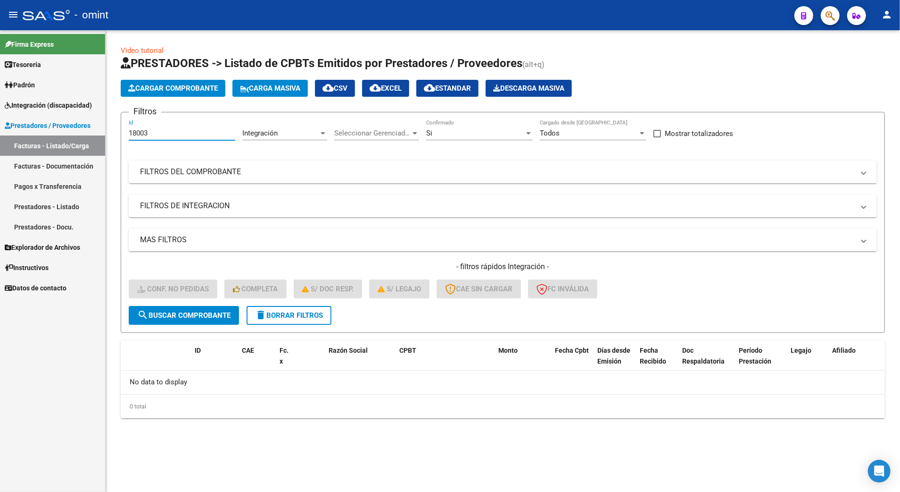
type input "18003"
click at [196, 313] on span "search Buscar Comprobante" at bounding box center [183, 315] width 93 height 8
click at [529, 133] on div at bounding box center [528, 133] width 5 height 2
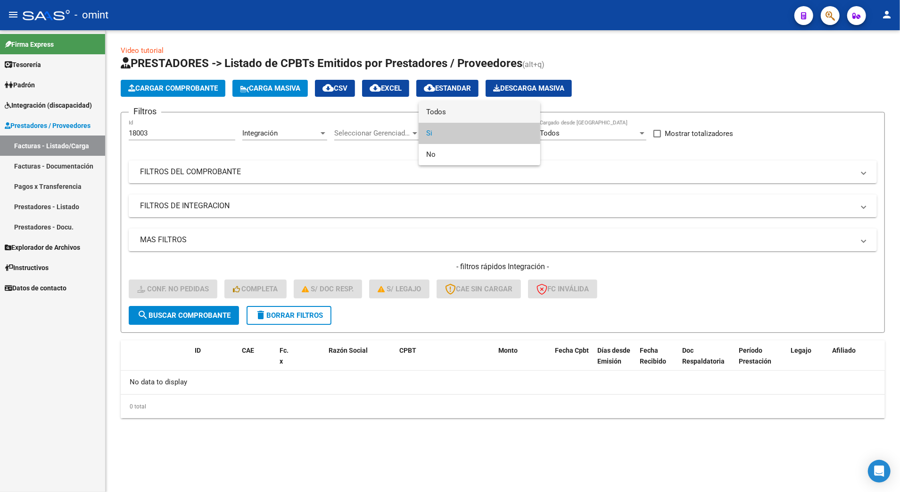
click at [429, 109] on span "Todos" at bounding box center [479, 111] width 107 height 21
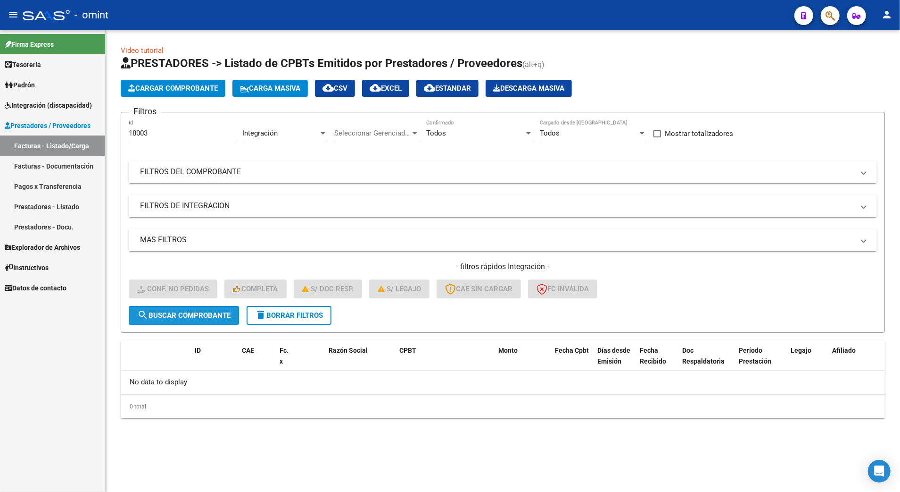
click at [178, 311] on span "search Buscar Comprobante" at bounding box center [183, 315] width 93 height 8
click at [283, 311] on span "delete Borrar Filtros" at bounding box center [289, 315] width 68 height 8
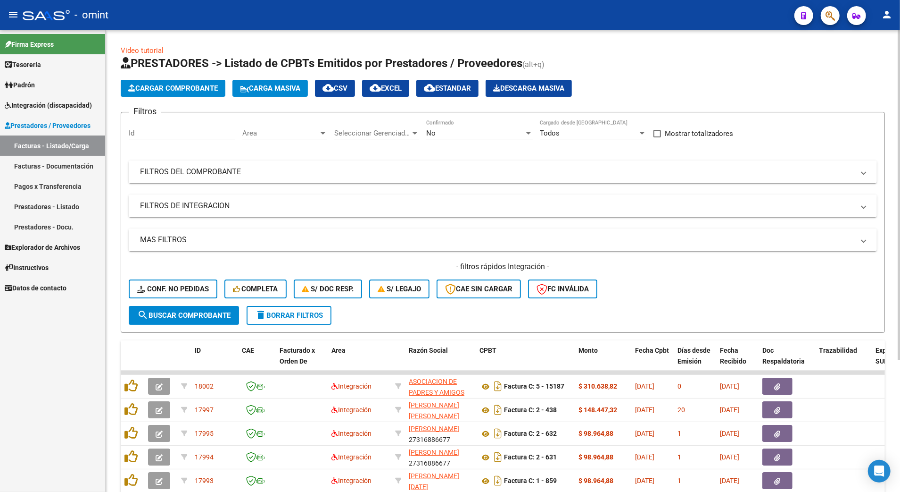
click at [152, 134] on input "Id" at bounding box center [182, 133] width 107 height 8
type input "18003"
click at [183, 308] on button "search Buscar Comprobante" at bounding box center [184, 315] width 110 height 19
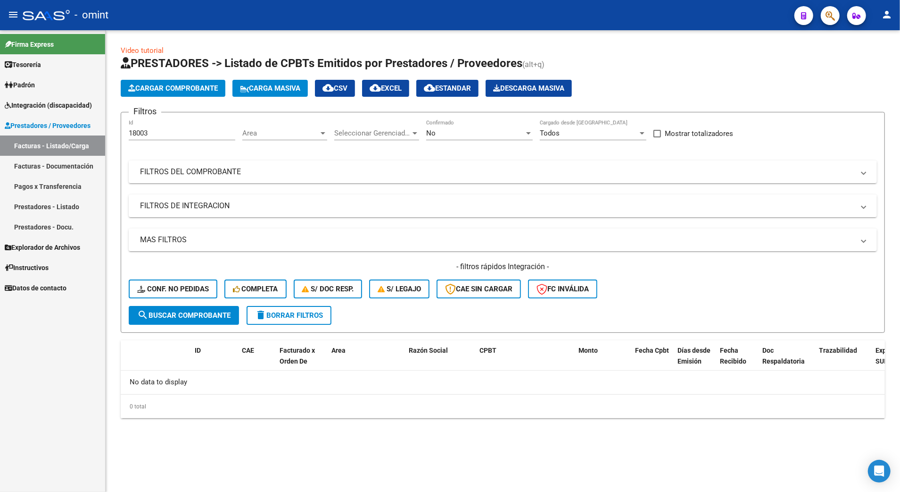
click at [66, 165] on link "Facturas - Documentación" at bounding box center [52, 166] width 105 height 20
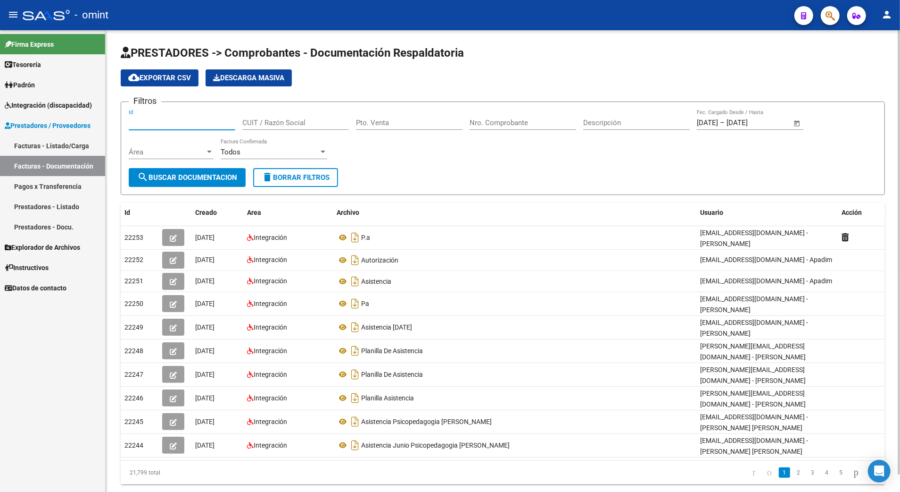
click at [156, 123] on input "Id" at bounding box center [182, 122] width 107 height 8
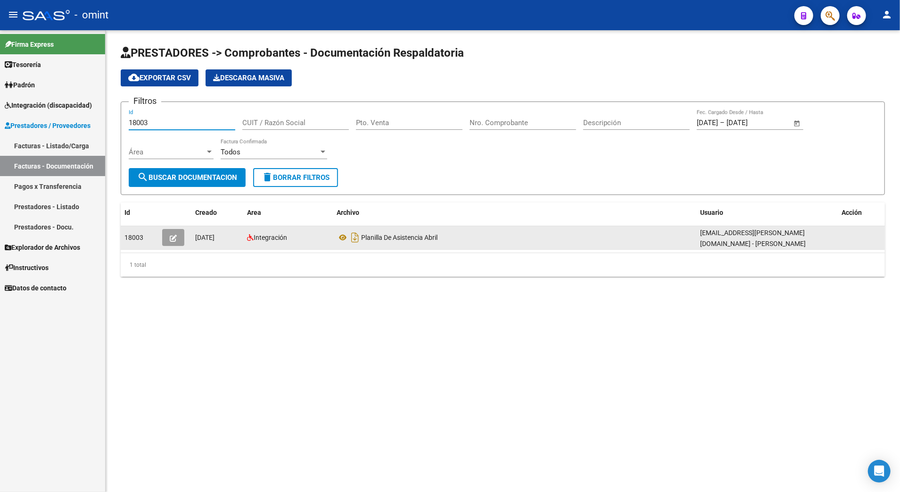
type input "18003"
click at [170, 234] on icon "button" at bounding box center [173, 237] width 7 height 7
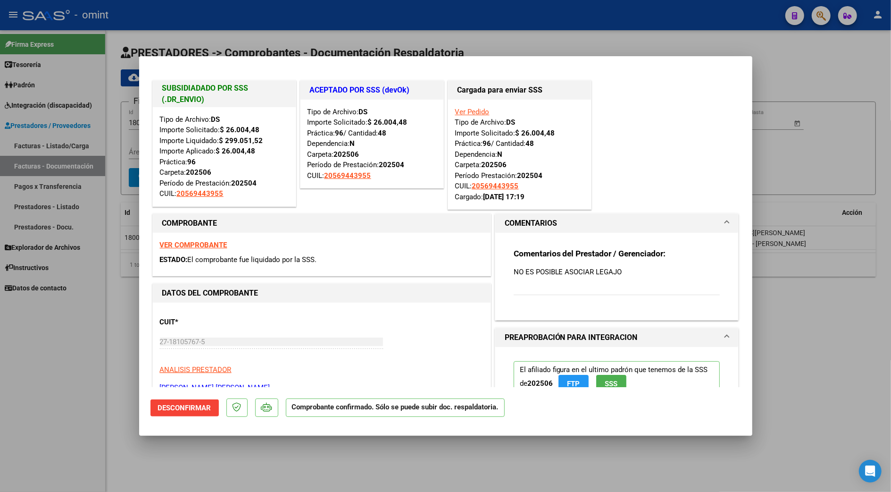
click at [190, 242] on strong "VER COMPROBANTE" at bounding box center [193, 245] width 67 height 8
click at [833, 54] on div at bounding box center [445, 246] width 891 height 492
type input "$ 0,00"
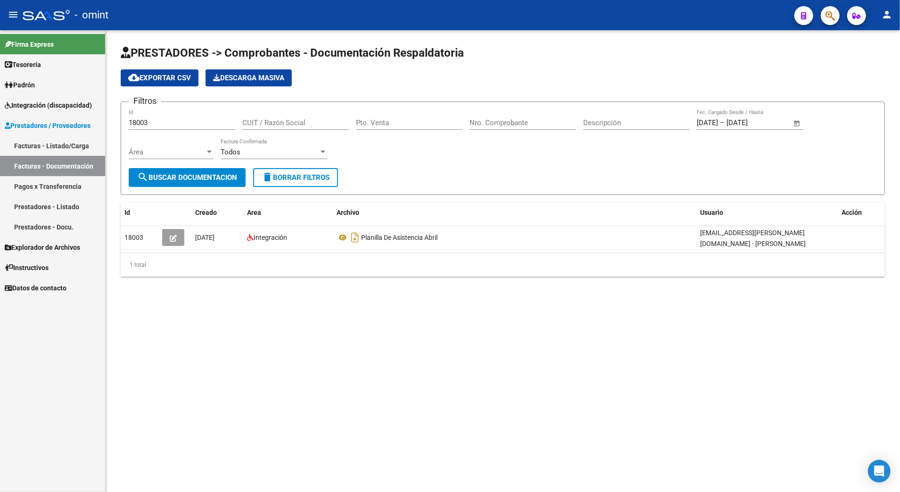
click at [158, 117] on div "18003 Id" at bounding box center [182, 119] width 107 height 20
drag, startPoint x: 155, startPoint y: 124, endPoint x: 109, endPoint y: 124, distance: 45.8
click at [109, 124] on div "PRESTADORES -> Comprobantes - Documentación Respaldatoria cloud_download Export…" at bounding box center [503, 168] width 795 height 276
click at [185, 176] on span "search Buscar Documentacion" at bounding box center [187, 177] width 100 height 8
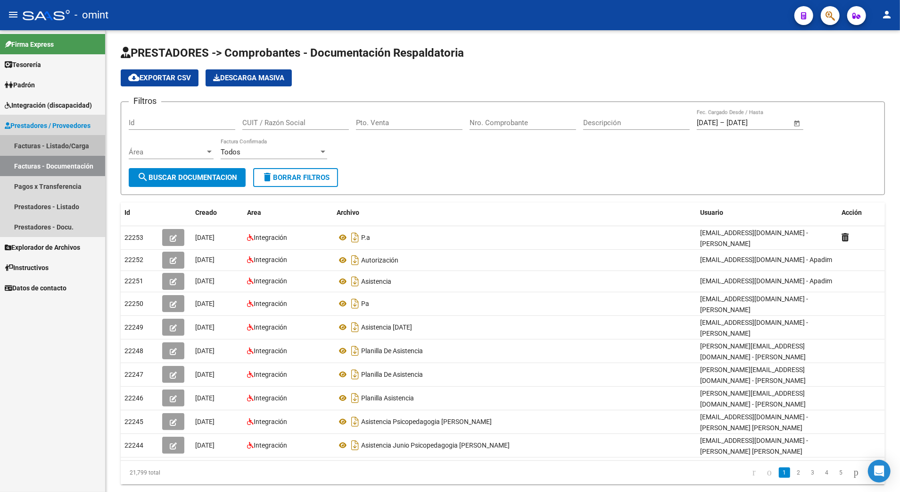
click at [38, 142] on link "Facturas - Listado/Carga" at bounding box center [52, 145] width 105 height 20
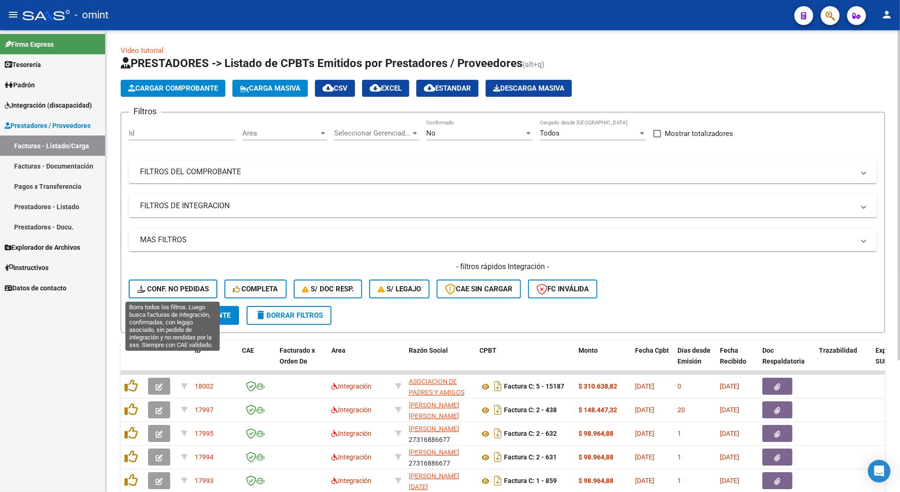
click at [170, 285] on span "Conf. no pedidas" at bounding box center [173, 288] width 72 height 8
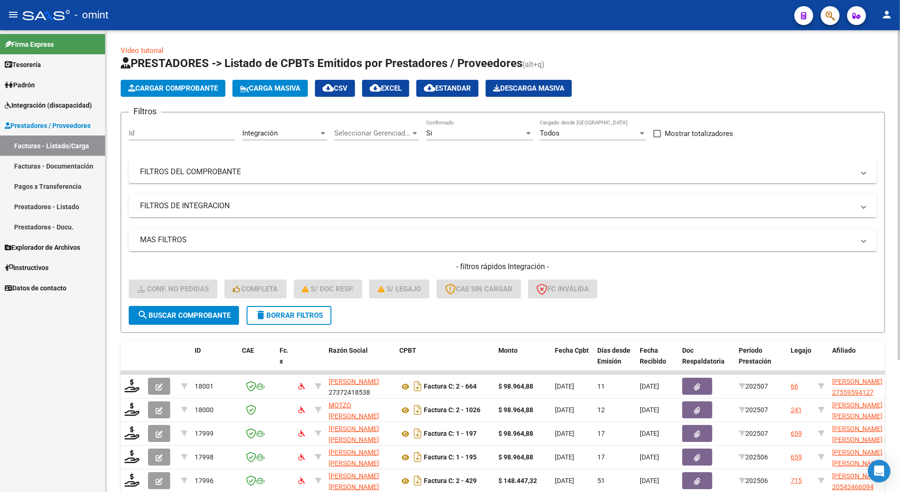
click at [288, 317] on span "delete Borrar Filtros" at bounding box center [289, 315] width 68 height 8
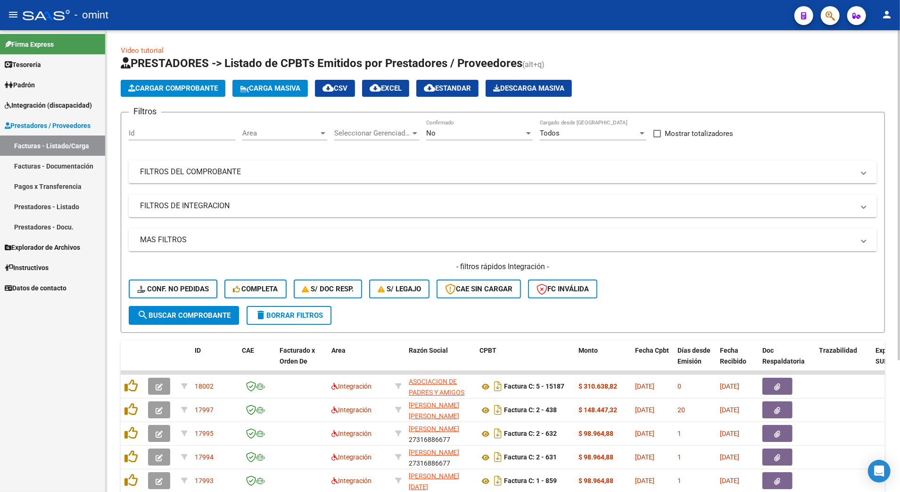
click at [165, 140] on div "Id" at bounding box center [182, 134] width 107 height 29
click at [165, 133] on input "Id" at bounding box center [182, 133] width 107 height 8
type input "18003"
click at [187, 311] on span "search Buscar Comprobante" at bounding box center [183, 315] width 93 height 8
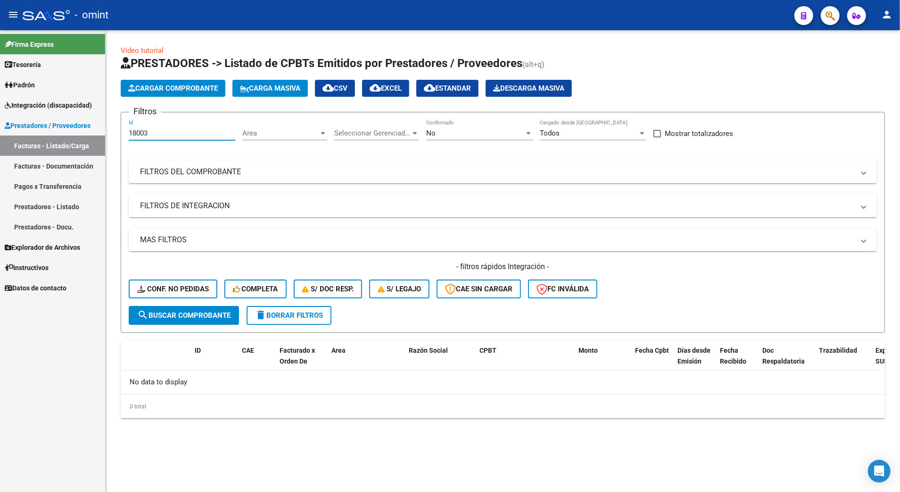
click at [158, 132] on input "18003" at bounding box center [182, 133] width 107 height 8
click at [527, 134] on div at bounding box center [528, 133] width 5 height 2
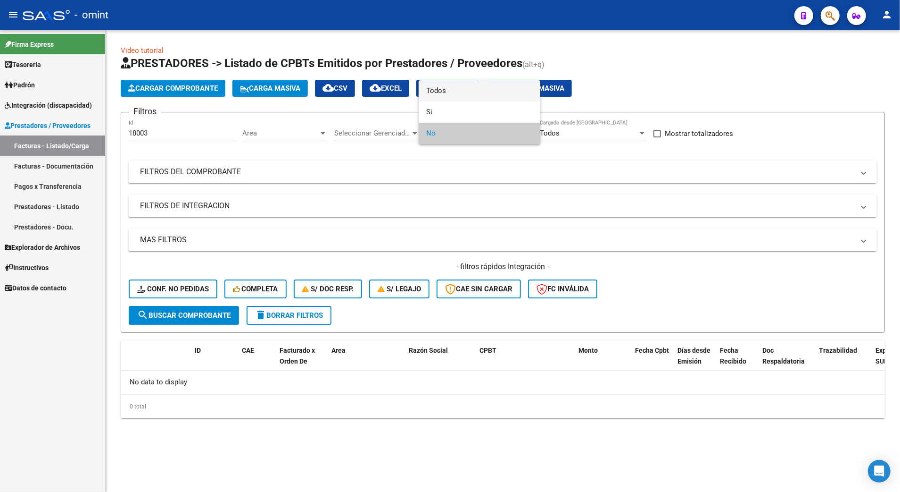
click at [445, 89] on span "Todos" at bounding box center [479, 90] width 107 height 21
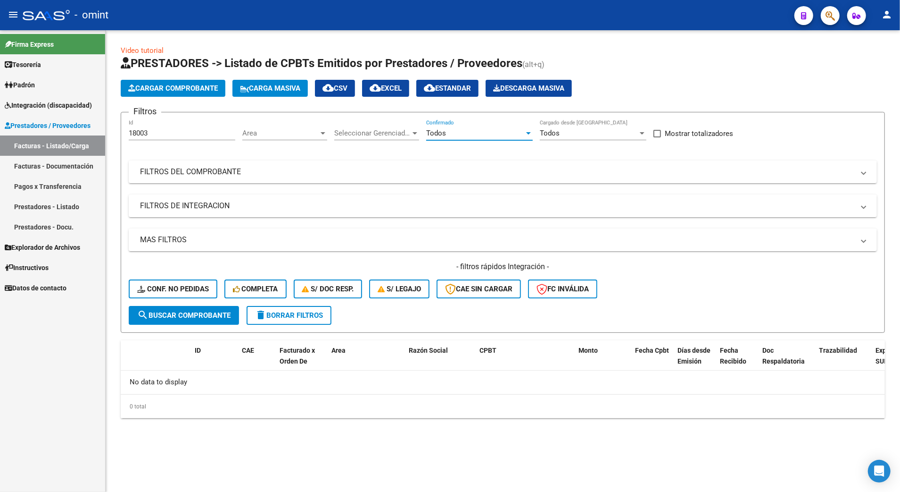
click at [173, 311] on span "search Buscar Comprobante" at bounding box center [183, 315] width 93 height 8
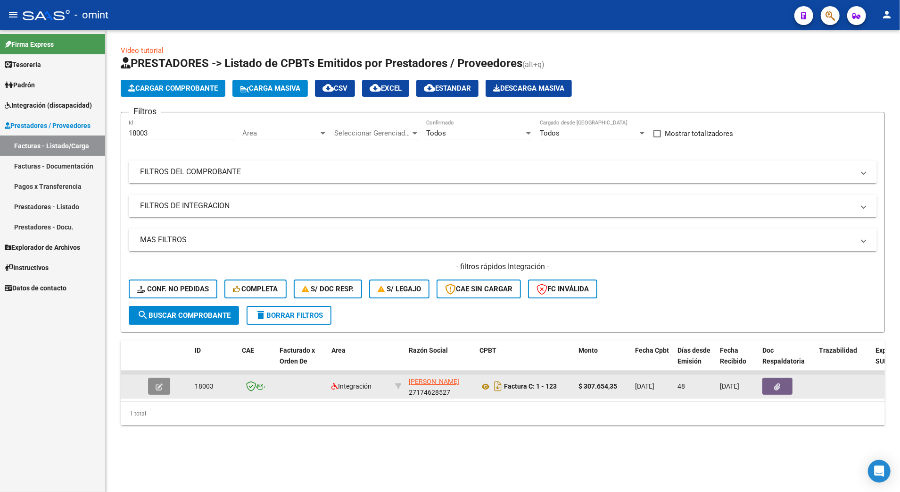
click at [157, 384] on icon "button" at bounding box center [159, 386] width 7 height 7
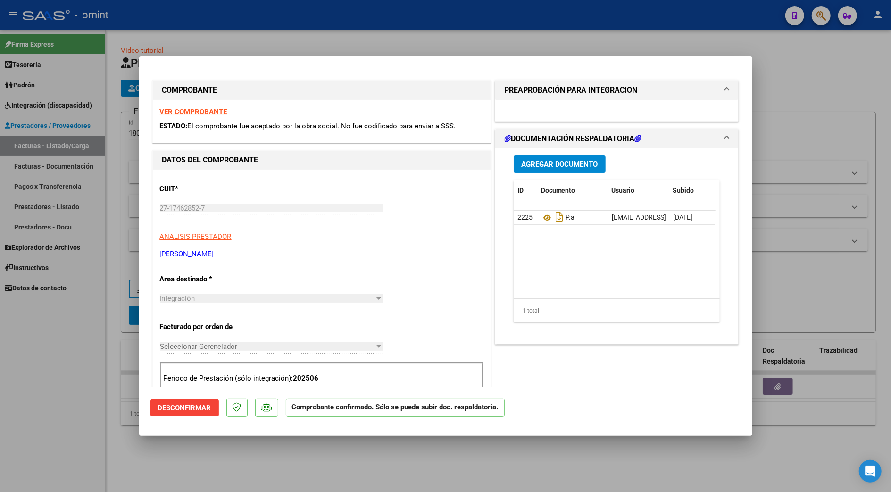
click at [823, 266] on div at bounding box center [445, 246] width 891 height 492
type input "$ 0,00"
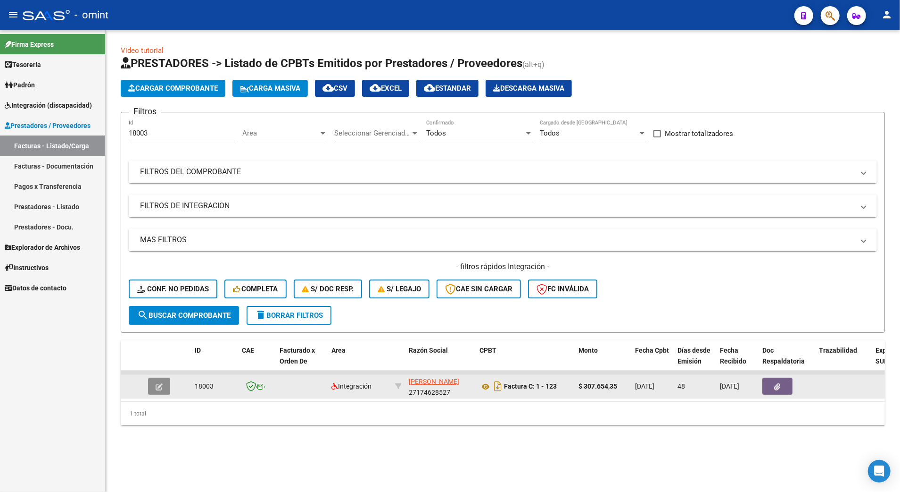
click at [159, 385] on icon "button" at bounding box center [159, 386] width 7 height 7
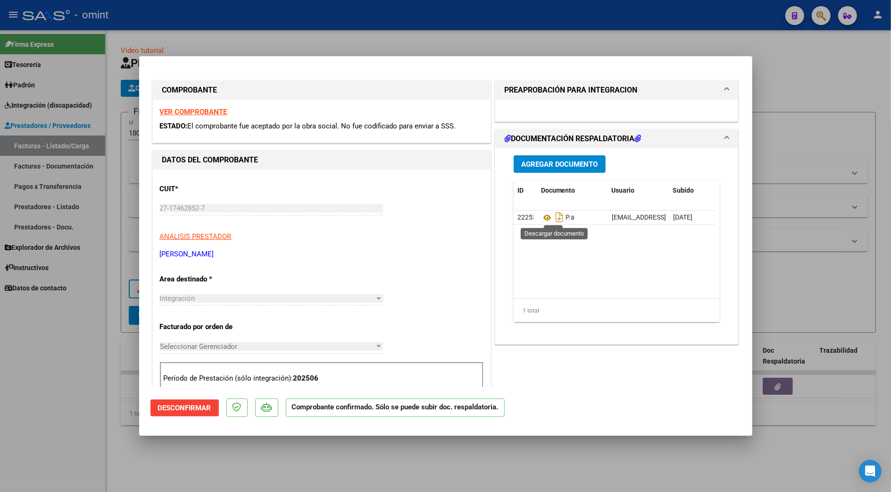
scroll to position [189, 0]
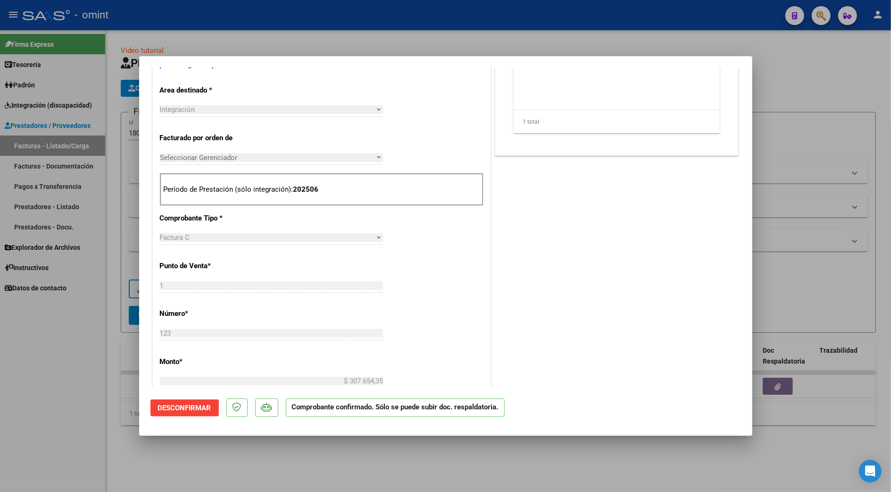
click at [821, 154] on div at bounding box center [445, 246] width 891 height 492
type input "$ 0,00"
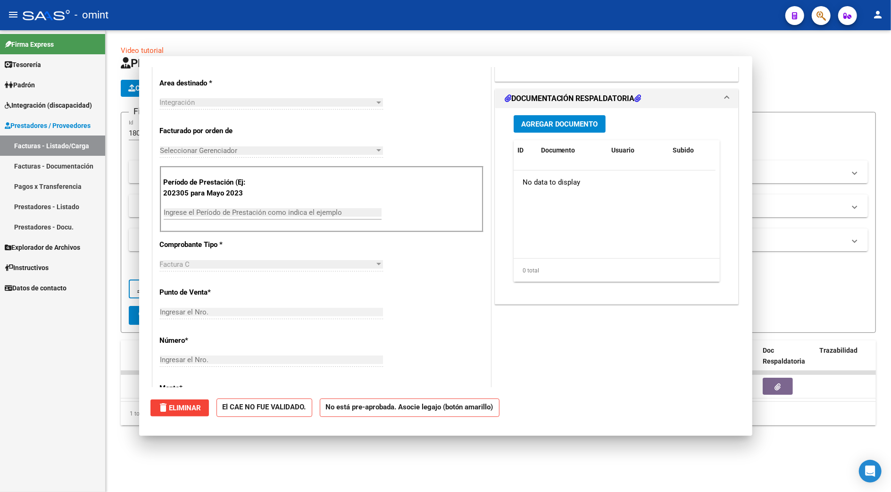
scroll to position [0, 0]
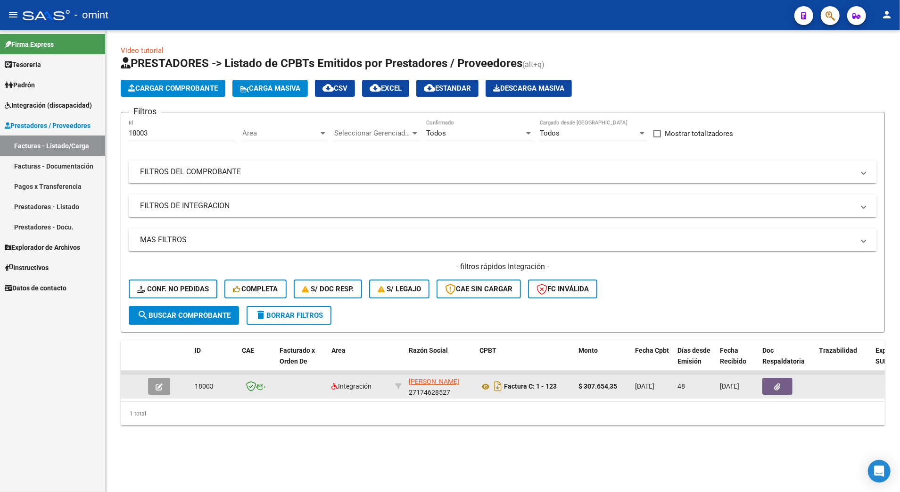
click at [157, 386] on icon "button" at bounding box center [159, 386] width 7 height 7
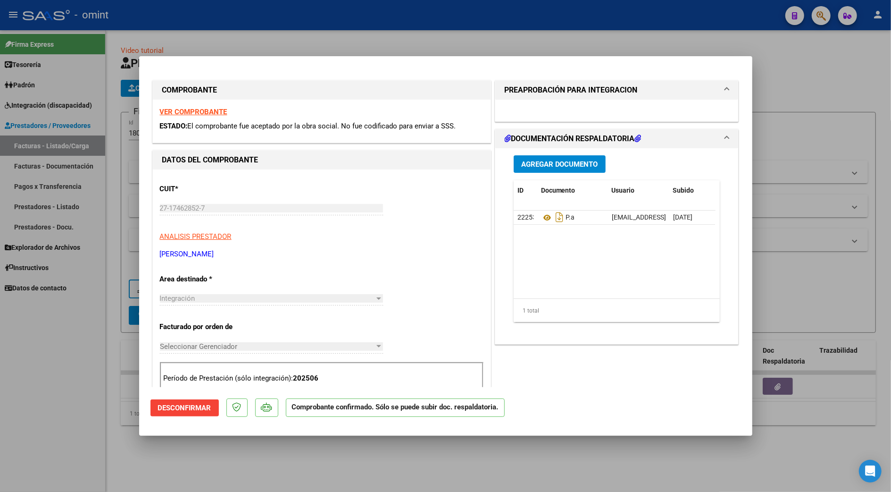
click at [782, 87] on div at bounding box center [445, 246] width 891 height 492
type input "$ 0,00"
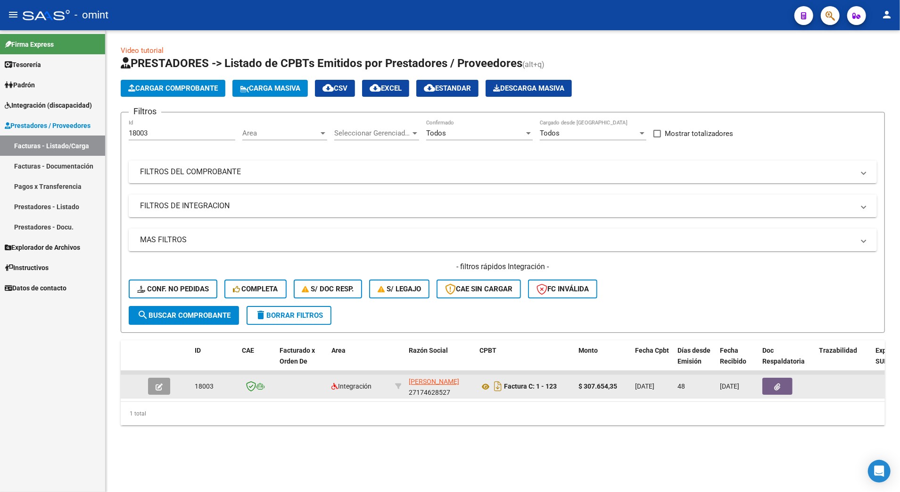
click at [158, 383] on icon "button" at bounding box center [159, 386] width 7 height 7
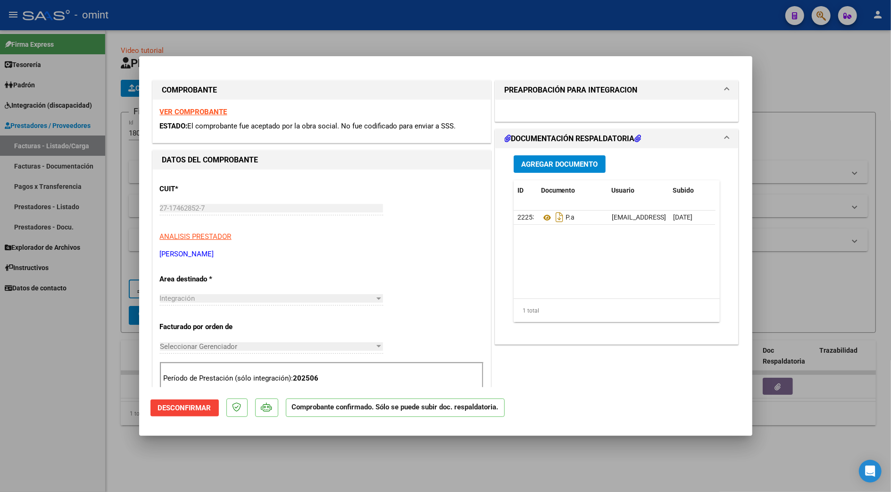
click at [39, 155] on div at bounding box center [445, 246] width 891 height 492
type input "$ 0,00"
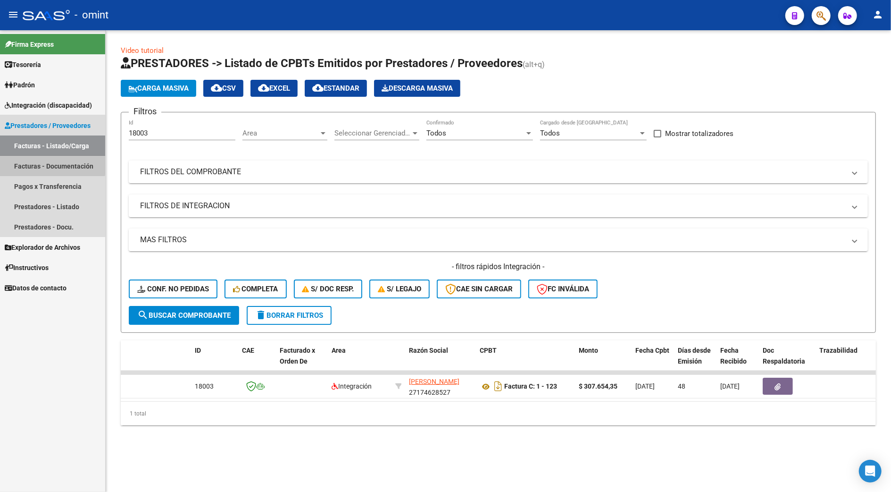
click at [40, 161] on link "Facturas - Documentación" at bounding box center [52, 166] width 105 height 20
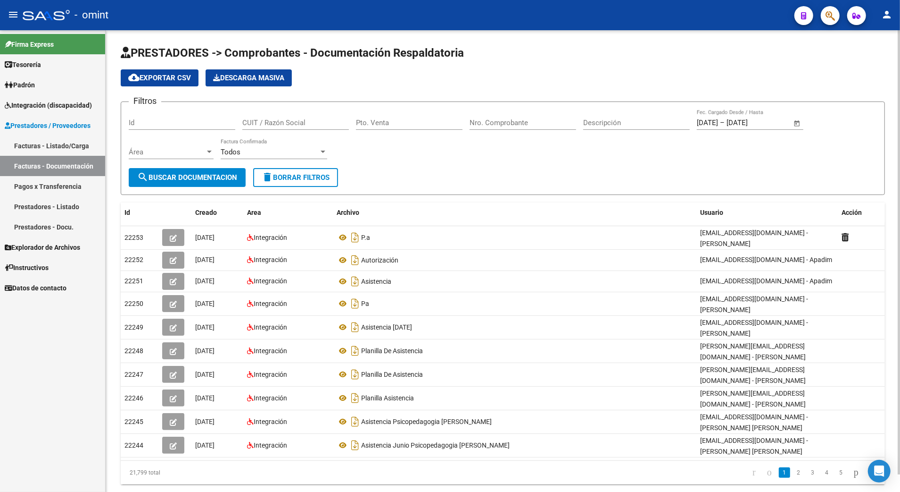
click at [195, 115] on div "Id" at bounding box center [182, 119] width 107 height 20
click at [178, 122] on input "Id" at bounding box center [182, 122] width 107 height 8
type input "18003"
click at [199, 178] on span "search Buscar Documentacion" at bounding box center [187, 177] width 100 height 8
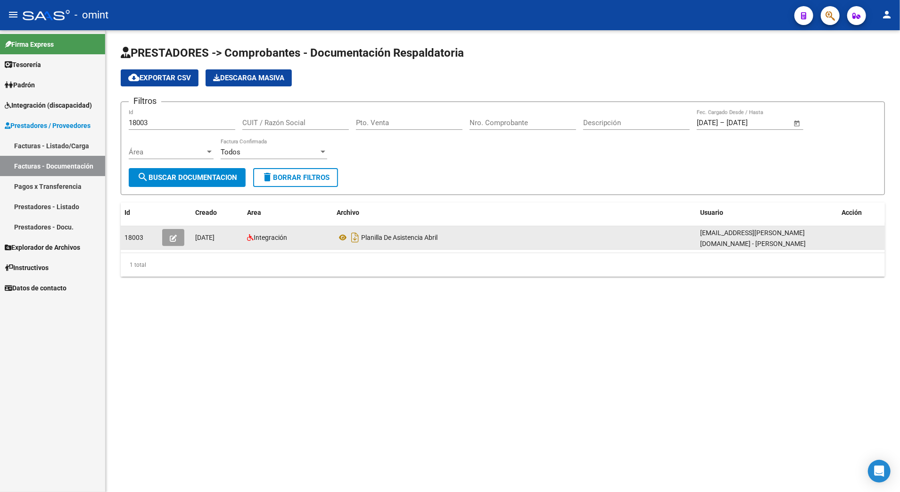
click at [172, 235] on icon "button" at bounding box center [173, 237] width 7 height 7
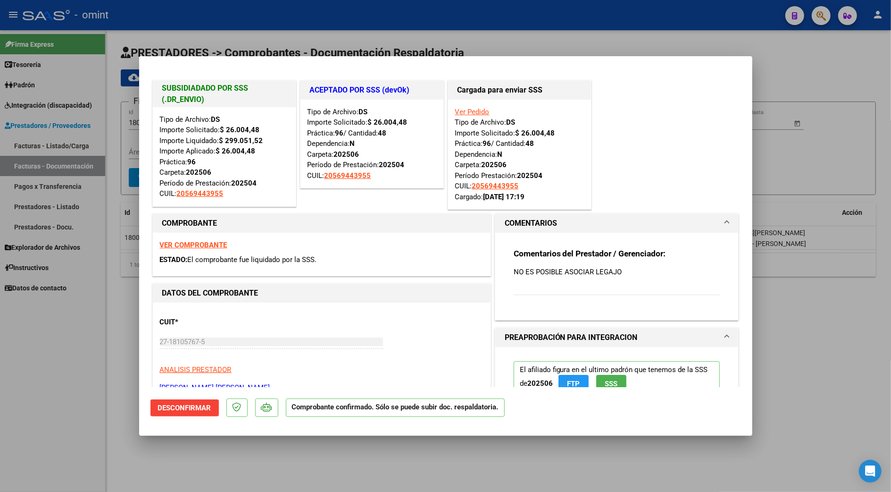
click at [192, 241] on strong "VER COMPROBANTE" at bounding box center [193, 245] width 67 height 8
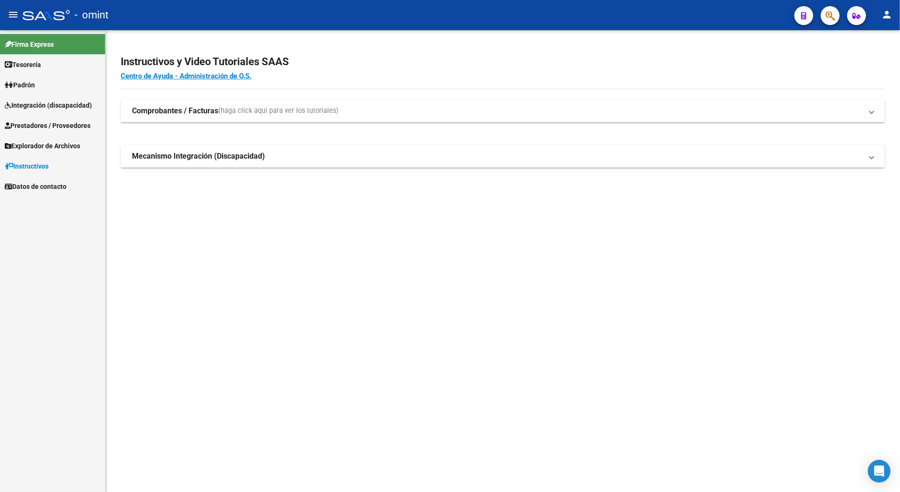
click at [30, 97] on link "Integración (discapacidad)" at bounding box center [52, 105] width 105 height 20
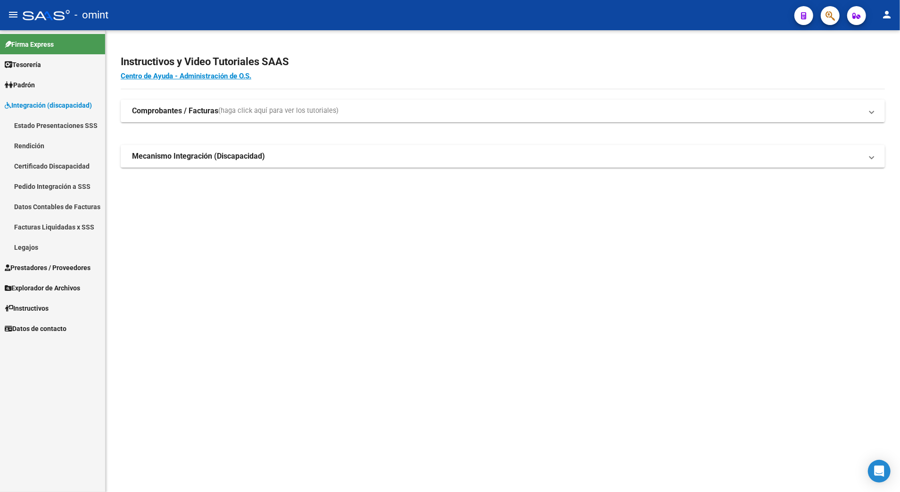
click at [39, 264] on span "Prestadores / Proveedores" at bounding box center [48, 267] width 86 height 10
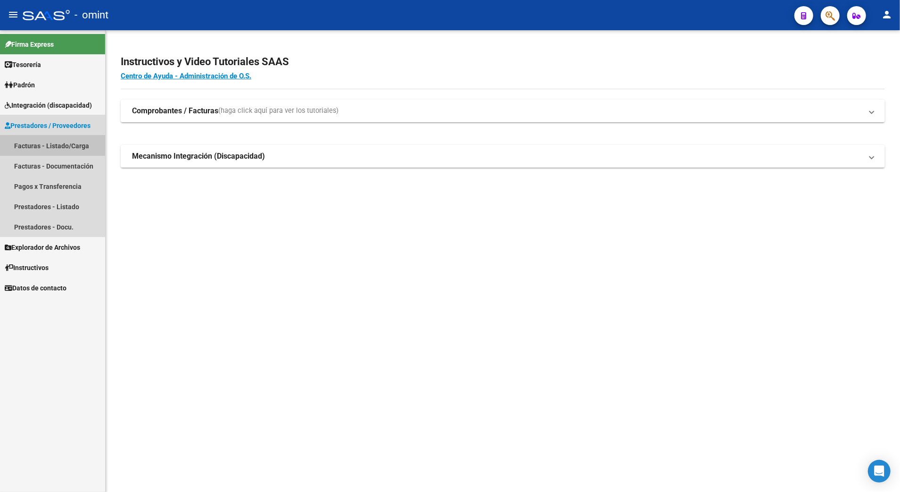
click at [39, 143] on link "Facturas - Listado/Carga" at bounding box center [52, 145] width 105 height 20
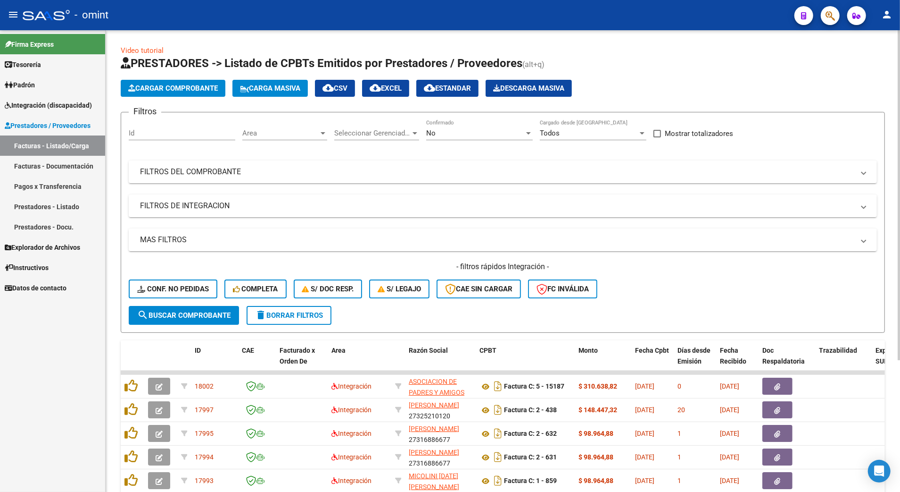
click at [167, 128] on div "Id" at bounding box center [182, 130] width 107 height 20
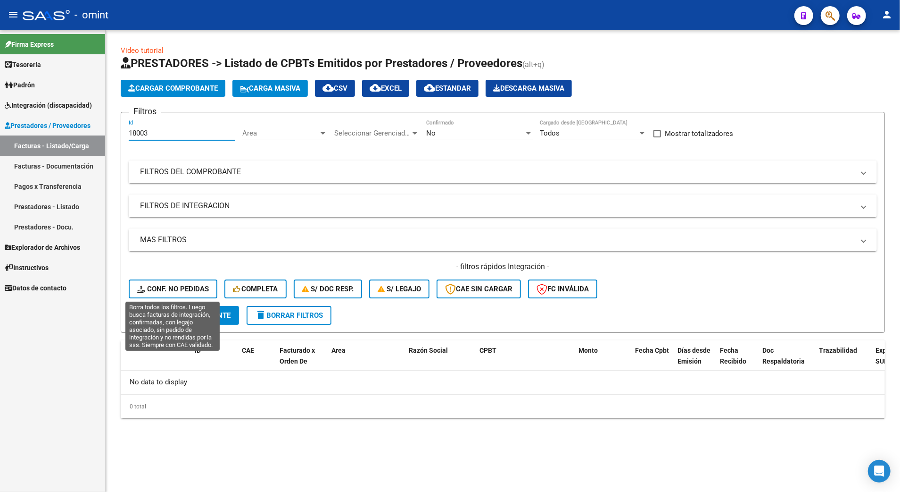
type input "18003"
click at [186, 282] on button "Conf. no pedidas" at bounding box center [173, 288] width 89 height 19
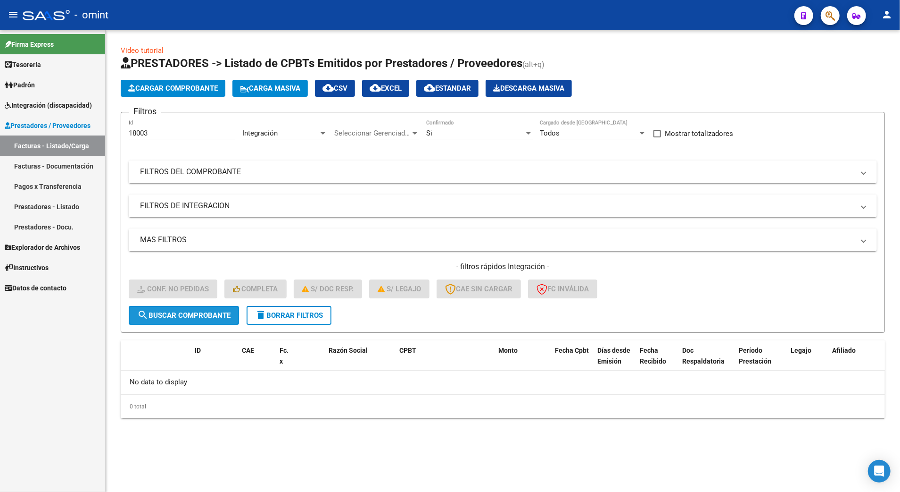
click at [187, 317] on span "search Buscar Comprobante" at bounding box center [183, 315] width 93 height 8
click at [491, 127] on div "Si Confirmado" at bounding box center [479, 130] width 107 height 20
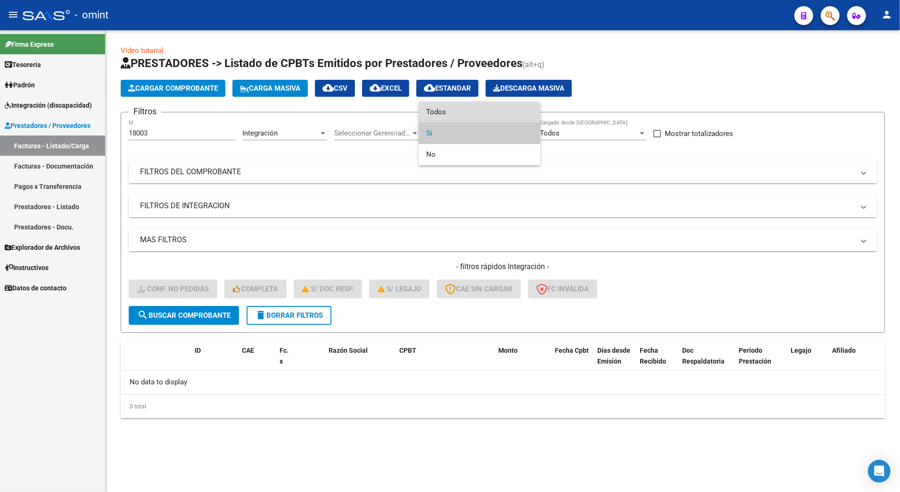
click at [455, 110] on span "Todos" at bounding box center [479, 111] width 107 height 21
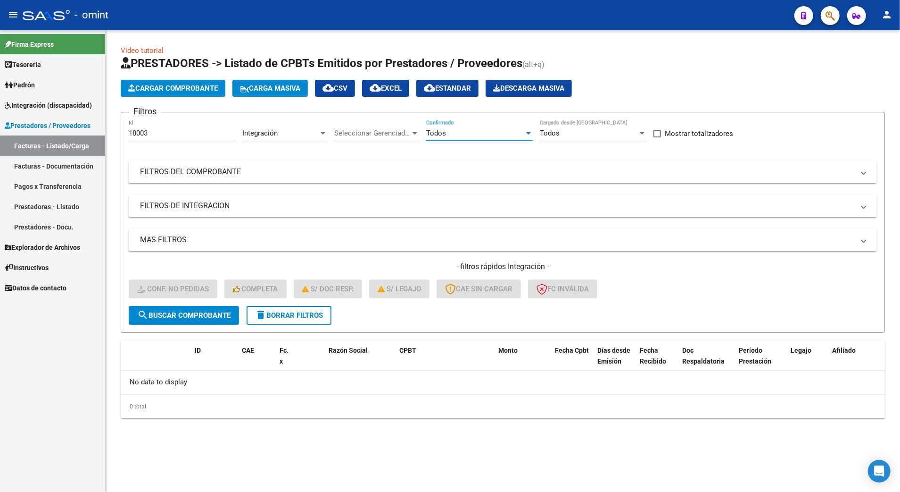
click at [188, 316] on span "search Buscar Comprobante" at bounding box center [183, 315] width 93 height 8
click at [289, 311] on span "delete Borrar Filtros" at bounding box center [289, 315] width 68 height 8
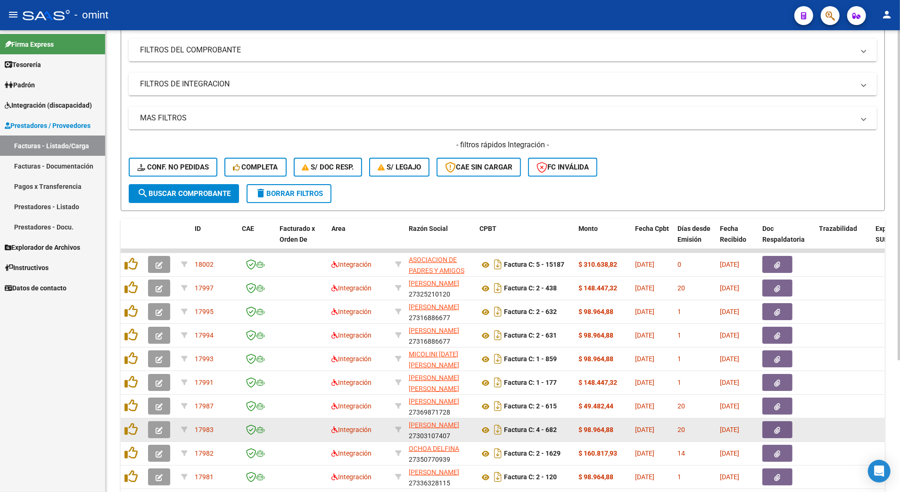
scroll to position [59, 0]
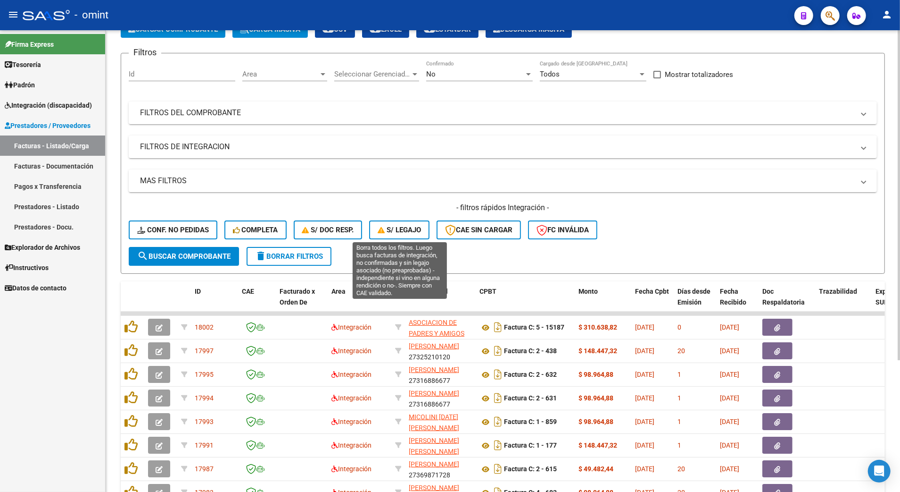
click at [399, 223] on button "S/ legajo" at bounding box center [399, 229] width 60 height 19
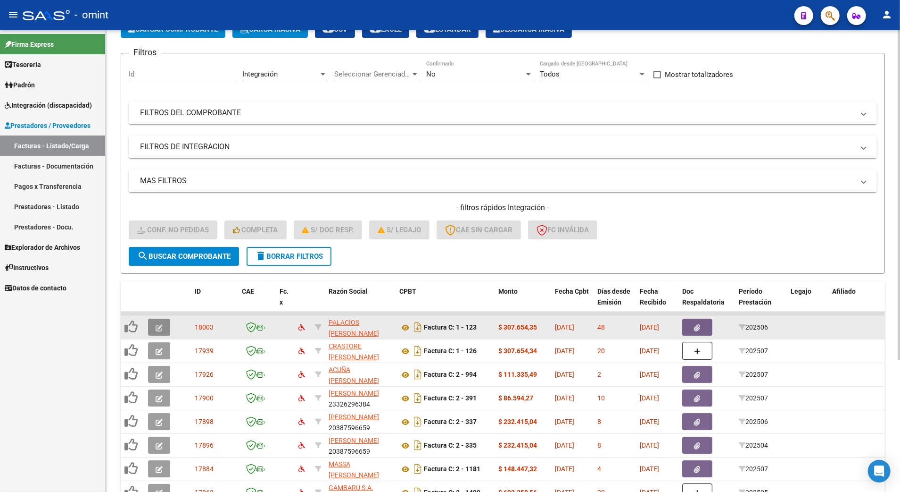
click at [159, 324] on icon "button" at bounding box center [159, 327] width 7 height 7
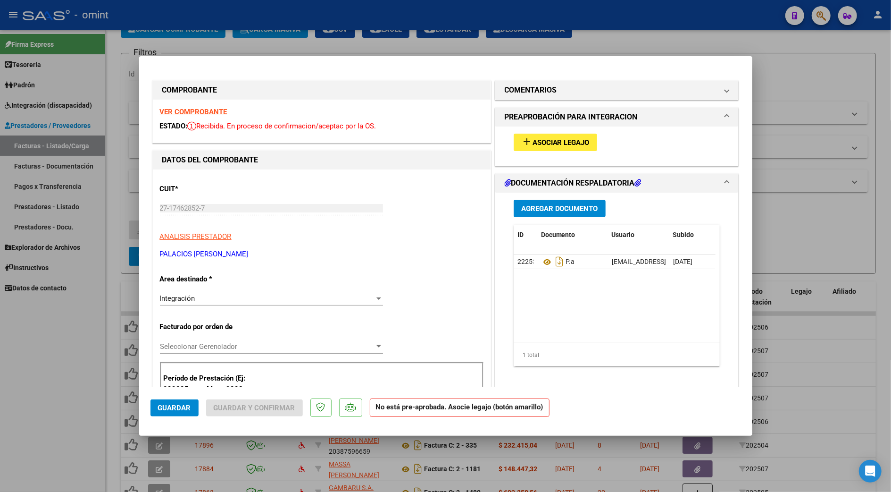
click at [545, 142] on span "Asociar Legajo" at bounding box center [561, 142] width 57 height 8
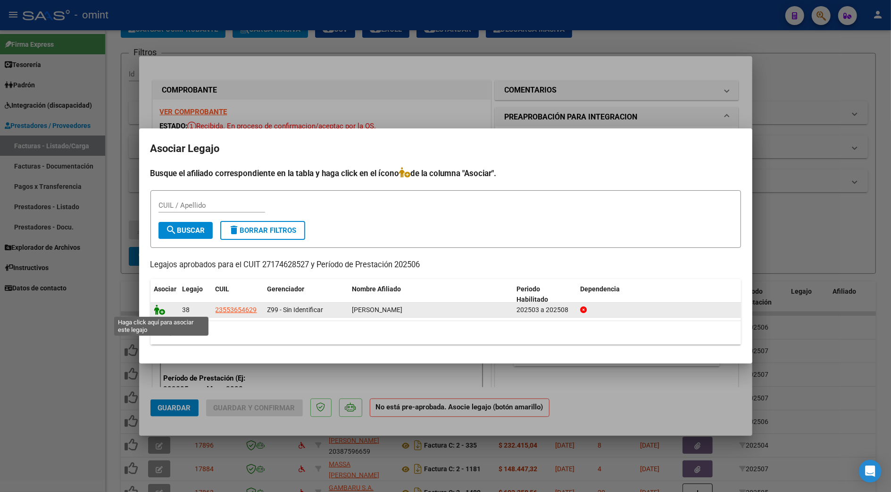
click at [159, 308] on icon at bounding box center [159, 309] width 11 height 10
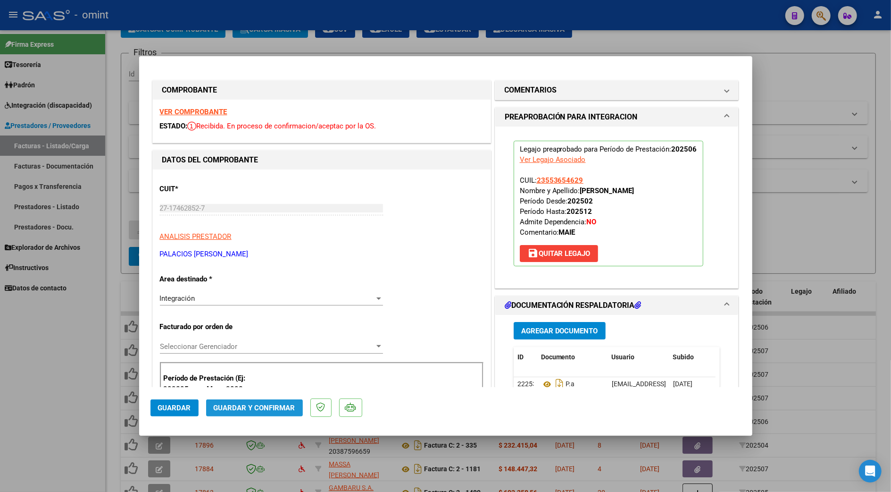
click at [261, 409] on span "Guardar y Confirmar" at bounding box center [255, 407] width 82 height 8
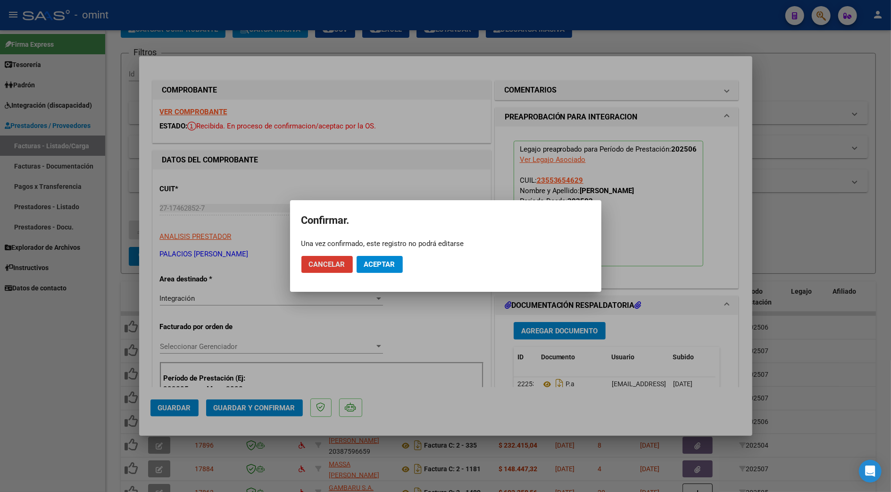
click at [386, 261] on span "Aceptar" at bounding box center [379, 264] width 31 height 8
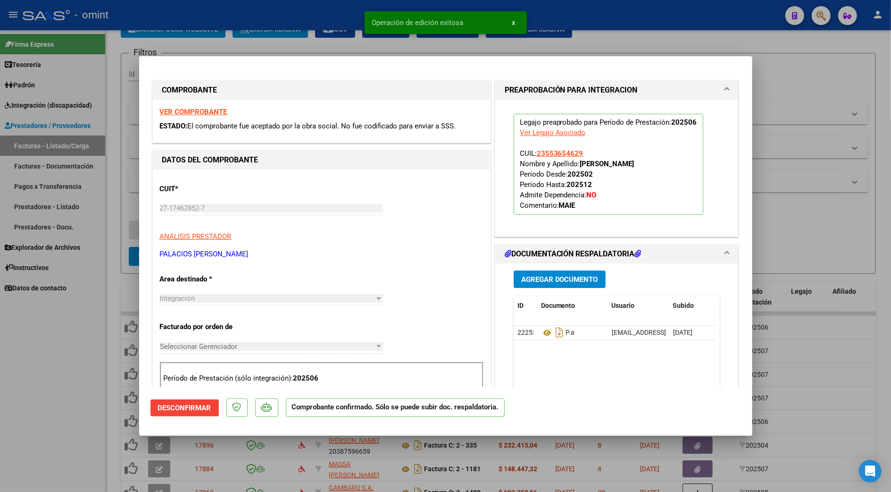
click at [825, 91] on div at bounding box center [445, 246] width 891 height 492
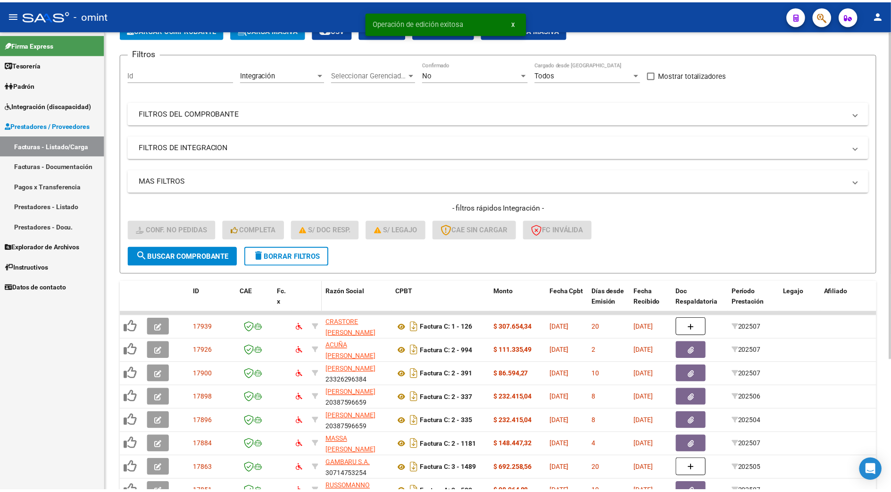
scroll to position [0, 0]
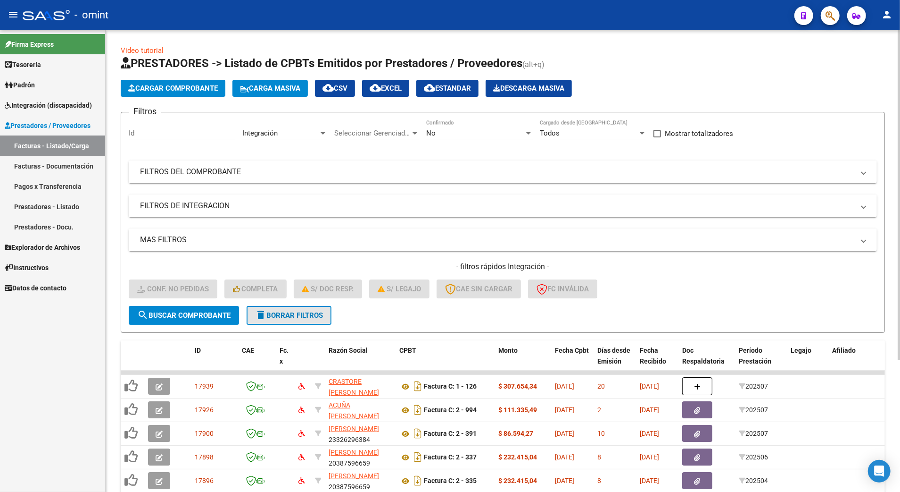
click at [304, 314] on span "delete Borrar Filtros" at bounding box center [289, 315] width 68 height 8
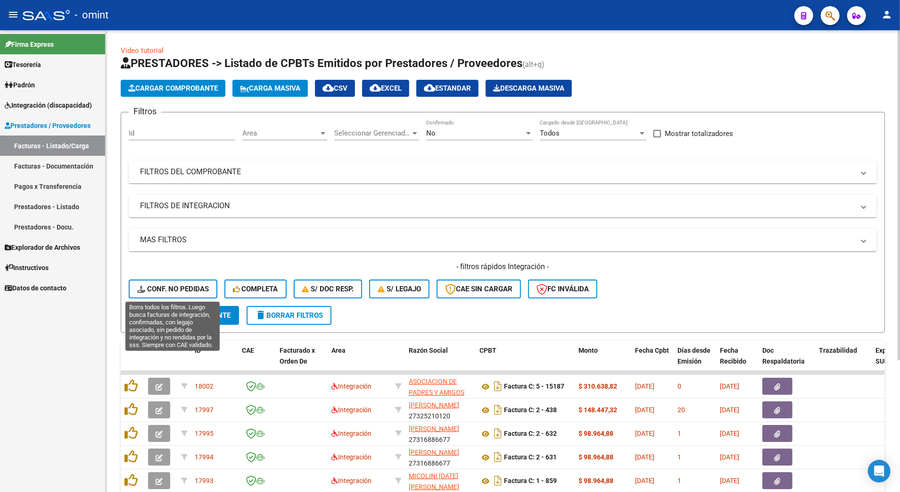
click at [150, 289] on span "Conf. no pedidas" at bounding box center [173, 288] width 72 height 8
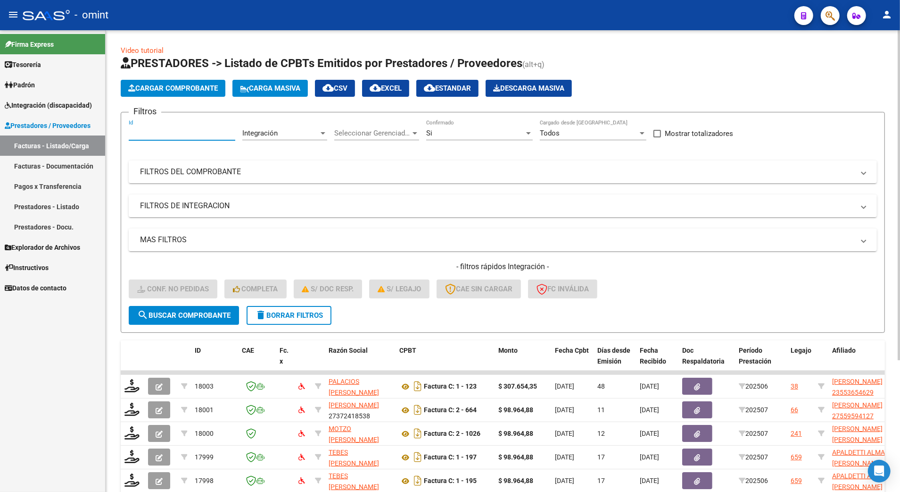
click at [151, 131] on input "Id" at bounding box center [182, 133] width 107 height 8
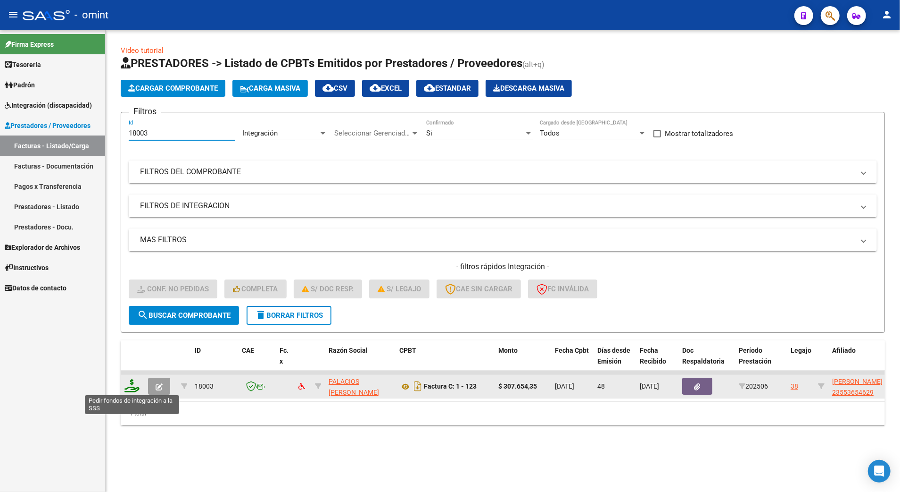
type input "18003"
click at [134, 385] on icon at bounding box center [132, 385] width 15 height 13
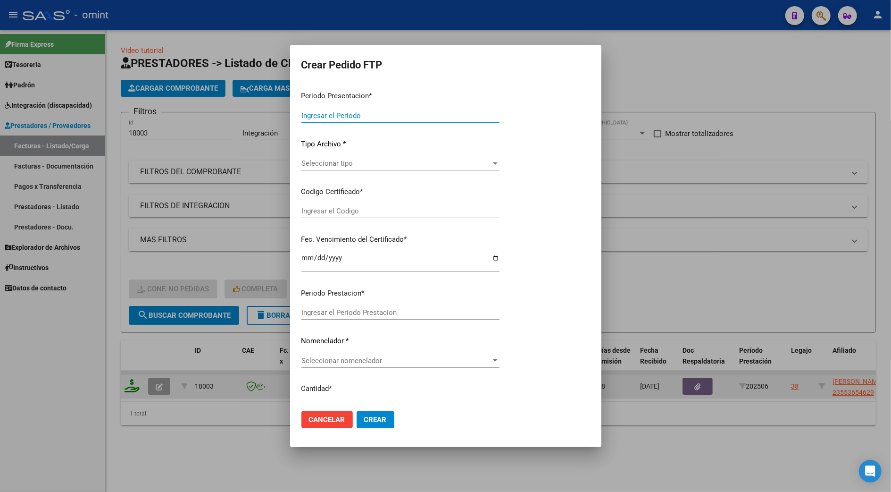
type input "202507"
type input "202506"
type input "$ 307.654,35"
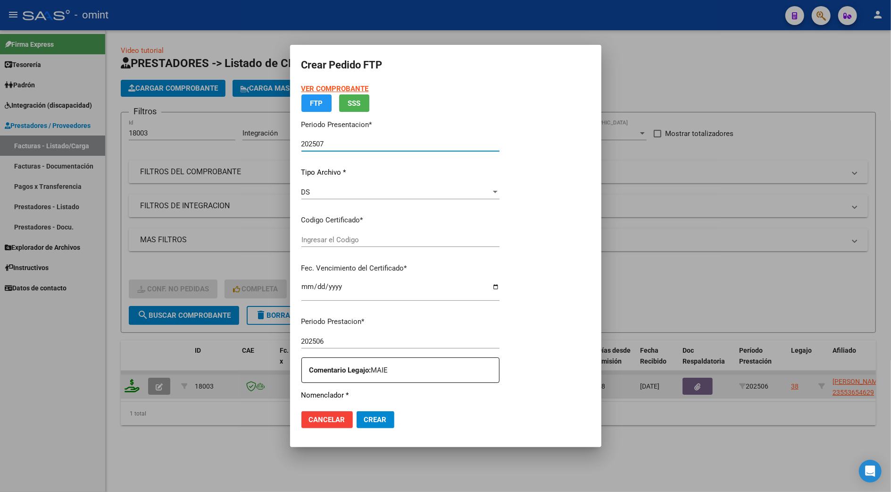
type input "3870540231"
type input "[DATE]"
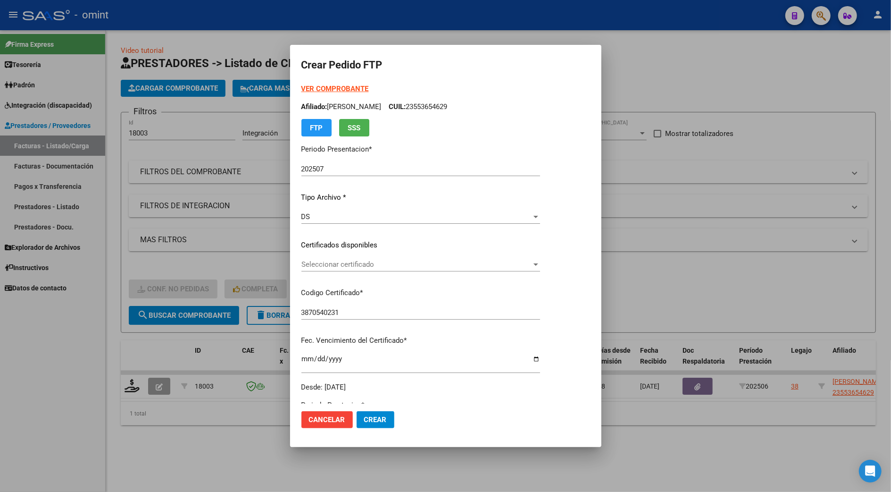
click at [324, 253] on div "VER COMPROBANTE ARCA Padrón Afiliado: BALMACEDA SEGOVIA LUCAS EDGARDO CUIL: 235…" at bounding box center [420, 237] width 239 height 308
click at [324, 259] on div "Seleccionar certificado Seleccionar certificado" at bounding box center [420, 264] width 239 height 14
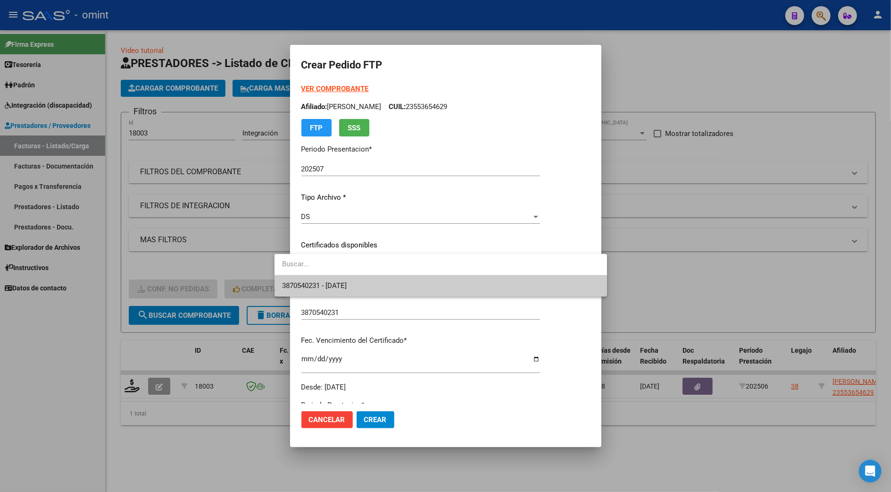
click at [321, 285] on span "3870540231 - [DATE]" at bounding box center [314, 285] width 65 height 8
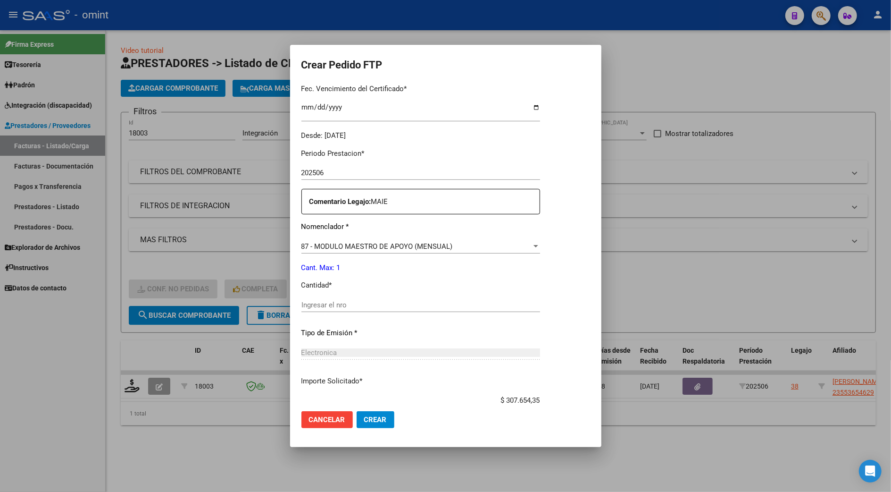
scroll to position [312, 0]
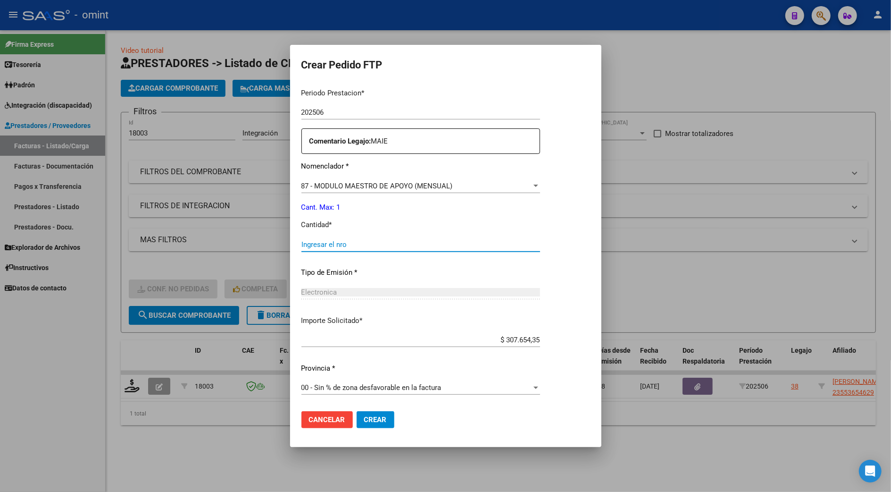
click at [304, 243] on input "Ingresar el nro" at bounding box center [420, 244] width 239 height 8
click at [363, 246] on input "11" at bounding box center [420, 244] width 239 height 8
type input "1"
click at [364, 421] on span "Crear" at bounding box center [375, 419] width 23 height 8
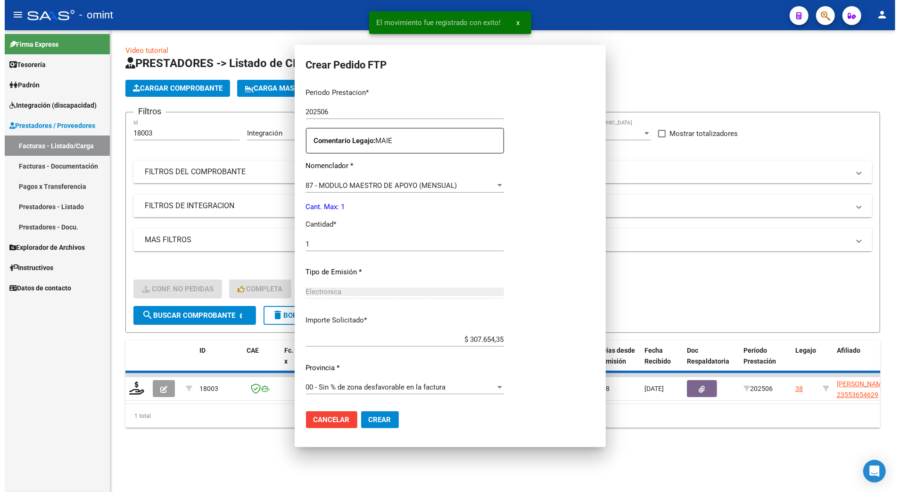
scroll to position [0, 0]
